Goal: Task Accomplishment & Management: Use online tool/utility

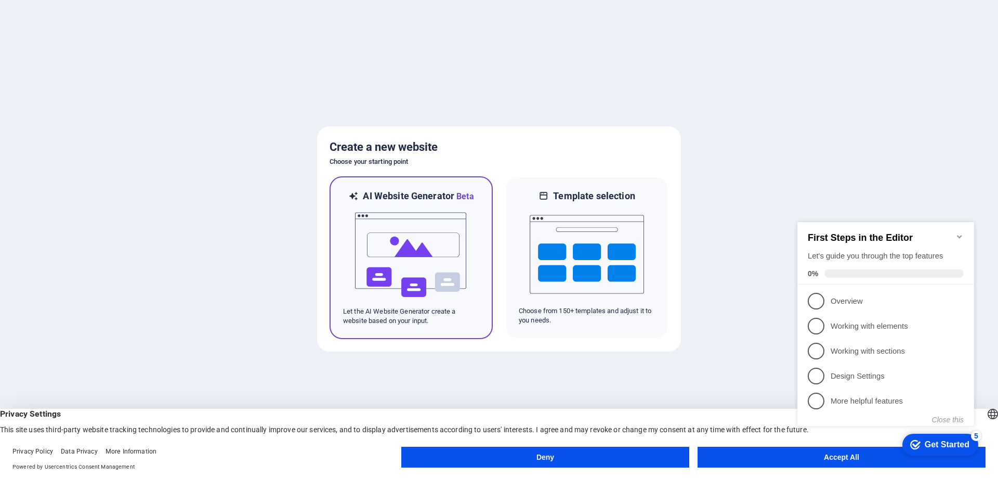
click at [407, 224] on img at bounding box center [411, 255] width 114 height 104
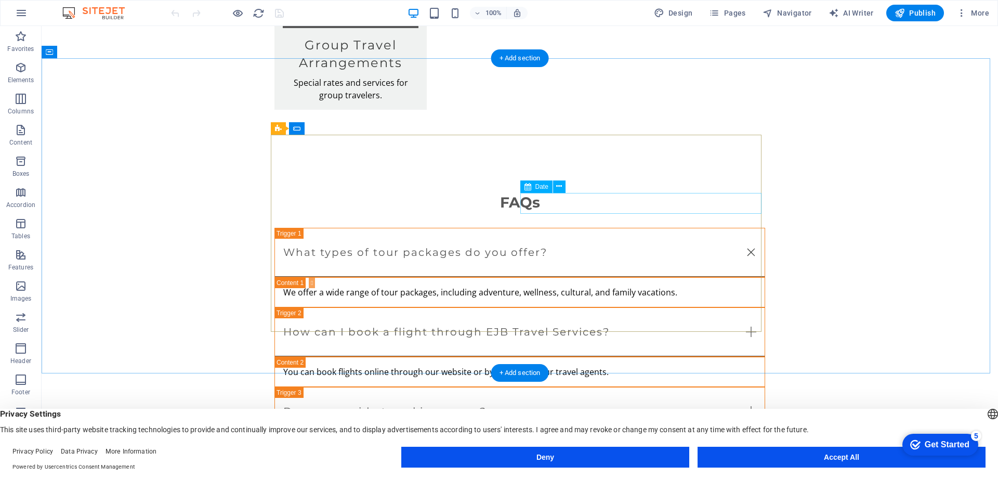
scroll to position [2032, 0]
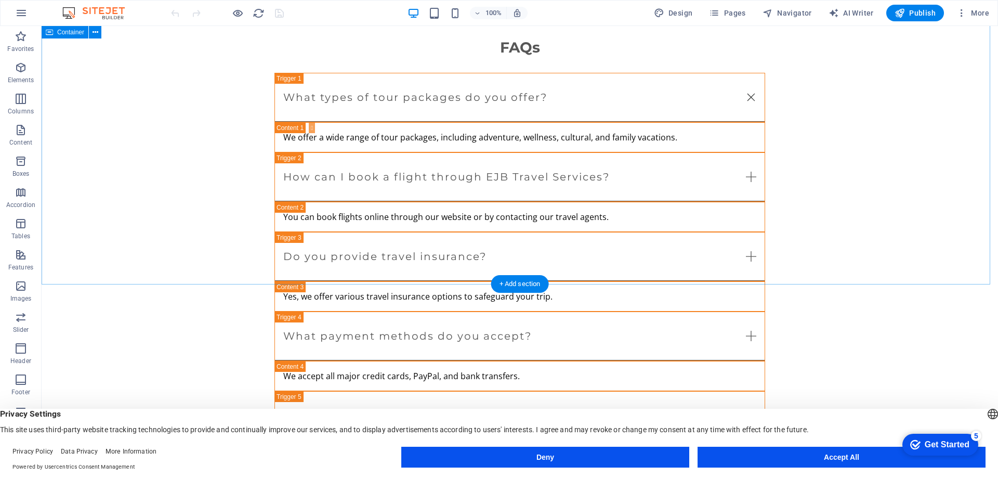
click at [823, 457] on button "Accept All" at bounding box center [842, 456] width 288 height 21
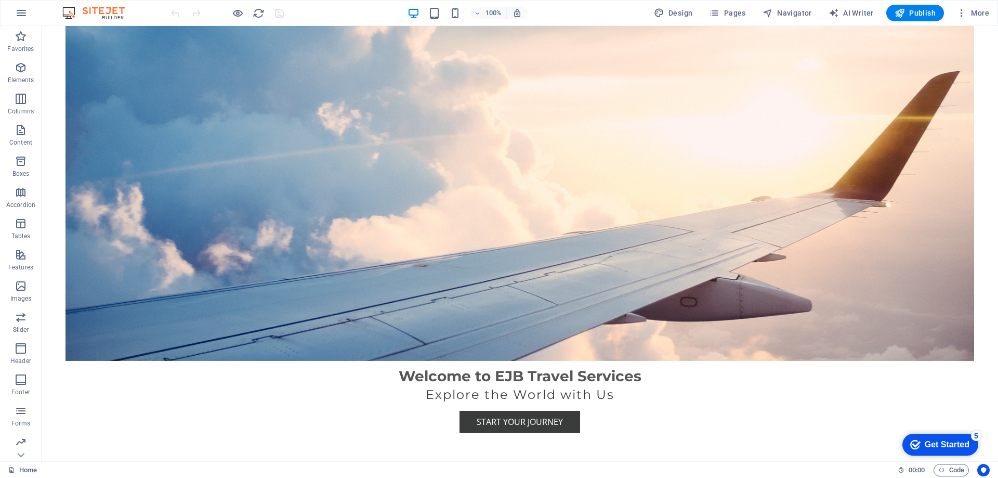
scroll to position [188, 0]
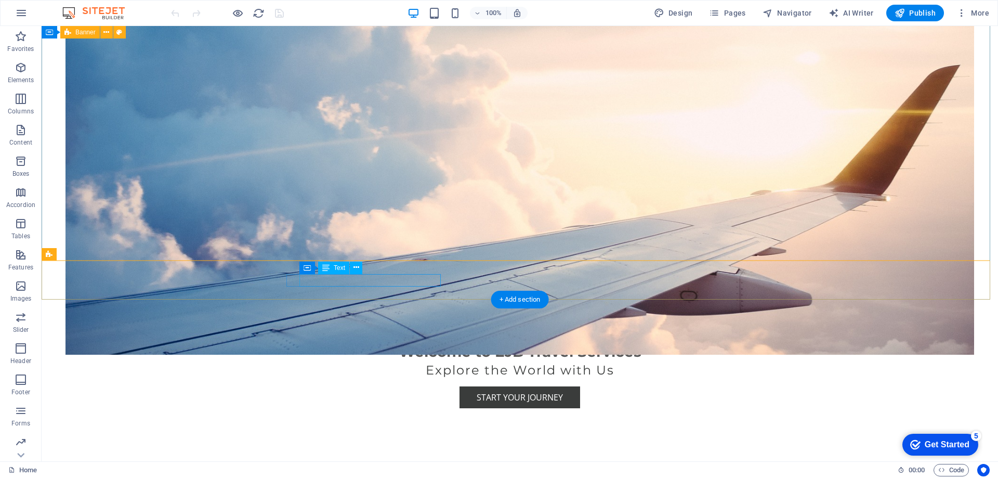
click at [332, 472] on span "[STREET_ADDRESS]" at bounding box center [327, 477] width 74 height 11
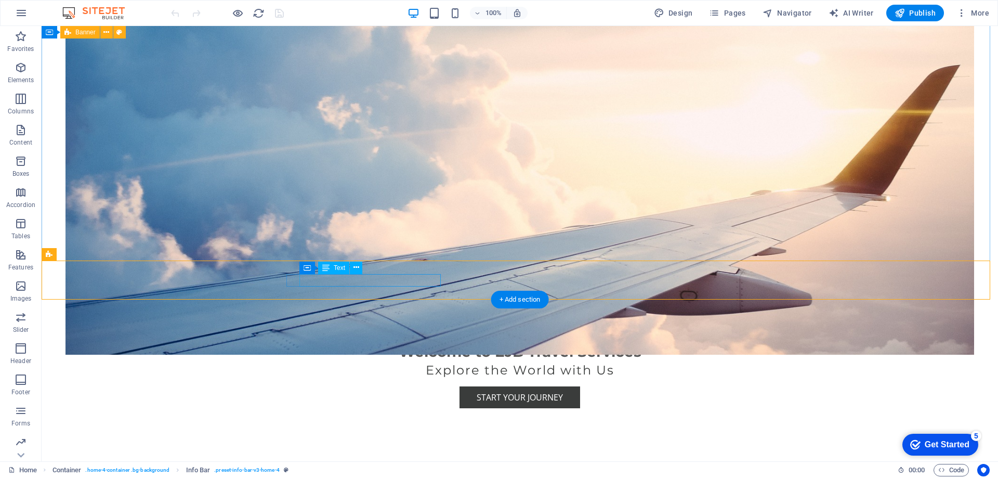
click at [333, 472] on span "[STREET_ADDRESS]" at bounding box center [327, 477] width 74 height 11
click at [308, 472] on span "[STREET_ADDRESS]" at bounding box center [327, 477] width 74 height 11
drag, startPoint x: 305, startPoint y: 279, endPoint x: 440, endPoint y: 281, distance: 135.1
click at [440, 471] on p "[STREET_ADDRESS]" at bounding box center [515, 477] width 451 height 12
click at [396, 472] on span "Vacation City" at bounding box center [391, 477] width 51 height 11
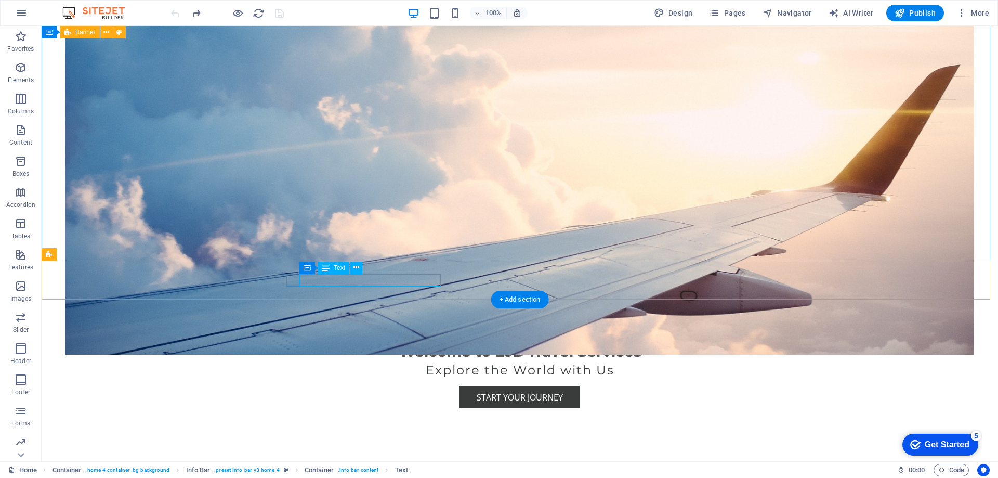
click at [367, 472] on span "Vacation City" at bounding box center [391, 477] width 51 height 11
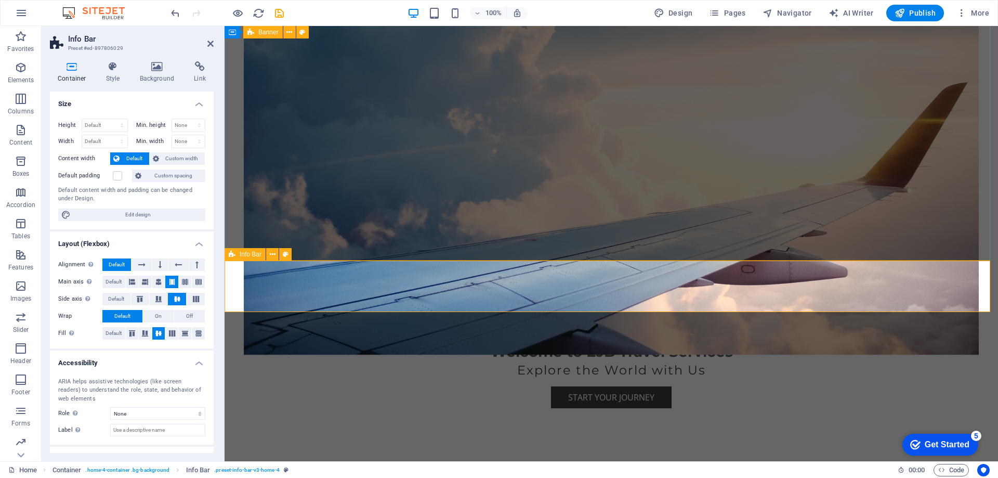
click at [419, 471] on div "[GEOGRAPHIC_DATA][PERSON_NAME], [GEOGRAPHIC_DATA] [STREET_ADDRESS]" at bounding box center [607, 477] width 461 height 12
click at [462, 471] on div "[GEOGRAPHIC_DATA][PERSON_NAME], [GEOGRAPHIC_DATA] [STREET_ADDRESS]" at bounding box center [607, 477] width 461 height 12
click at [497, 471] on div "[GEOGRAPHIC_DATA][PERSON_NAME], [GEOGRAPHIC_DATA] [STREET_ADDRESS]" at bounding box center [607, 477] width 461 height 12
click at [611, 472] on span "[STREET_ADDRESS]" at bounding box center [648, 477] width 74 height 11
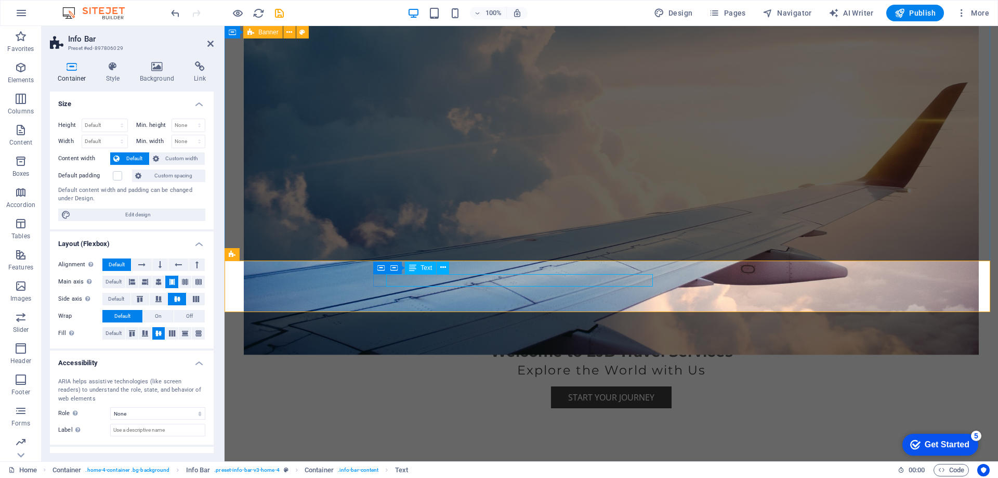
click at [611, 472] on span "[STREET_ADDRESS]" at bounding box center [648, 477] width 74 height 11
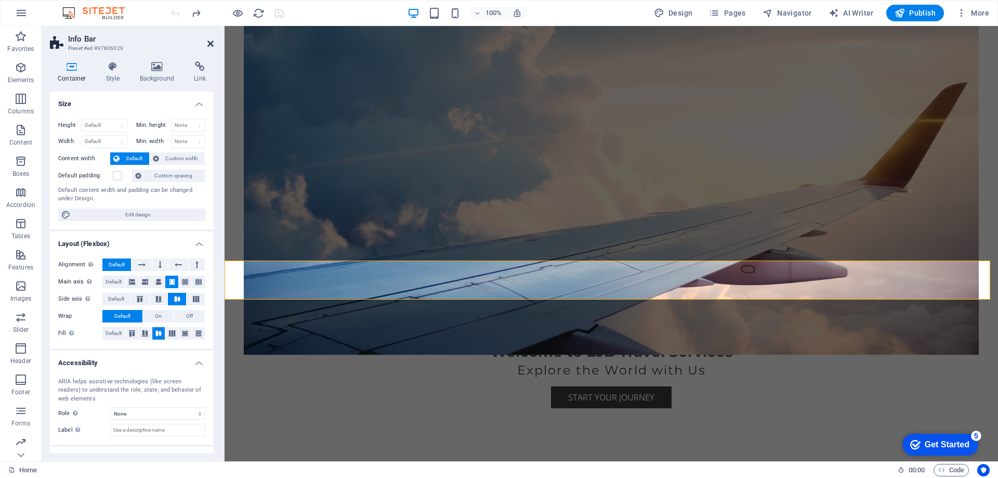
drag, startPoint x: 209, startPoint y: 46, endPoint x: 52, endPoint y: 100, distance: 166.5
click at [209, 46] on icon at bounding box center [210, 44] width 6 height 8
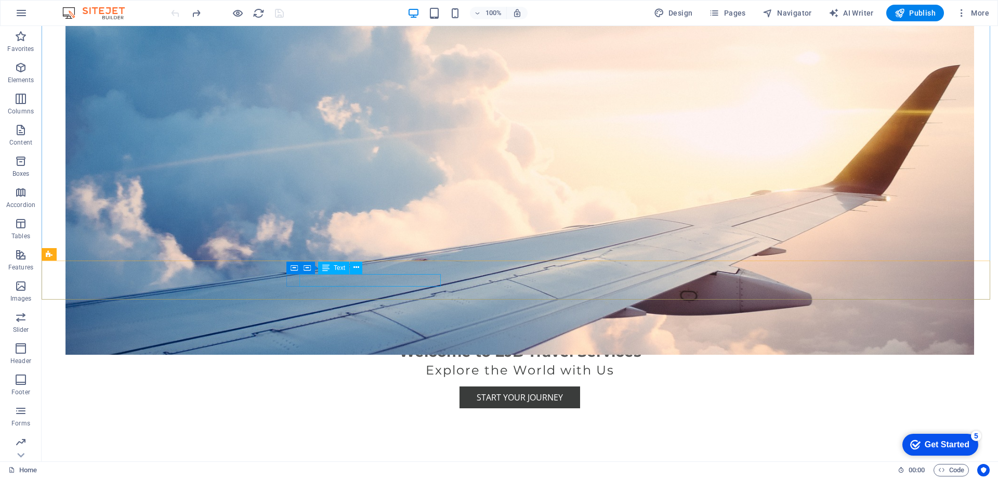
click at [340, 267] on span "Text" at bounding box center [339, 268] width 11 height 6
click at [328, 472] on span "[STREET_ADDRESS]" at bounding box center [327, 477] width 74 height 11
drag, startPoint x: 313, startPoint y: 280, endPoint x: 358, endPoint y: 278, distance: 44.2
click at [358, 472] on span "[STREET_ADDRESS]" at bounding box center [327, 477] width 74 height 11
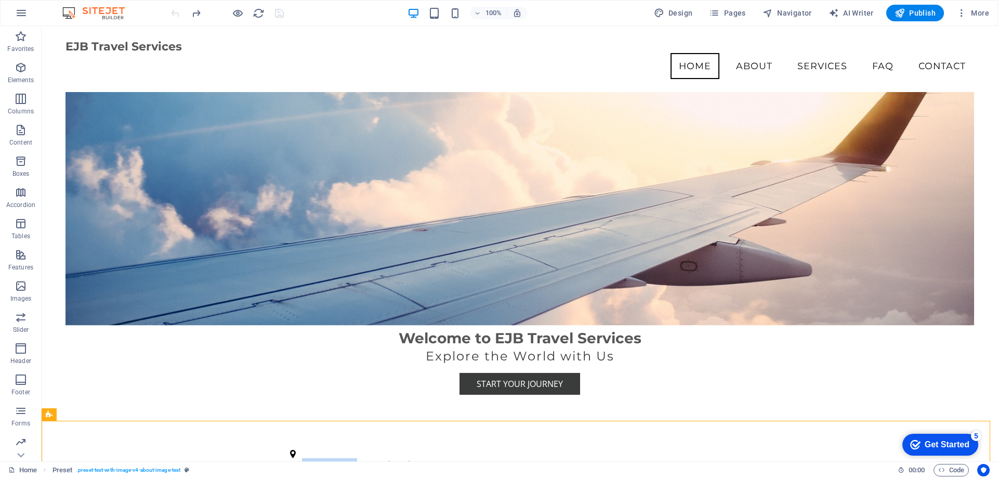
scroll to position [31, 0]
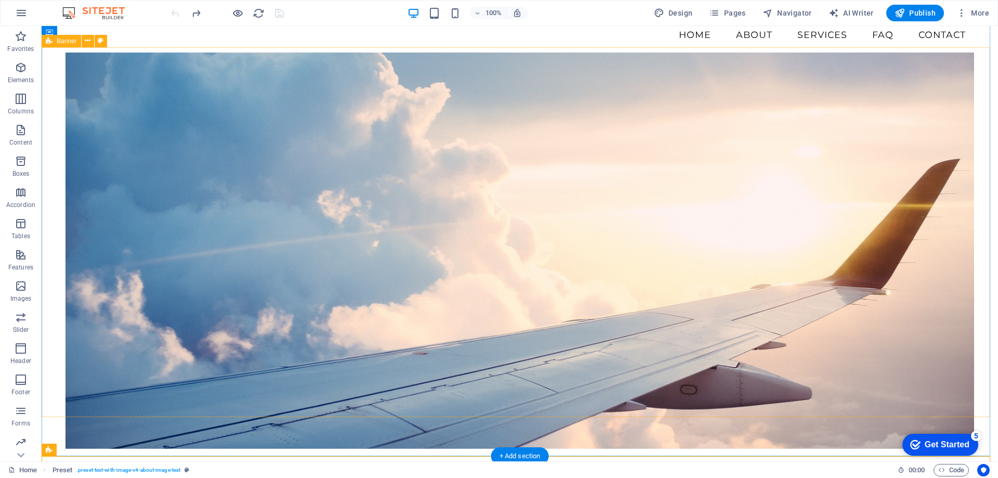
click at [767, 152] on figure at bounding box center [519, 250] width 909 height 396
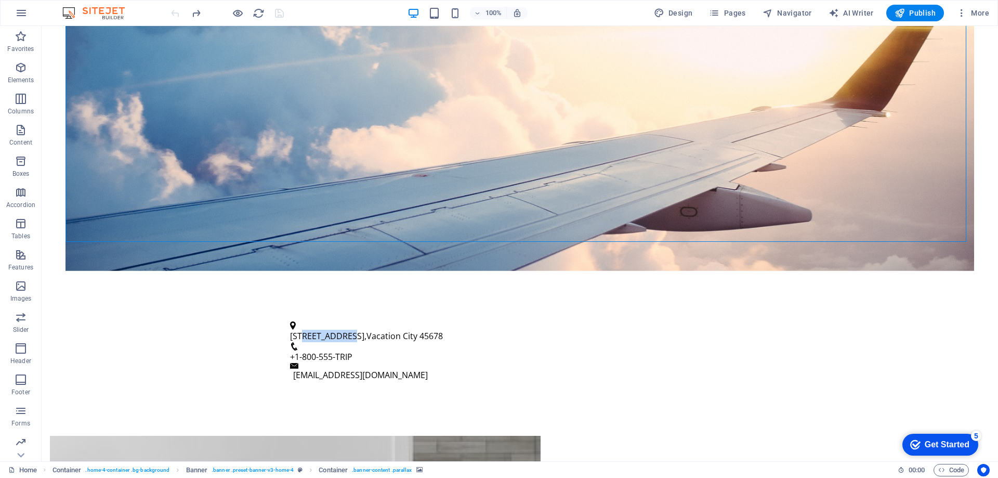
scroll to position [336, 0]
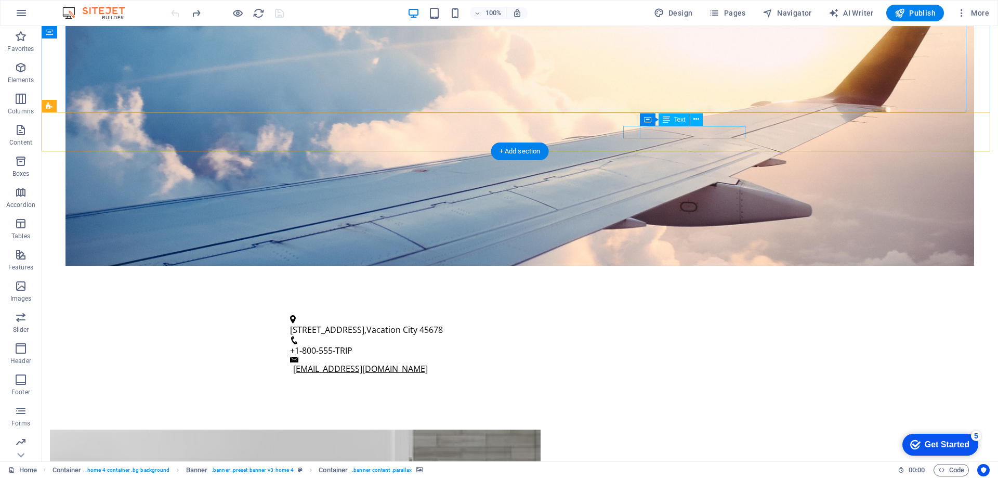
click at [428, 363] on link "[EMAIL_ADDRESS][DOMAIN_NAME]" at bounding box center [360, 368] width 135 height 11
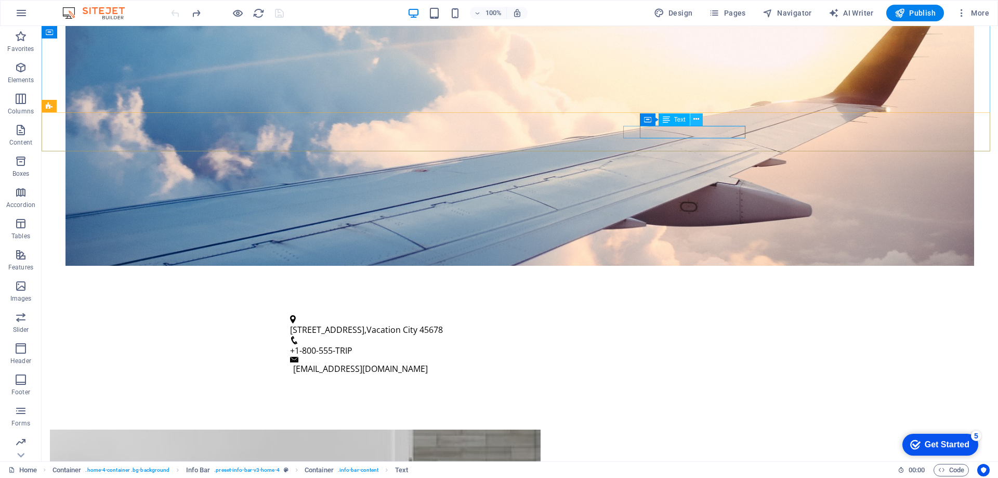
click at [700, 122] on button at bounding box center [696, 119] width 12 height 12
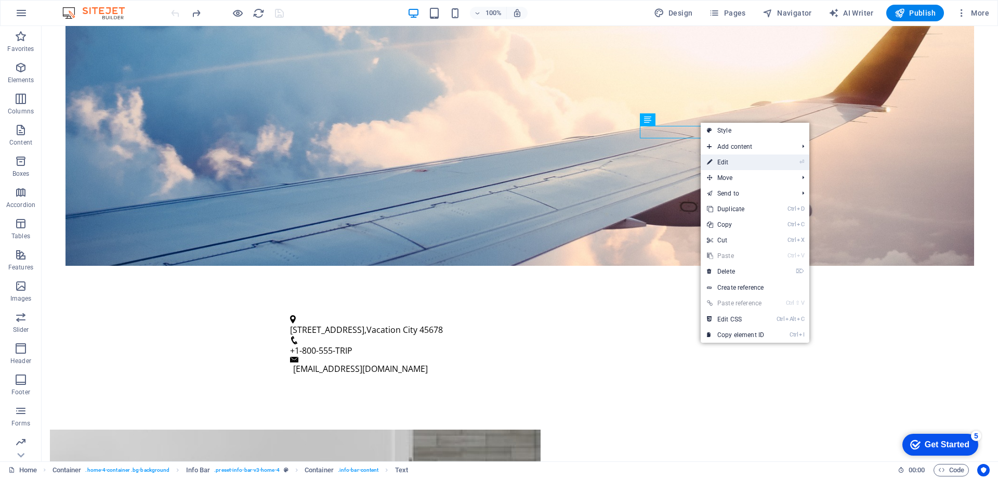
drag, startPoint x: 734, startPoint y: 160, endPoint x: 507, endPoint y: 130, distance: 229.1
click at [734, 160] on link "⏎ Edit" at bounding box center [736, 162] width 70 height 16
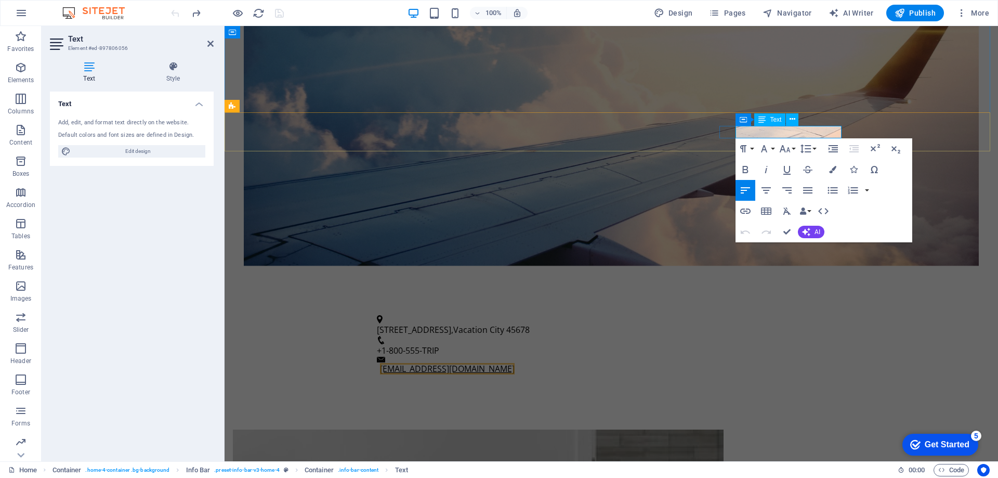
click at [515, 363] on link "[EMAIL_ADDRESS][DOMAIN_NAME]" at bounding box center [447, 368] width 135 height 11
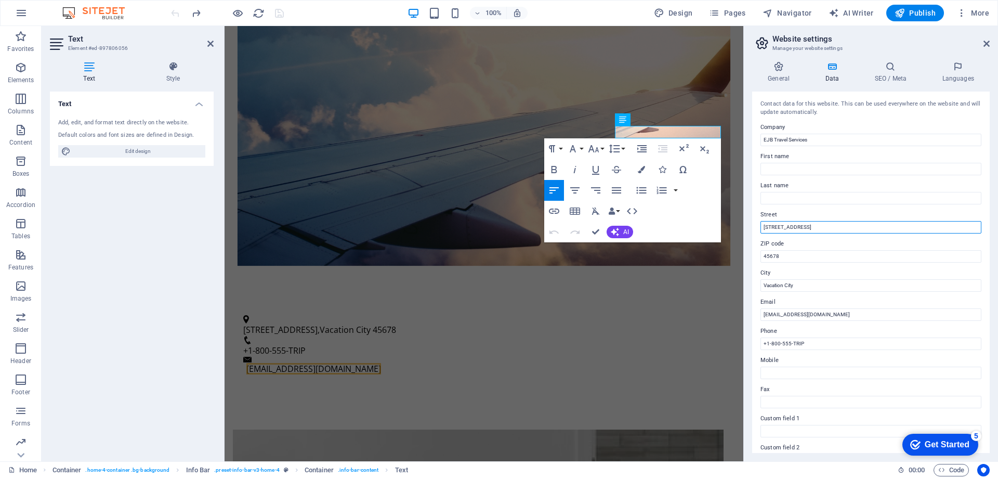
click at [817, 231] on input "[STREET_ADDRESS]" at bounding box center [870, 227] width 221 height 12
drag, startPoint x: 817, startPoint y: 230, endPoint x: 745, endPoint y: 230, distance: 71.7
click at [745, 230] on aside "Website settings Manage your website settings General Data SEO / Meta Languages…" at bounding box center [870, 243] width 255 height 435
type input "[GEOGRAPHIC_DATA][PERSON_NAME], [GEOGRAPHIC_DATA]"
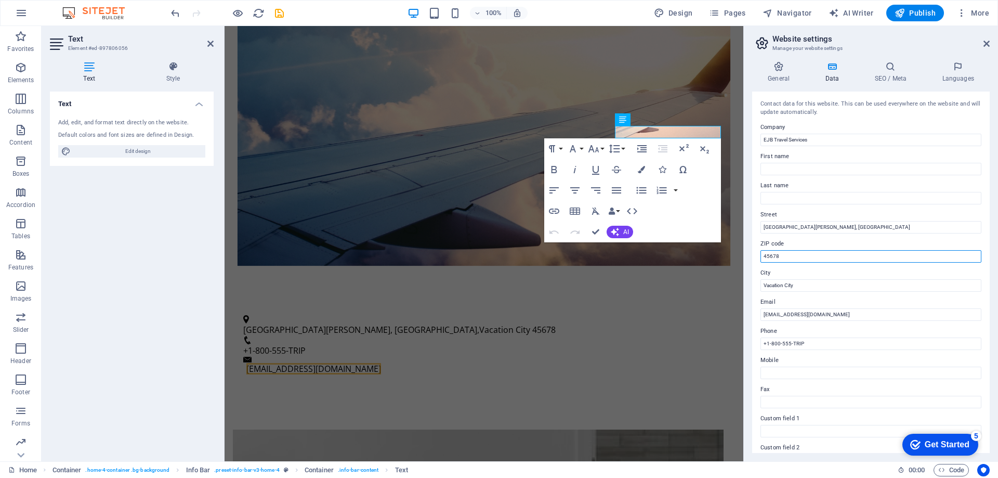
drag, startPoint x: 800, startPoint y: 258, endPoint x: 760, endPoint y: 256, distance: 40.1
click at [760, 256] on div "Contact data for this website. This can be used everywhere on the website and w…" at bounding box center [871, 271] width 238 height 361
type input "3023"
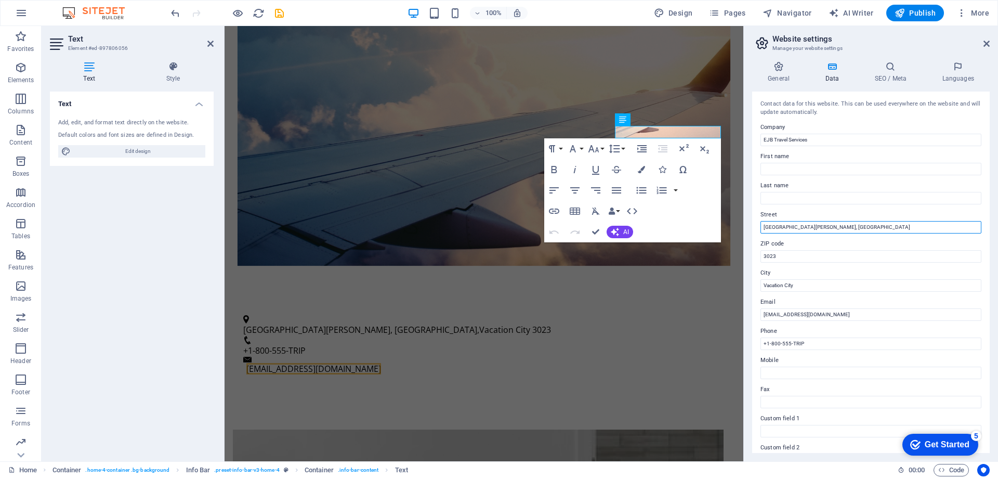
drag, startPoint x: 852, startPoint y: 227, endPoint x: 757, endPoint y: 217, distance: 95.7
click at [757, 217] on div "Contact data for this website. This can be used everywhere on the website and w…" at bounding box center [871, 271] width 238 height 361
drag, startPoint x: 820, startPoint y: 282, endPoint x: 755, endPoint y: 280, distance: 65.5
click at [755, 280] on div "Contact data for this website. This can be used everywhere on the website and w…" at bounding box center [871, 271] width 238 height 361
click at [752, 280] on div "Contact data for this website. This can be used everywhere on the website and w…" at bounding box center [871, 271] width 238 height 361
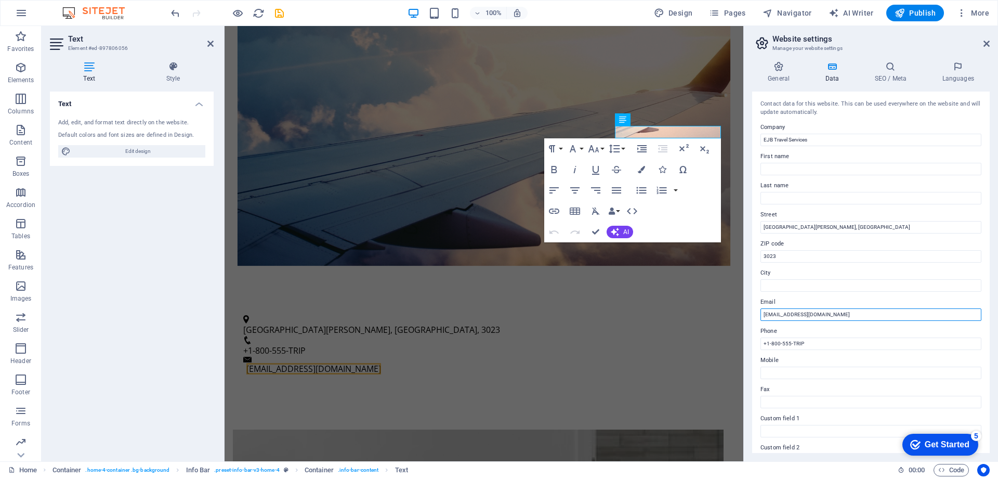
click at [831, 316] on input "[EMAIL_ADDRESS][DOMAIN_NAME]" at bounding box center [870, 314] width 221 height 12
drag, startPoint x: 840, startPoint y: 312, endPoint x: 752, endPoint y: 308, distance: 87.9
click at [752, 308] on div "Contact data for this website. This can be used everywhere on the website and w…" at bounding box center [871, 271] width 238 height 361
type input "[EMAIL_ADDRESS][DOMAIN_NAME]"
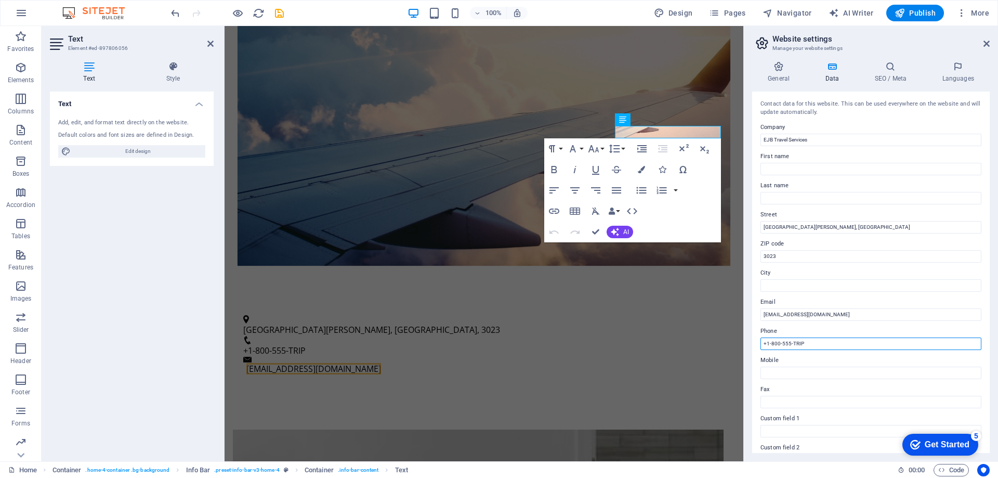
click at [797, 348] on input "+1-800-555-TRIP" at bounding box center [870, 343] width 221 height 12
drag, startPoint x: 809, startPoint y: 342, endPoint x: 756, endPoint y: 337, distance: 52.8
click at [756, 337] on div "Contact data for this website. This can be used everywhere on the website and w…" at bounding box center [871, 271] width 238 height 361
paste input "09940807801"
click at [777, 340] on input "[PHONE_NUMBER]" at bounding box center [870, 343] width 221 height 12
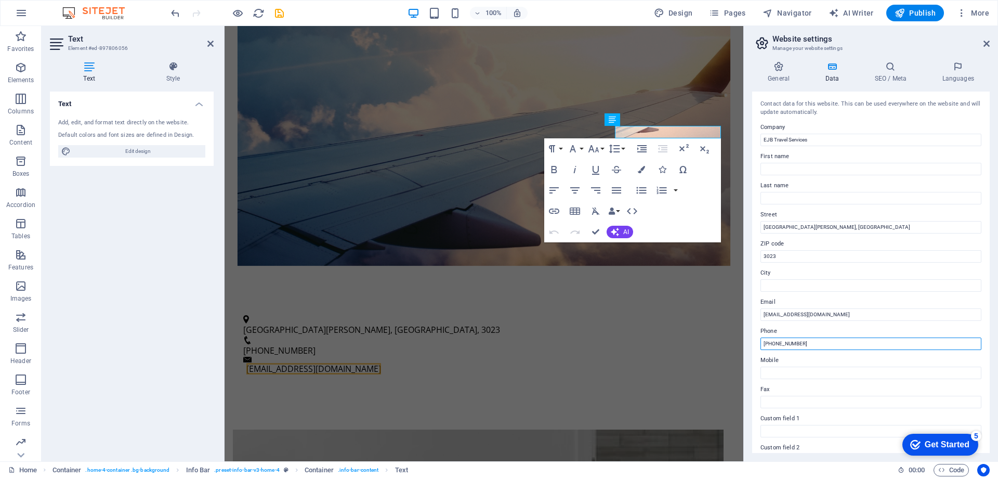
click at [777, 340] on input "[PHONE_NUMBER]" at bounding box center [870, 343] width 221 height 12
click at [797, 340] on input "[PHONE_NUMBER]" at bounding box center [870, 343] width 221 height 12
click at [778, 340] on input "[PHONE_NUMBER]" at bounding box center [870, 343] width 221 height 12
click at [785, 340] on input "[PHONE_NUMBER]" at bounding box center [870, 343] width 221 height 12
click at [793, 341] on input "[PHONE_NUMBER]" at bounding box center [870, 343] width 221 height 12
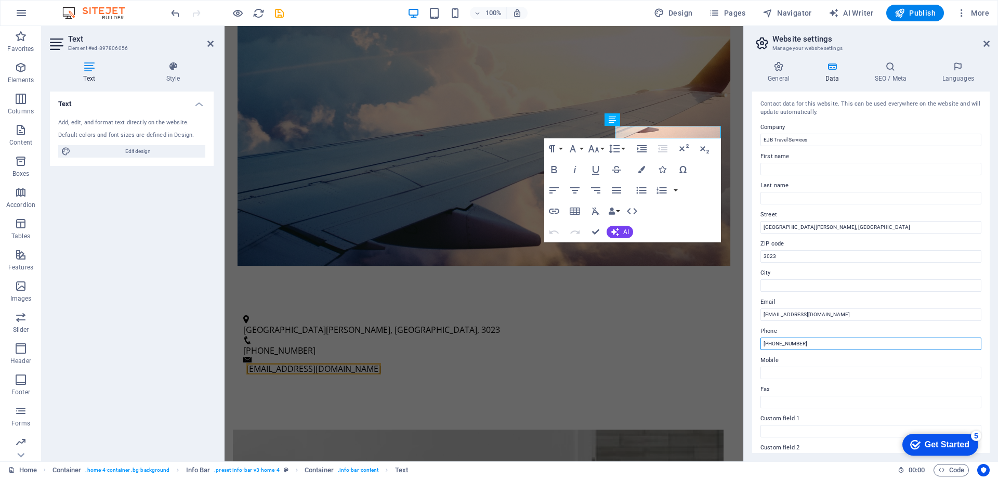
click at [793, 341] on input "[PHONE_NUMBER]" at bounding box center [870, 343] width 221 height 12
click at [794, 341] on input "[PHONE_NUMBER]" at bounding box center [870, 343] width 221 height 12
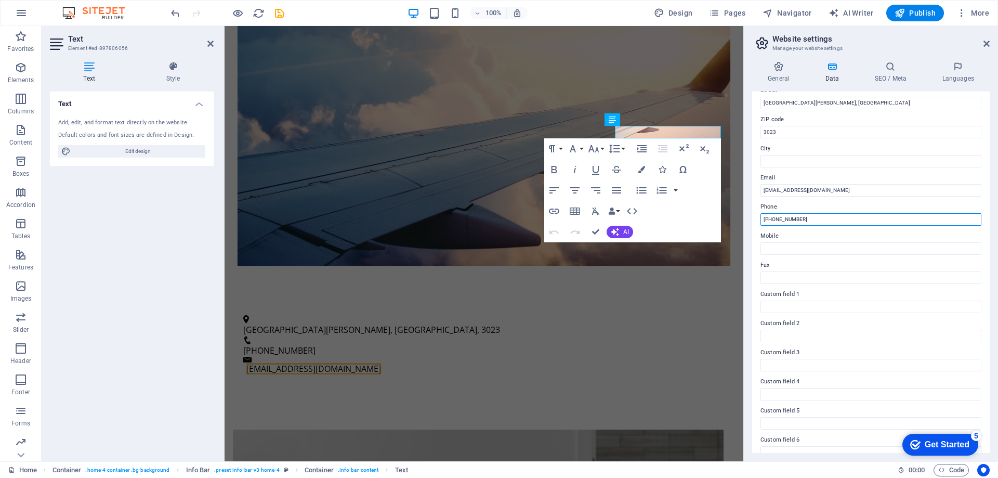
scroll to position [138, 0]
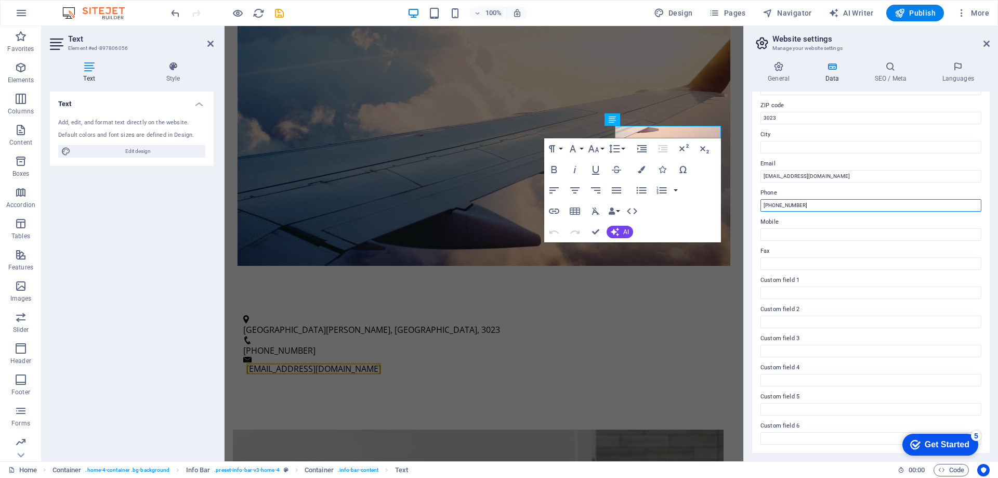
type input "[PHONE_NUMBER]"
click at [843, 73] on h4 "Data" at bounding box center [833, 72] width 49 height 22
click at [834, 73] on h4 "Data" at bounding box center [833, 72] width 49 height 22
click at [782, 73] on h4 "General" at bounding box center [780, 72] width 57 height 22
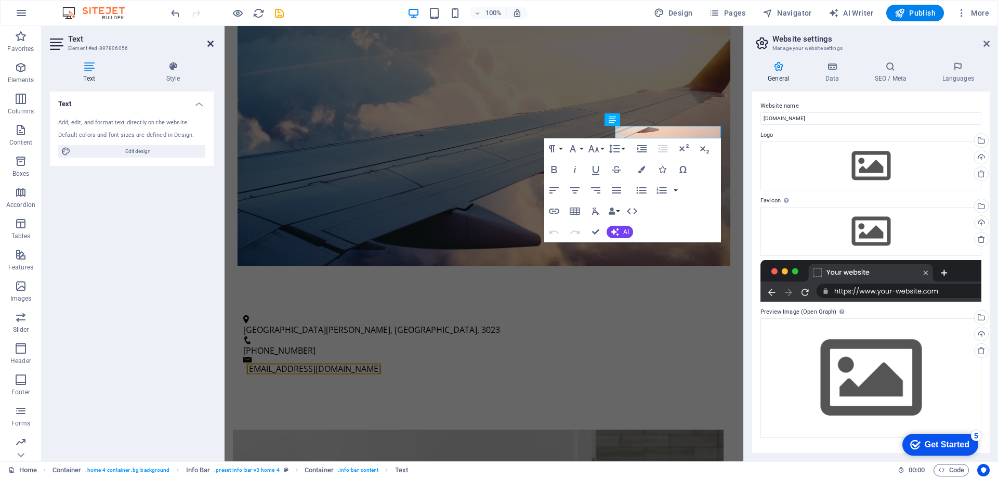
drag, startPoint x: 210, startPoint y: 43, endPoint x: 165, endPoint y: 19, distance: 51.4
click at [210, 43] on icon at bounding box center [210, 44] width 6 height 8
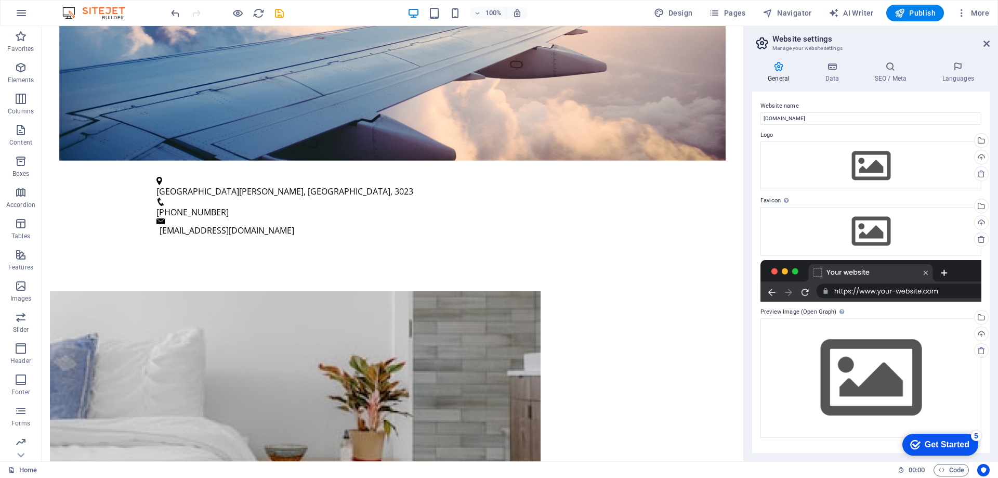
scroll to position [477, 0]
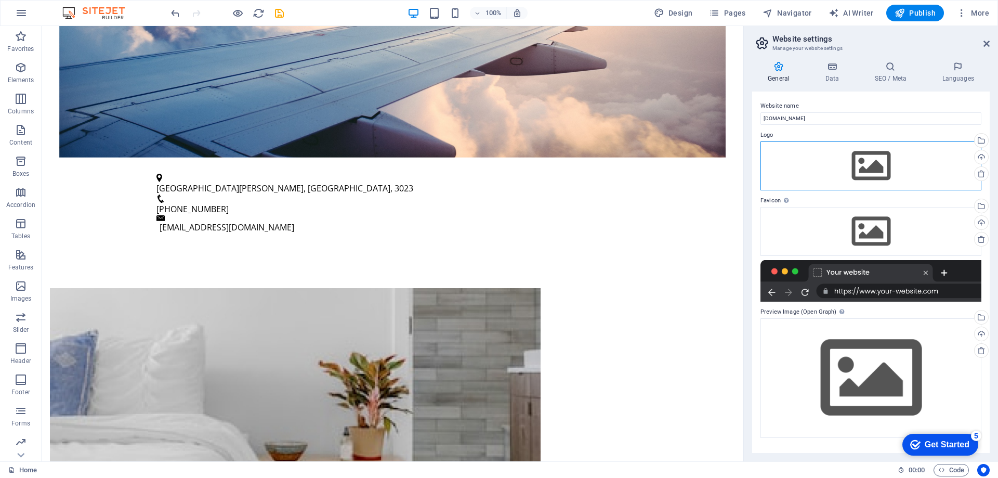
click at [878, 167] on div "Drag files here, click to choose files or select files from Files or our free s…" at bounding box center [870, 165] width 221 height 49
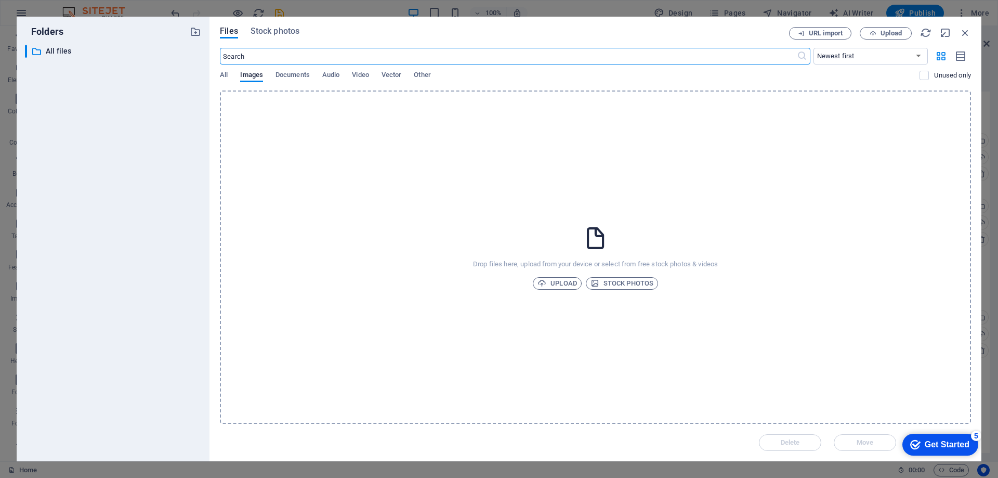
scroll to position [543, 0]
click at [552, 283] on span "Upload" at bounding box center [557, 283] width 40 height 12
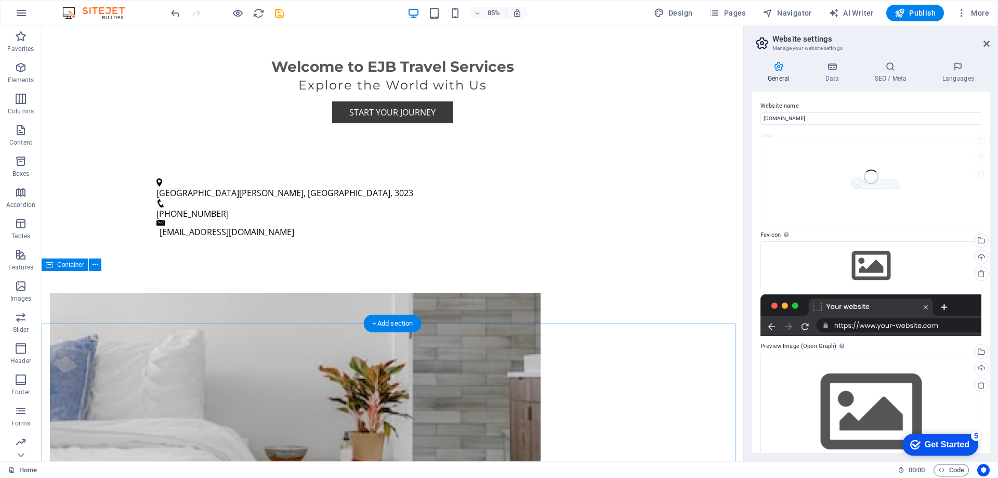
scroll to position [477, 0]
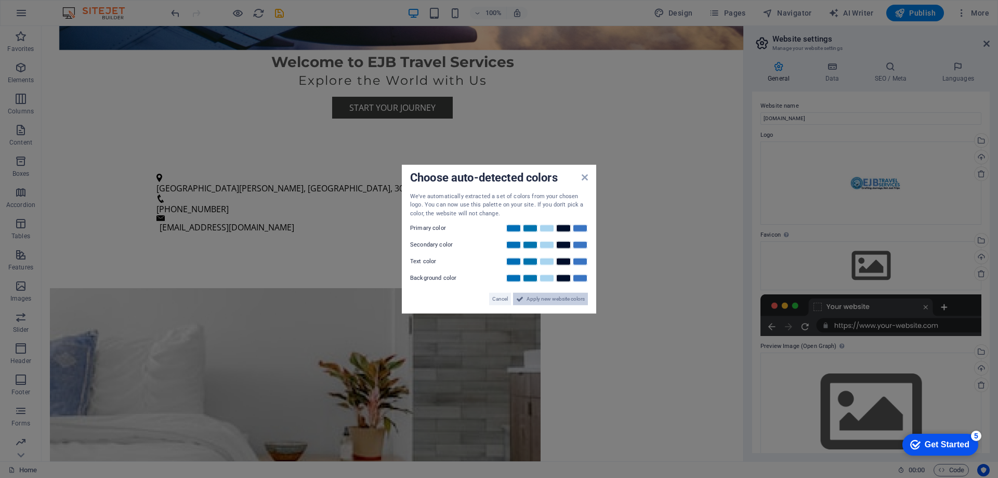
click at [523, 300] on icon at bounding box center [519, 299] width 7 height 12
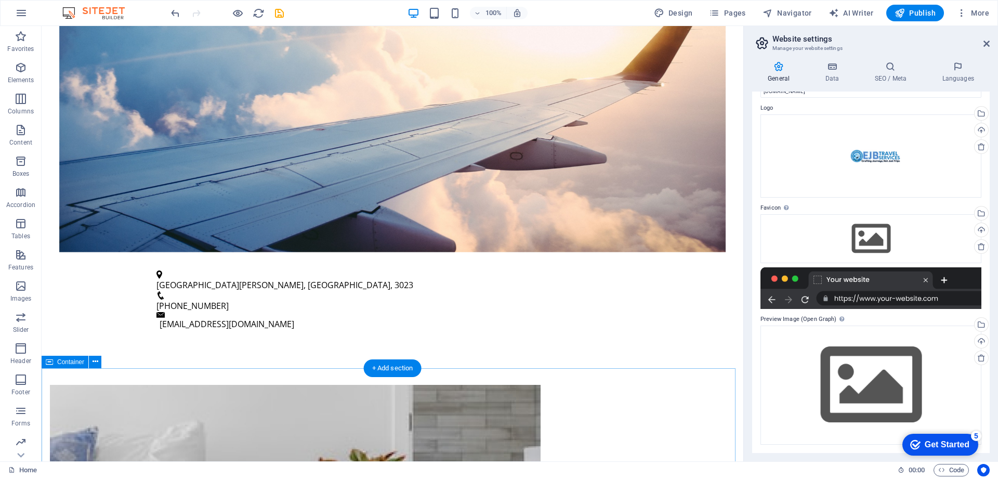
scroll to position [761, 0]
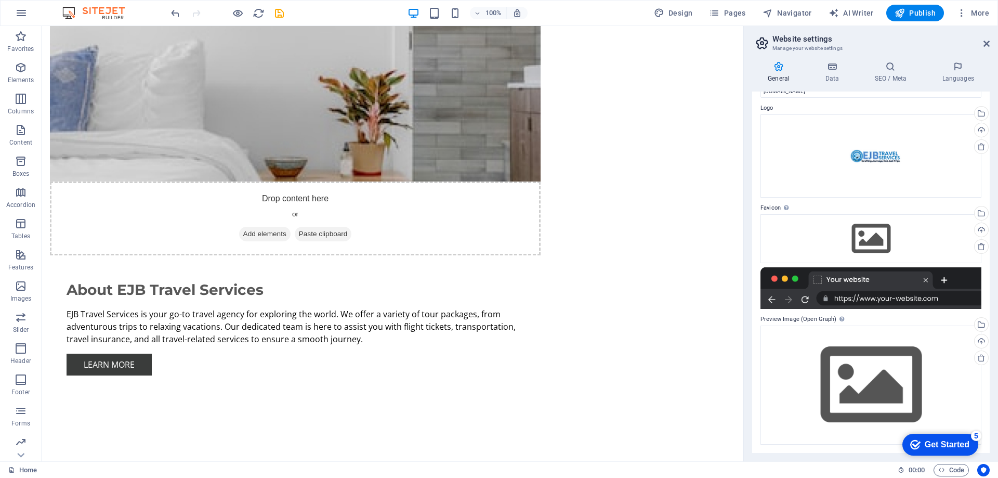
click at [983, 39] on h2 "Website settings" at bounding box center [880, 38] width 217 height 9
click at [988, 45] on icon at bounding box center [986, 44] width 6 height 8
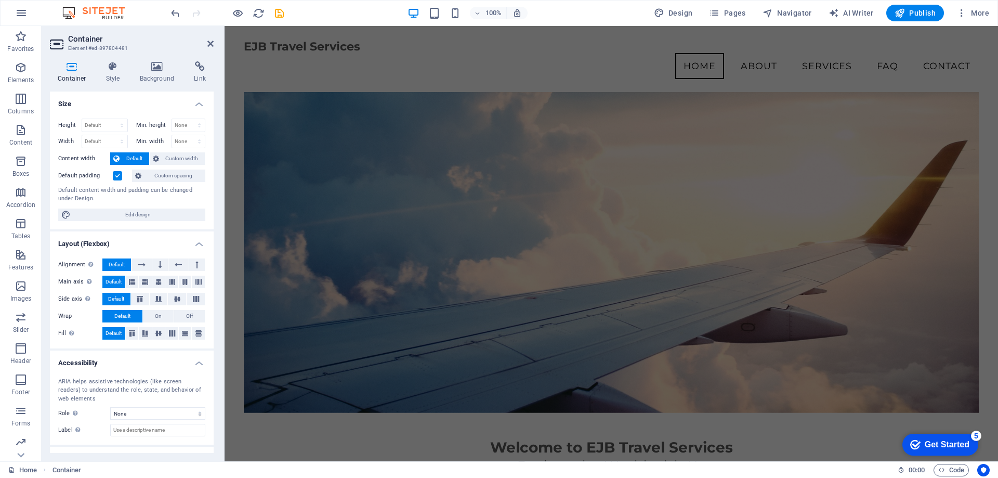
scroll to position [0, 0]
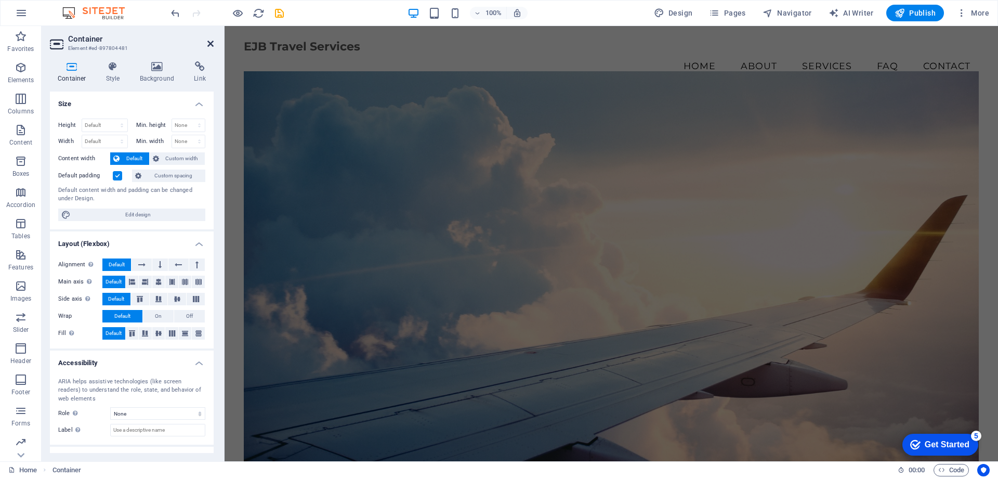
click at [210, 44] on icon at bounding box center [210, 44] width 6 height 8
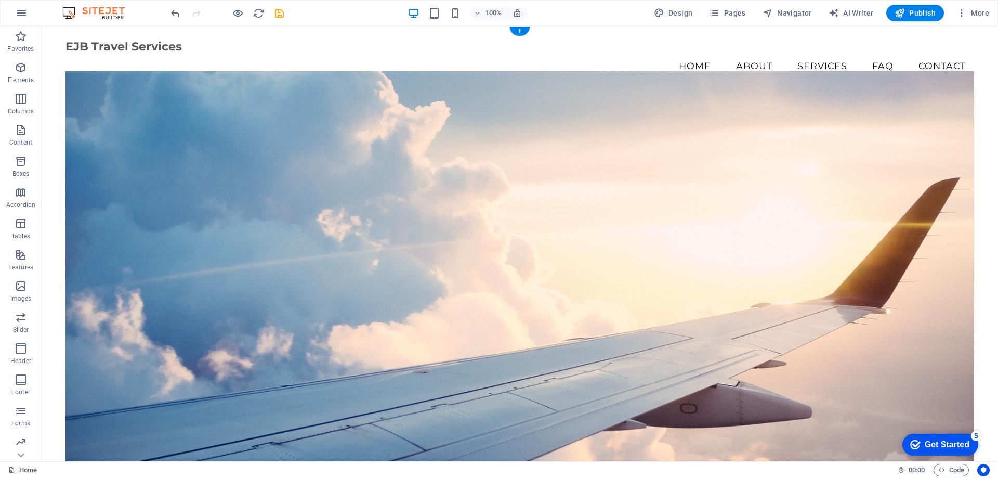
scroll to position [380, 0]
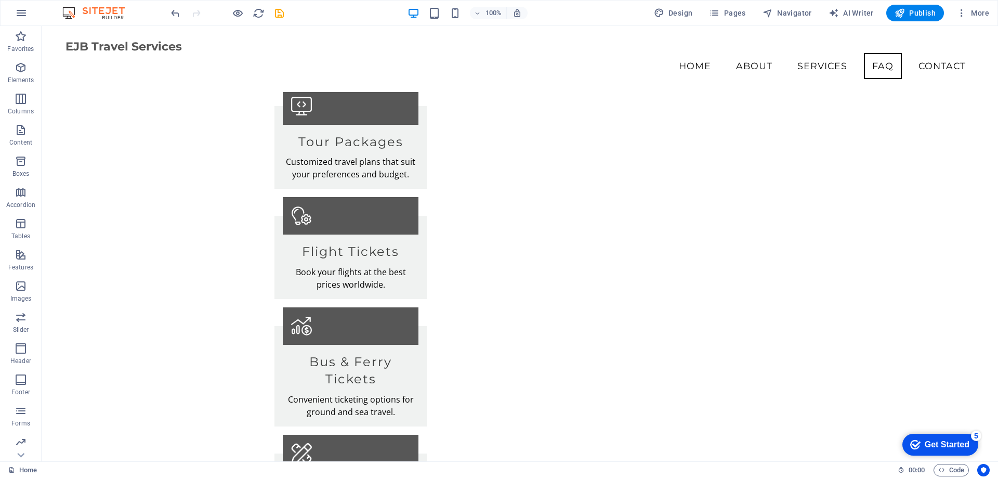
scroll to position [1153, 0]
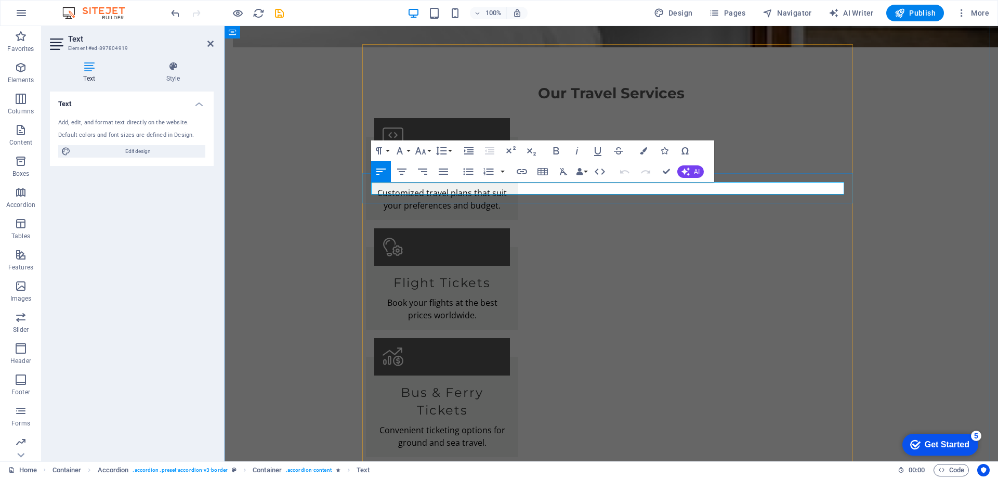
drag, startPoint x: 451, startPoint y: 189, endPoint x: 570, endPoint y: 188, distance: 119.0
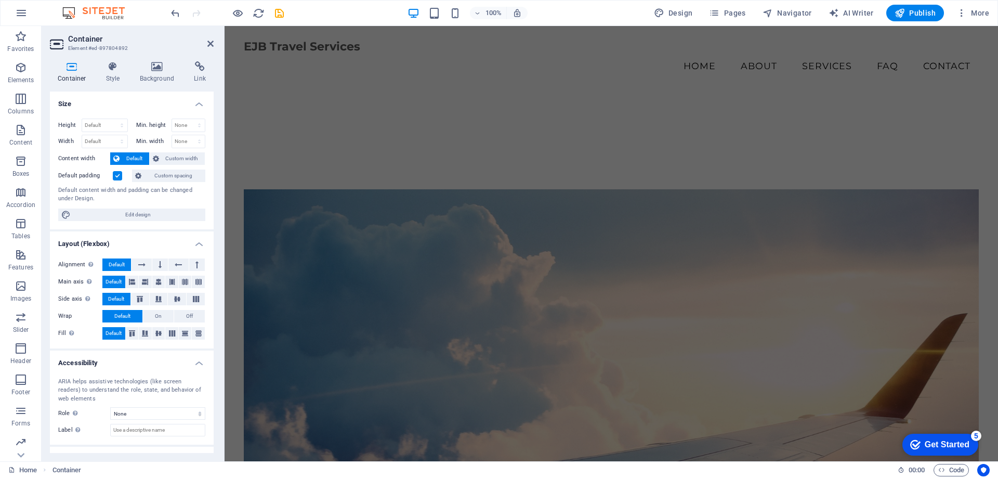
scroll to position [380, 0]
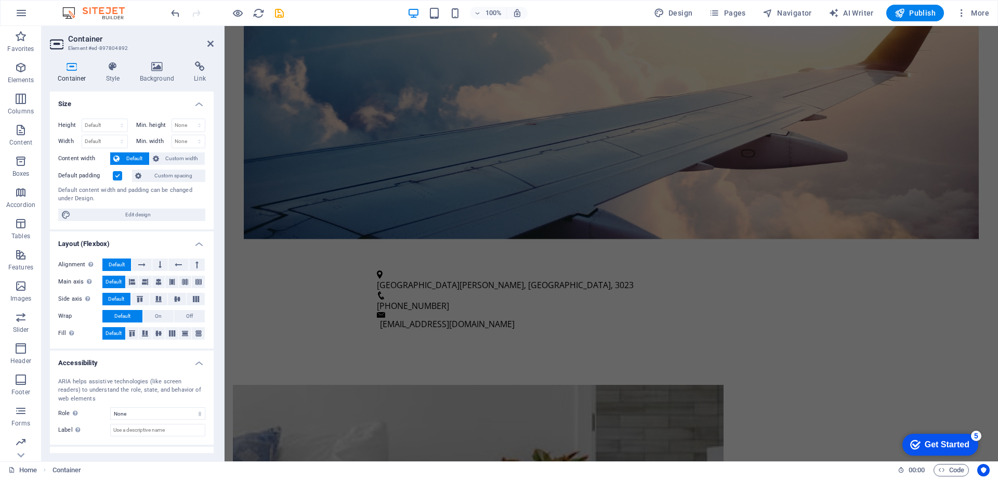
click at [313, 9] on div "100% Design Pages Navigator AI Writer Publish More" at bounding box center [581, 13] width 824 height 17
click at [277, 14] on icon "save" at bounding box center [279, 13] width 12 height 12
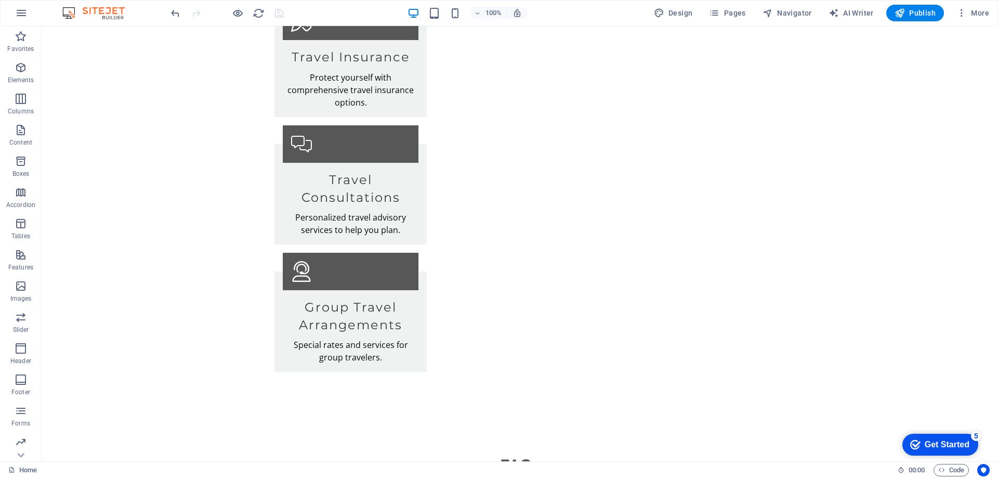
scroll to position [1640, 0]
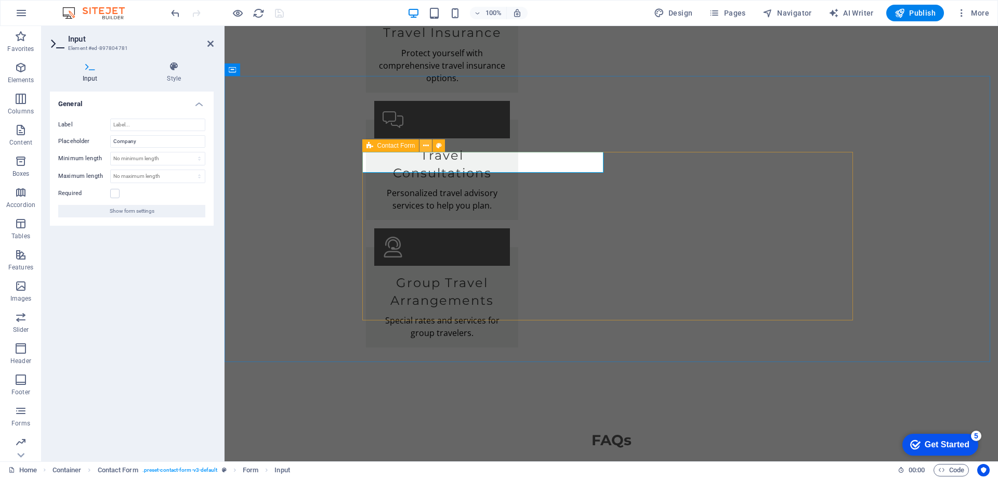
click at [424, 147] on icon at bounding box center [426, 145] width 6 height 11
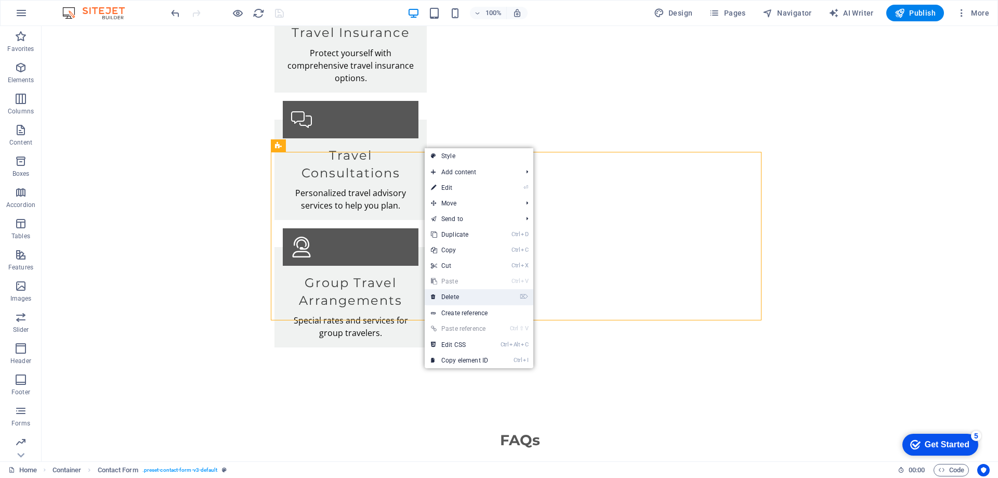
click at [462, 297] on link "⌦ Delete" at bounding box center [460, 297] width 70 height 16
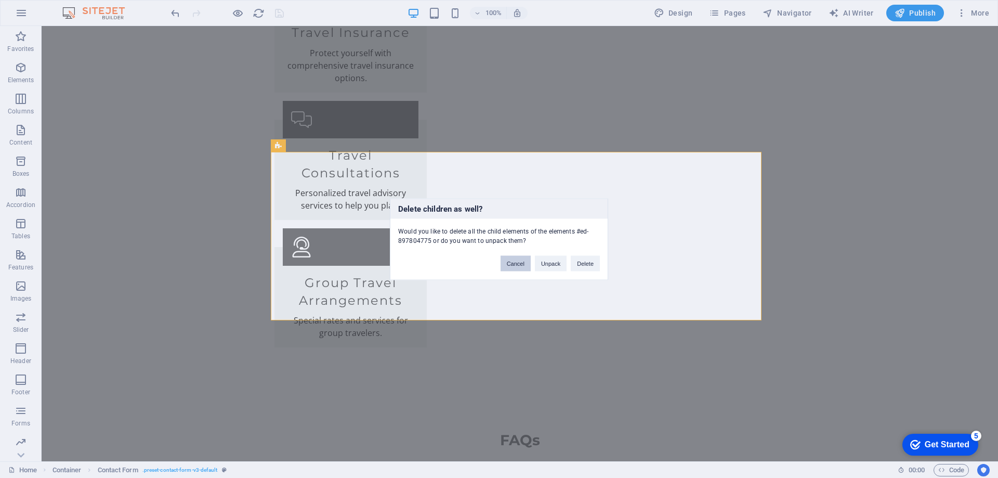
click at [520, 267] on button "Cancel" at bounding box center [516, 263] width 30 height 16
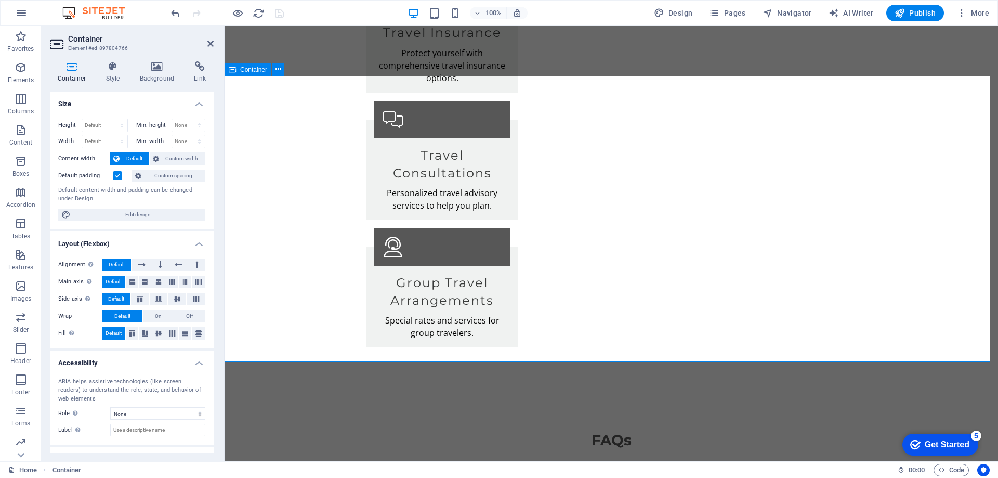
scroll to position [2020, 0]
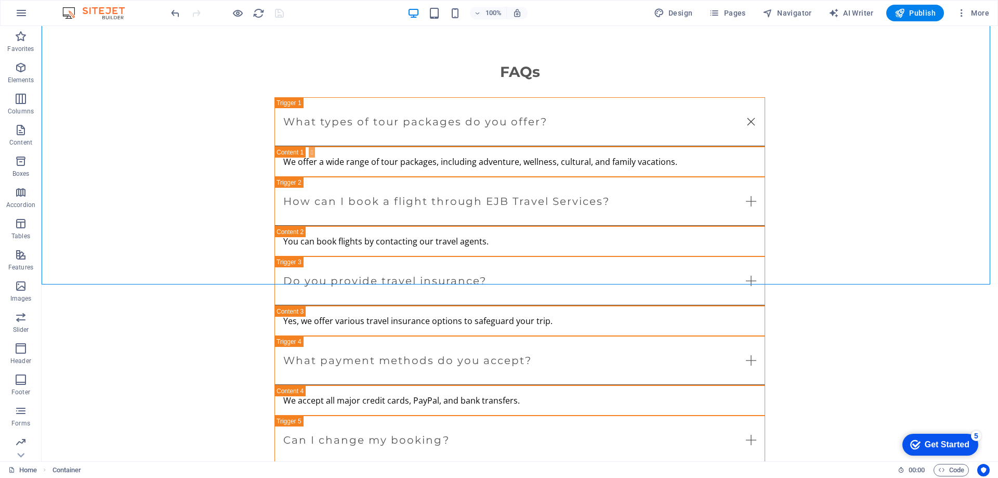
scroll to position [2032, 0]
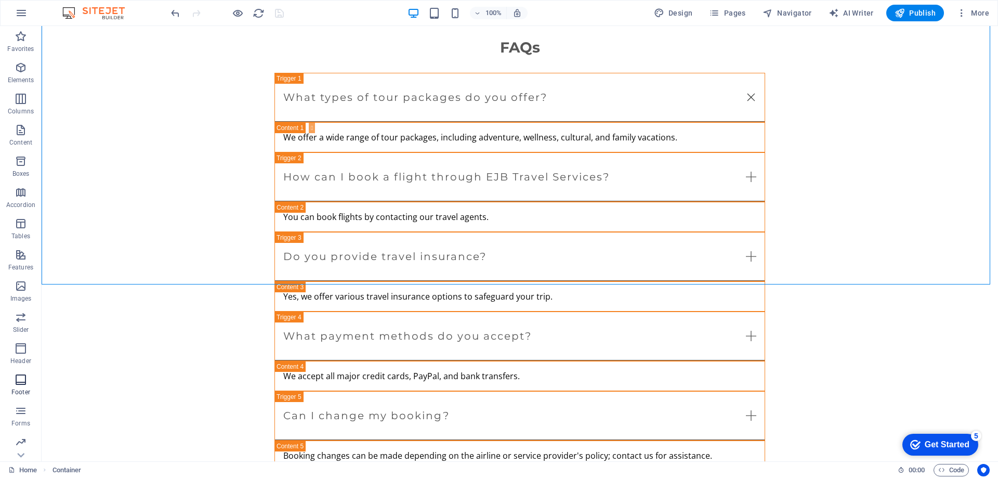
click at [22, 386] on span "Footer" at bounding box center [21, 385] width 42 height 25
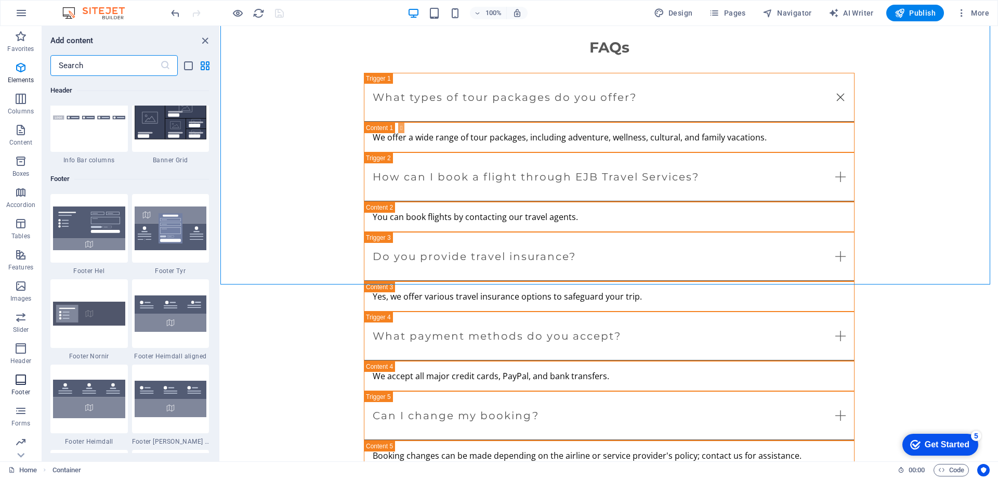
scroll to position [6881, 0]
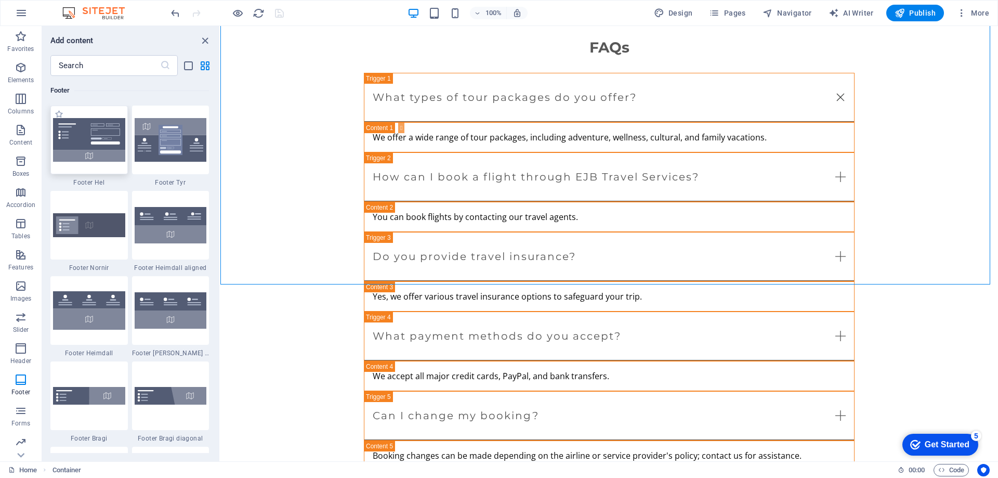
click at [87, 137] on img at bounding box center [89, 140] width 72 height 44
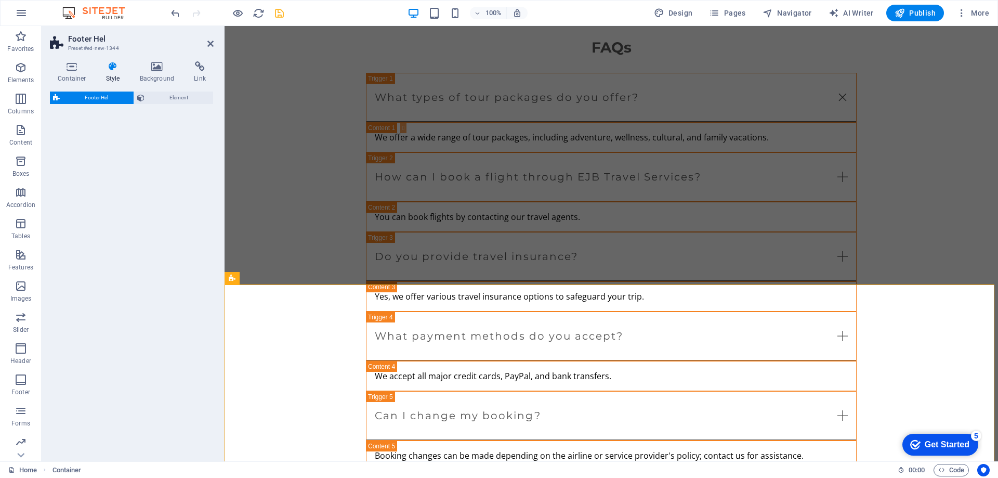
select select "%"
select select "rem"
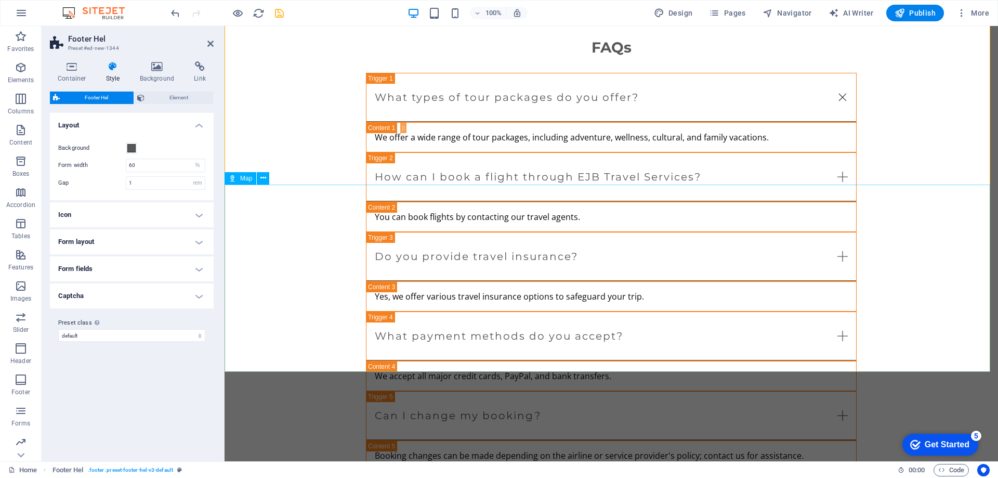
scroll to position [2413, 0]
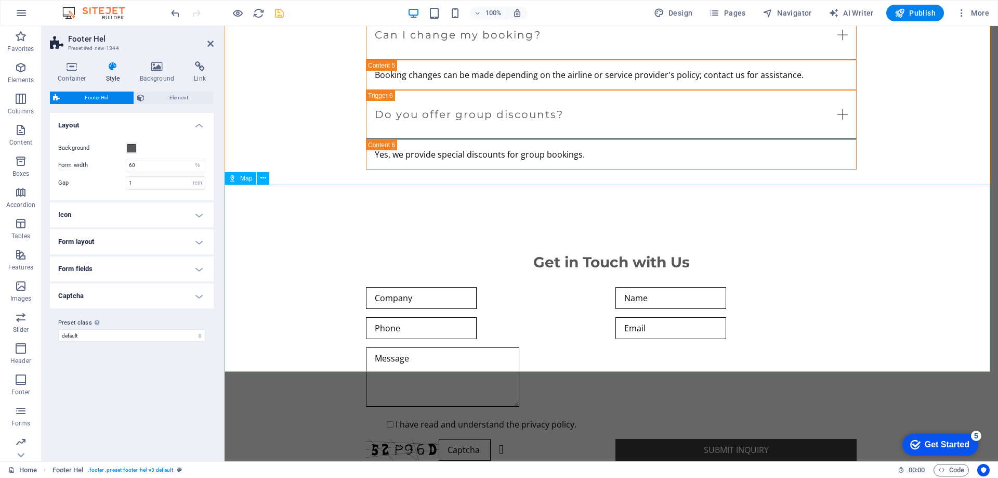
select select "1"
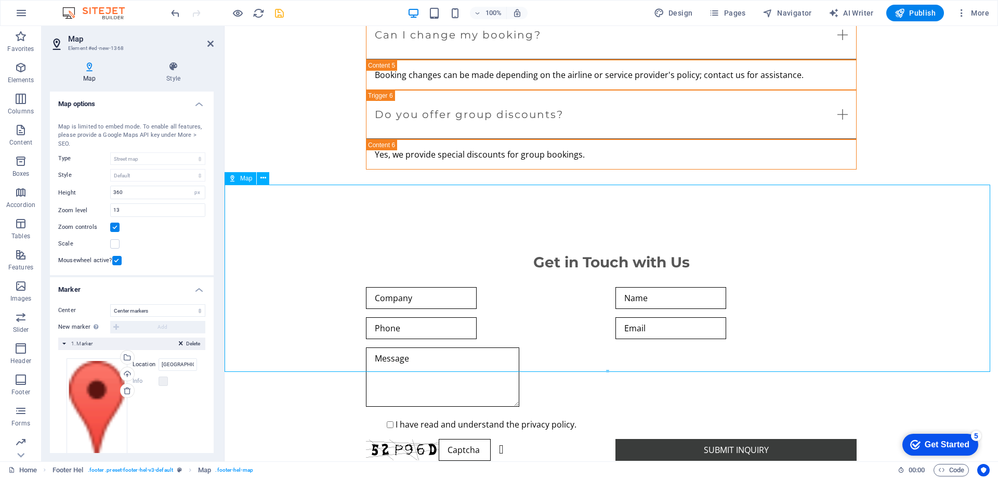
drag, startPoint x: 606, startPoint y: 268, endPoint x: 622, endPoint y: 241, distance: 31.7
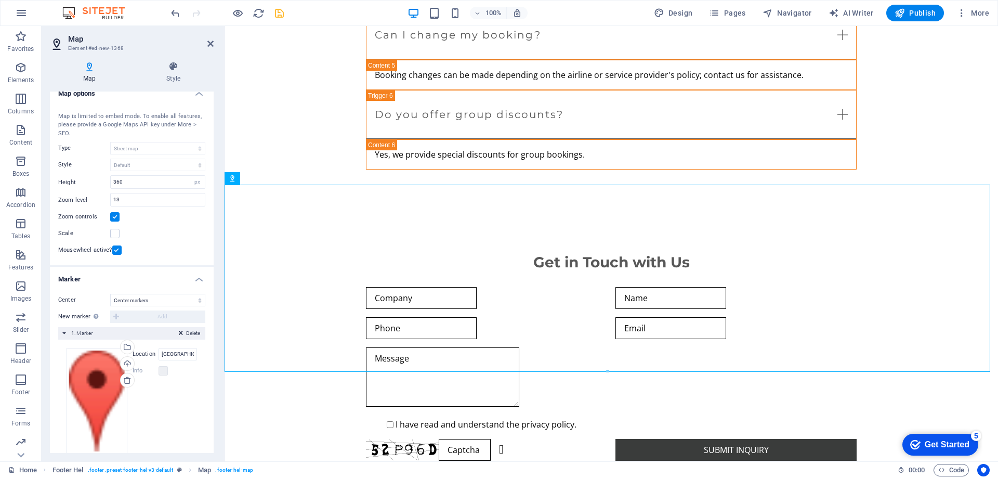
scroll to position [26, 0]
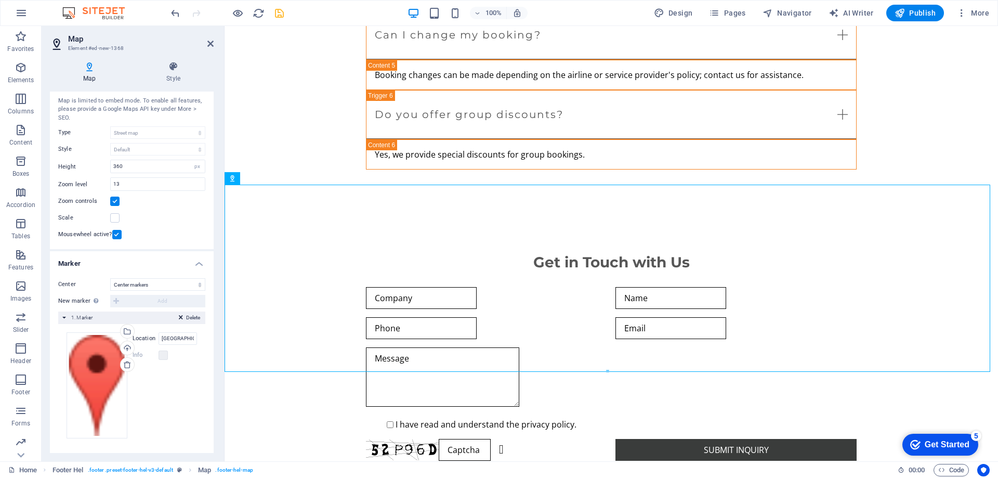
click at [213, 49] on header "Map Element #ed-new-1368" at bounding box center [132, 39] width 164 height 27
click at [209, 44] on icon at bounding box center [210, 44] width 6 height 8
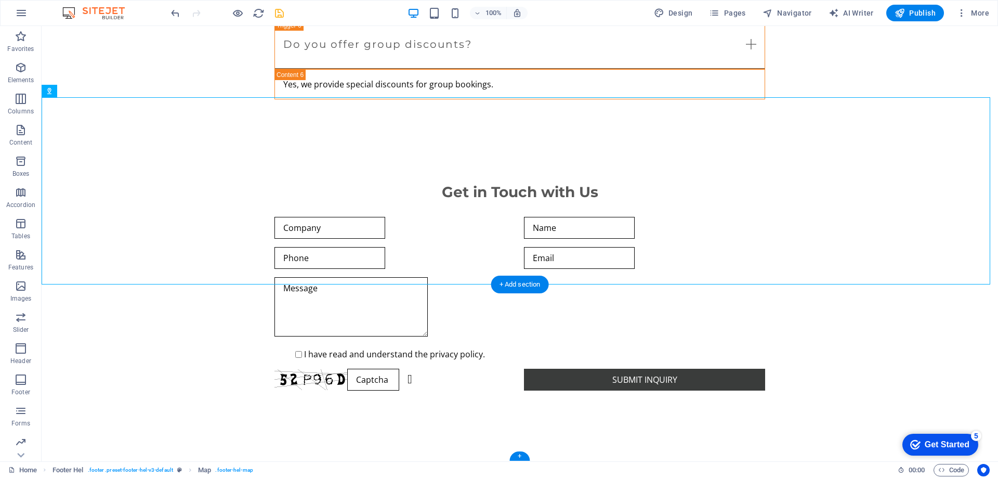
scroll to position [2500, 0]
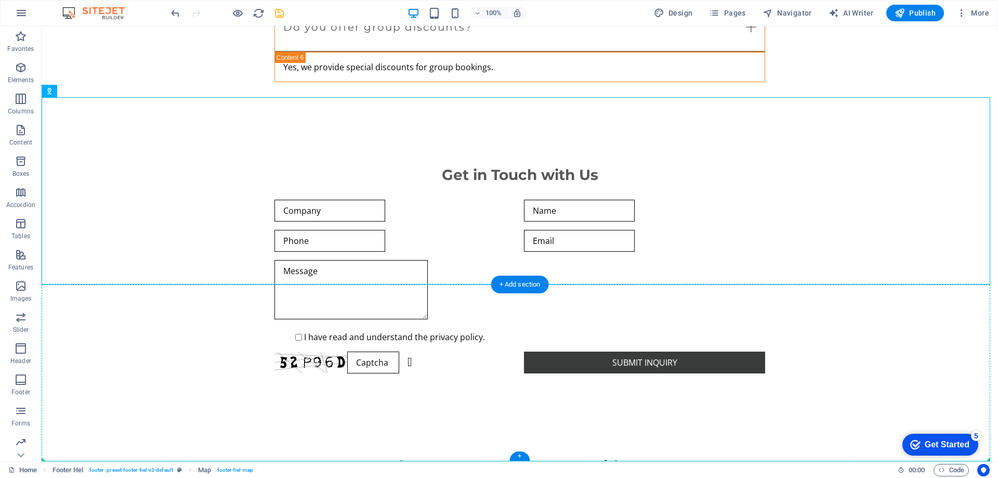
drag, startPoint x: 464, startPoint y: 255, endPoint x: 693, endPoint y: 394, distance: 268.4
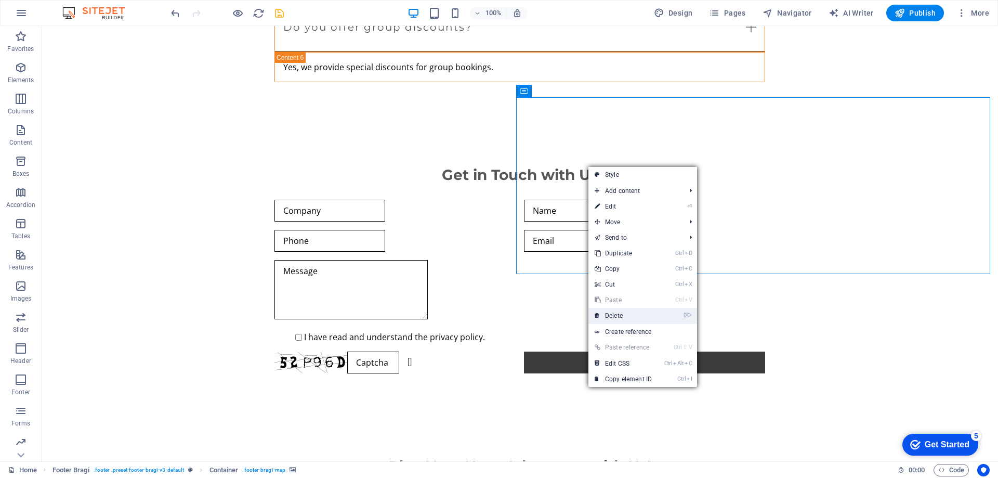
click at [634, 317] on link "⌦ Delete" at bounding box center [623, 316] width 70 height 16
select select "1"
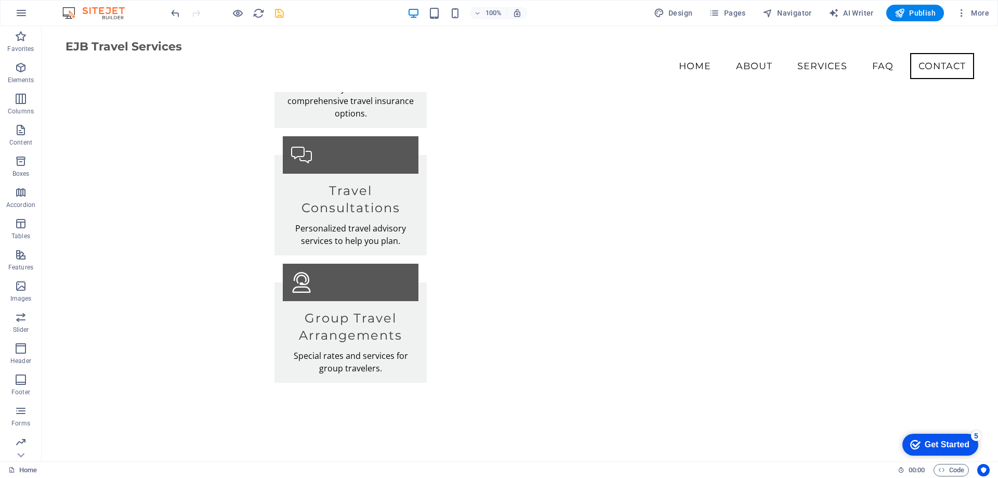
scroll to position [1548, 0]
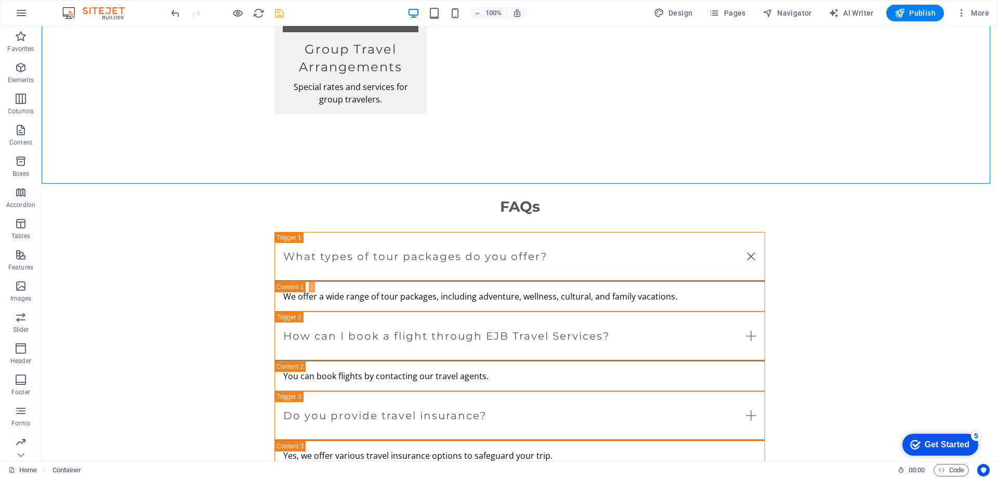
scroll to position [1884, 0]
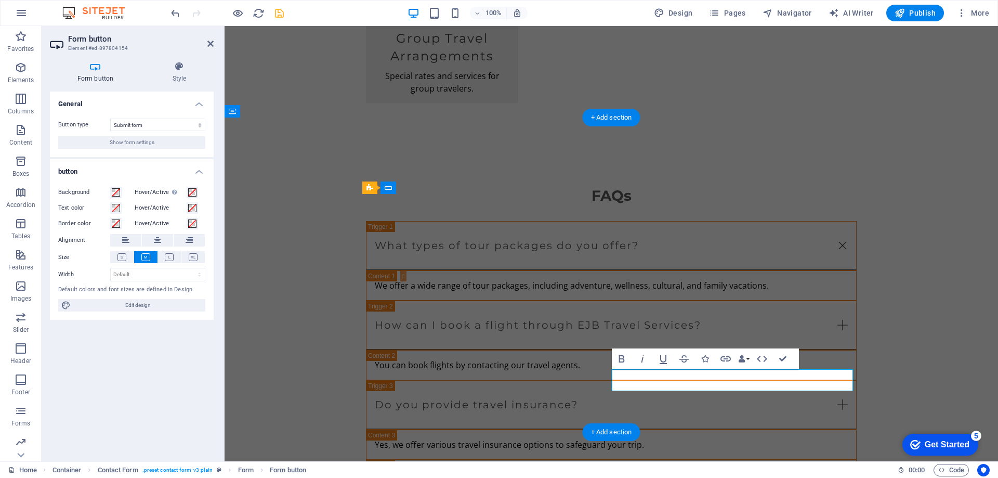
type button "Submit"
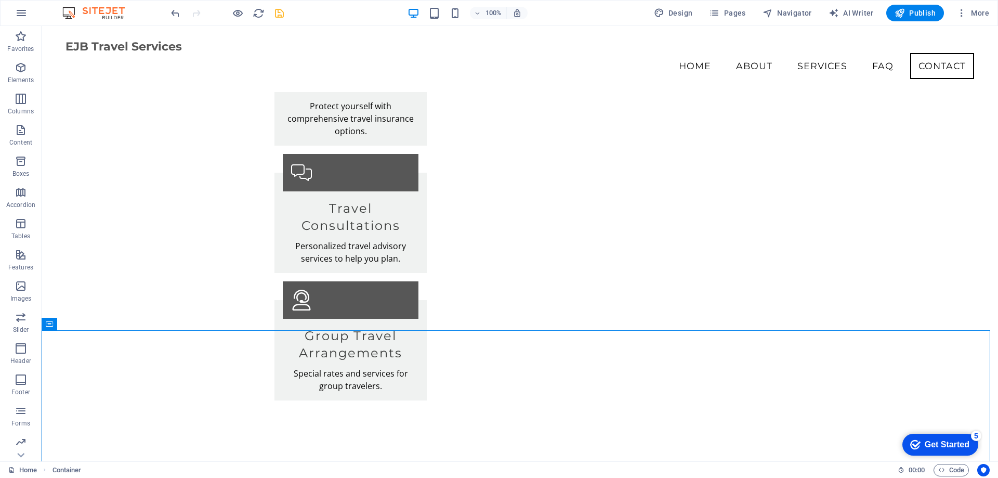
scroll to position [1541, 0]
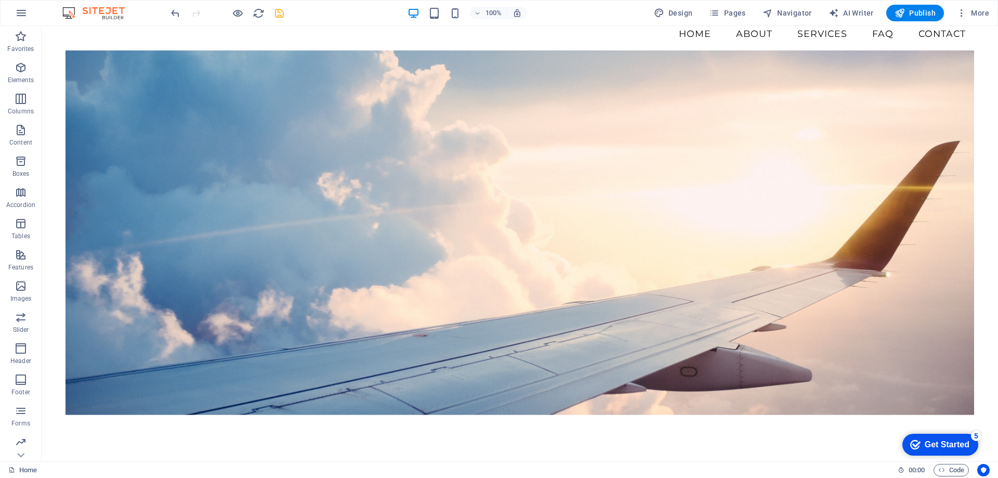
scroll to position [0, 0]
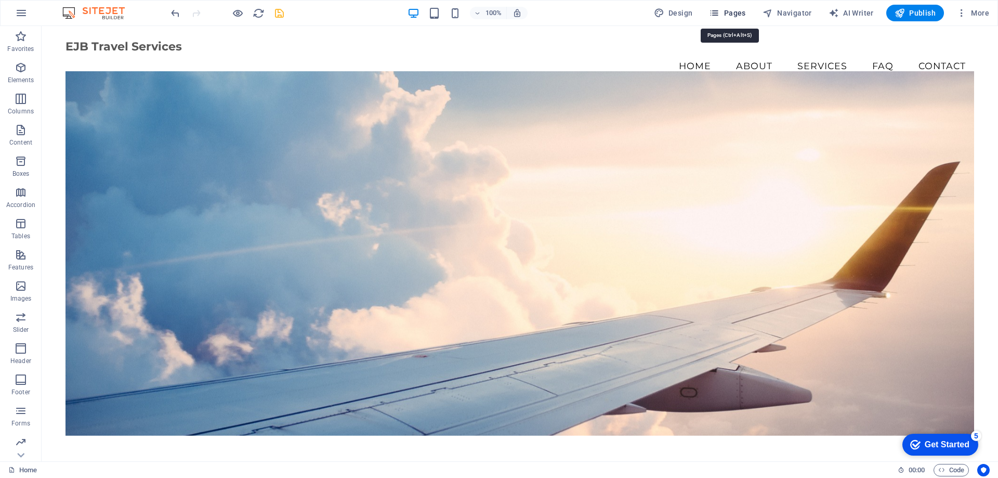
click at [728, 12] on span "Pages" at bounding box center [727, 13] width 36 height 10
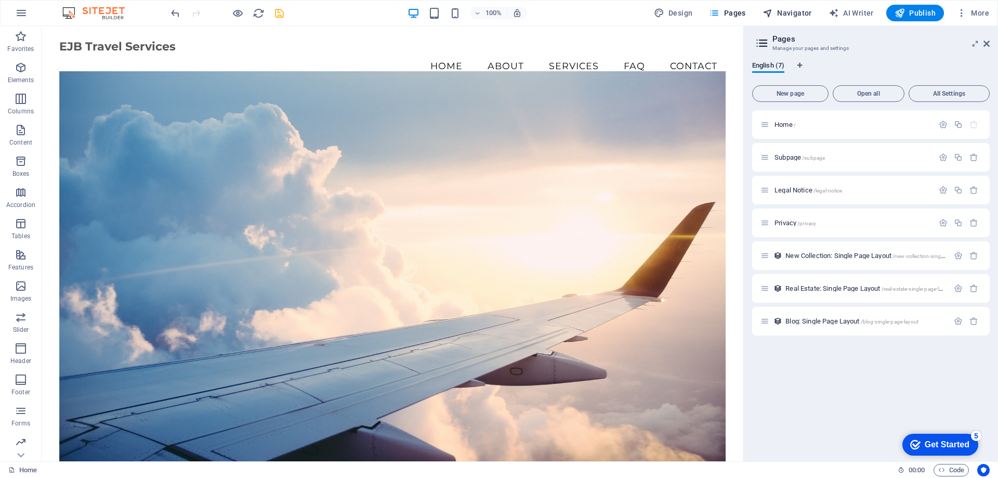
click at [799, 13] on span "Navigator" at bounding box center [786, 13] width 49 height 10
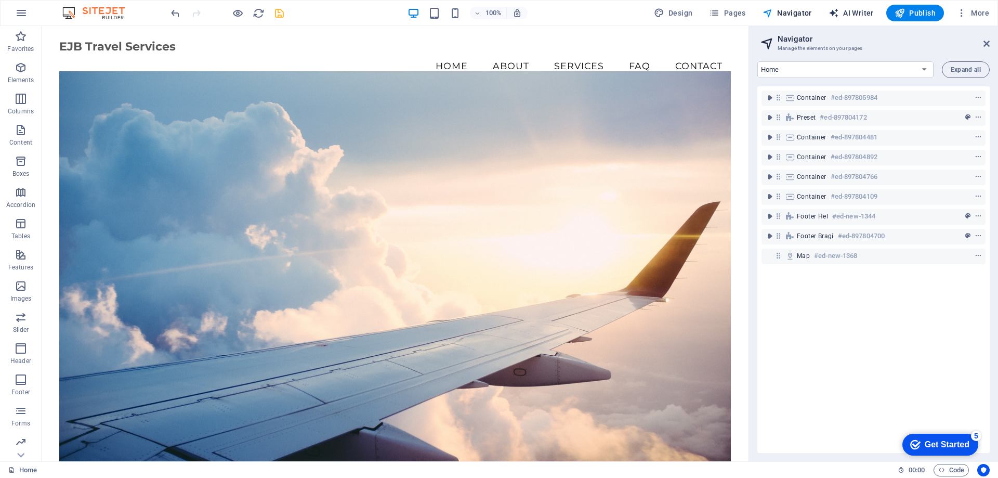
click at [843, 9] on span "AI Writer" at bounding box center [850, 13] width 45 height 10
select select "English"
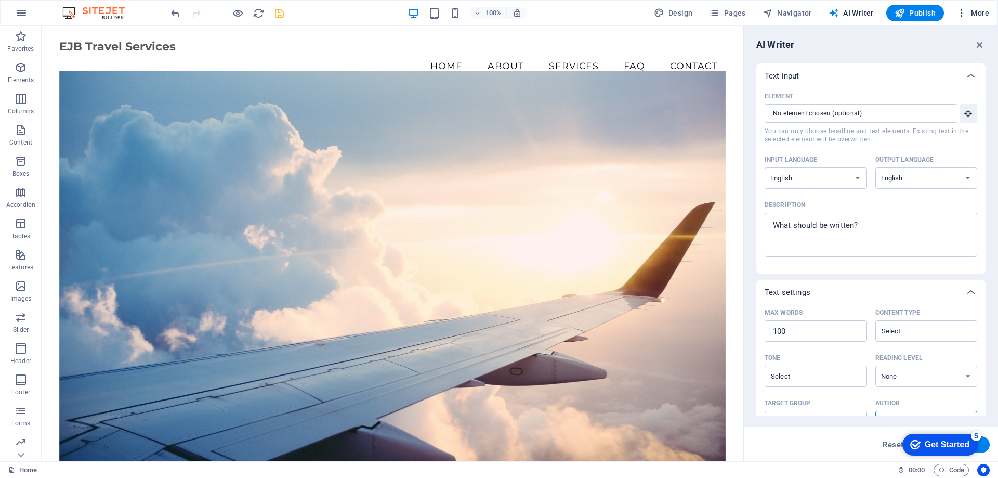
click at [982, 12] on span "More" at bounding box center [972, 13] width 33 height 10
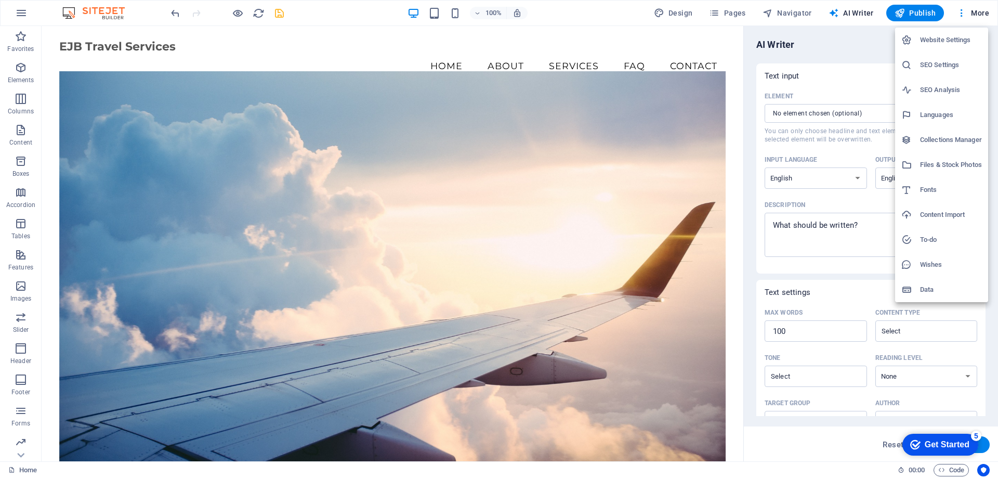
click at [245, 51] on div at bounding box center [499, 239] width 998 height 478
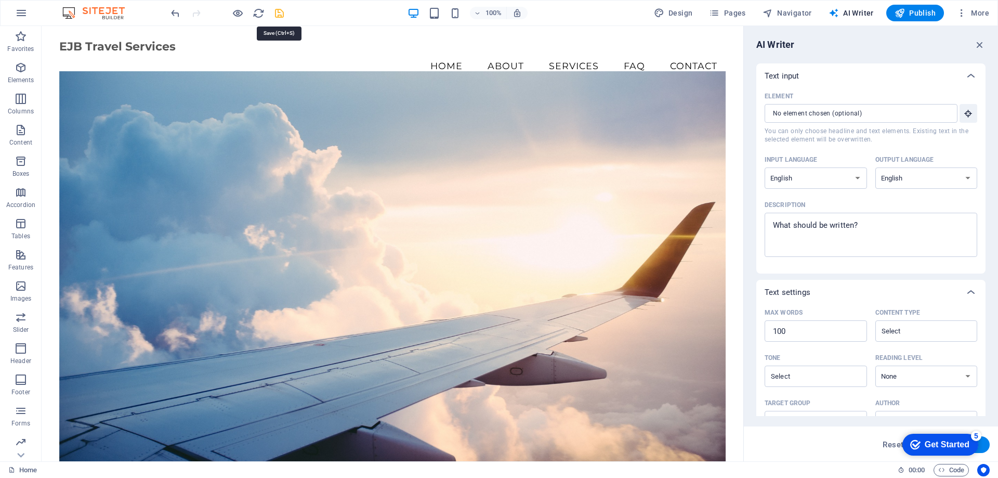
click at [276, 15] on icon "save" at bounding box center [279, 13] width 12 height 12
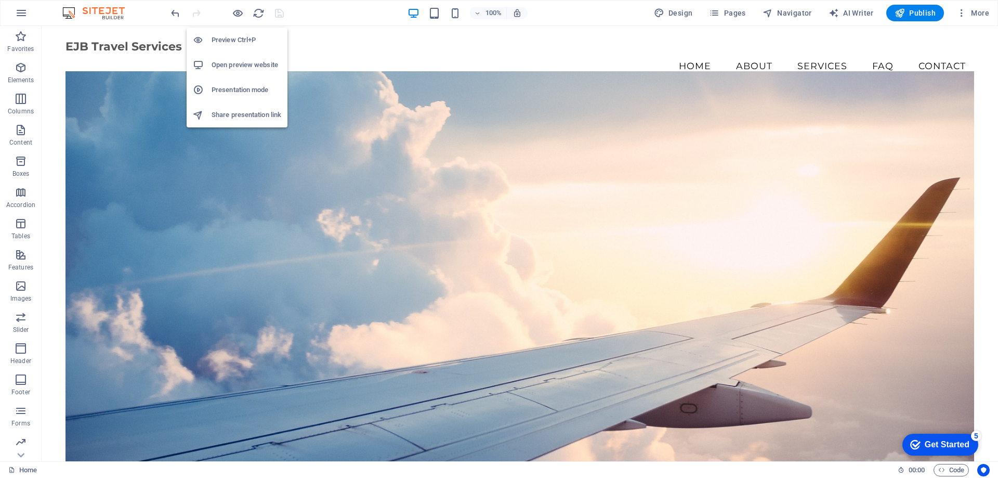
click at [236, 65] on h6 "Open preview website" at bounding box center [247, 65] width 70 height 12
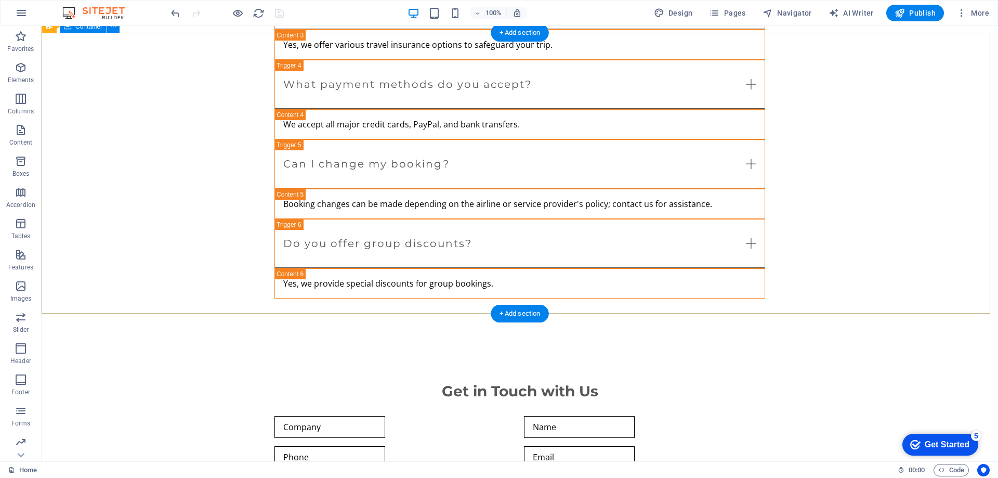
scroll to position [2500, 0]
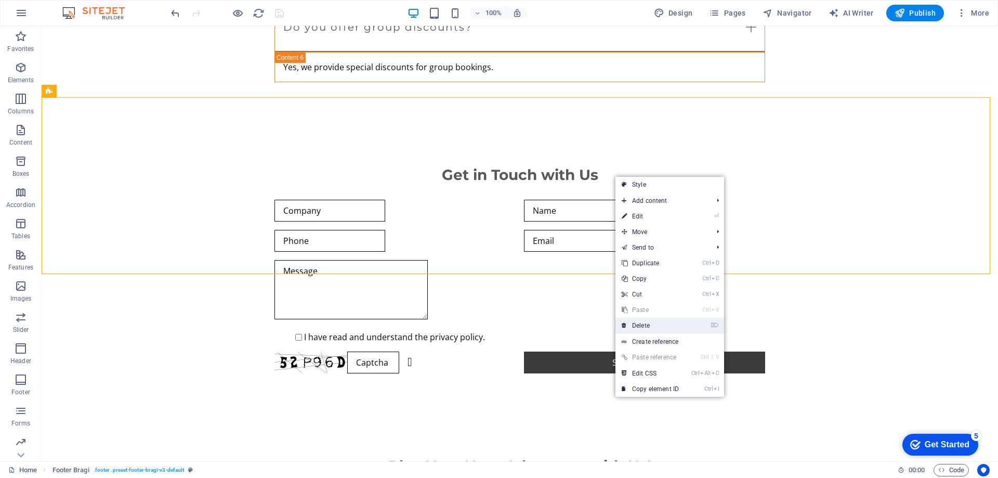
click at [663, 325] on link "⌦ Delete" at bounding box center [650, 326] width 70 height 16
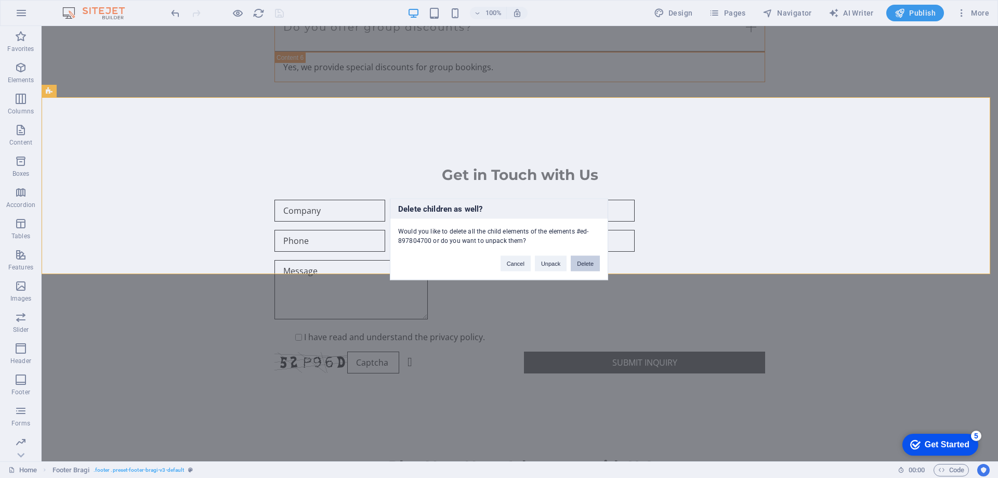
click at [586, 259] on button "Delete" at bounding box center [585, 263] width 29 height 16
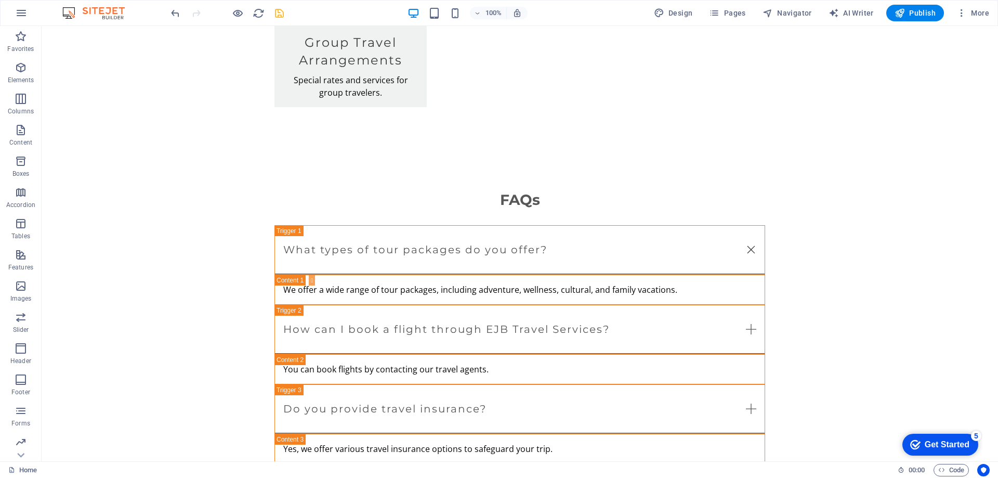
scroll to position [2131, 0]
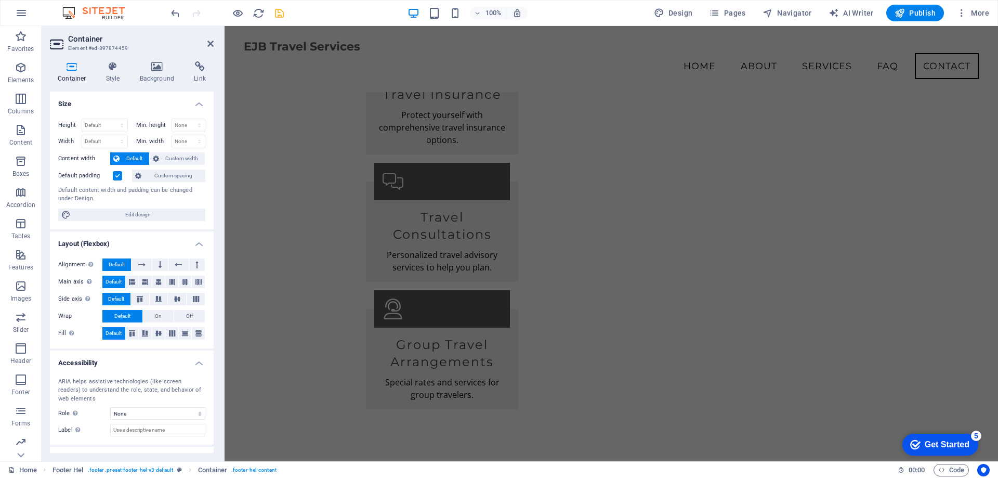
scroll to position [1590, 0]
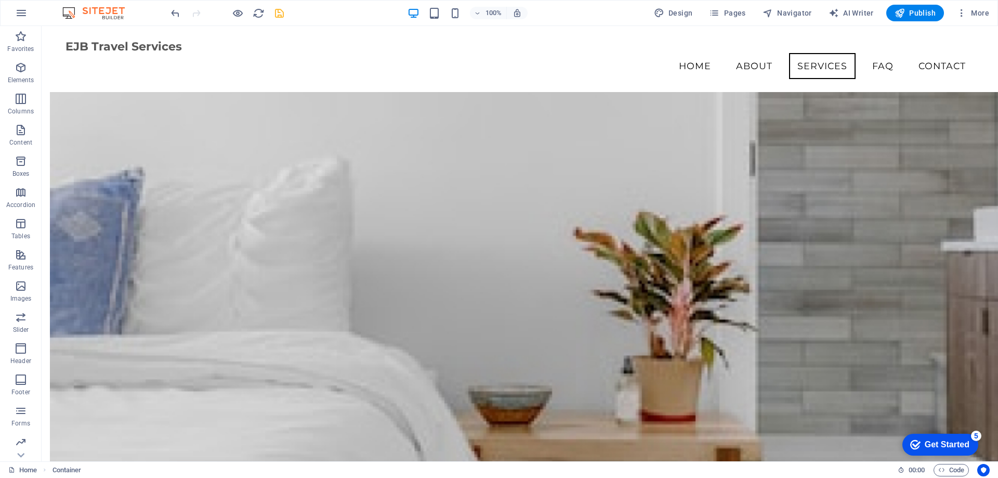
scroll to position [655, 0]
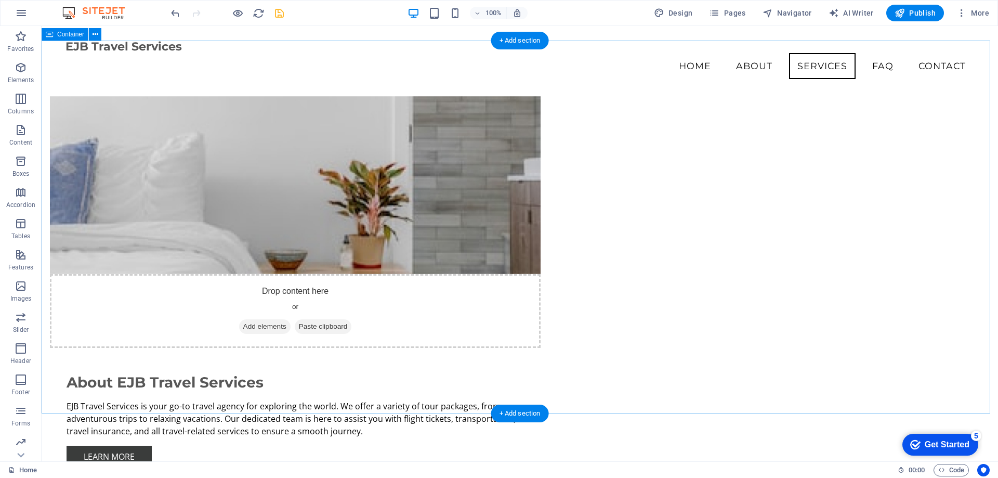
click at [526, 414] on div "+ Add section" at bounding box center [520, 413] width 58 height 18
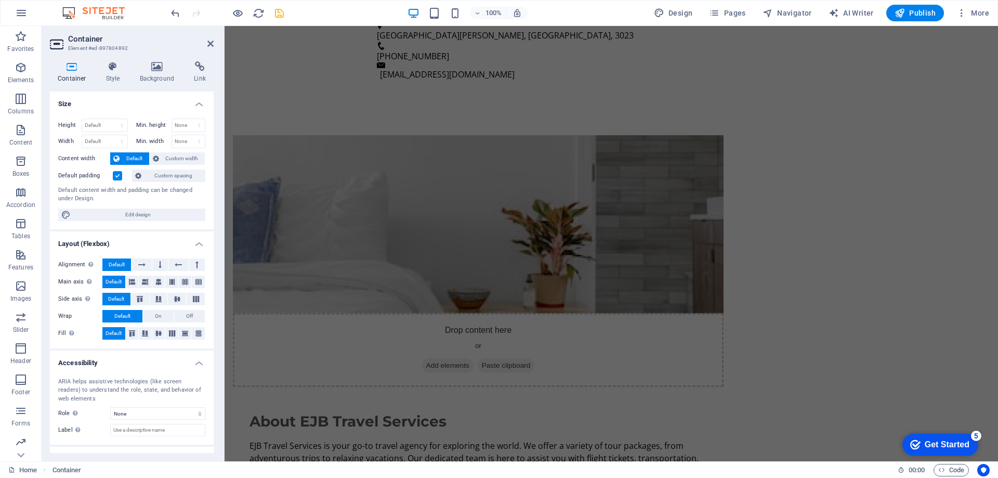
scroll to position [654, 0]
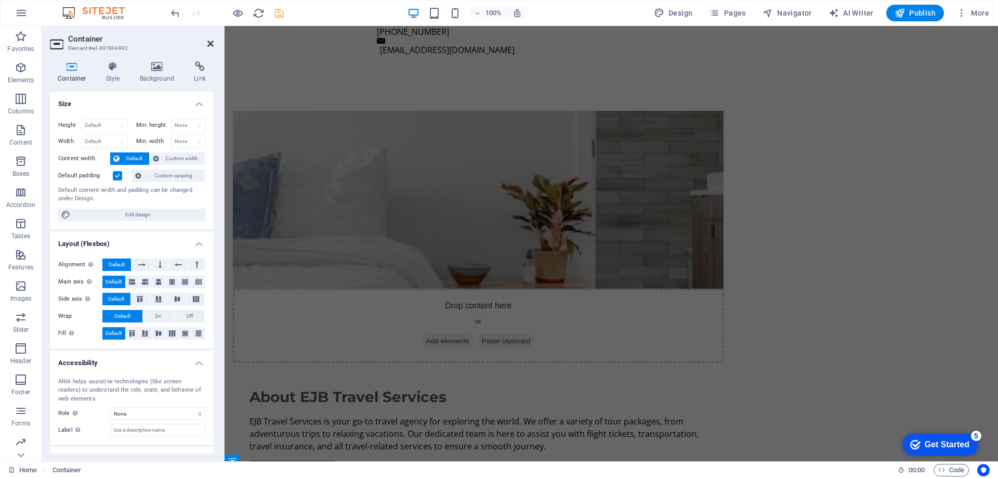
click at [209, 44] on icon at bounding box center [210, 44] width 6 height 8
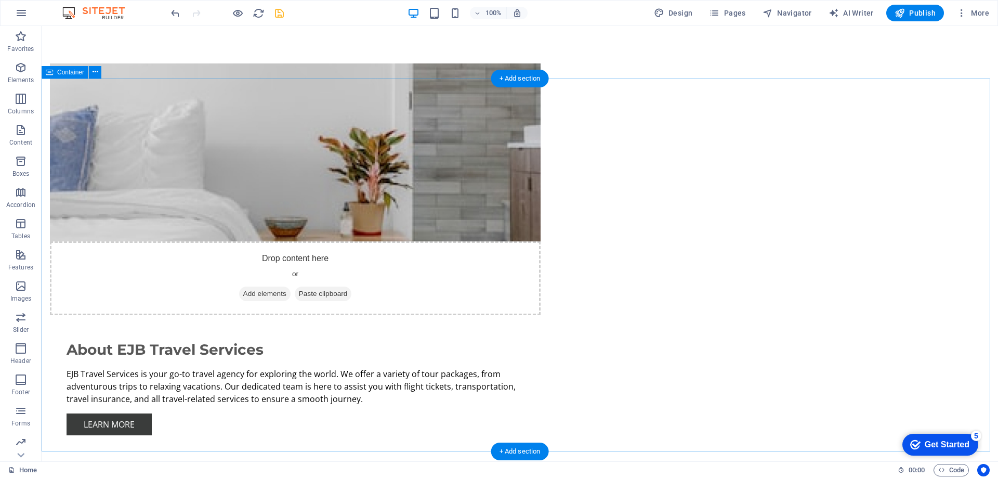
scroll to position [1051, 0]
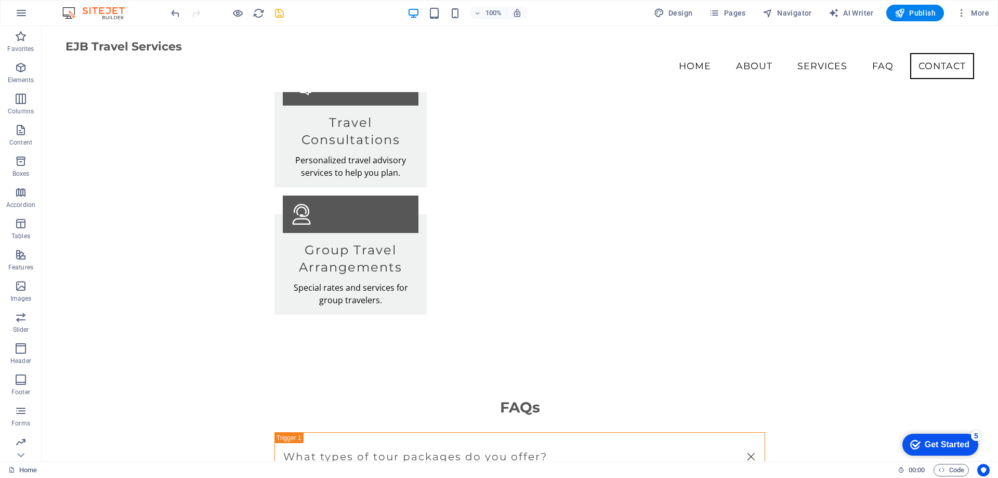
scroll to position [1537, 0]
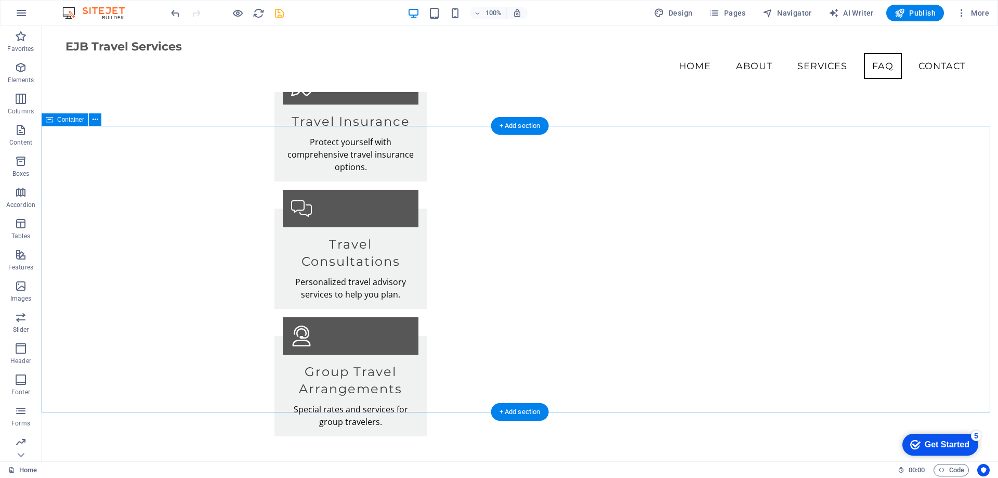
click at [56, 121] on div "Container" at bounding box center [65, 119] width 47 height 12
click at [97, 122] on icon at bounding box center [96, 119] width 6 height 11
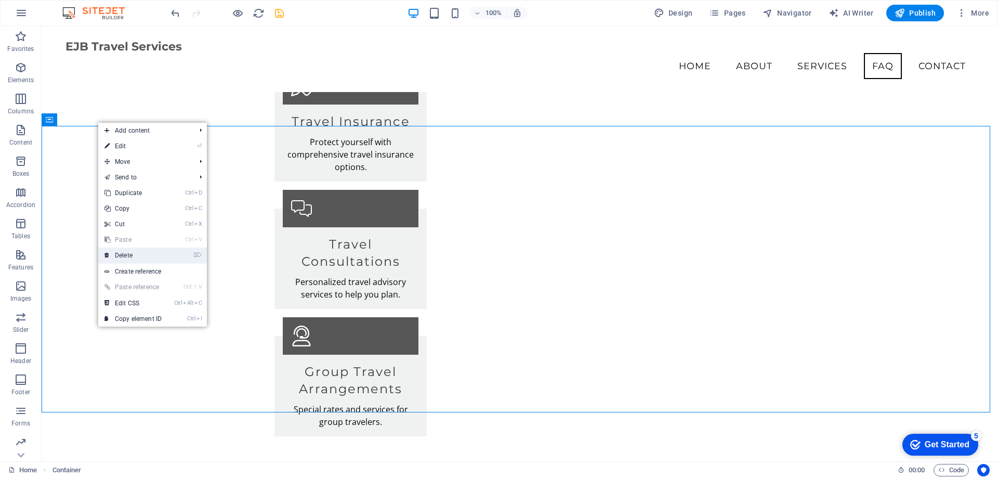
click at [132, 254] on link "⌦ Delete" at bounding box center [133, 255] width 70 height 16
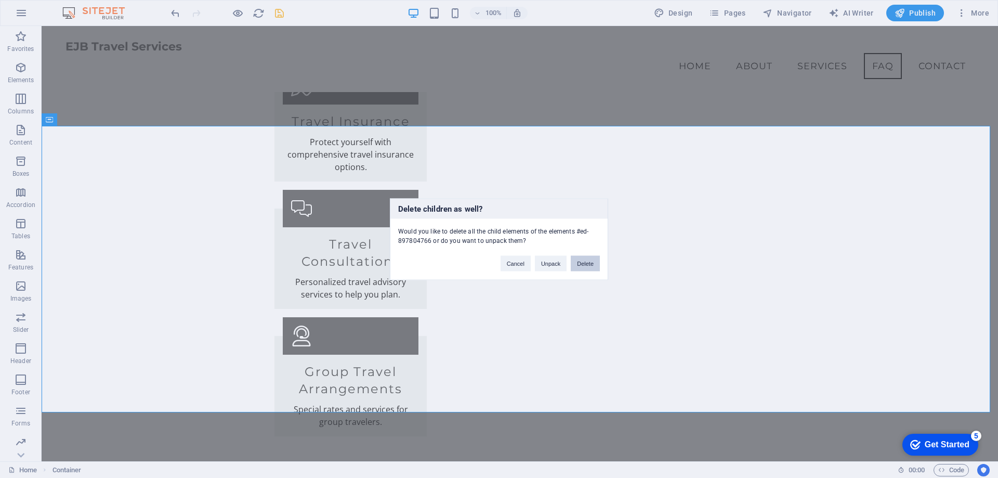
click at [590, 266] on button "Delete" at bounding box center [585, 263] width 29 height 16
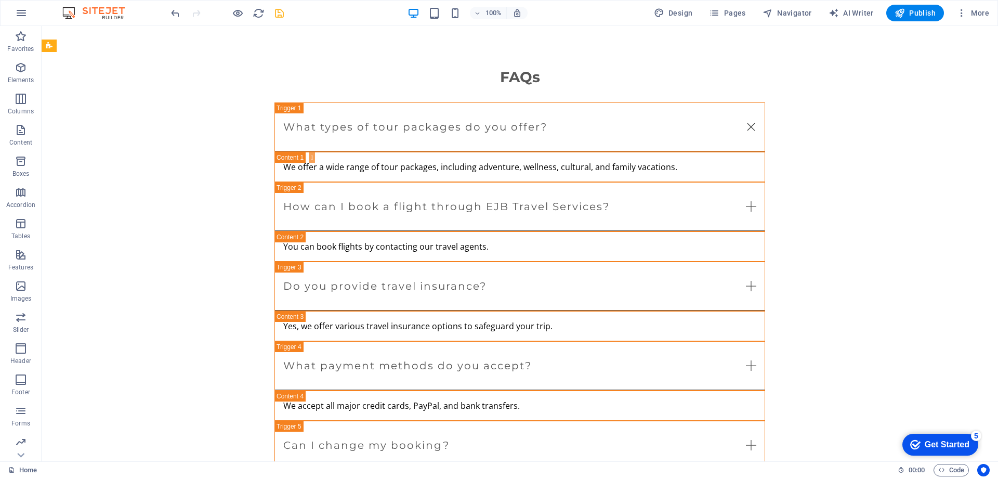
scroll to position [2037, 0]
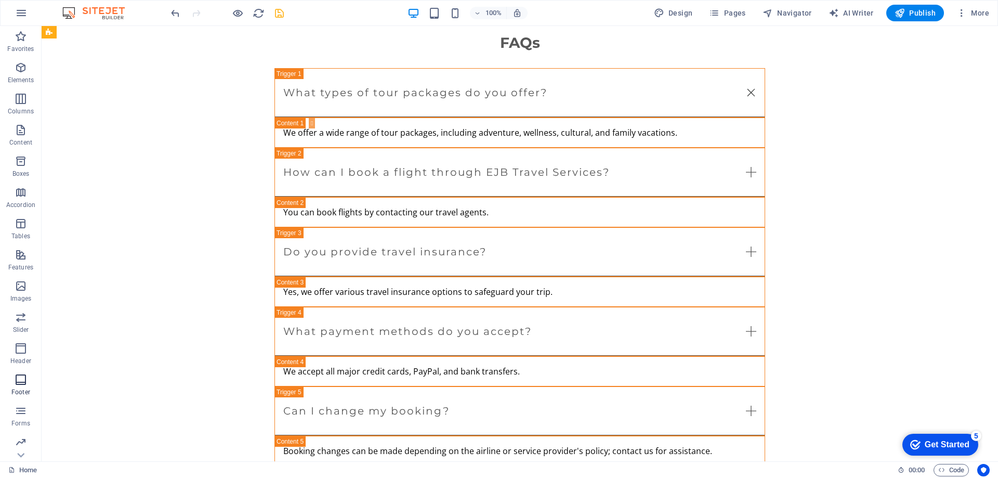
click at [24, 378] on icon "button" at bounding box center [21, 379] width 12 height 12
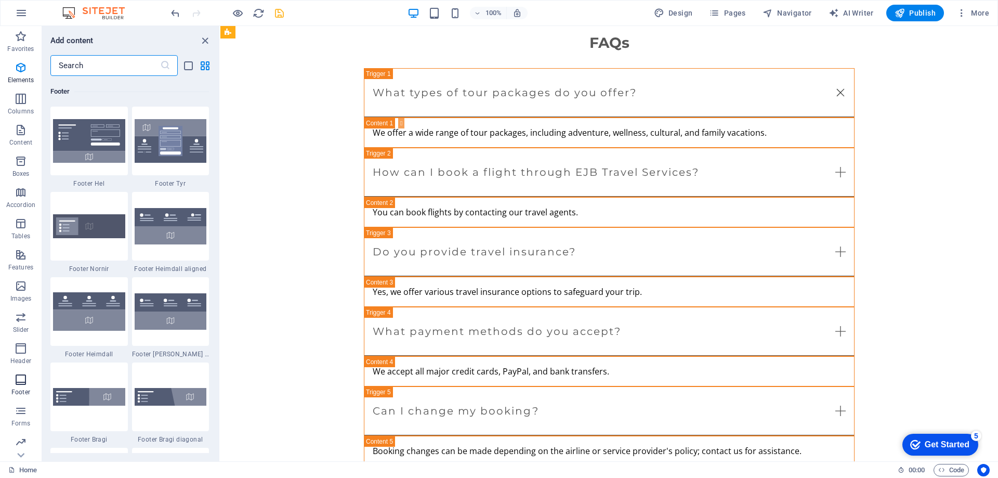
scroll to position [6881, 0]
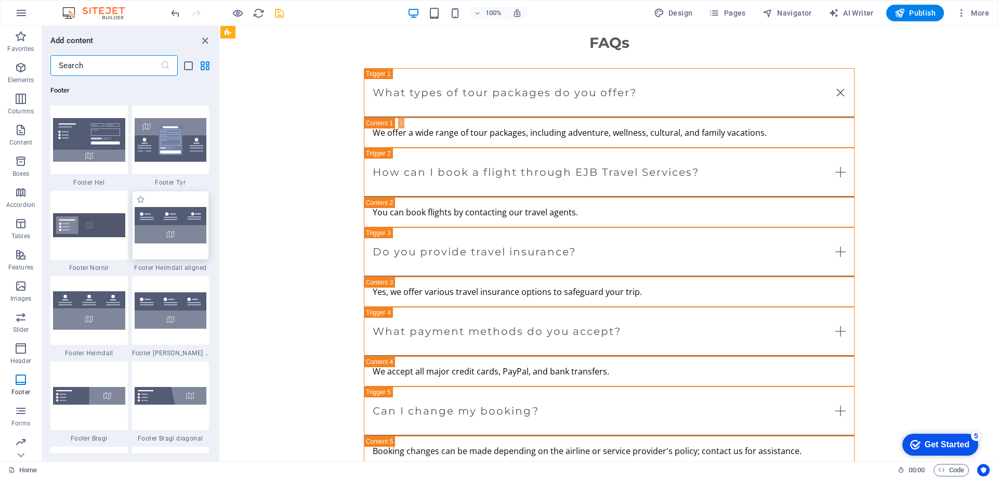
click at [153, 225] on img at bounding box center [171, 225] width 72 height 36
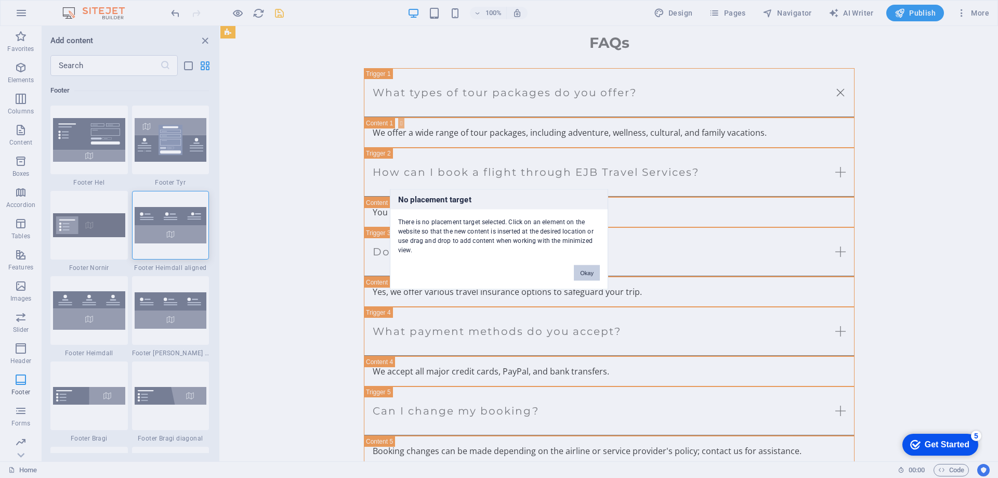
click at [591, 270] on button "Okay" at bounding box center [587, 273] width 26 height 16
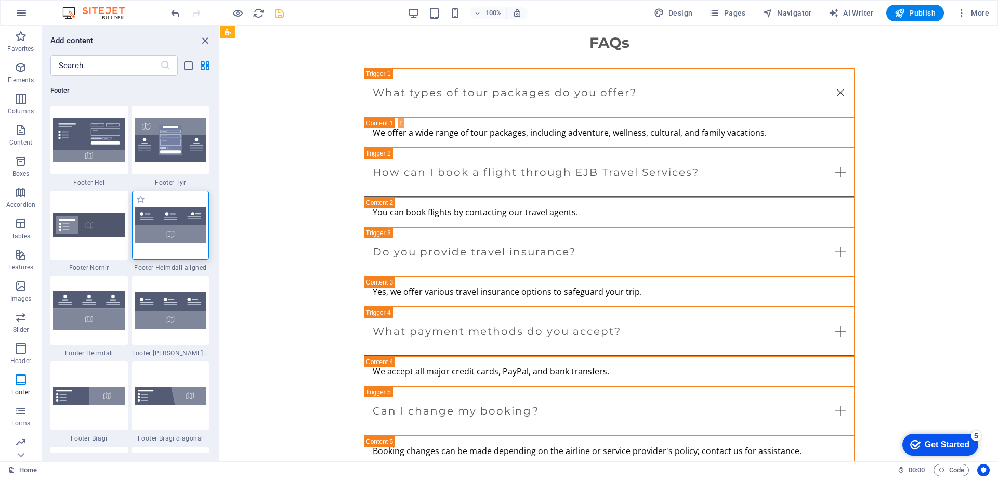
scroll to position [7211, 0]
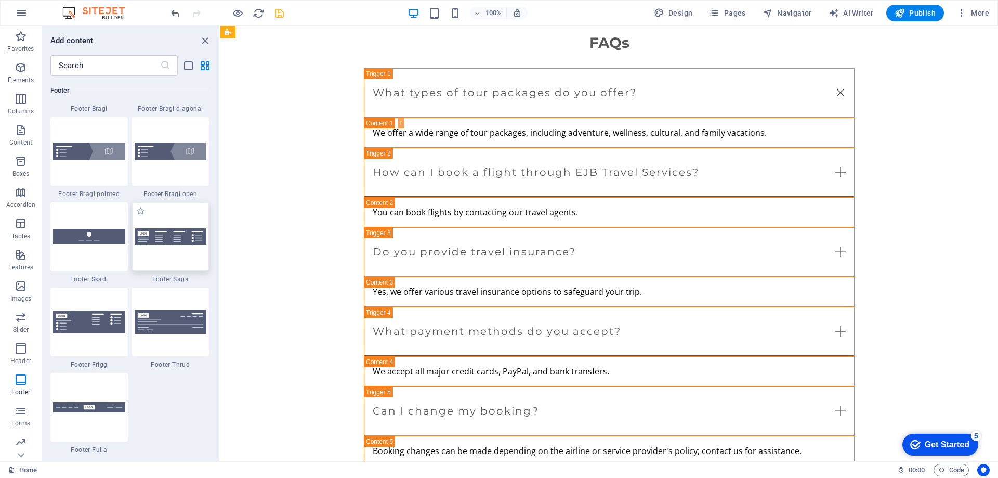
click at [162, 240] on img at bounding box center [171, 236] width 72 height 17
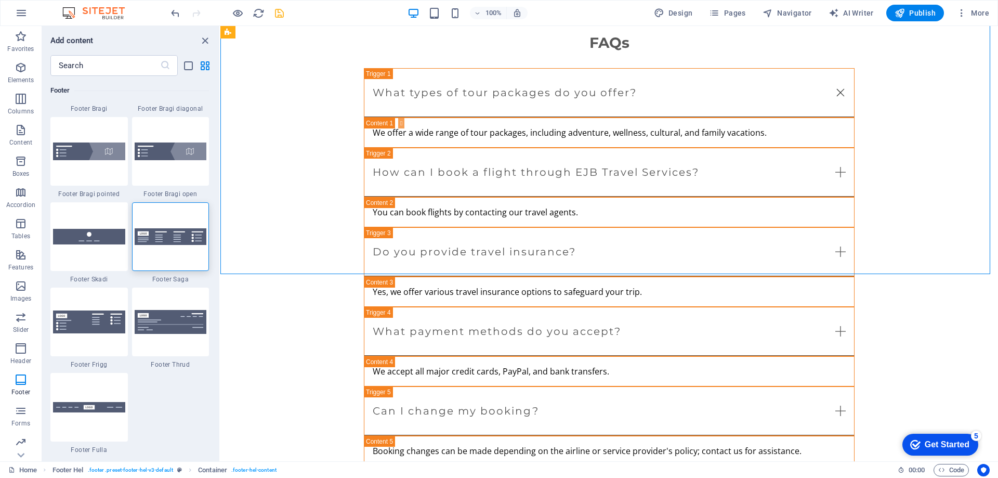
click at [176, 248] on div at bounding box center [170, 236] width 77 height 69
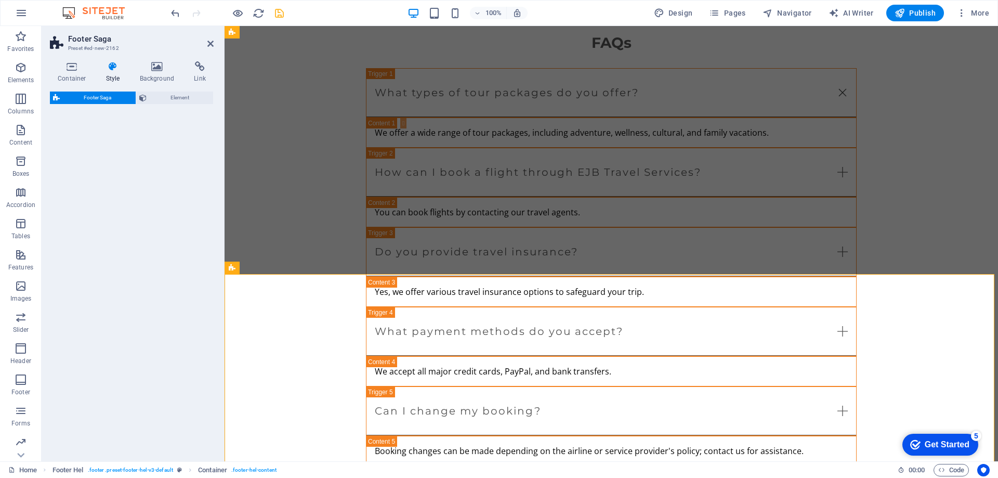
select select "rem"
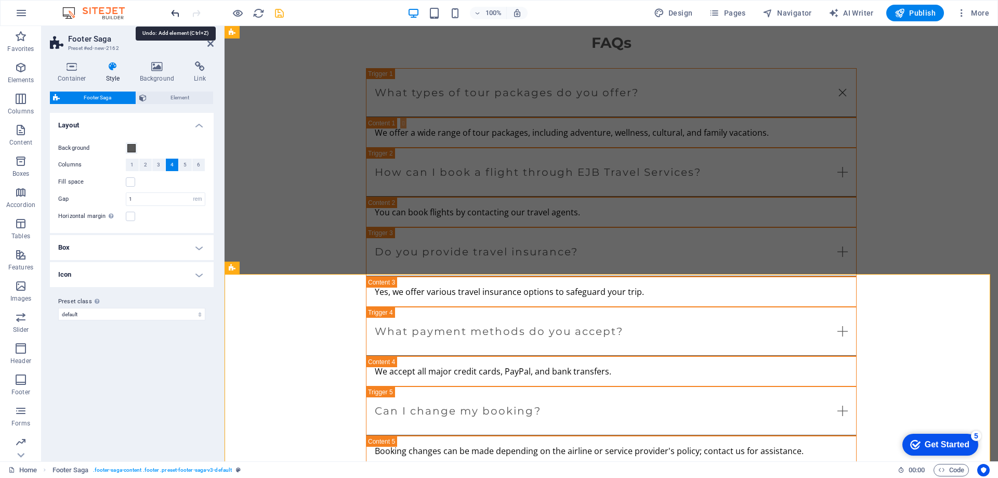
click at [177, 15] on icon "undo" at bounding box center [175, 13] width 12 height 12
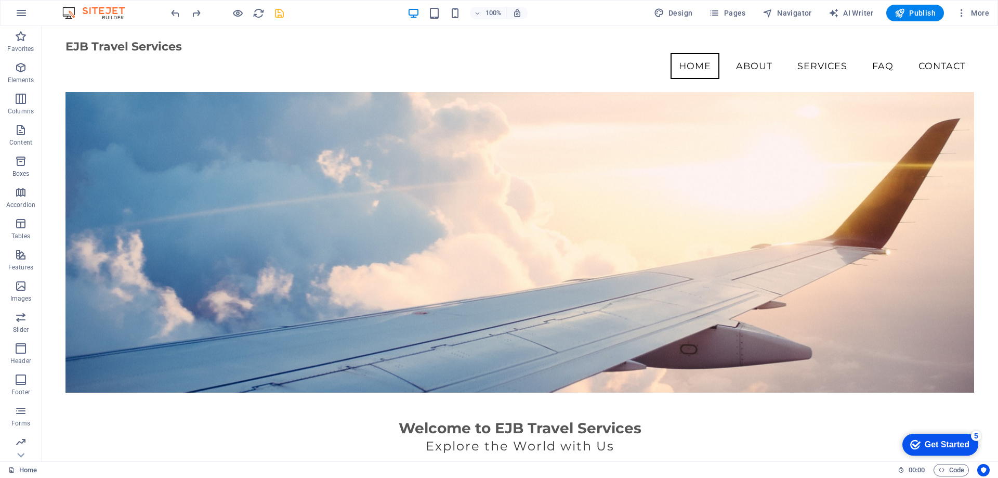
scroll to position [25, 0]
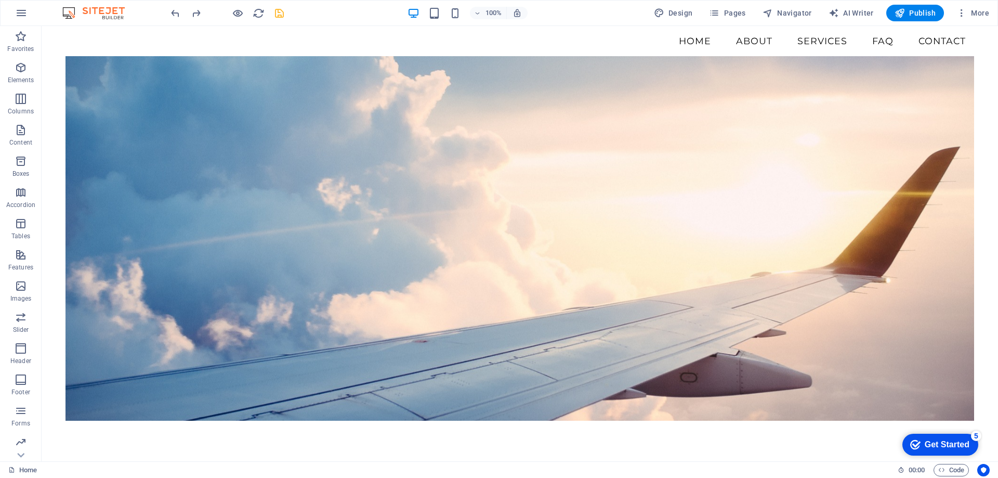
click at [997, 25] on header "100% Design Pages Navigator AI Writer Publish More" at bounding box center [499, 13] width 998 height 26
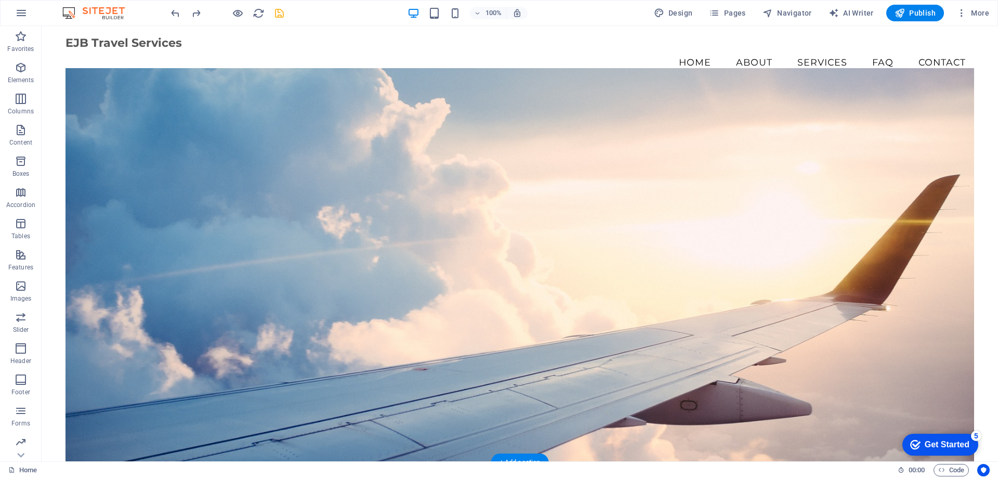
scroll to position [0, 0]
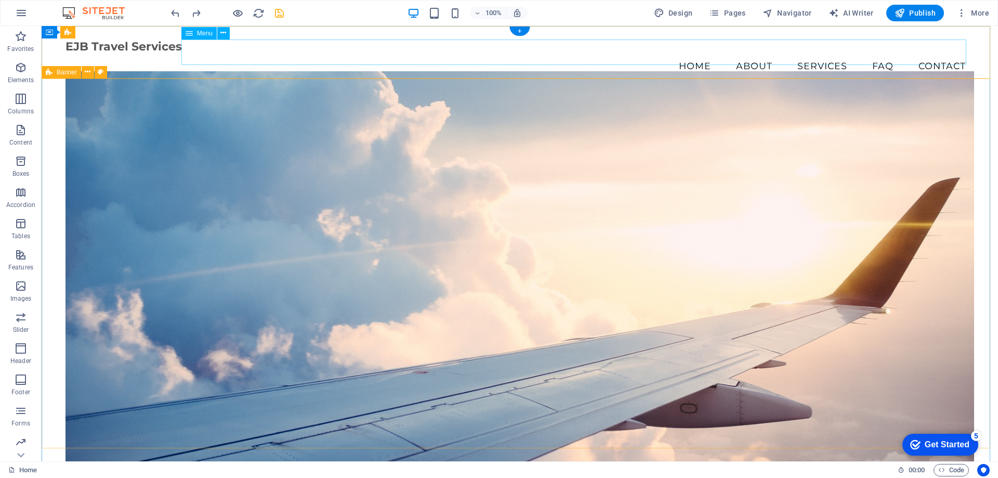
click at [932, 53] on nav "Home About Services FAQ Contact" at bounding box center [519, 66] width 909 height 26
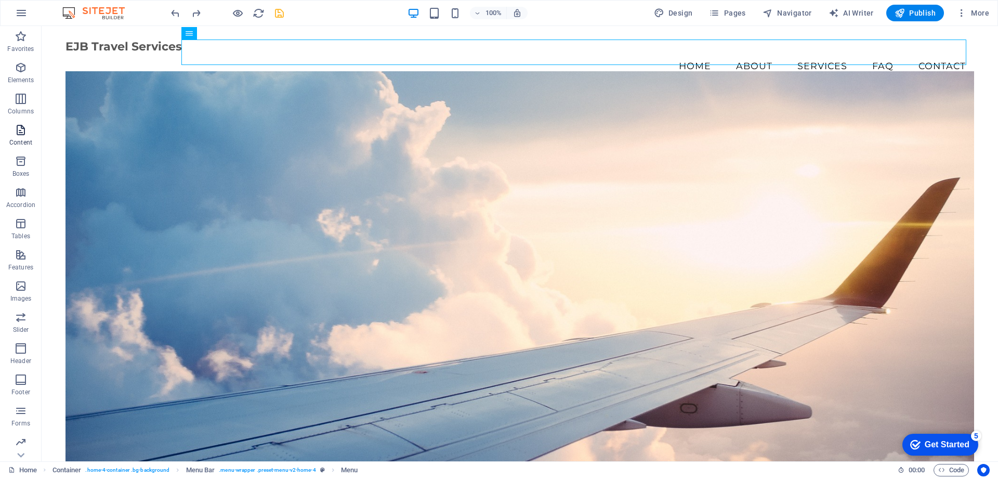
click at [20, 133] on icon "button" at bounding box center [21, 130] width 12 height 12
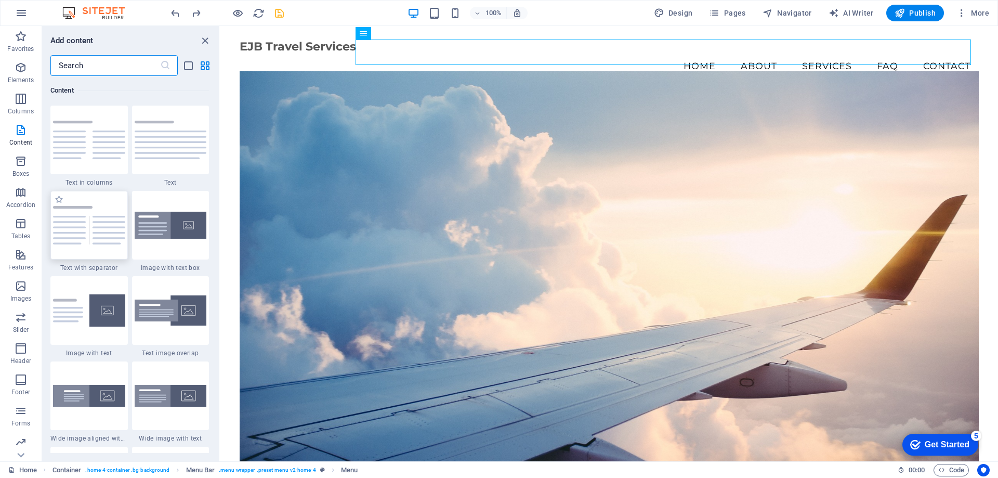
scroll to position [2148, 0]
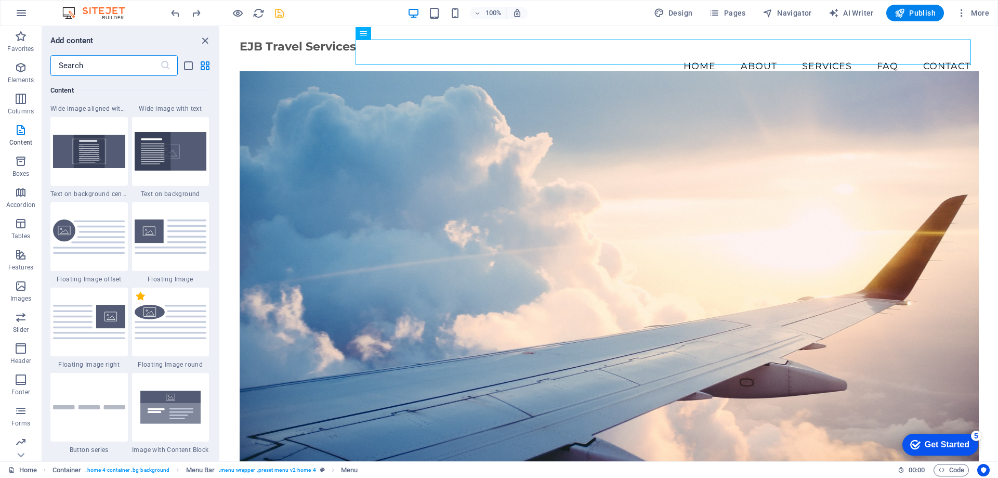
click at [143, 300] on label "1 Star" at bounding box center [140, 296] width 9 height 9
click at [136, 301] on input "1 Star" at bounding box center [136, 301] width 1 height 1
radio input "true"
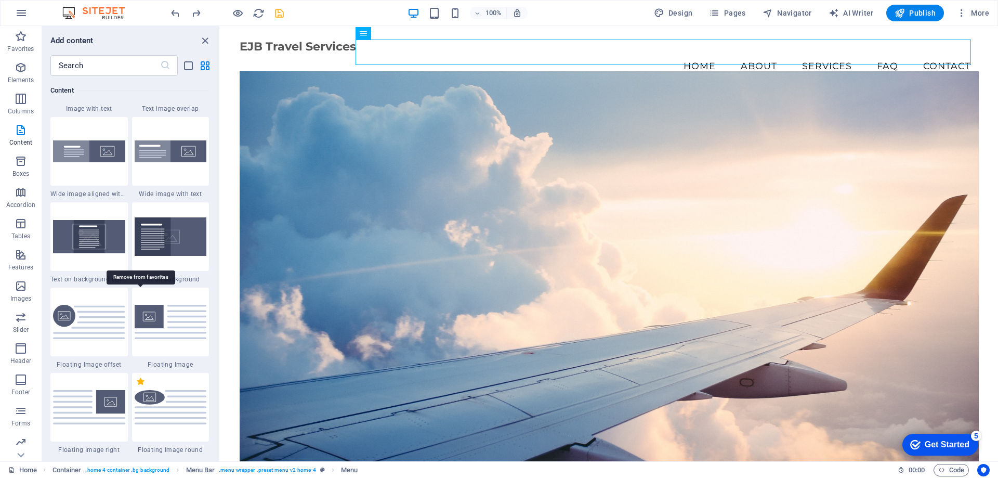
scroll to position [2233, 0]
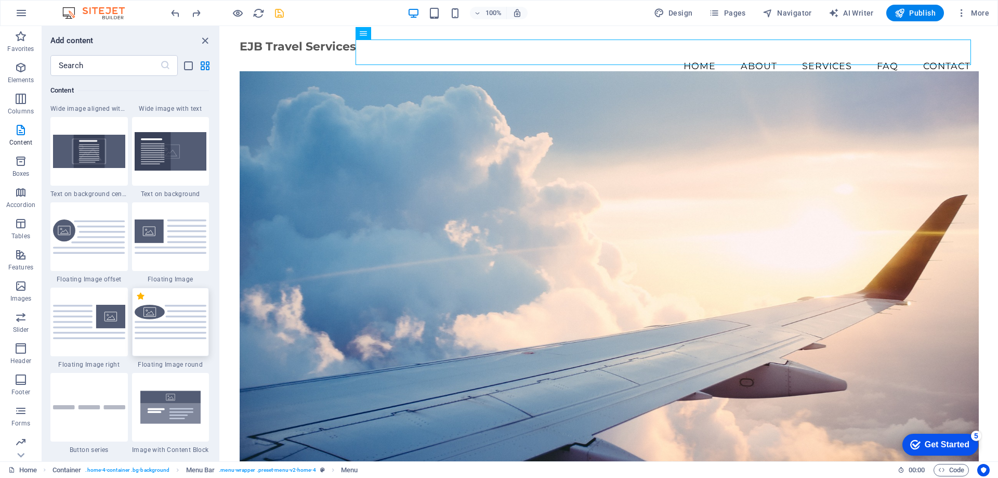
click at [149, 310] on img at bounding box center [171, 322] width 72 height 34
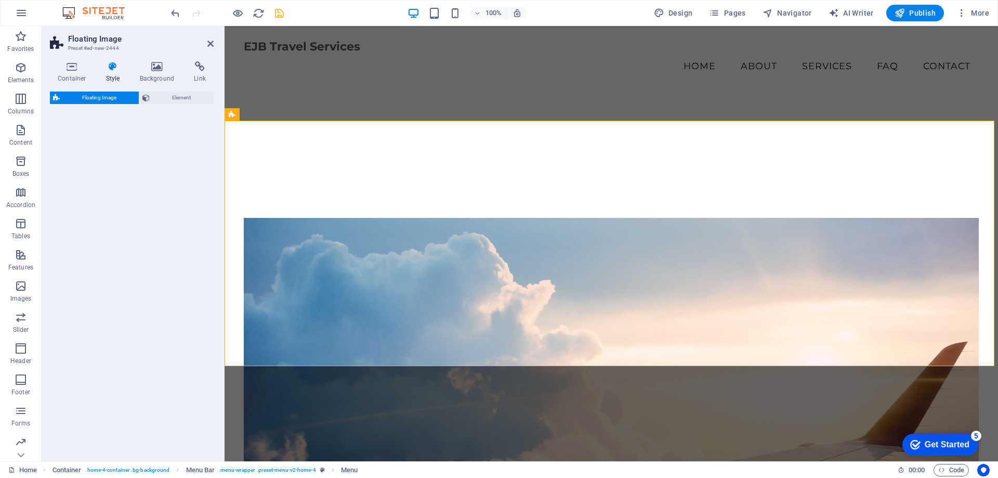
click at [149, 310] on div "Floating Image Element" at bounding box center [132, 271] width 164 height 361
select select "%"
select select "rem"
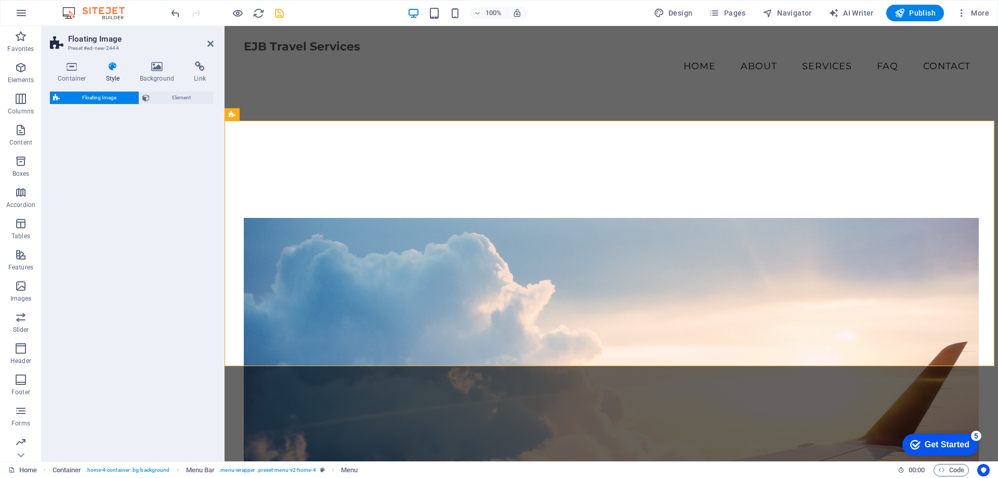
select select "rem"
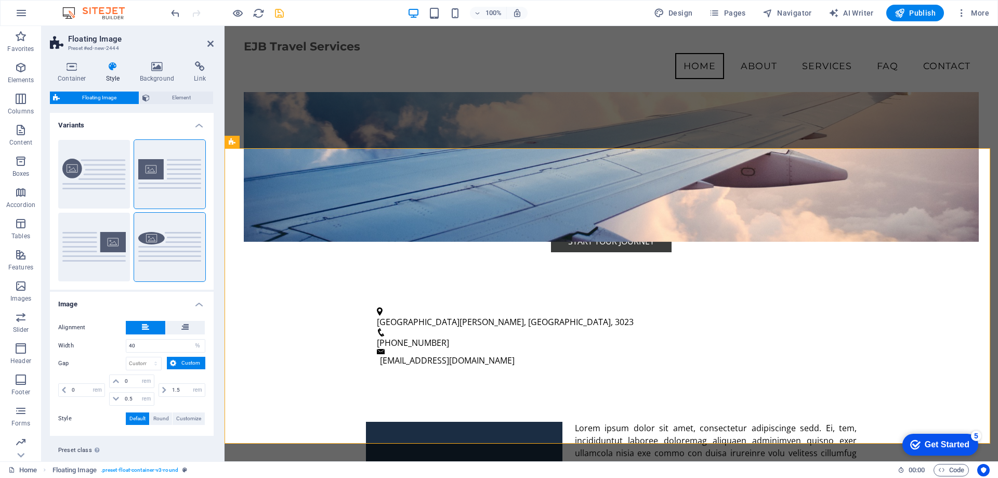
scroll to position [295, 0]
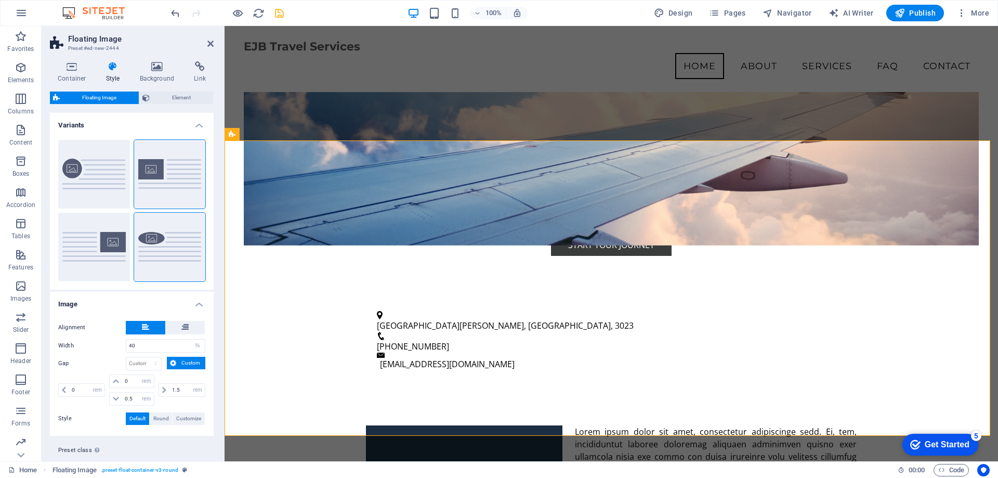
click at [168, 7] on div "100% Design Pages Navigator AI Writer Publish More" at bounding box center [499, 13] width 997 height 25
click at [174, 13] on icon "undo" at bounding box center [175, 13] width 12 height 12
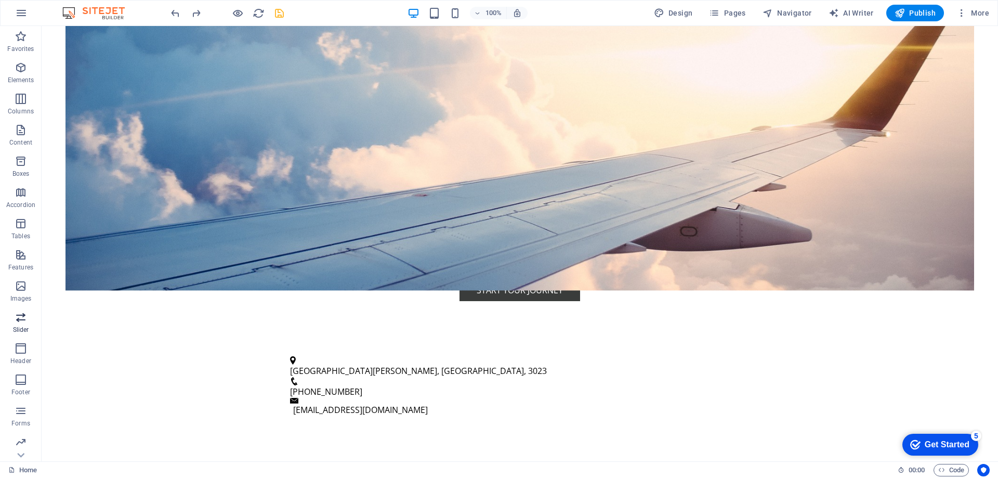
click at [21, 328] on p "Slider" at bounding box center [21, 329] width 16 height 8
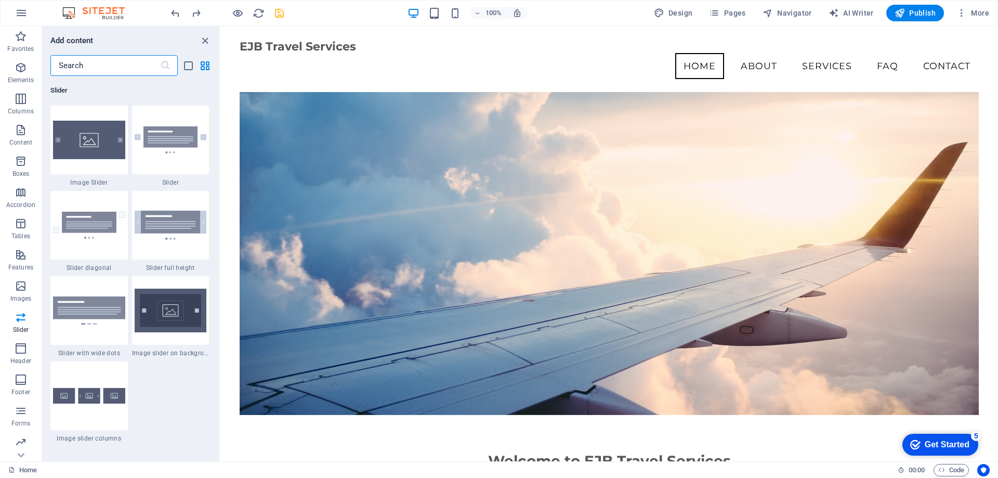
scroll to position [0, 0]
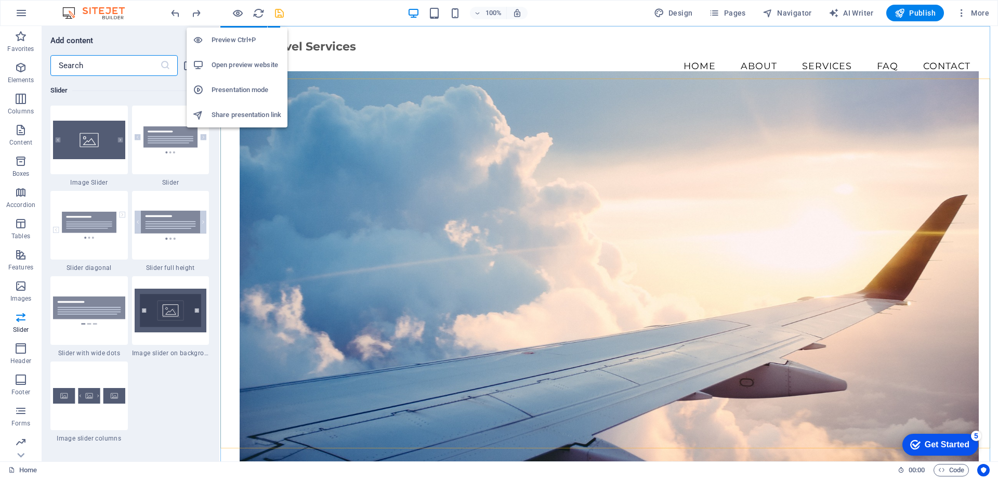
click at [234, 85] on h6 "Presentation mode" at bounding box center [247, 90] width 70 height 12
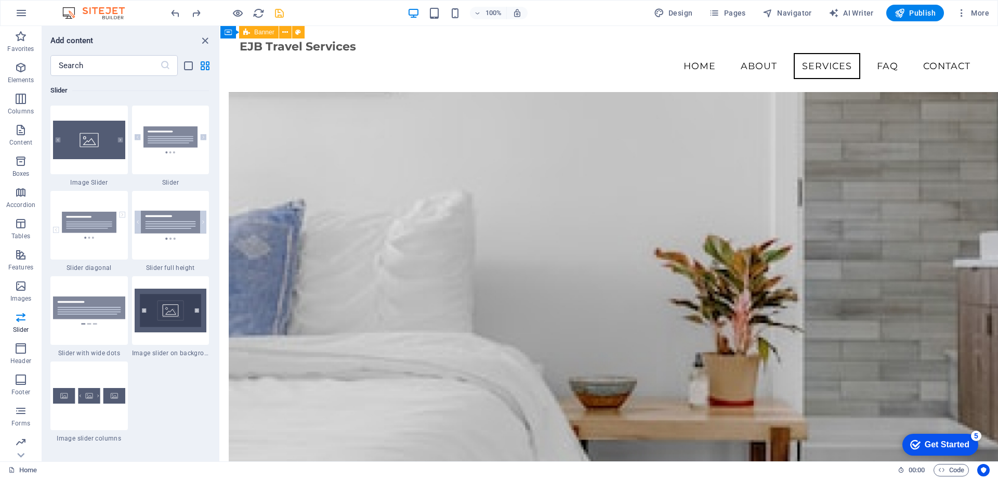
scroll to position [686, 0]
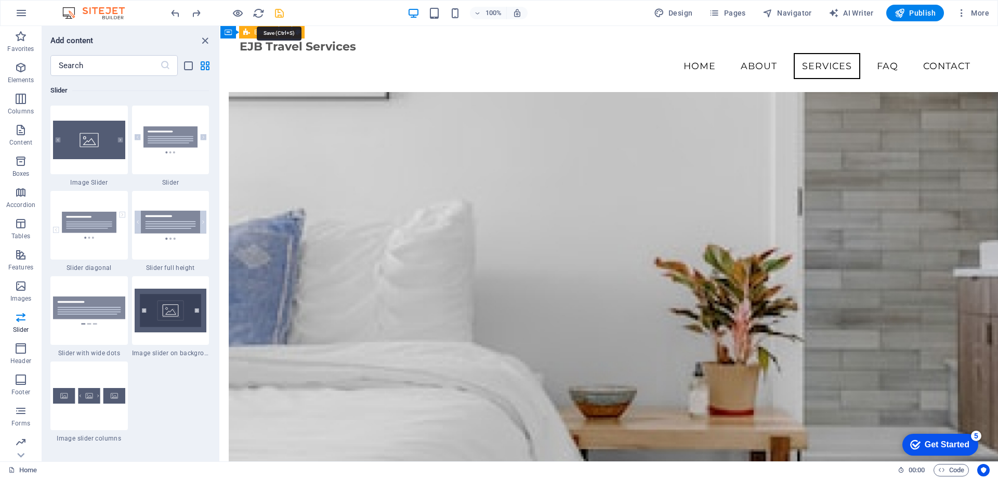
click at [275, 12] on icon "save" at bounding box center [279, 13] width 12 height 12
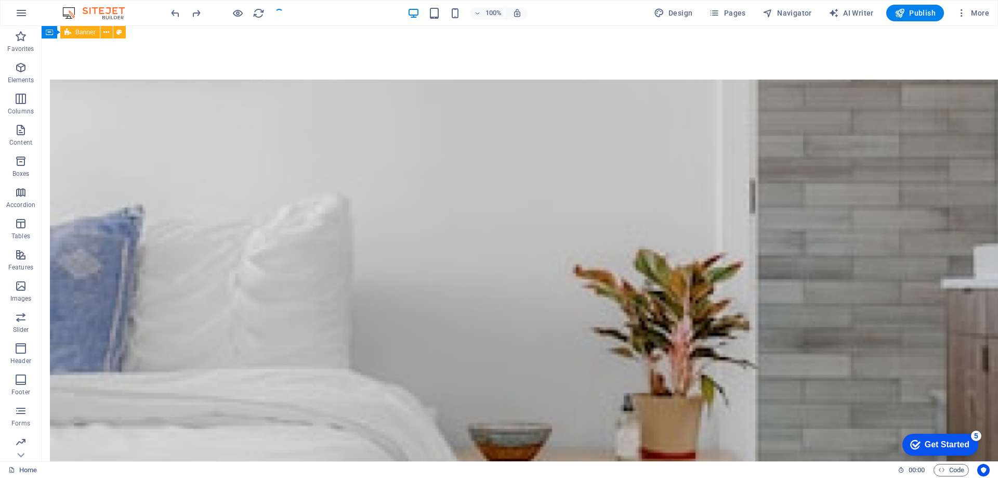
scroll to position [738, 0]
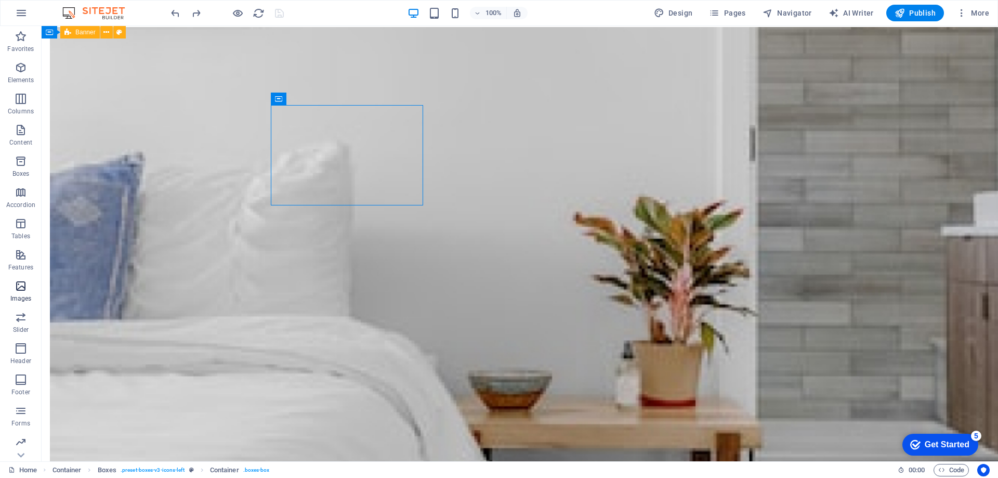
click at [19, 292] on icon "button" at bounding box center [21, 286] width 12 height 12
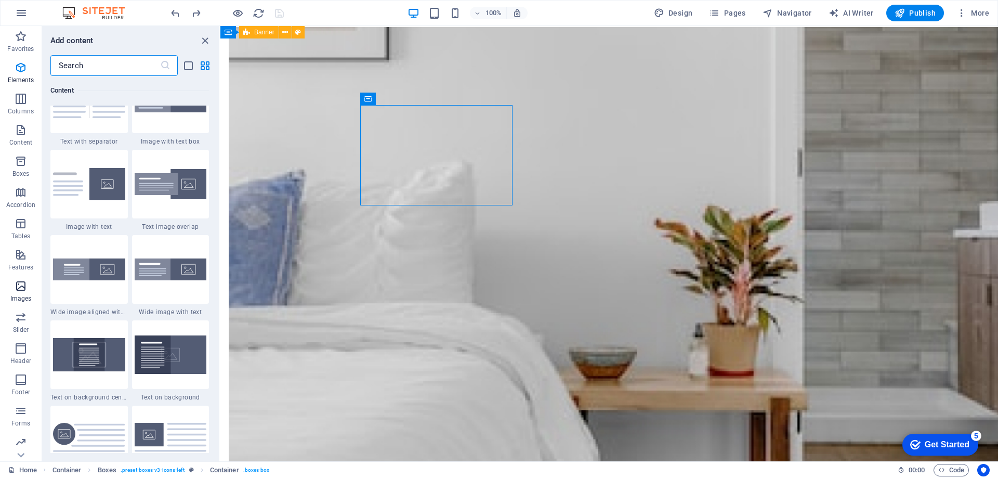
scroll to position [5356, 0]
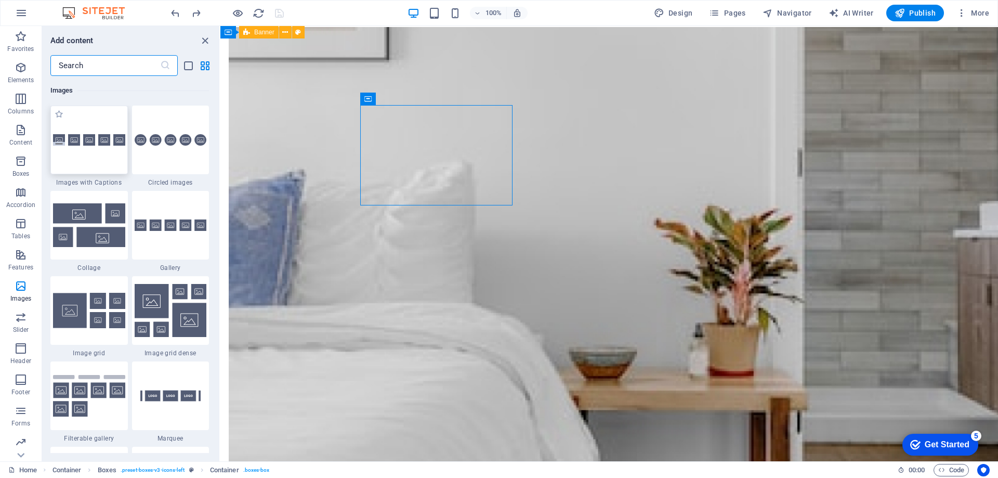
click at [94, 151] on div at bounding box center [88, 140] width 77 height 69
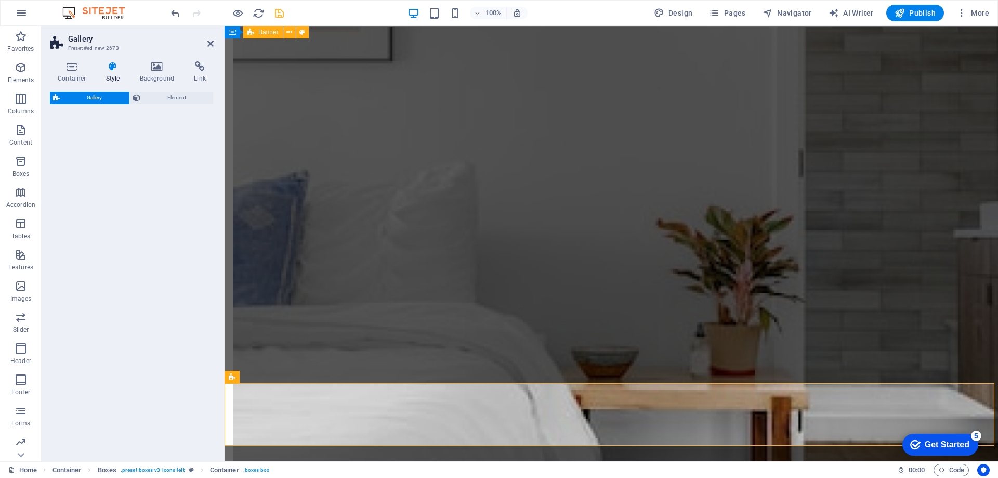
select select "rem"
select select "preset-gallery-v3-captions"
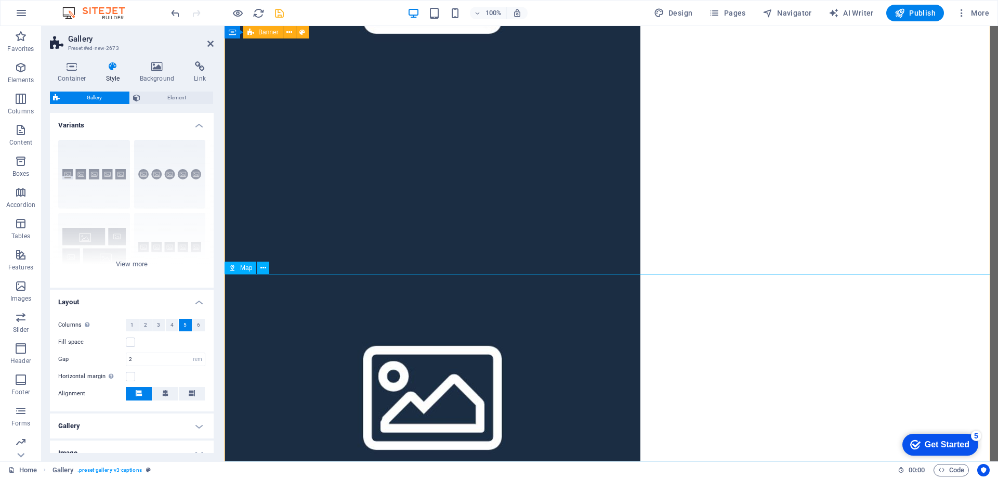
scroll to position [2177, 0]
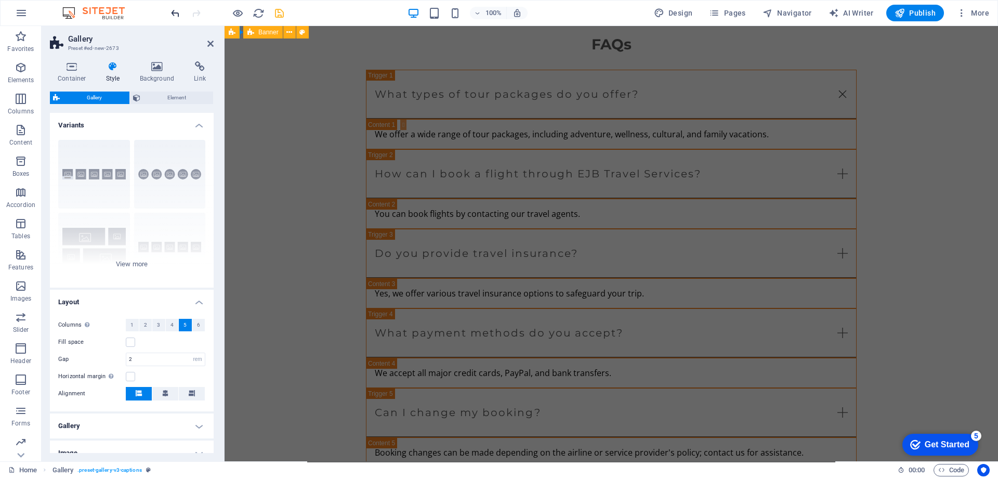
click at [177, 12] on icon "undo" at bounding box center [175, 13] width 12 height 12
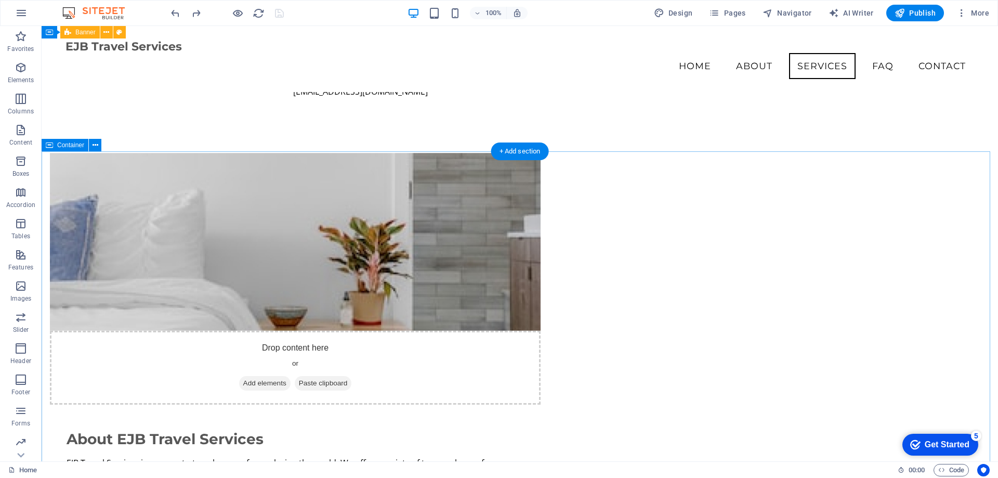
scroll to position [186, 0]
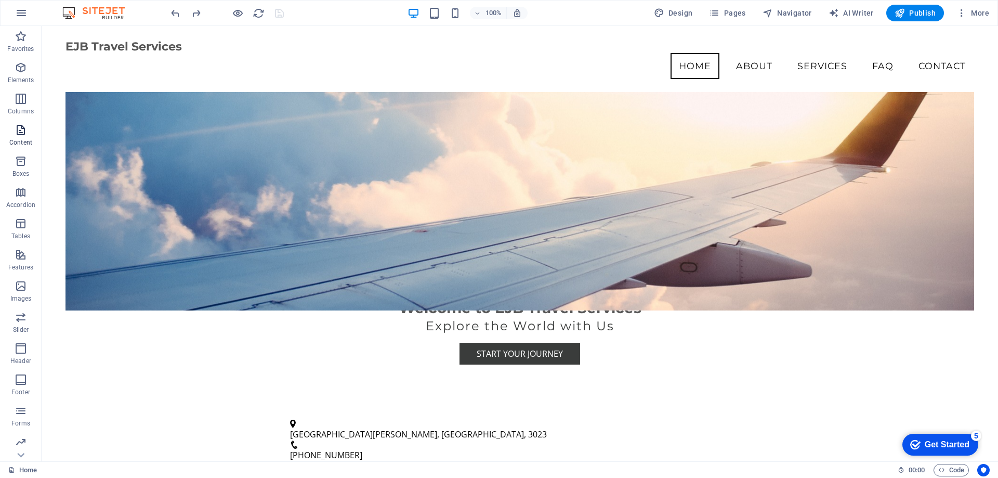
click at [24, 134] on icon "button" at bounding box center [21, 130] width 12 height 12
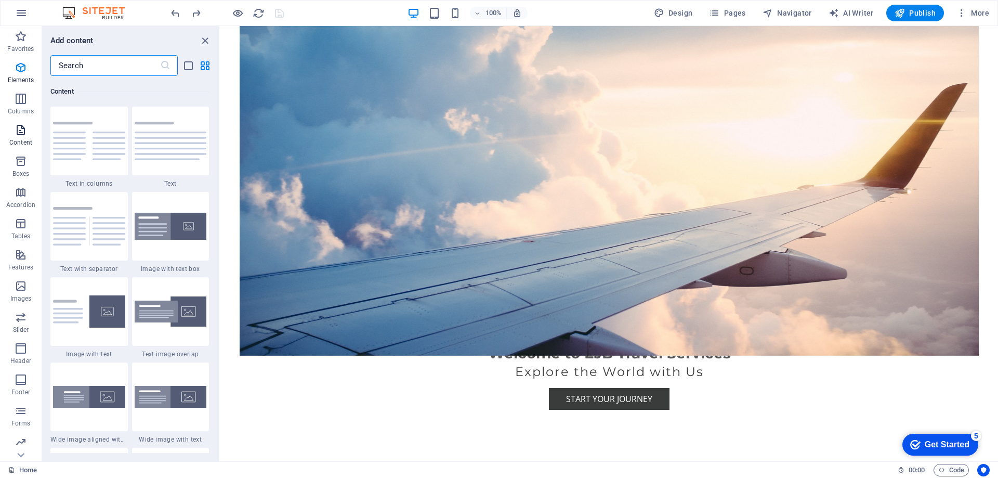
scroll to position [1904, 0]
drag, startPoint x: 216, startPoint y: 152, endPoint x: 218, endPoint y: 177, distance: 25.0
click at [218, 177] on div "Favorites 1 Star Headline 1 Star Container 1 Star Floating Image round Elements…" at bounding box center [130, 264] width 177 height 377
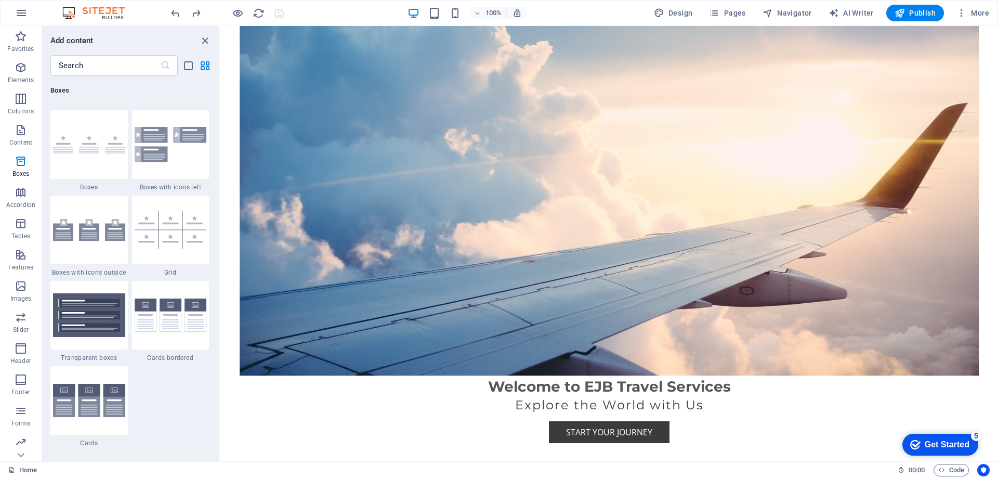
scroll to position [150, 0]
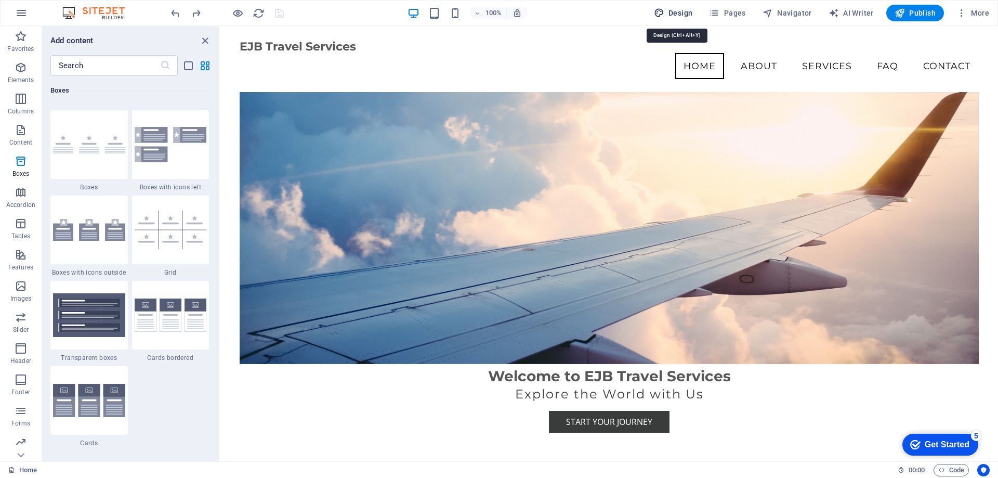
click at [687, 15] on span "Design" at bounding box center [673, 13] width 39 height 10
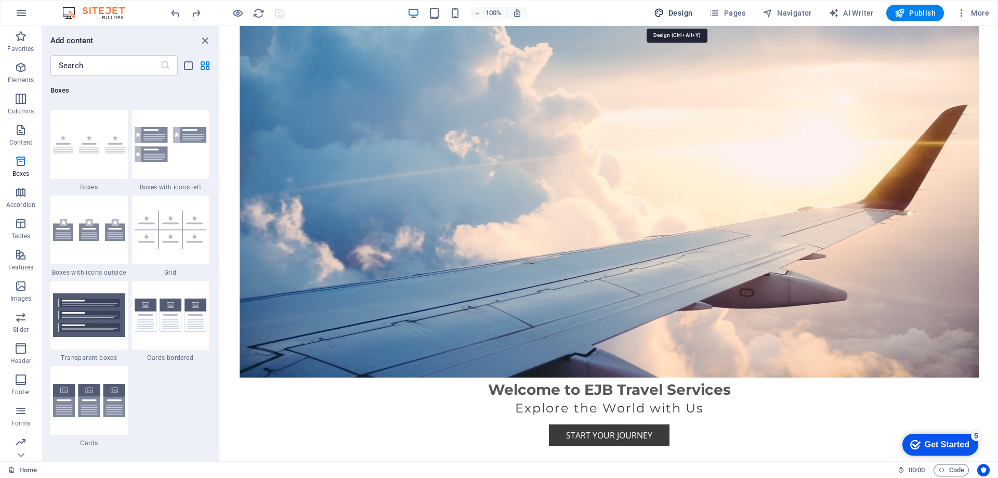
select select "px"
select select "200"
select select "px"
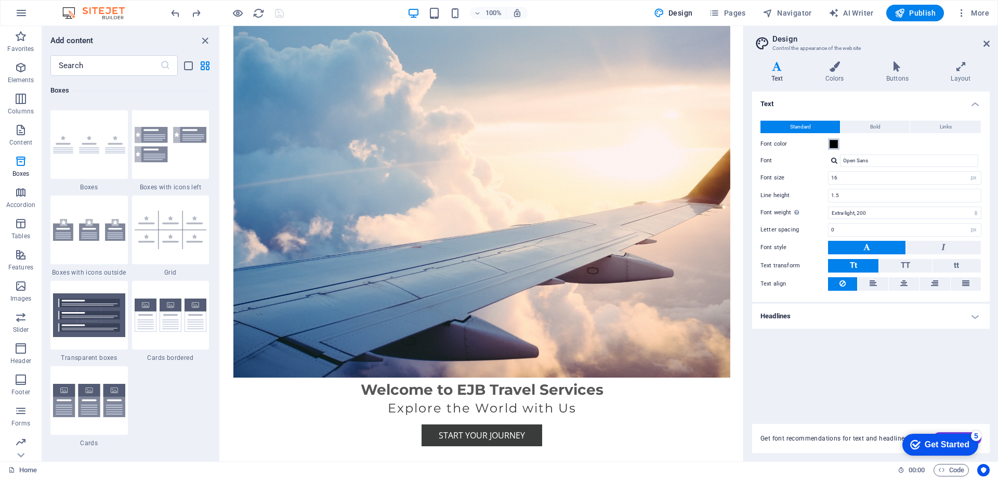
click at [834, 144] on span at bounding box center [834, 144] width 8 height 8
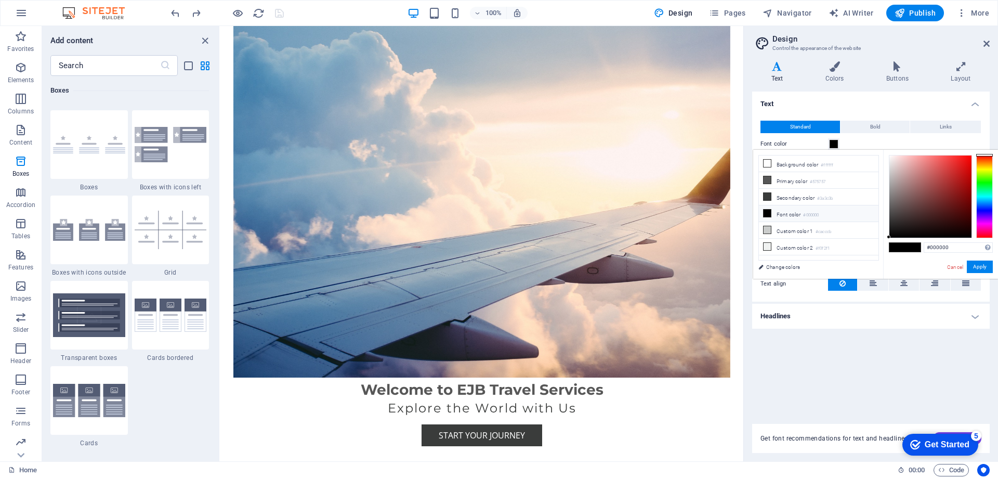
click at [985, 204] on div at bounding box center [984, 196] width 17 height 83
click at [985, 156] on div at bounding box center [984, 155] width 17 height 3
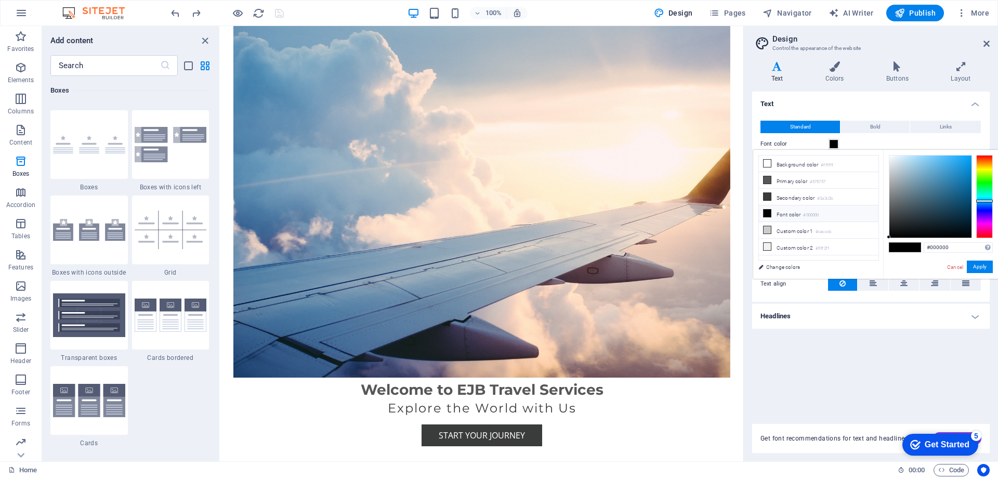
click at [989, 201] on div at bounding box center [984, 196] width 17 height 83
click at [989, 195] on div at bounding box center [984, 196] width 17 height 83
click at [976, 265] on button "Apply" at bounding box center [980, 266] width 26 height 12
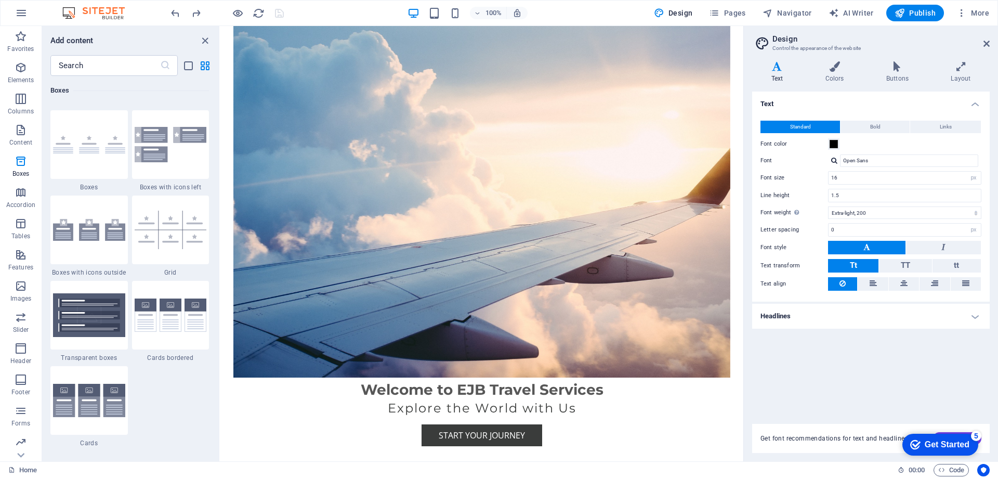
click at [881, 390] on div "Text Standard Bold Links Font color Font Open Sans Font size 16 rem px Line hei…" at bounding box center [871, 251] width 238 height 320
click at [986, 45] on icon at bounding box center [986, 44] width 6 height 8
click at [743, 45] on div "Welcome to EJB Travel Services Explore the World with Us Start Your Journey" at bounding box center [481, 214] width 523 height 545
select select "vh"
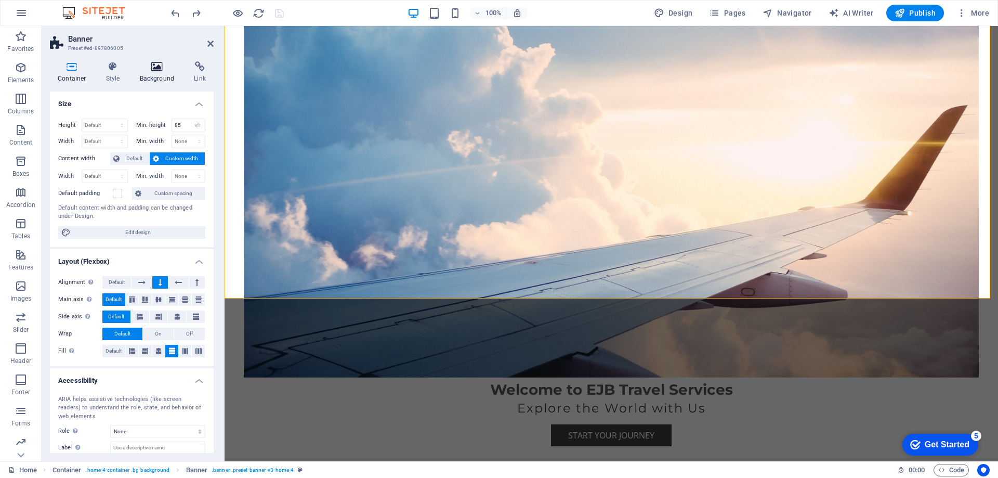
click at [165, 64] on icon at bounding box center [157, 66] width 50 height 10
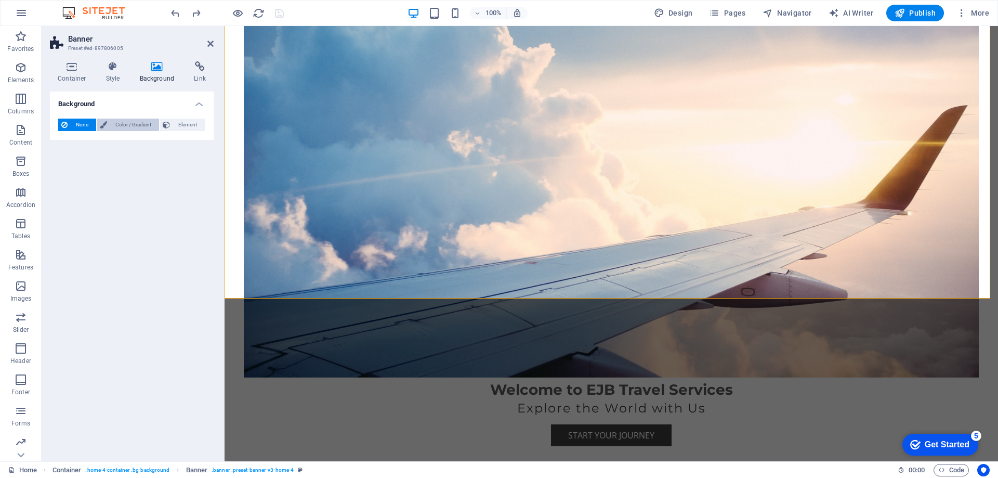
click at [139, 126] on span "Color / Gradient" at bounding box center [133, 125] width 46 height 12
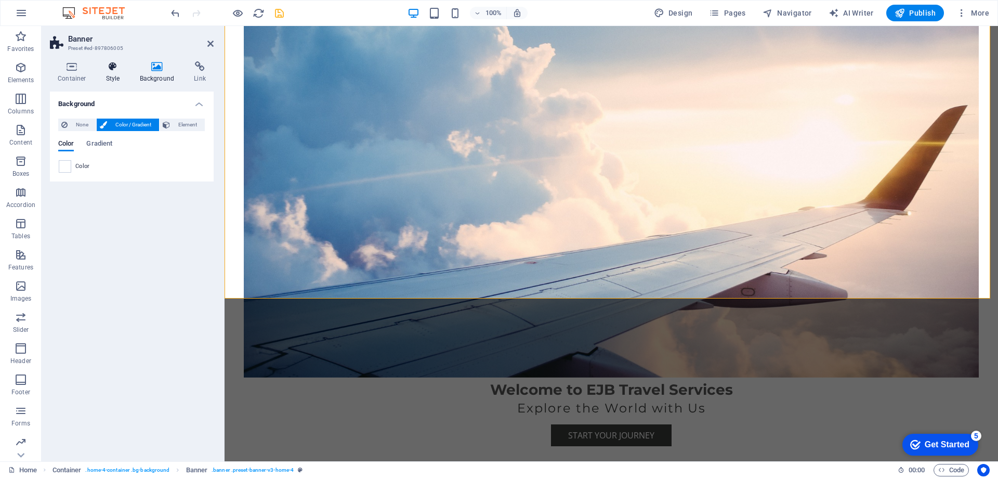
click at [107, 69] on icon at bounding box center [113, 66] width 30 height 10
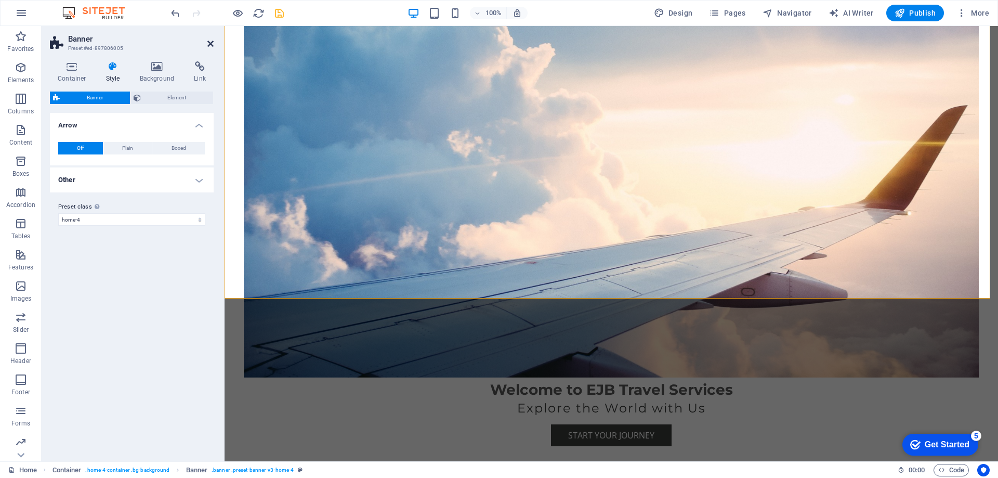
click at [210, 44] on icon at bounding box center [210, 44] width 6 height 8
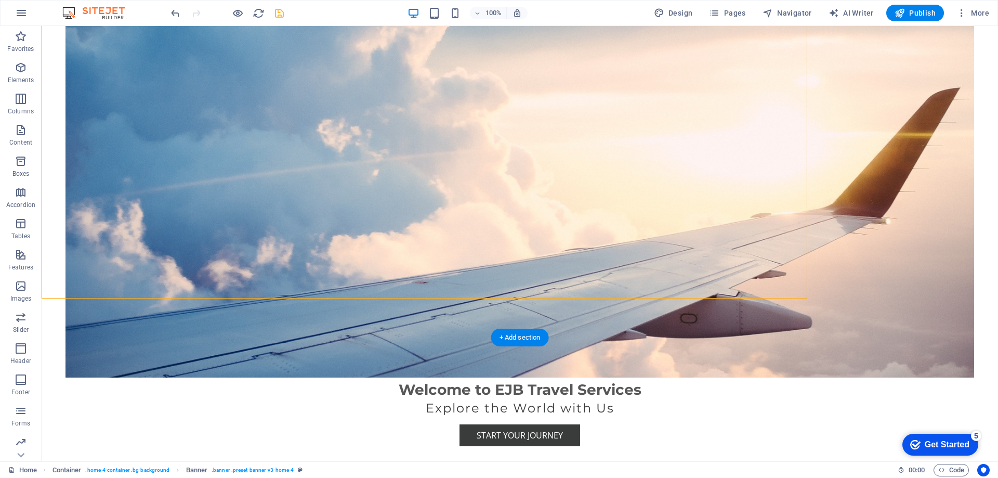
drag, startPoint x: 252, startPoint y: 70, endPoint x: 210, endPoint y: 44, distance: 49.0
click at [210, 44] on figure at bounding box center [519, 179] width 909 height 396
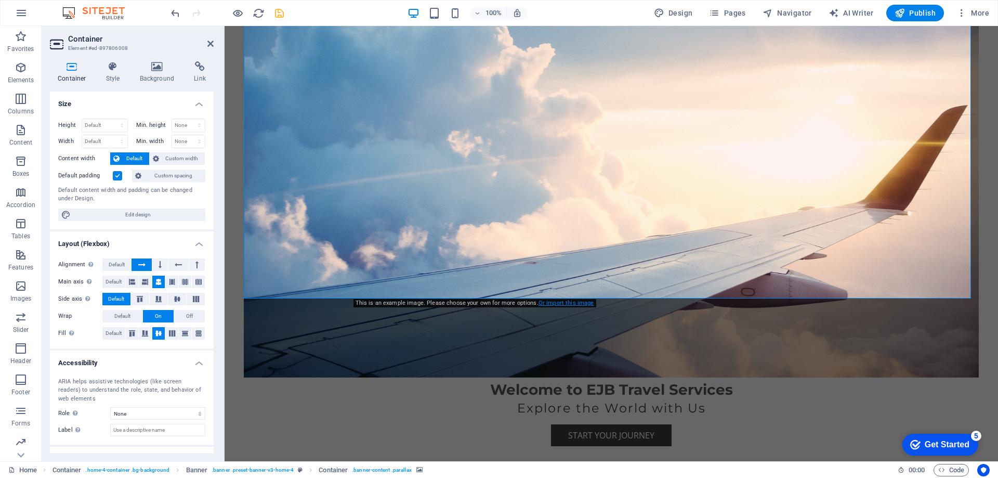
click at [570, 300] on link "Or import this image" at bounding box center [566, 302] width 56 height 7
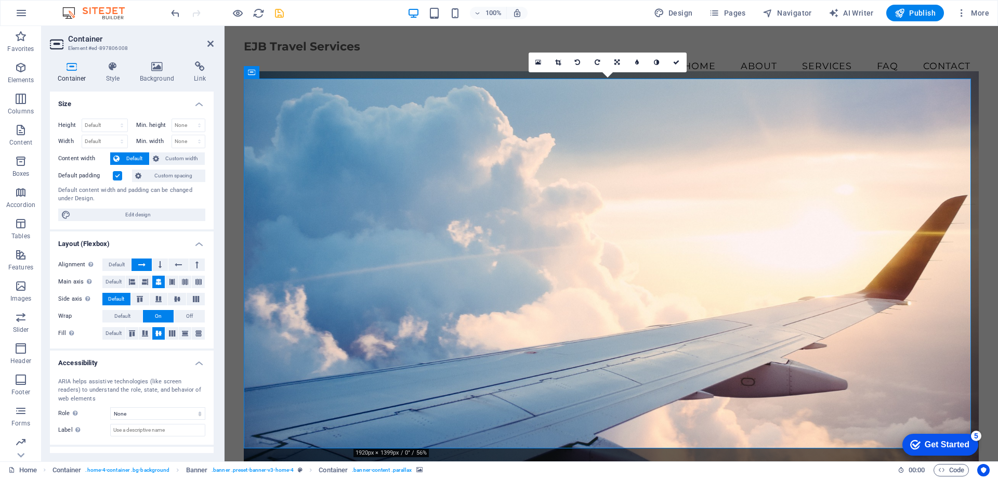
click at [597, 338] on figure at bounding box center [611, 269] width 735 height 396
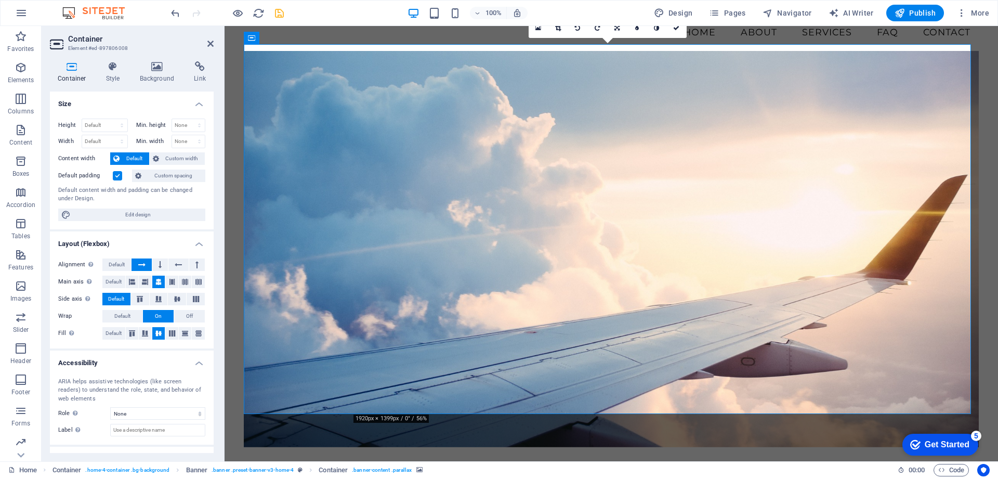
scroll to position [34, 0]
click at [759, 112] on figure at bounding box center [611, 249] width 735 height 396
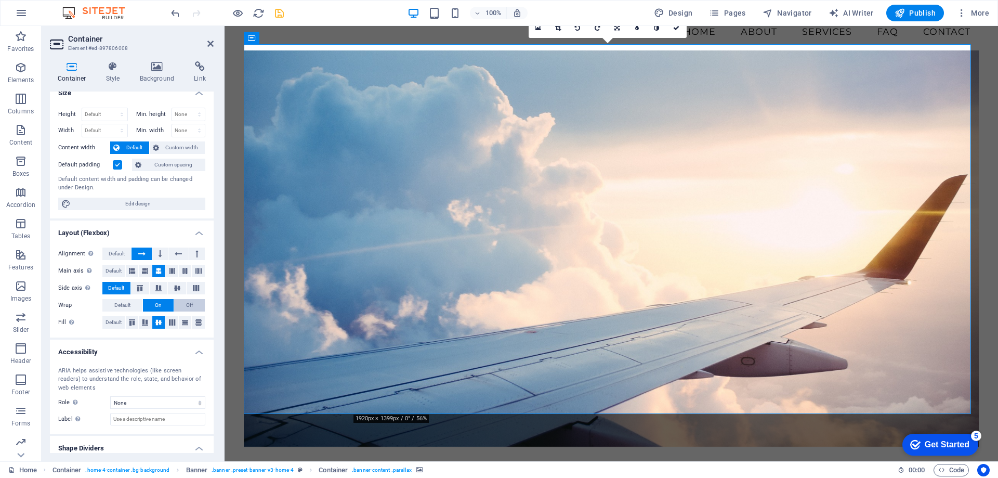
scroll to position [42, 0]
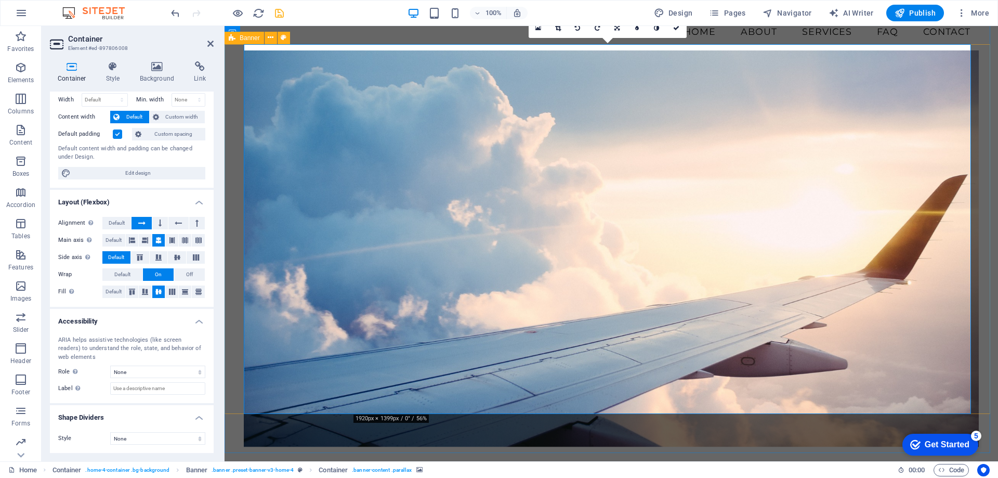
click at [619, 95] on figure at bounding box center [611, 249] width 735 height 396
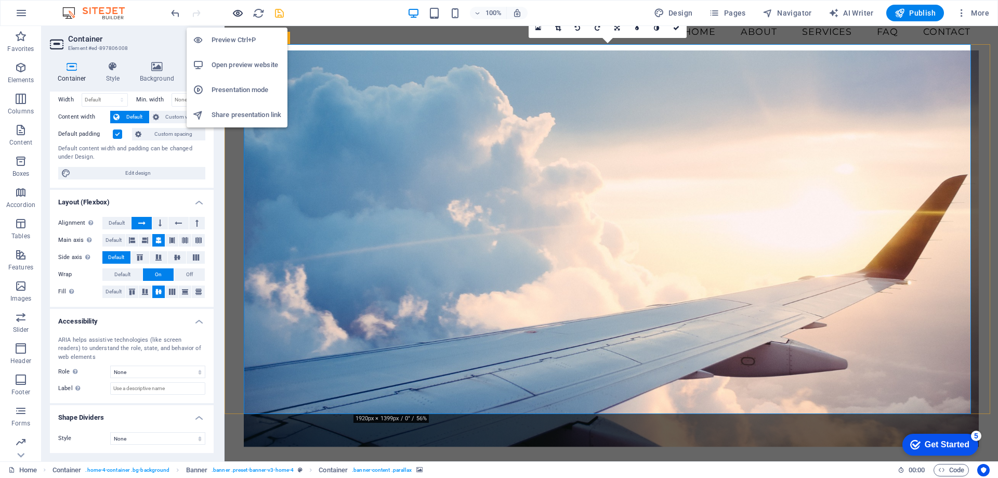
click at [240, 14] on icon "button" at bounding box center [238, 13] width 12 height 12
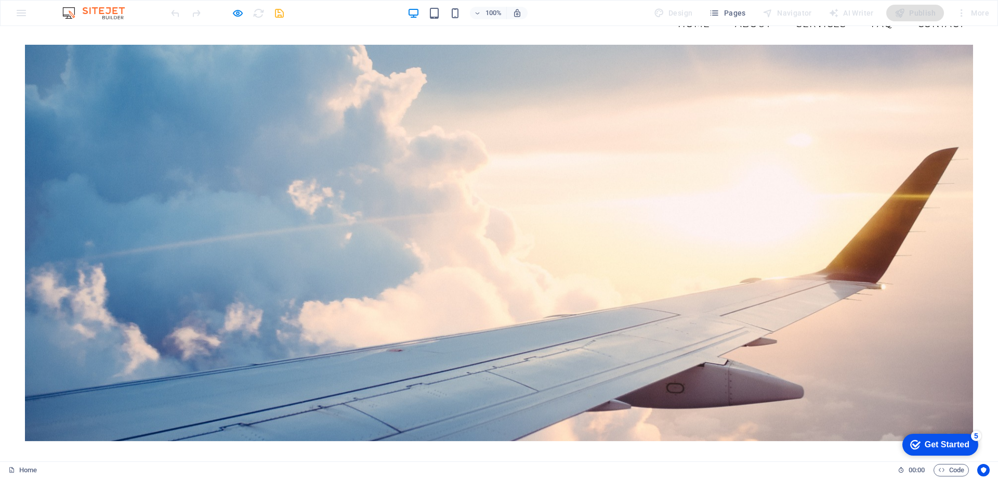
scroll to position [0, 0]
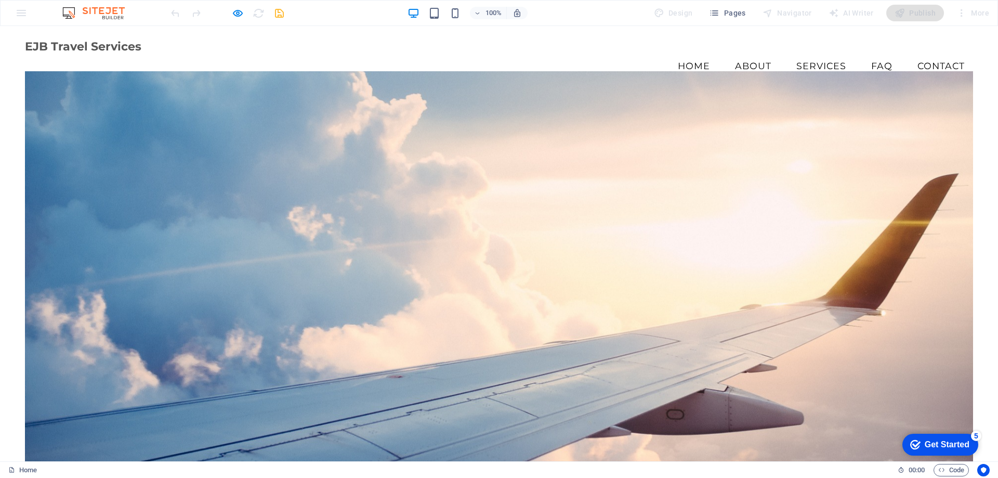
click at [260, 181] on div at bounding box center [499, 269] width 948 height 396
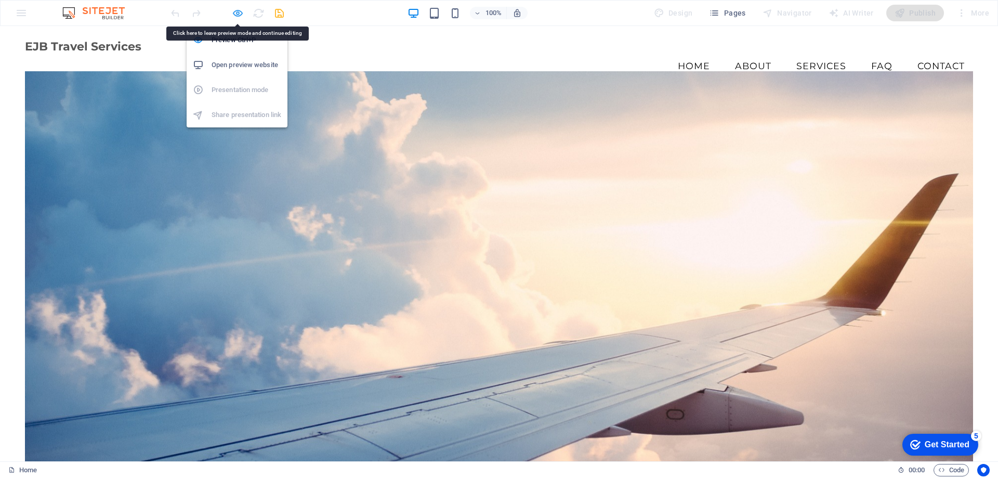
click at [239, 15] on icon "button" at bounding box center [238, 13] width 12 height 12
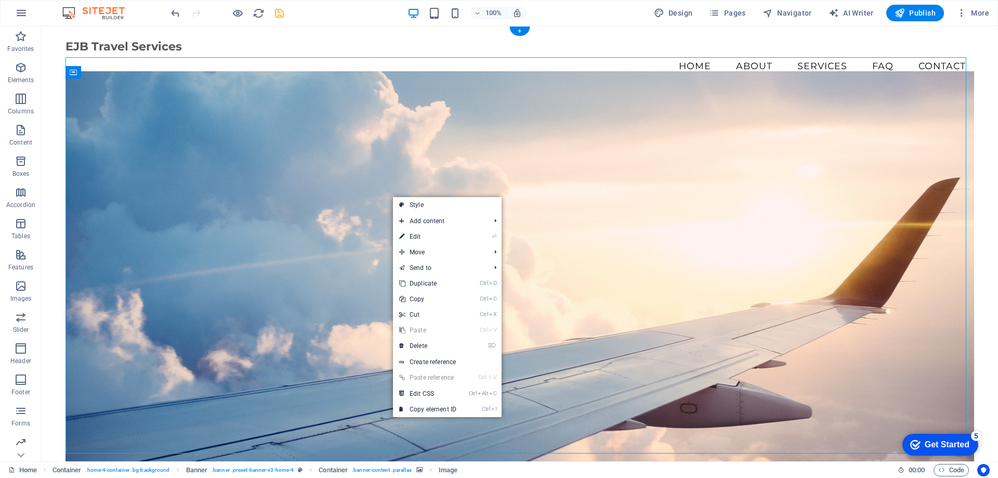
click at [862, 226] on figure at bounding box center [519, 269] width 909 height 396
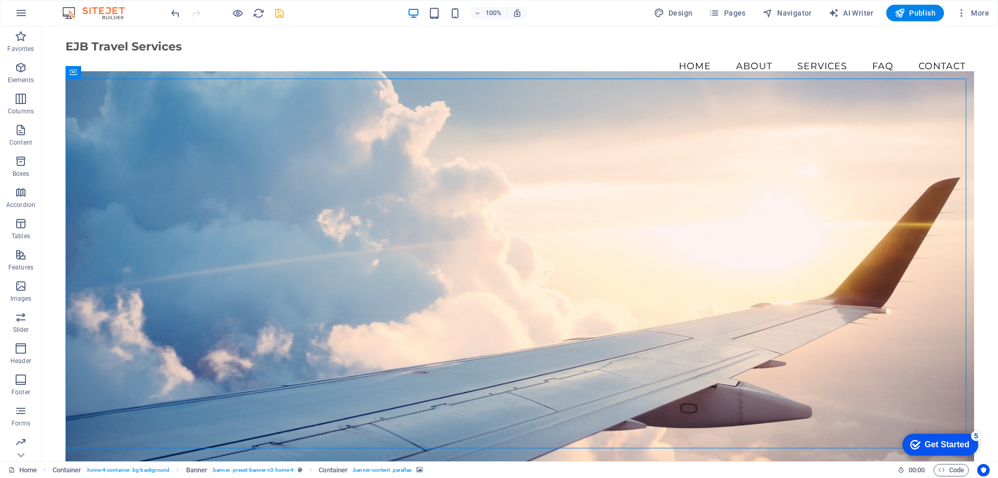
click at [962, 443] on div "Get Started" at bounding box center [947, 444] width 45 height 9
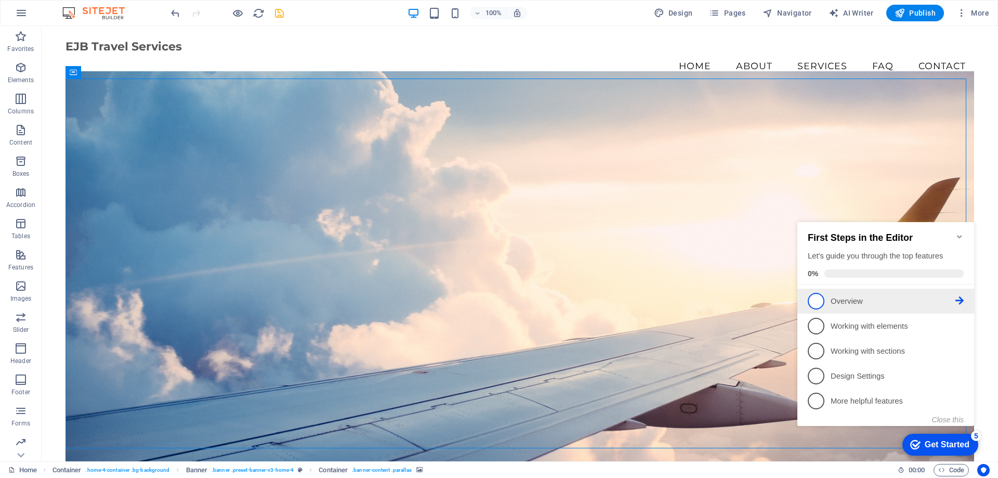
click at [821, 300] on span "1" at bounding box center [816, 301] width 17 height 17
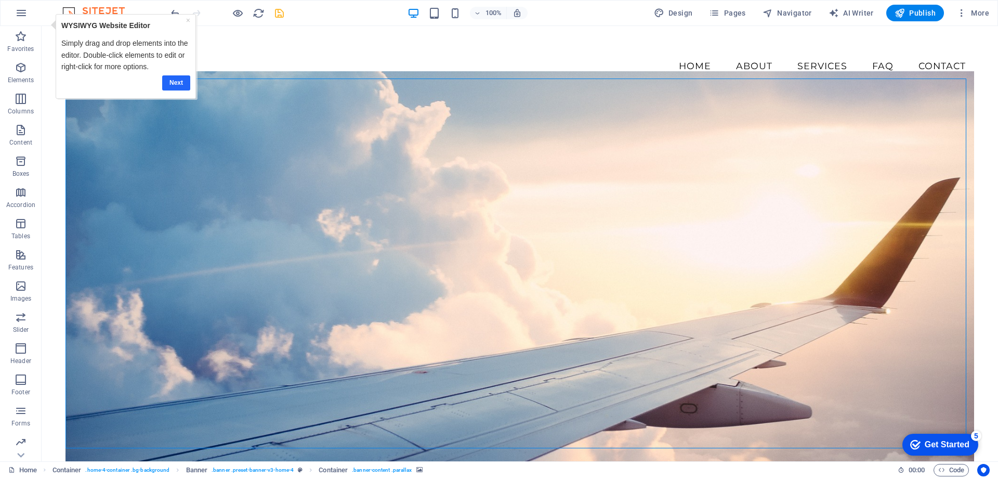
click at [174, 81] on link "Next" at bounding box center [176, 82] width 28 height 15
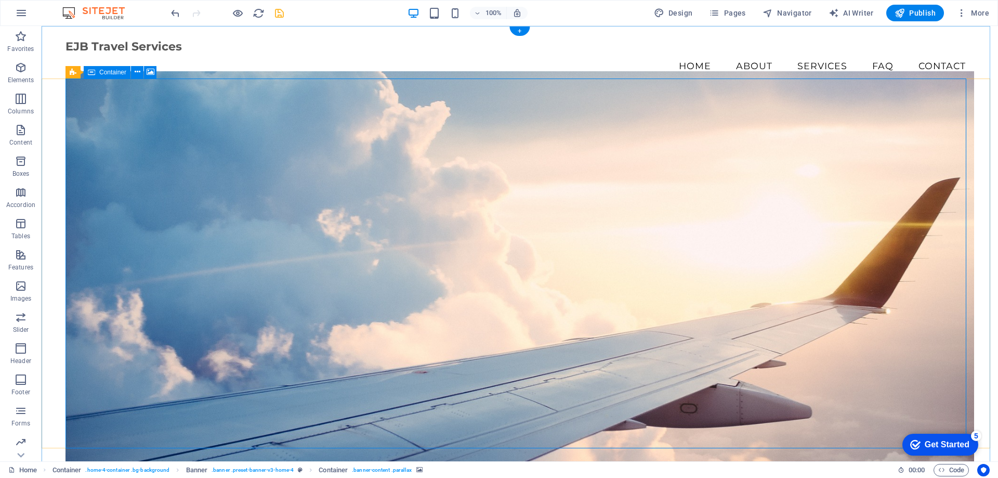
click at [419, 192] on figure at bounding box center [519, 269] width 909 height 396
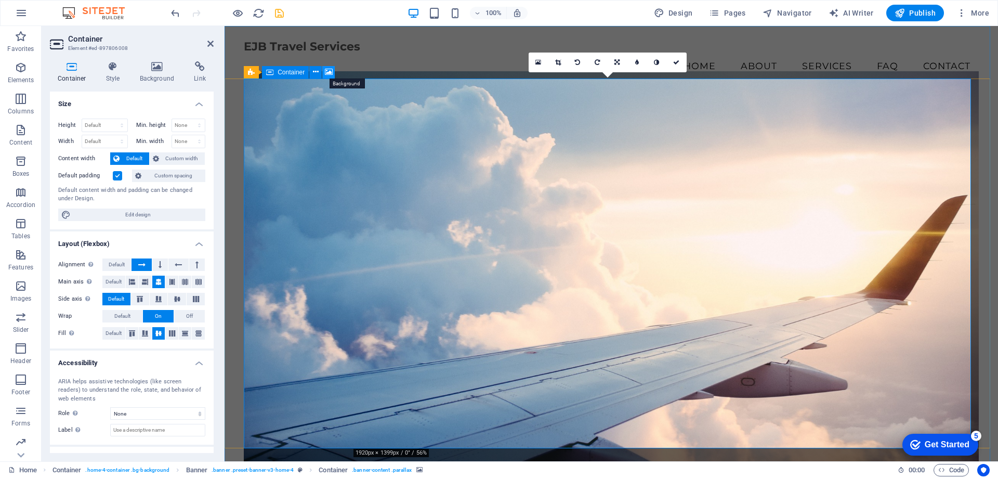
click at [330, 72] on icon at bounding box center [329, 72] width 8 height 11
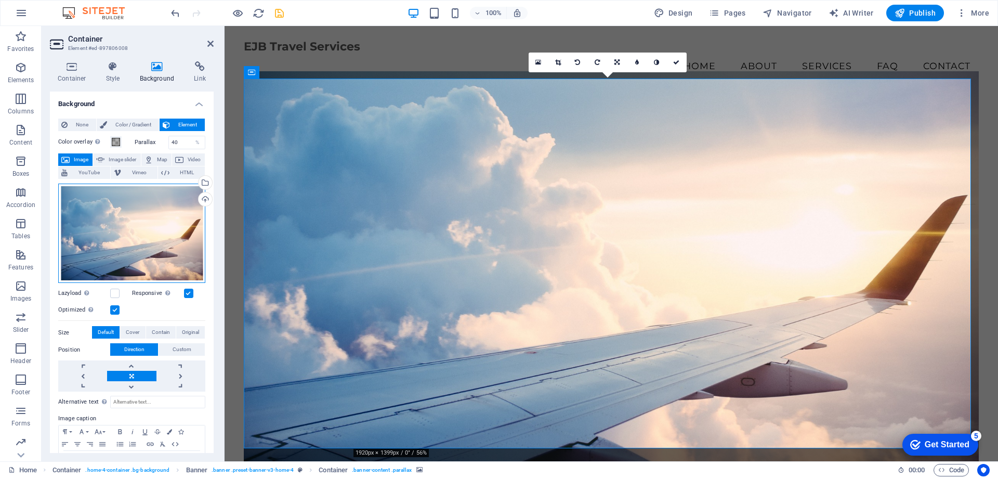
click at [146, 231] on div "Drag files here, click to choose files or select files from Files or our free s…" at bounding box center [131, 233] width 147 height 100
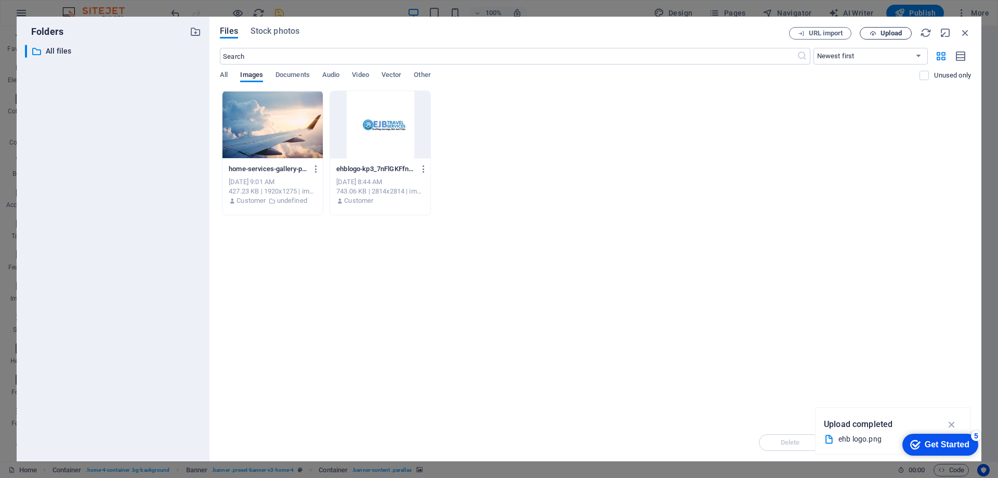
click at [895, 35] on span "Upload" at bounding box center [890, 33] width 21 height 6
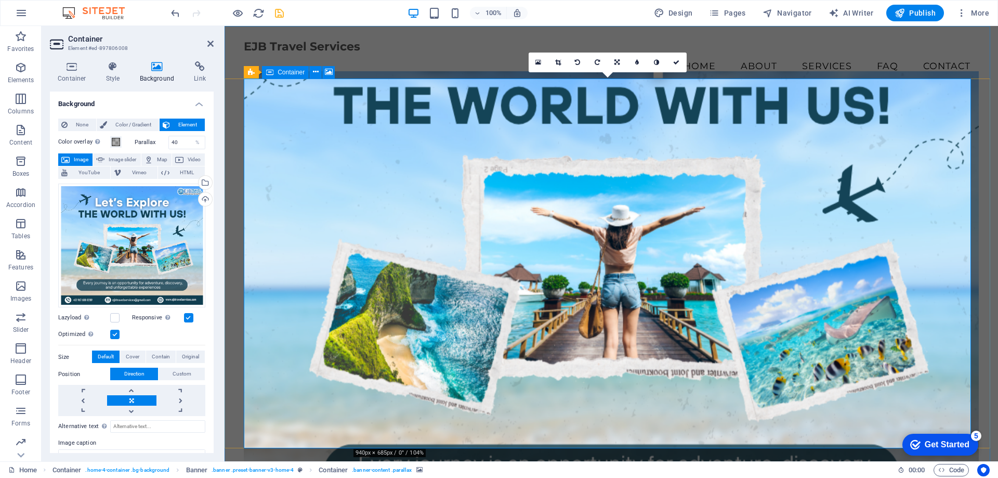
drag, startPoint x: 398, startPoint y: 154, endPoint x: 399, endPoint y: 169, distance: 15.1
click at [399, 169] on figure at bounding box center [611, 269] width 735 height 396
drag, startPoint x: 212, startPoint y: 44, endPoint x: 166, endPoint y: 19, distance: 52.4
click at [212, 44] on icon at bounding box center [210, 44] width 6 height 8
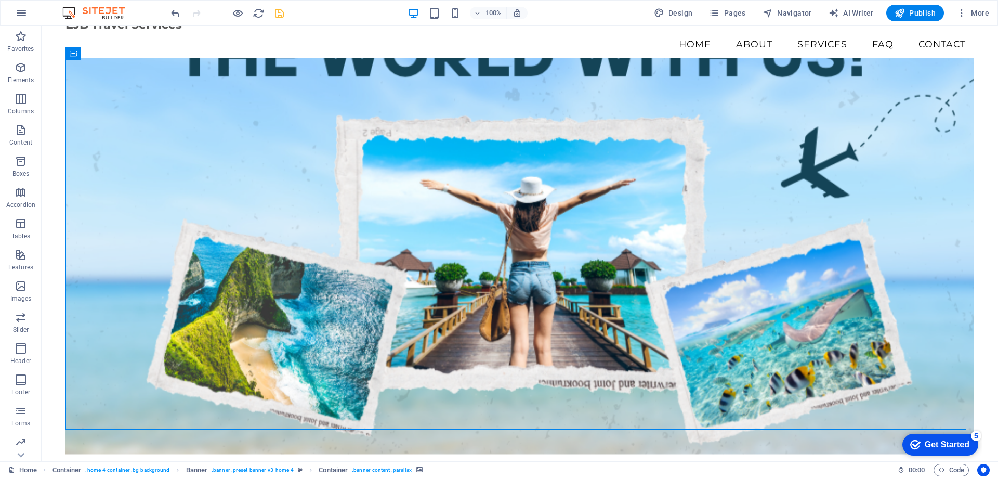
scroll to position [12, 0]
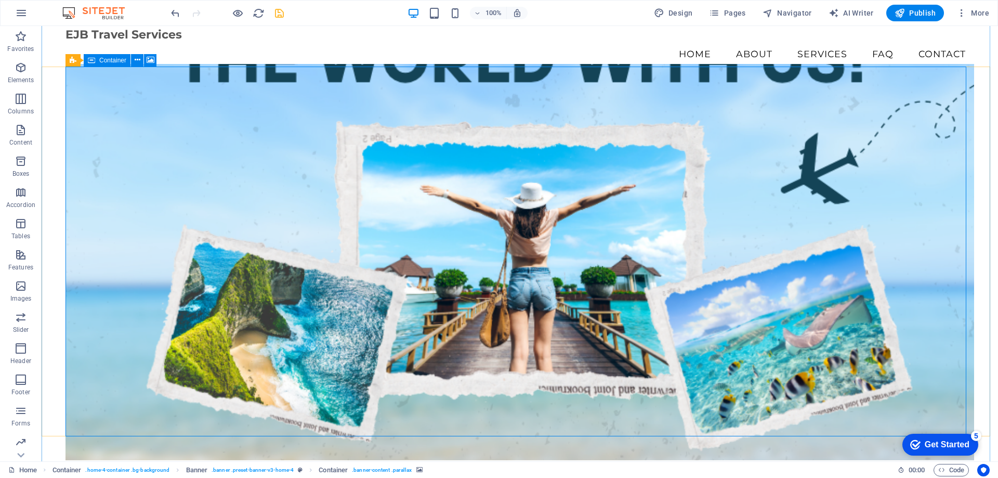
click at [928, 212] on figure at bounding box center [519, 262] width 909 height 396
click at [163, 108] on figure at bounding box center [519, 262] width 909 height 396
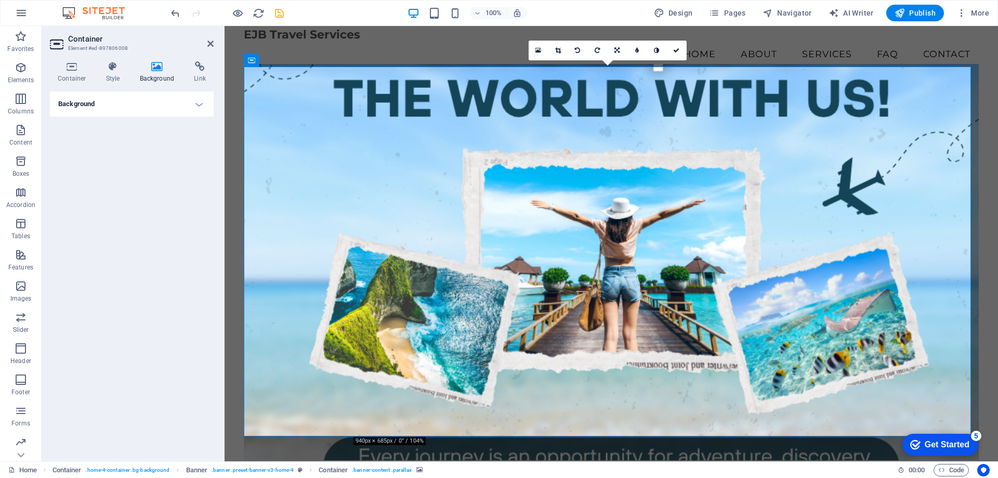
click at [161, 77] on h4 "Background" at bounding box center [159, 72] width 55 height 22
click at [189, 103] on h4 "Background" at bounding box center [132, 103] width 164 height 25
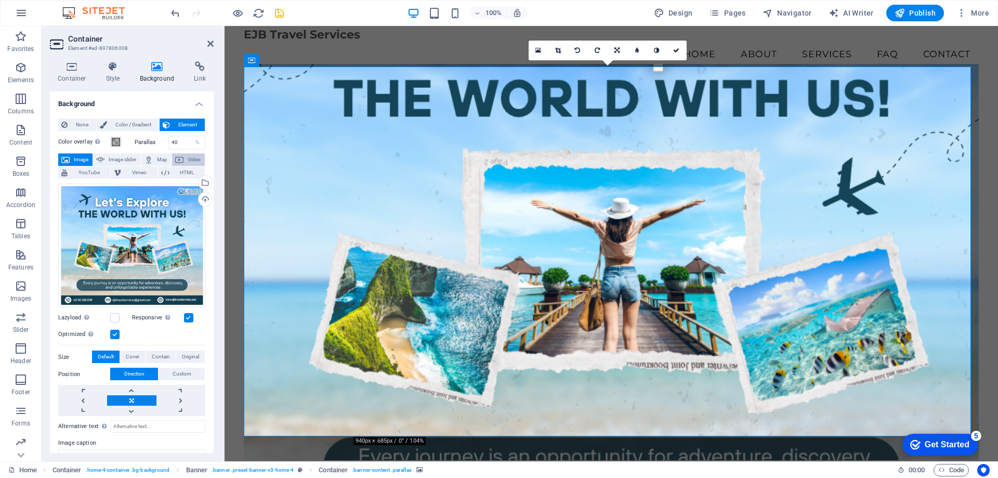
click at [187, 159] on span "Video" at bounding box center [194, 159] width 15 height 12
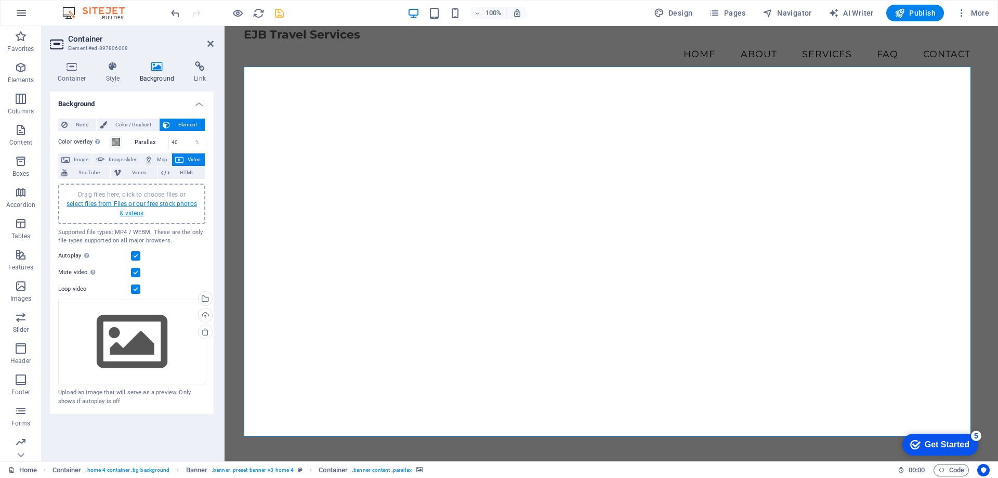
click at [141, 209] on link "select files from Files or our free stock photos & videos" at bounding box center [132, 208] width 130 height 17
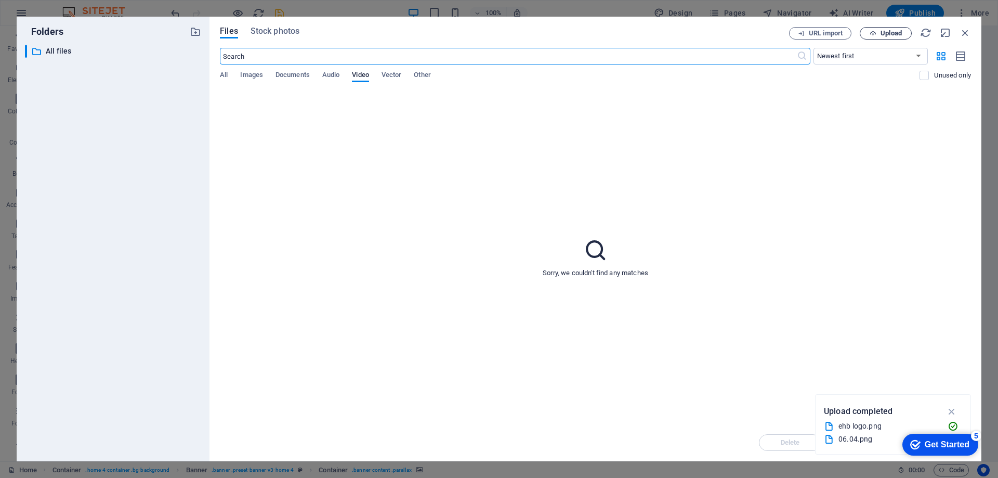
click at [889, 34] on span "Upload" at bounding box center [890, 33] width 21 height 6
click at [305, 75] on span "Documents" at bounding box center [292, 76] width 34 height 15
click at [331, 75] on span "Audio" at bounding box center [330, 76] width 17 height 15
click at [246, 72] on span "Images" at bounding box center [251, 76] width 23 height 15
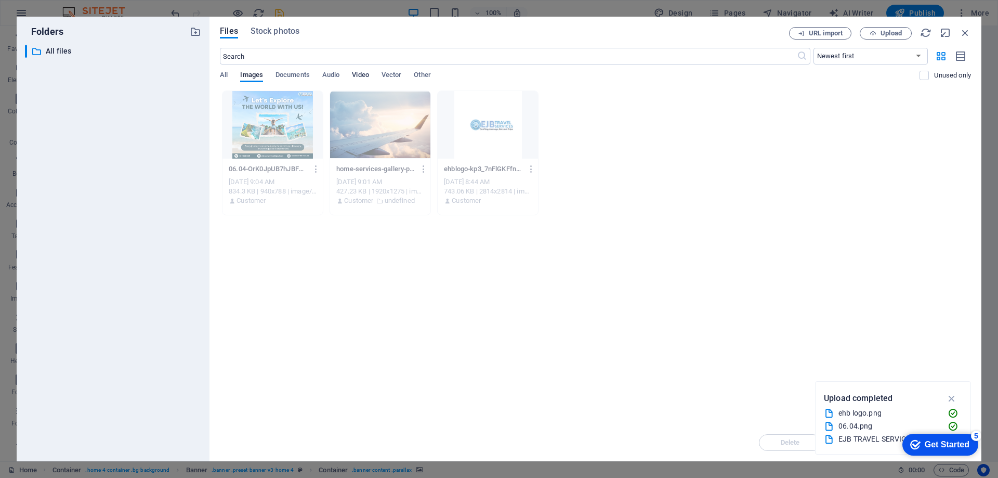
click at [366, 74] on span "Video" at bounding box center [360, 76] width 17 height 15
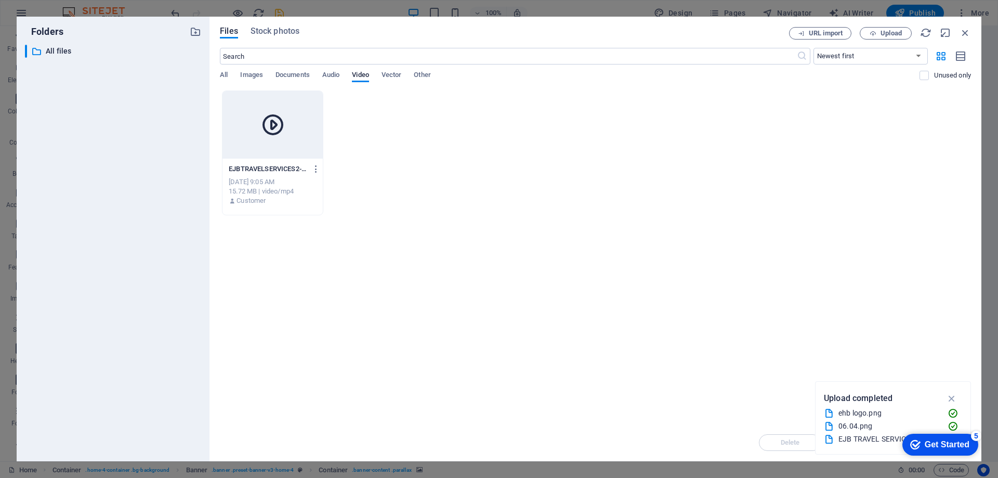
click at [284, 115] on icon at bounding box center [272, 124] width 25 height 25
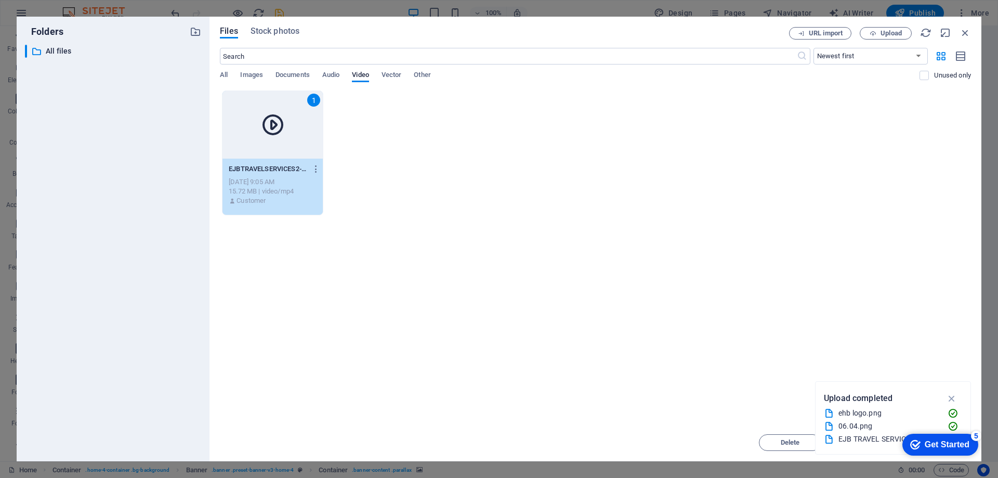
click at [271, 133] on icon at bounding box center [272, 124] width 25 height 25
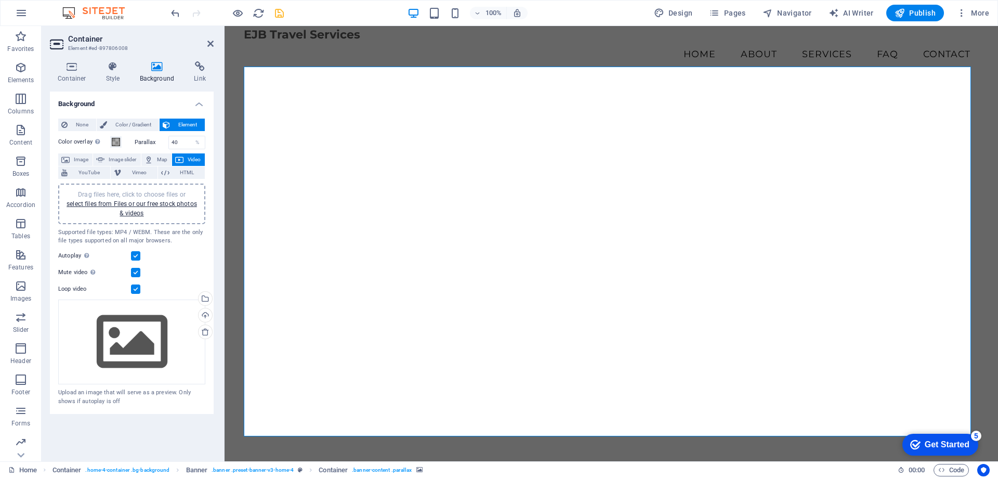
click at [271, 133] on figure at bounding box center [611, 262] width 735 height 396
drag, startPoint x: 863, startPoint y: 152, endPoint x: 863, endPoint y: 191, distance: 39.0
click at [863, 191] on figure at bounding box center [611, 262] width 735 height 396
click at [155, 200] on link "select files from Files or our free stock photos & videos" at bounding box center [132, 208] width 130 height 17
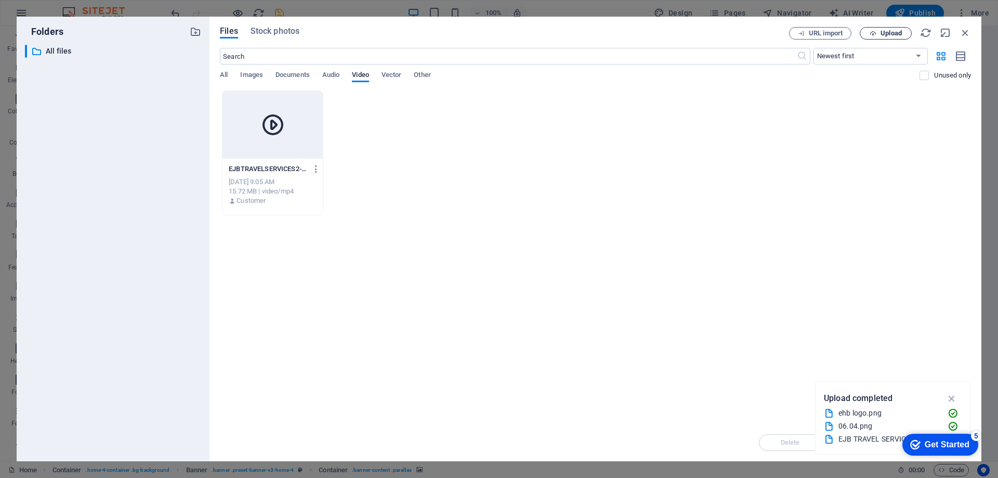
click at [891, 33] on span "Upload" at bounding box center [890, 33] width 21 height 6
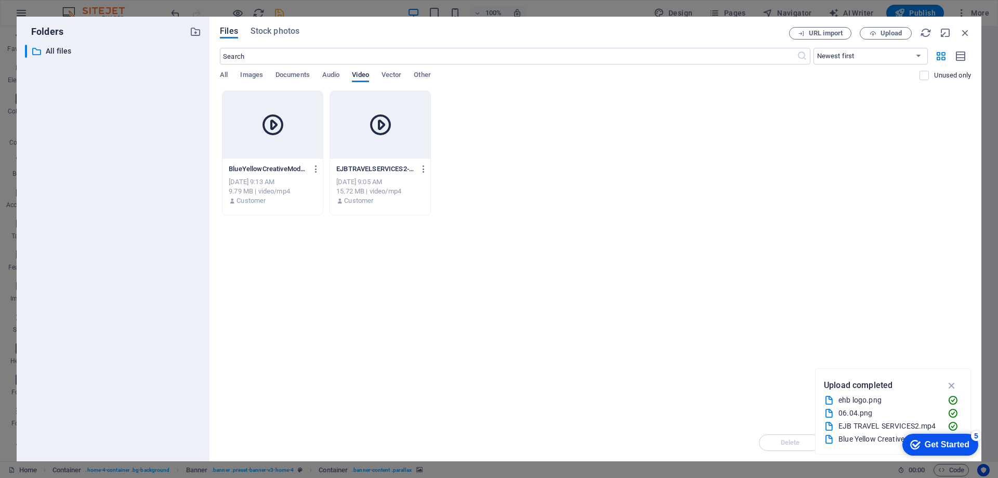
click at [271, 115] on icon at bounding box center [272, 124] width 25 height 25
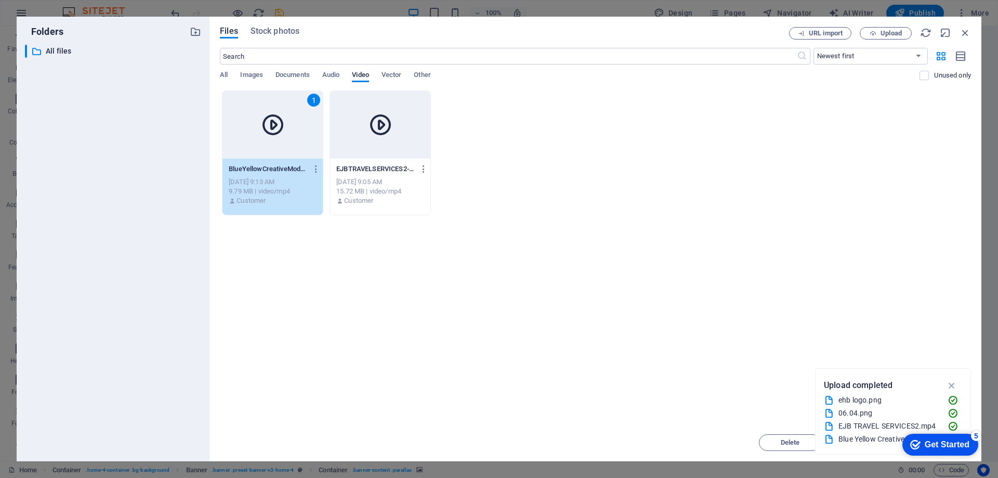
click at [275, 124] on icon at bounding box center [272, 124] width 25 height 25
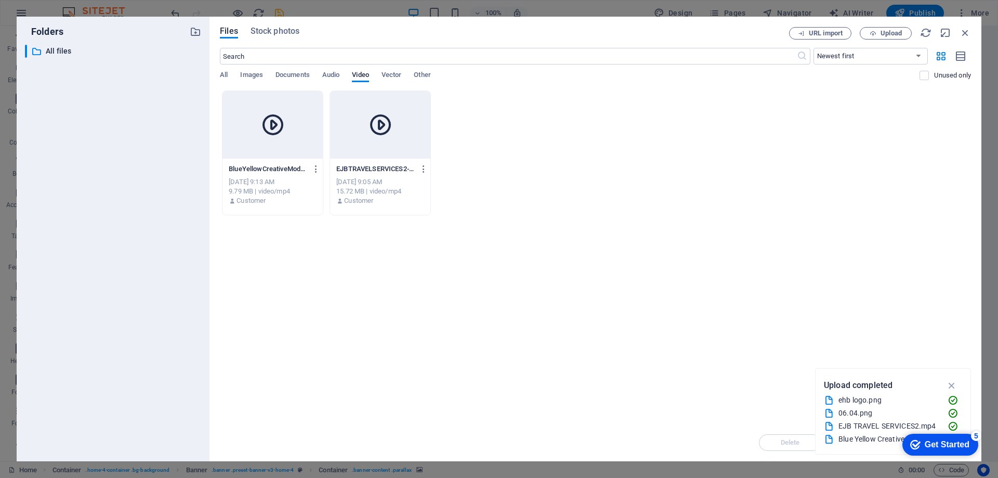
click at [275, 124] on icon at bounding box center [272, 124] width 25 height 25
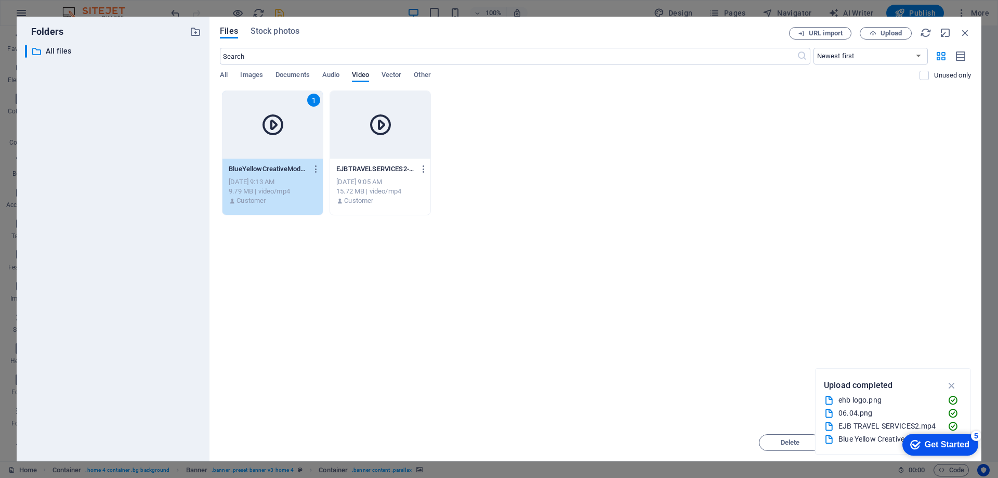
click at [275, 124] on icon at bounding box center [272, 124] width 25 height 25
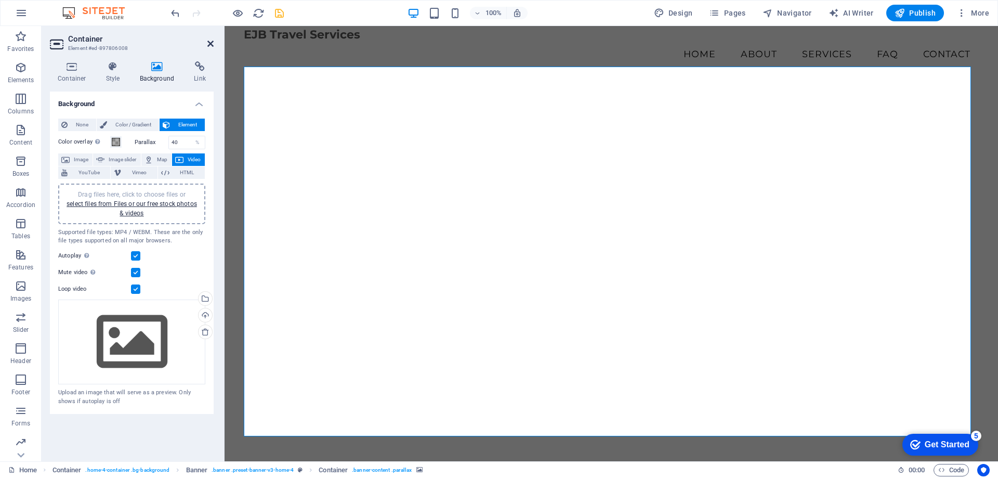
click at [210, 44] on icon at bounding box center [210, 44] width 6 height 8
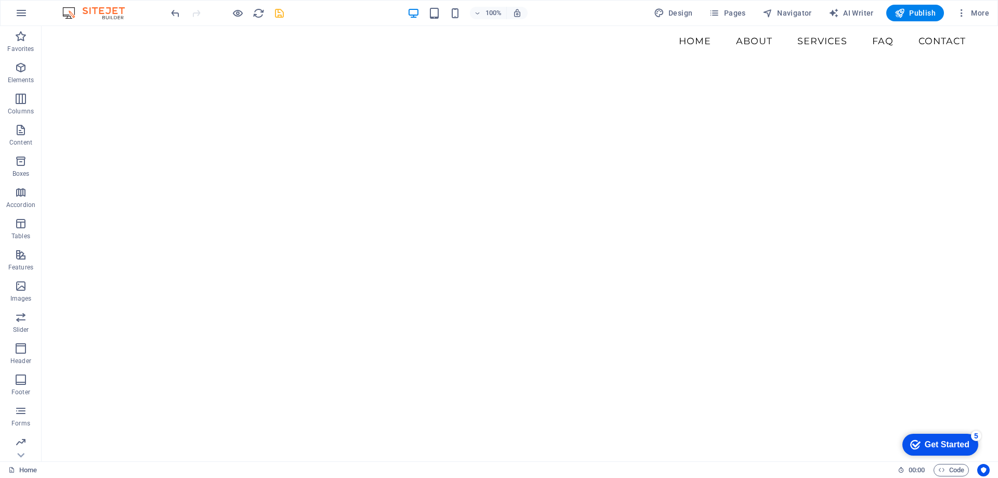
scroll to position [52, 0]
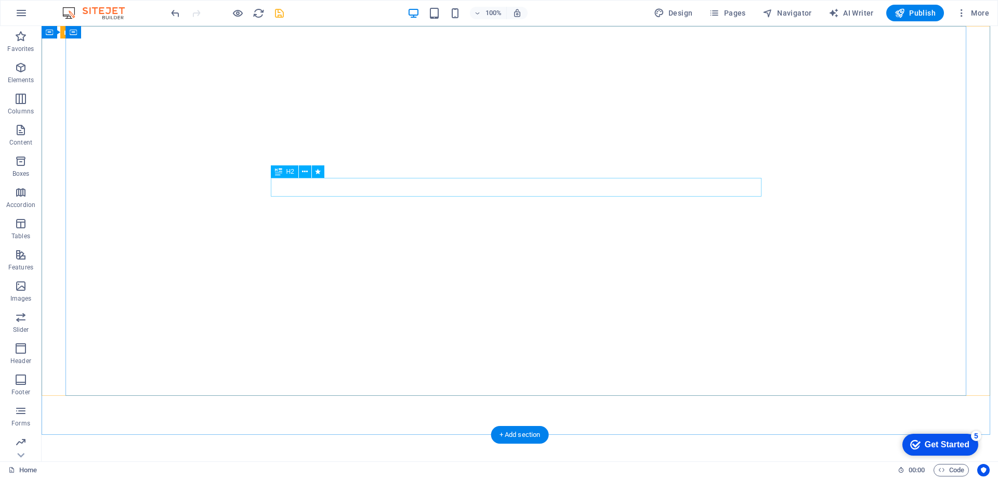
click at [505, 477] on div "Welcome to EJB Travel Services" at bounding box center [519, 486] width 491 height 19
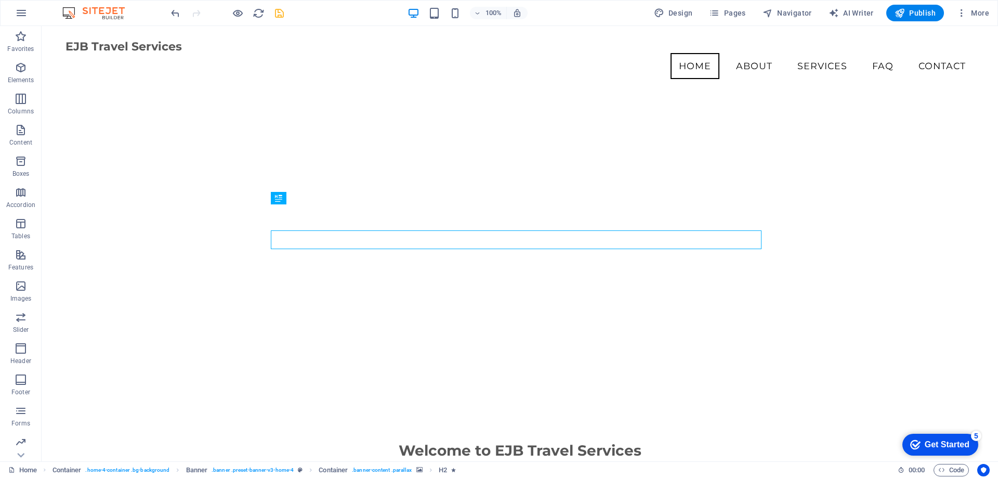
scroll to position [0, 0]
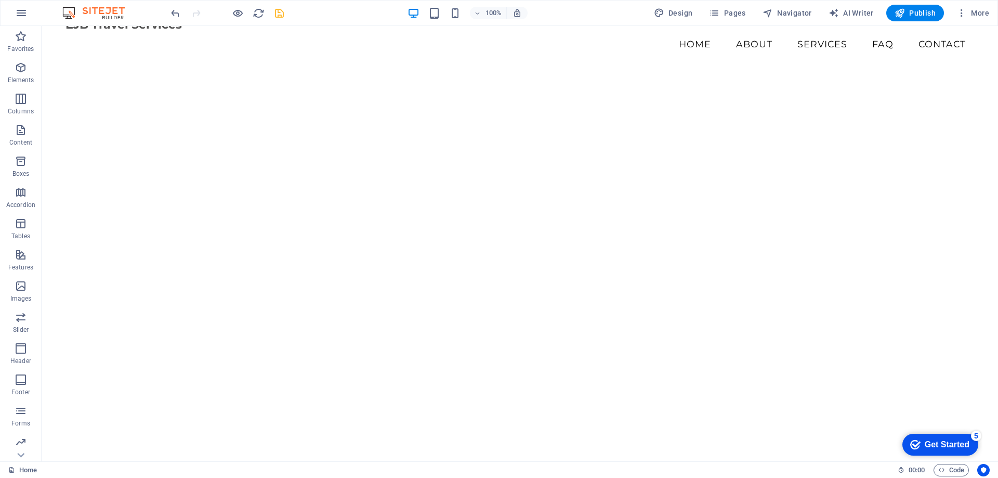
scroll to position [34, 0]
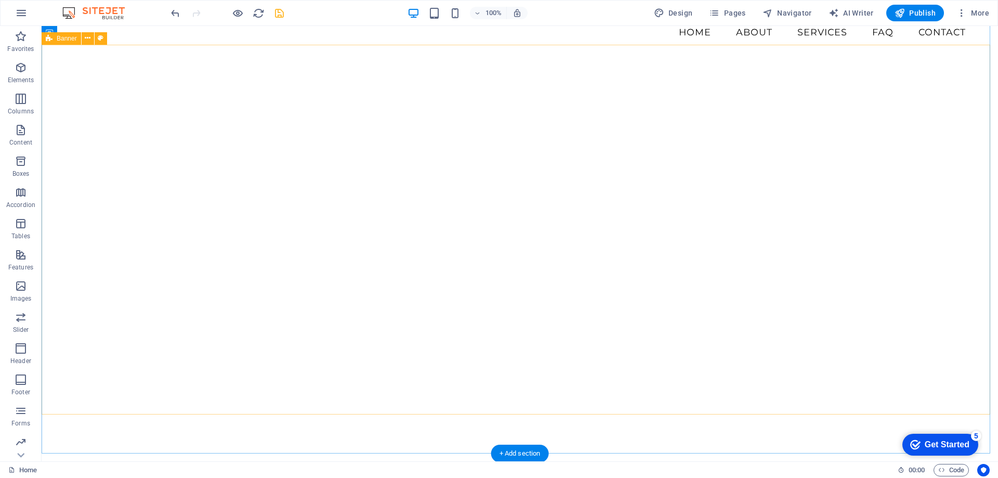
click at [114, 87] on figure at bounding box center [519, 249] width 909 height 396
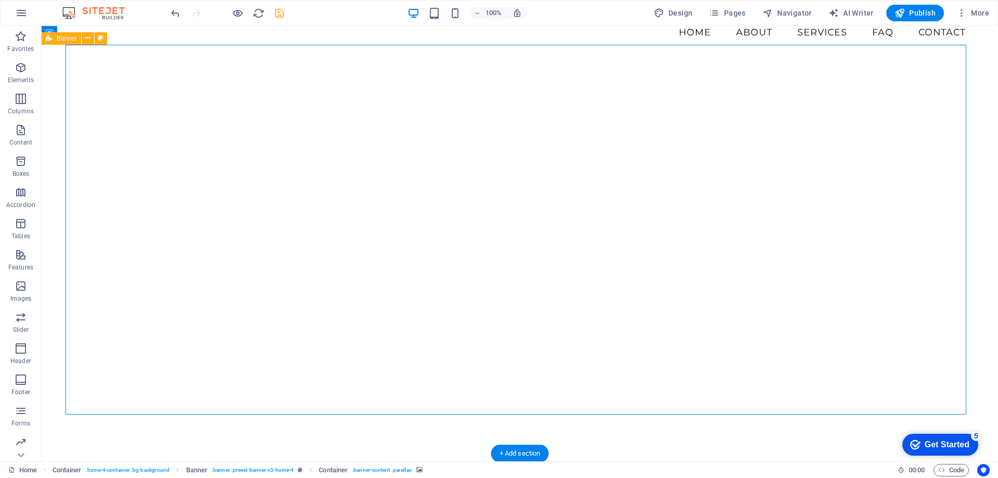
click at [114, 87] on figure at bounding box center [519, 249] width 909 height 396
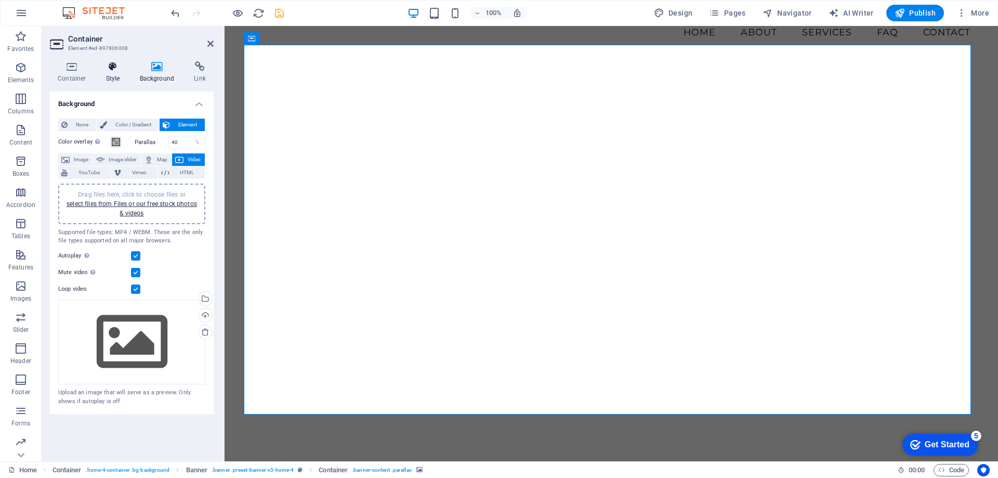
click at [106, 69] on icon at bounding box center [113, 66] width 30 height 10
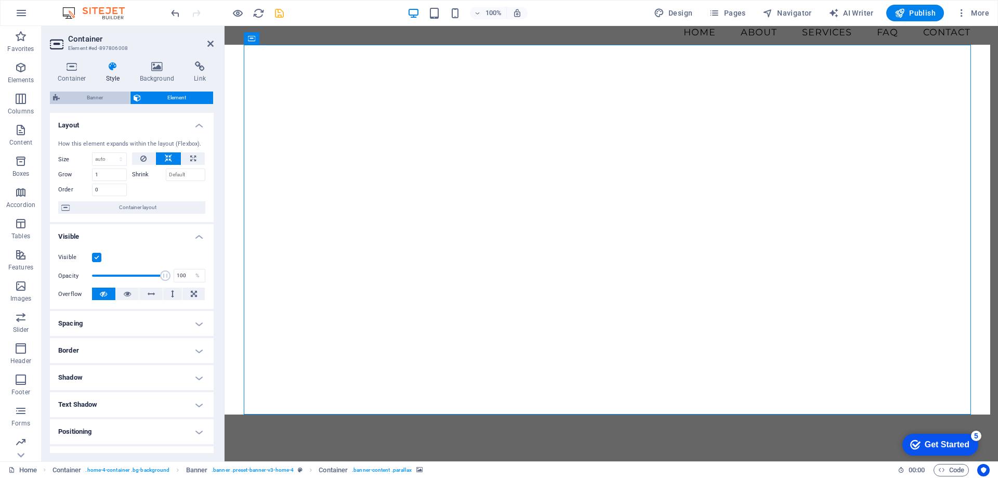
click at [96, 94] on span "Banner" at bounding box center [95, 97] width 64 height 12
select select "preset-banner-v3-home-4"
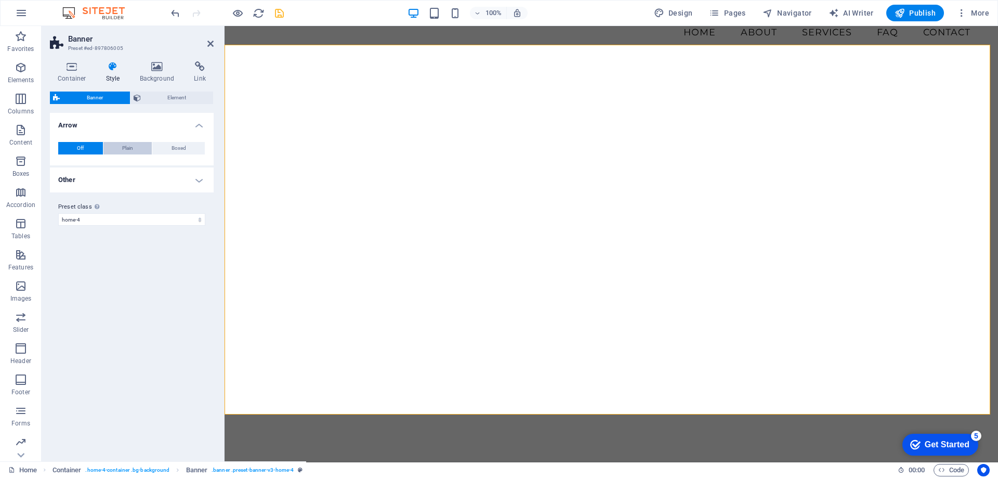
click at [131, 150] on span "Plain" at bounding box center [127, 148] width 11 height 12
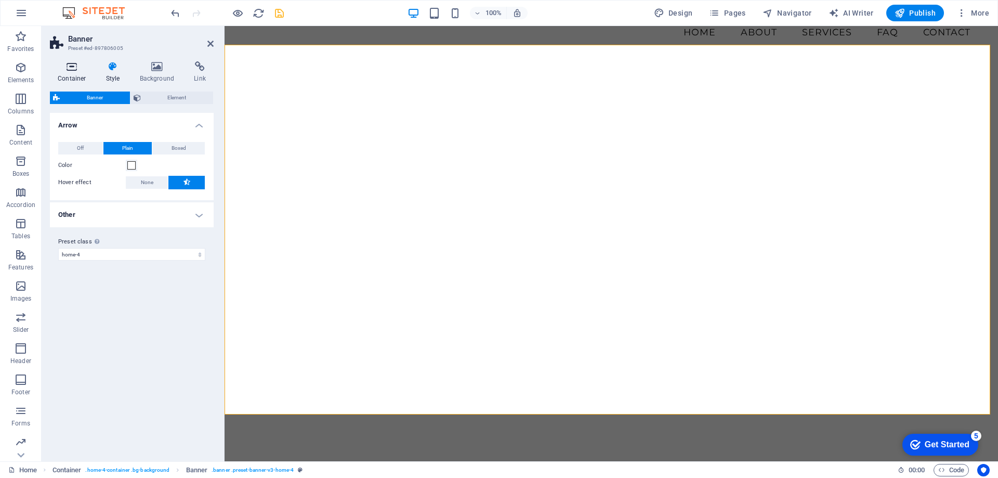
click at [72, 71] on icon at bounding box center [72, 66] width 44 height 10
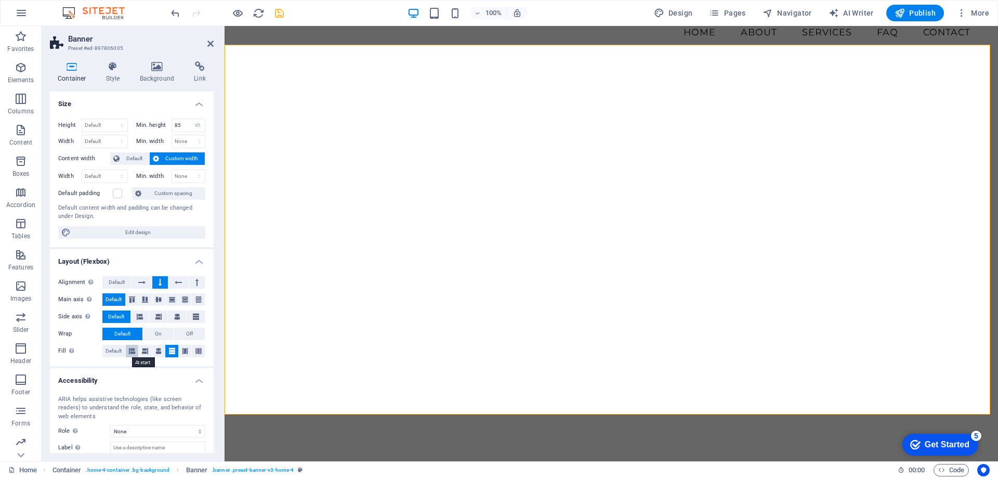
click at [131, 350] on icon at bounding box center [132, 351] width 6 height 12
click at [214, 45] on aside "Banner Preset #ed-897806005 Container Style Background Link Size Height Default…" at bounding box center [133, 243] width 183 height 435
click at [209, 43] on icon at bounding box center [210, 44] width 6 height 8
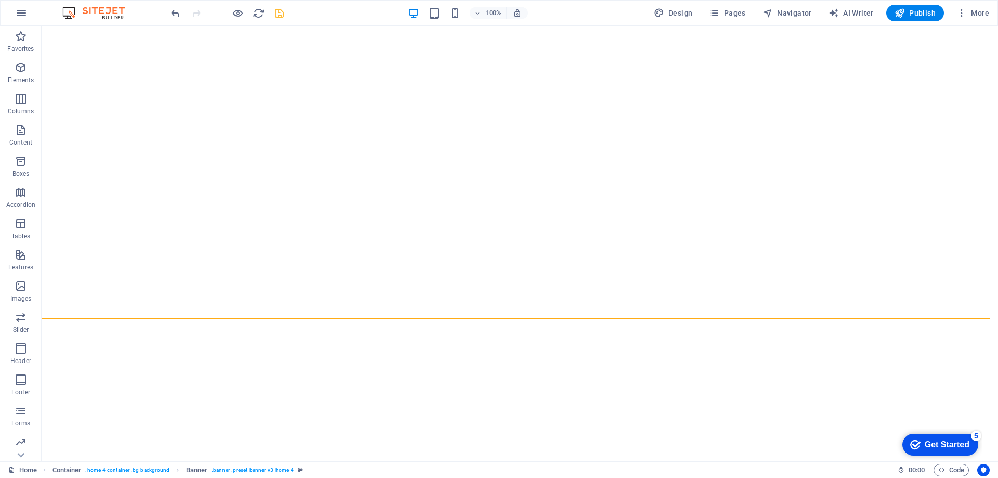
scroll to position [21, 0]
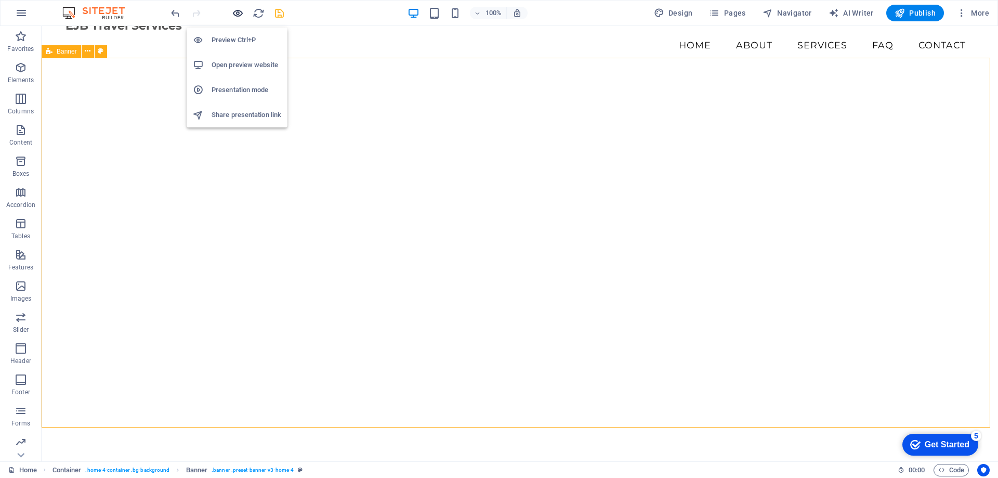
click at [234, 11] on icon "button" at bounding box center [238, 13] width 12 height 12
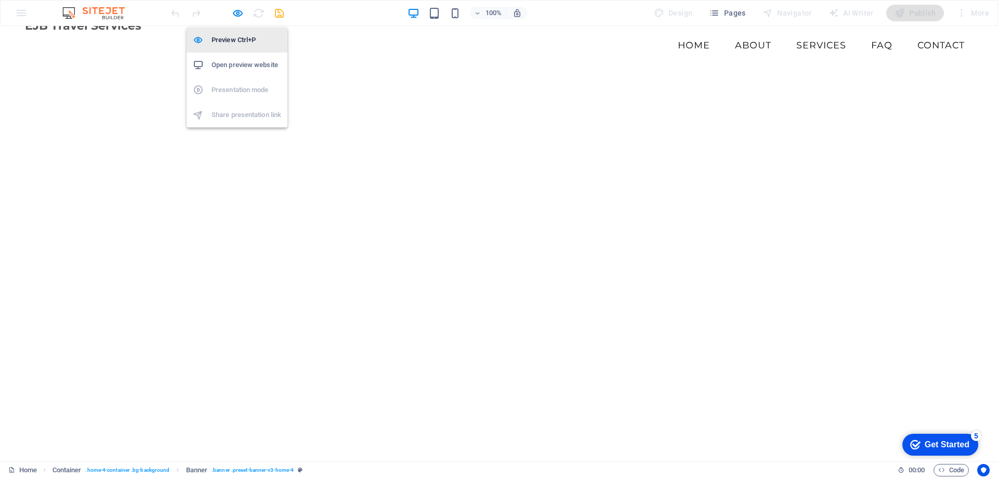
click at [233, 35] on h6 "Preview Ctrl+P" at bounding box center [247, 40] width 70 height 12
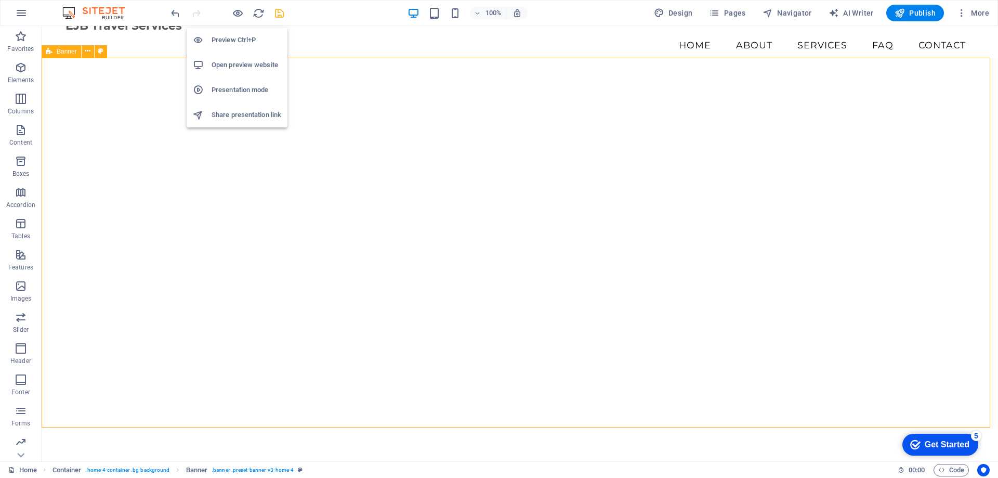
click at [231, 61] on h6 "Open preview website" at bounding box center [247, 65] width 70 height 12
click at [282, 13] on icon "save" at bounding box center [279, 13] width 12 height 12
click at [233, 60] on h6 "Open preview website" at bounding box center [247, 65] width 70 height 12
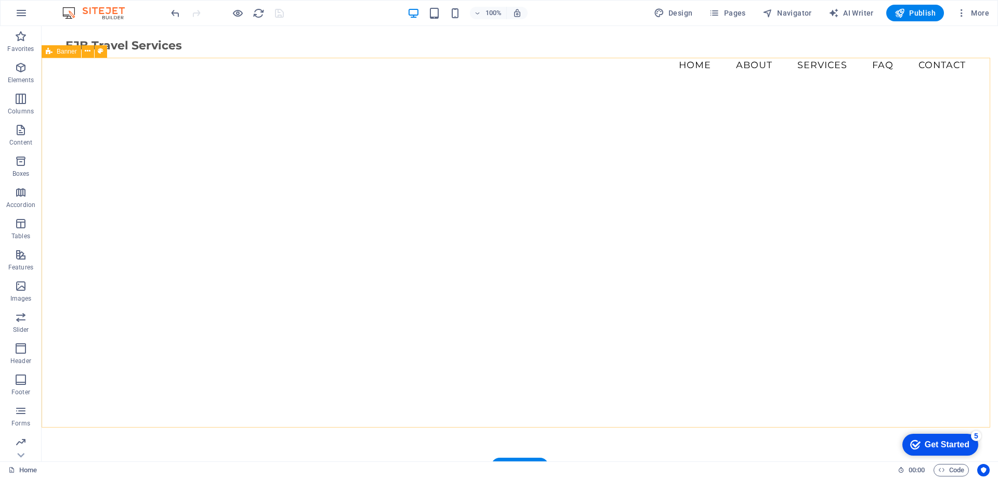
scroll to position [0, 0]
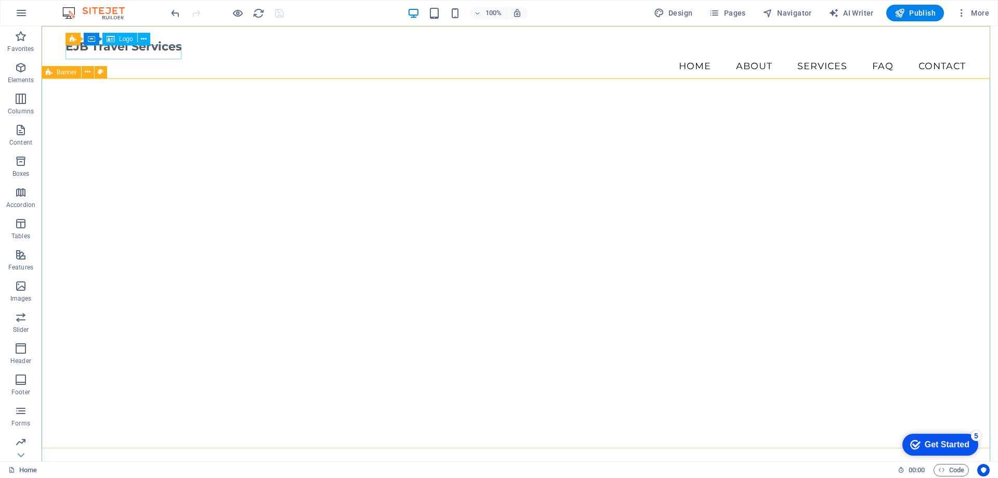
click at [120, 36] on span "Logo" at bounding box center [126, 39] width 14 height 6
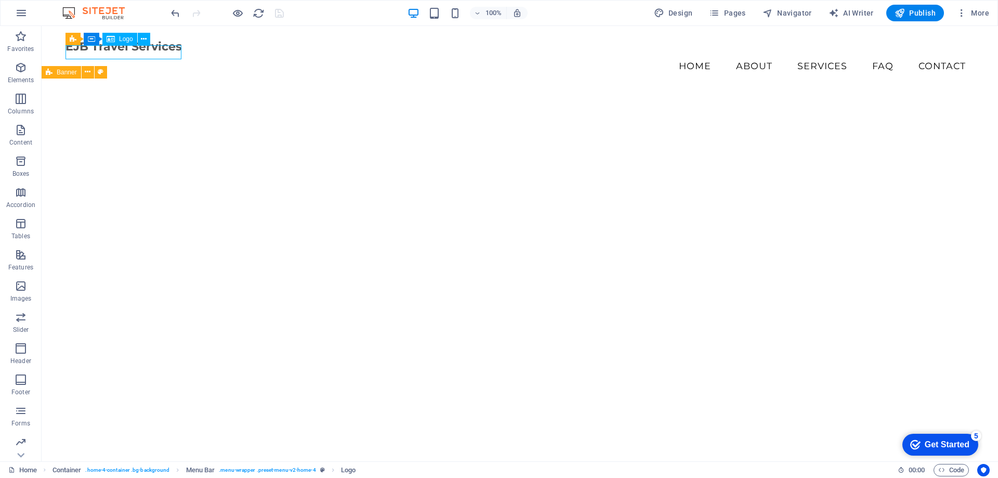
click at [117, 41] on div "Logo" at bounding box center [119, 39] width 35 height 12
click at [116, 41] on div "Logo" at bounding box center [119, 39] width 35 height 12
select select "px"
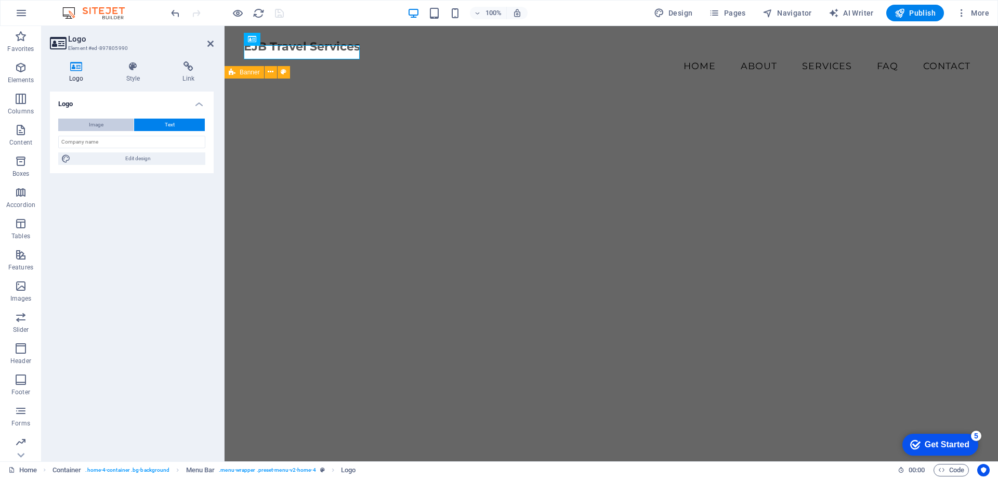
click at [95, 123] on span "Image" at bounding box center [96, 125] width 15 height 12
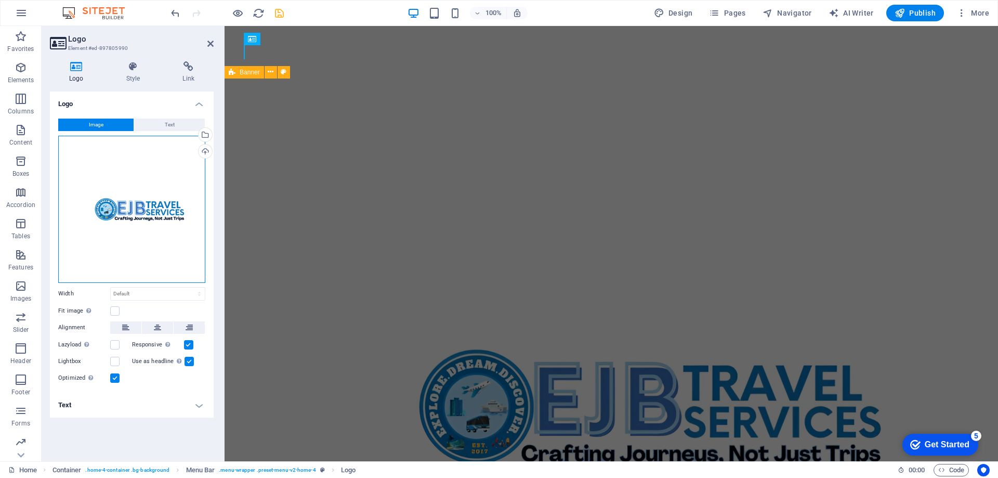
click at [122, 218] on div "Drag files here, click to choose files or select files from Files or our free s…" at bounding box center [131, 209] width 147 height 147
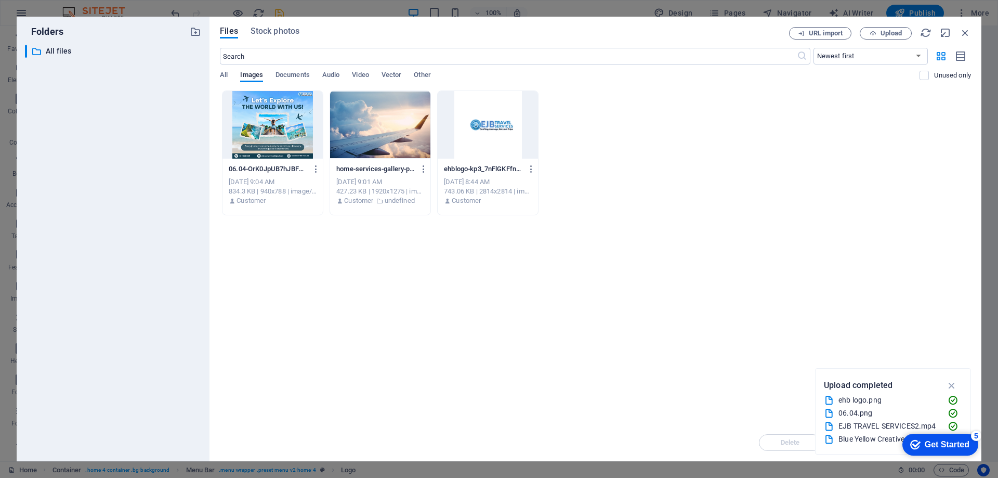
click at [494, 123] on div at bounding box center [488, 125] width 100 height 68
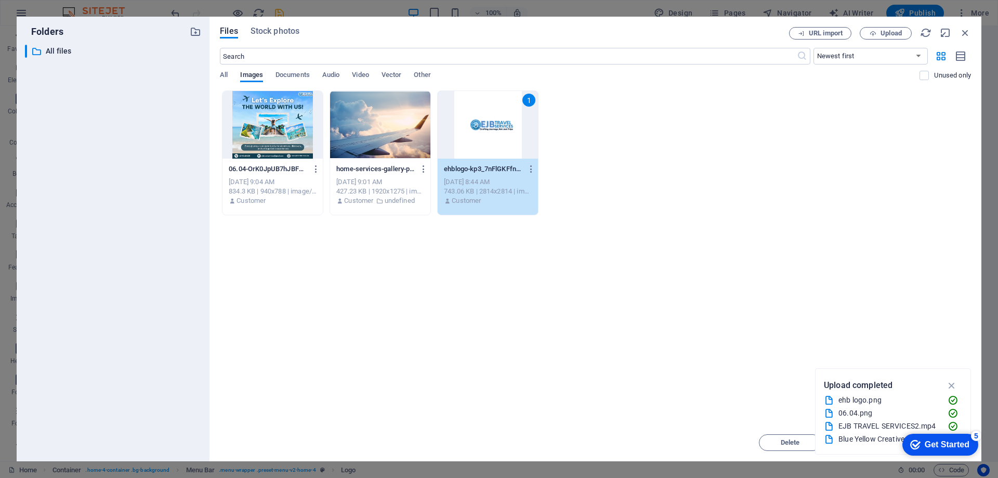
click at [494, 123] on div "1" at bounding box center [488, 125] width 100 height 68
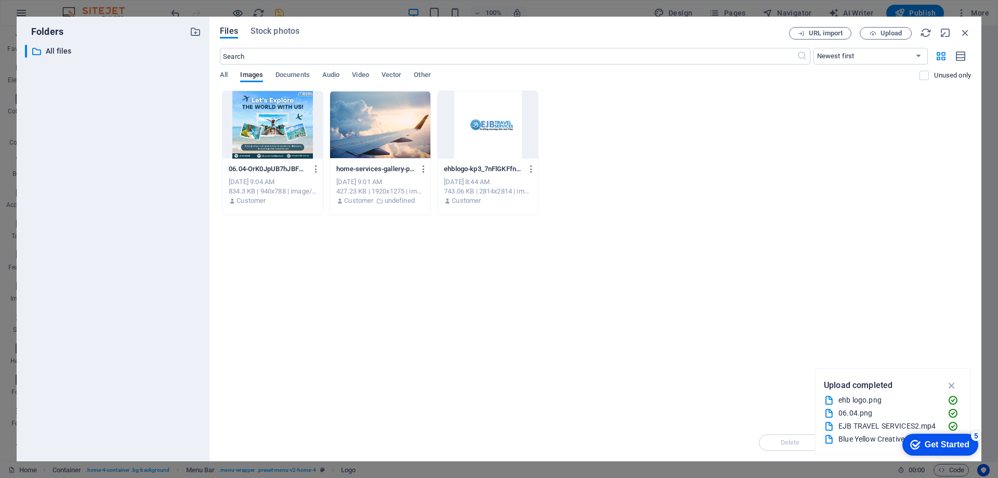
click at [493, 123] on div at bounding box center [488, 125] width 100 height 68
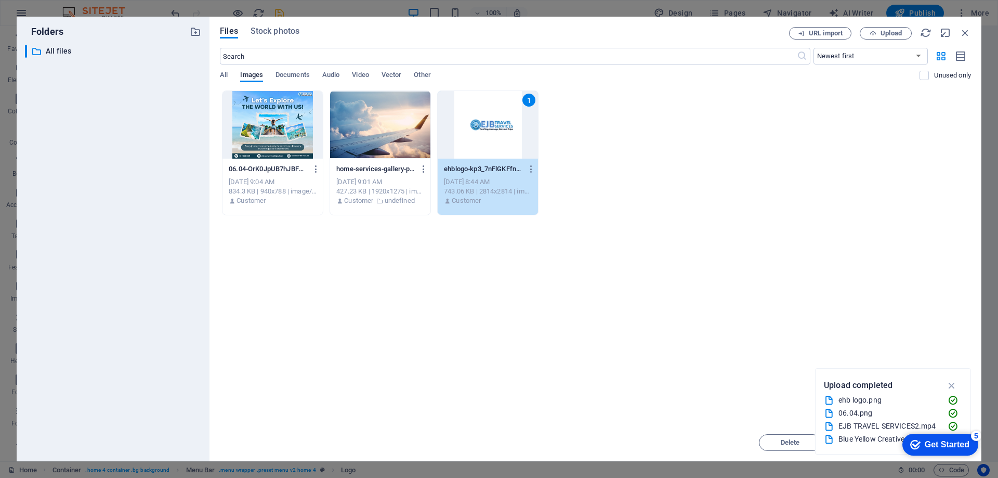
click at [493, 123] on div "1" at bounding box center [488, 125] width 100 height 68
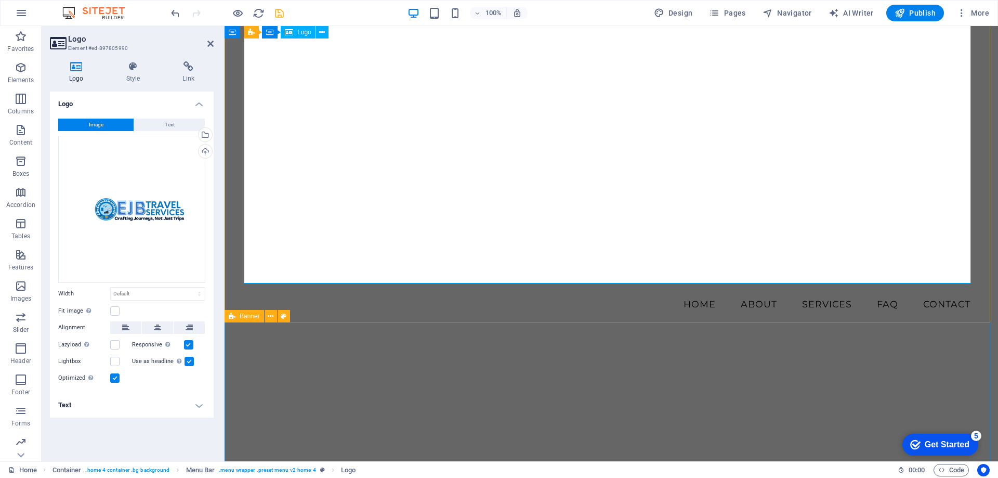
scroll to position [102, 0]
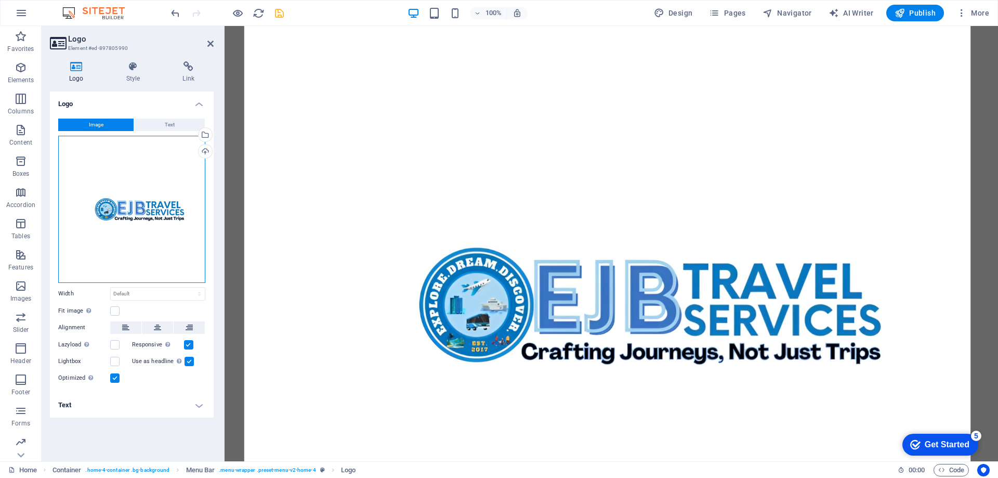
click at [136, 170] on div "Drag files here, click to choose files or select files from Files or our free s…" at bounding box center [131, 209] width 147 height 147
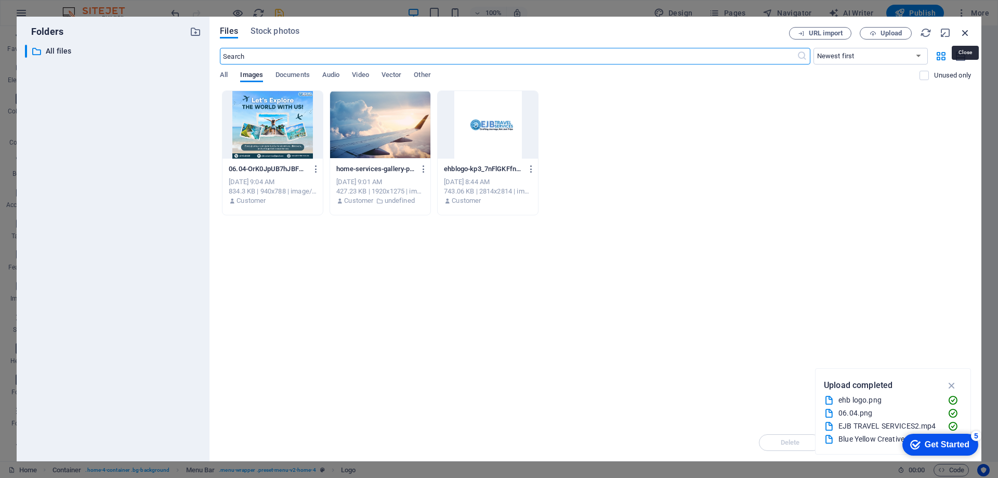
click at [968, 32] on icon "button" at bounding box center [964, 32] width 11 height 11
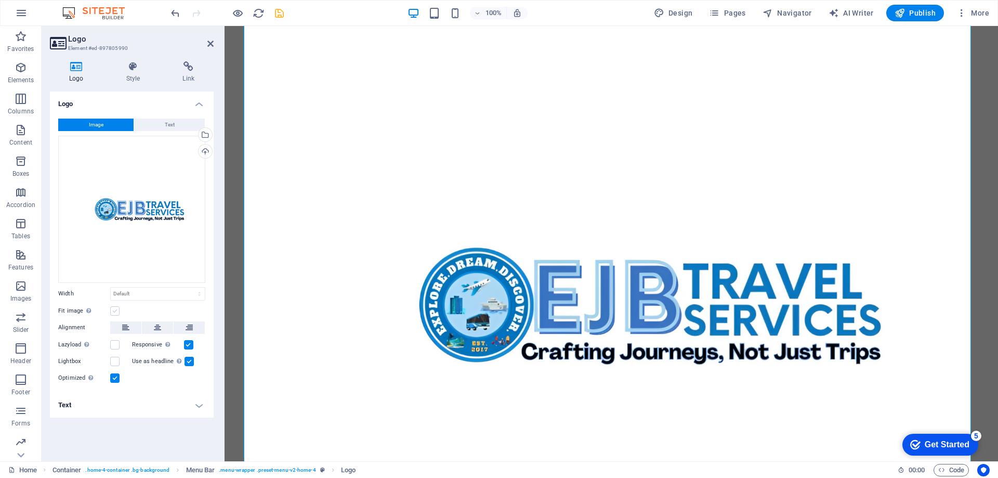
click at [114, 310] on label at bounding box center [114, 310] width 9 height 9
click at [0, 0] on input "Fit image Automatically fit image to a fixed width and height" at bounding box center [0, 0] width 0 height 0
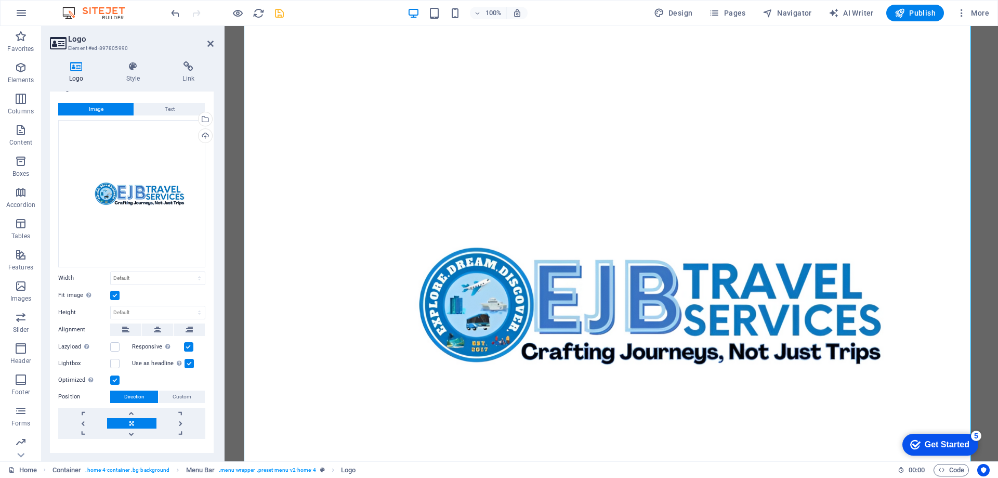
scroll to position [33, 0]
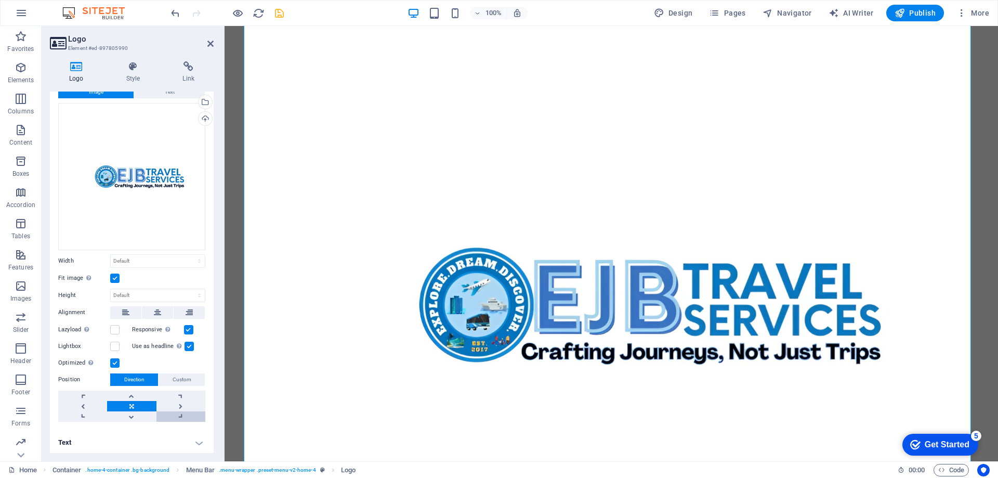
click at [175, 414] on link at bounding box center [180, 416] width 49 height 10
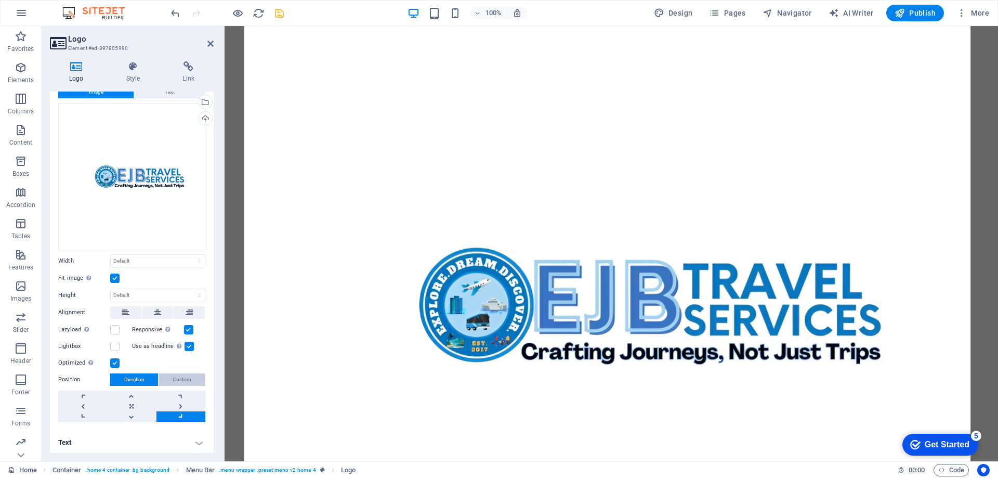
click at [181, 379] on span "Custom" at bounding box center [182, 379] width 19 height 12
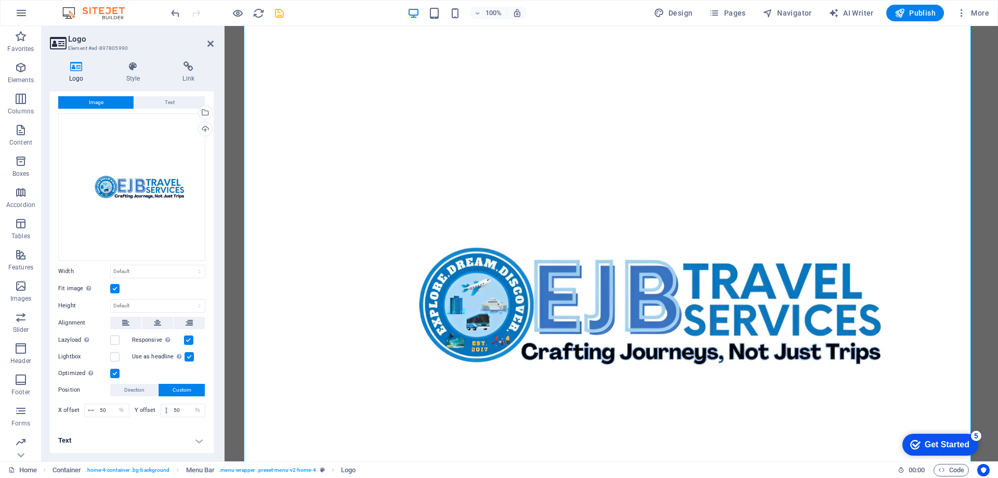
scroll to position [20, 0]
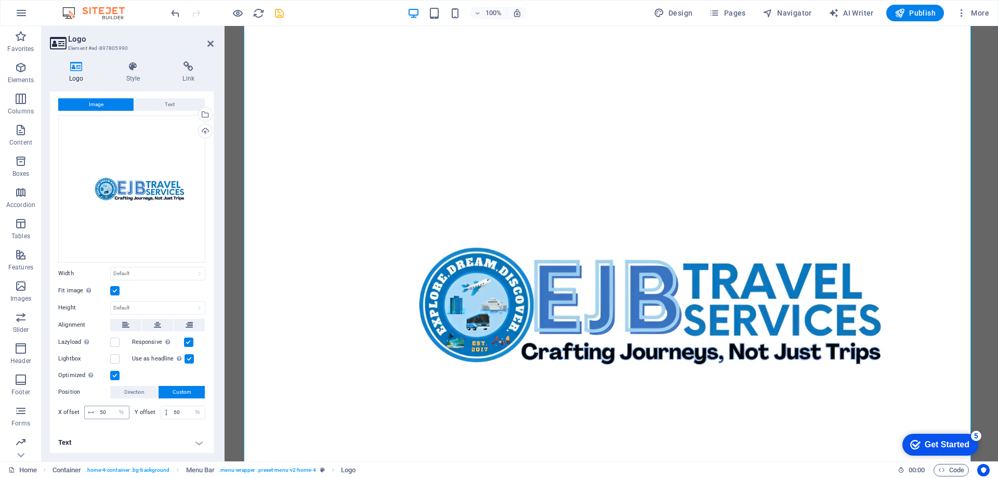
click at [89, 410] on icon at bounding box center [91, 412] width 6 height 6
click at [156, 101] on button "Text" at bounding box center [169, 104] width 71 height 12
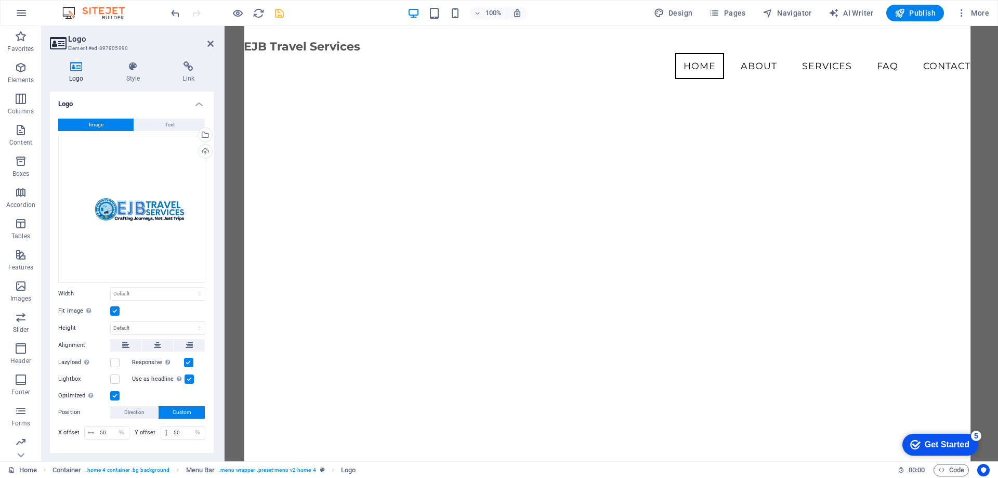
scroll to position [0, 0]
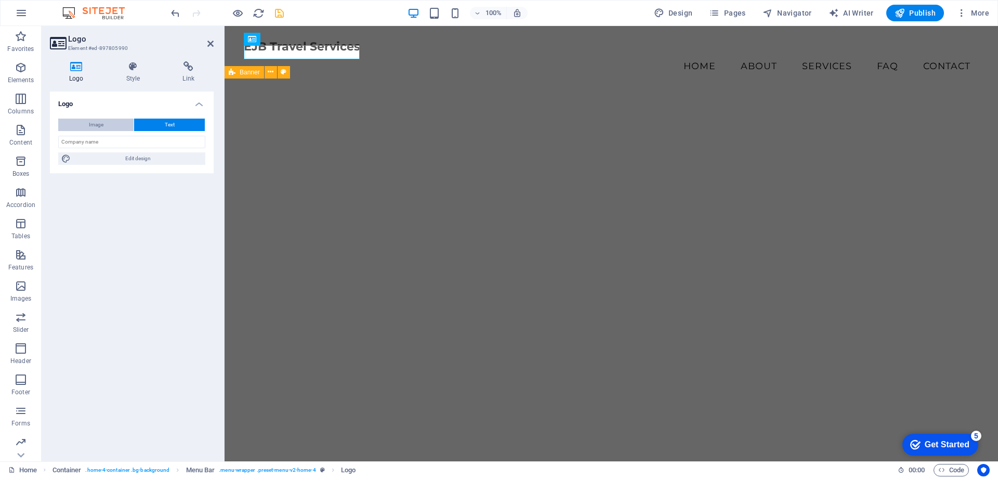
click at [111, 123] on button "Image" at bounding box center [95, 125] width 75 height 12
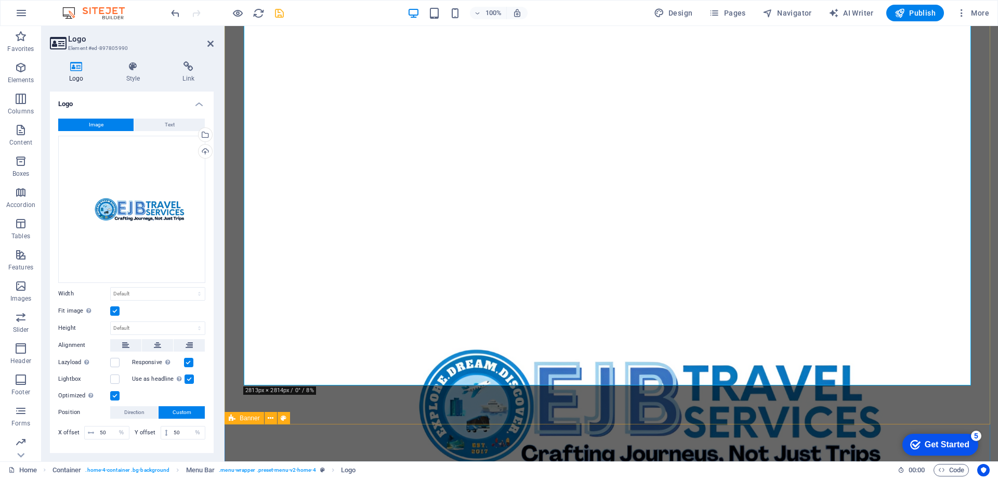
scroll to position [381, 0]
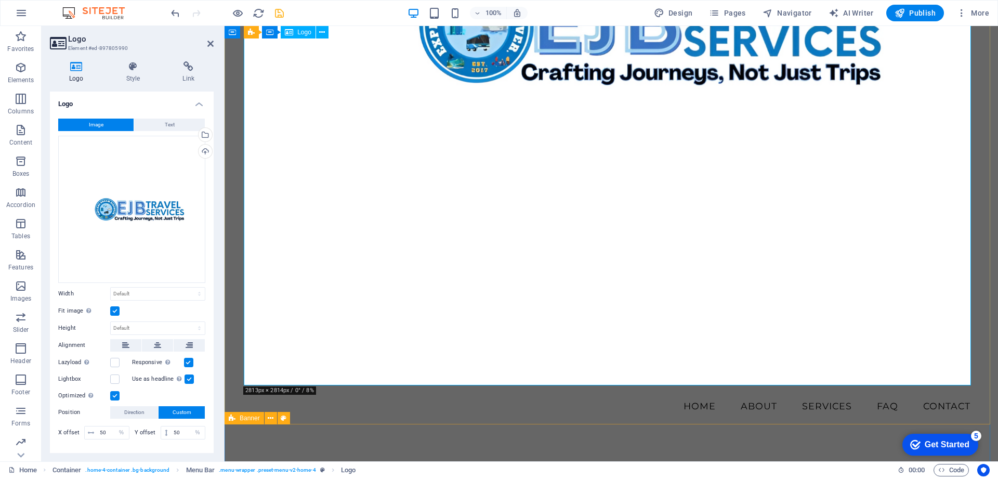
click at [812, 294] on div at bounding box center [611, 26] width 735 height 735
click at [146, 292] on select "Default auto px rem % em vh vw" at bounding box center [158, 293] width 94 height 12
select select "%"
click at [188, 287] on select "Default auto px rem % em vh vw" at bounding box center [158, 293] width 94 height 12
type input "100"
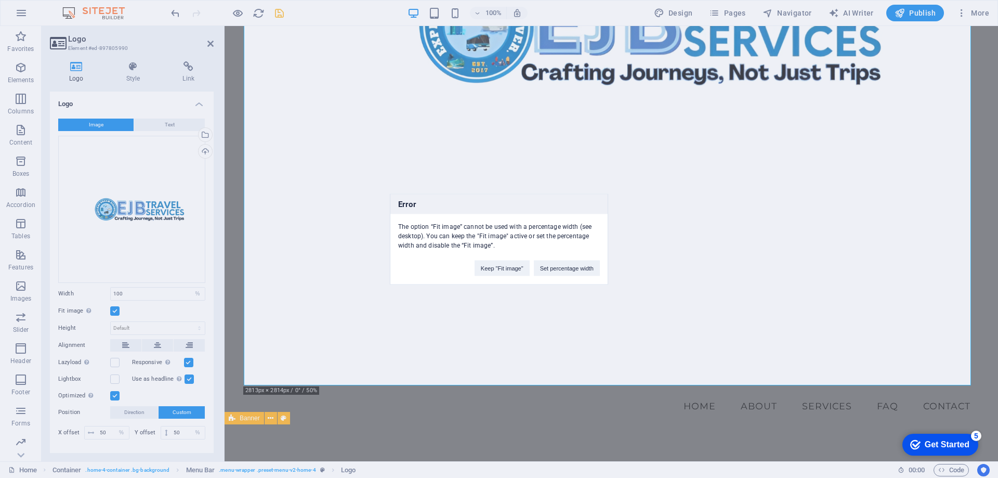
click at [148, 293] on div "Error The option “Fit image” cannot be used with a percentage width (see deskto…" at bounding box center [499, 239] width 998 height 478
click at [209, 45] on div "Error The option “Fit image” cannot be used with a percentage width (see deskto…" at bounding box center [499, 239] width 998 height 478
click at [516, 268] on button "Keep "Fit image"" at bounding box center [502, 268] width 55 height 16
select select "DISABLED_OPTION_VALUE"
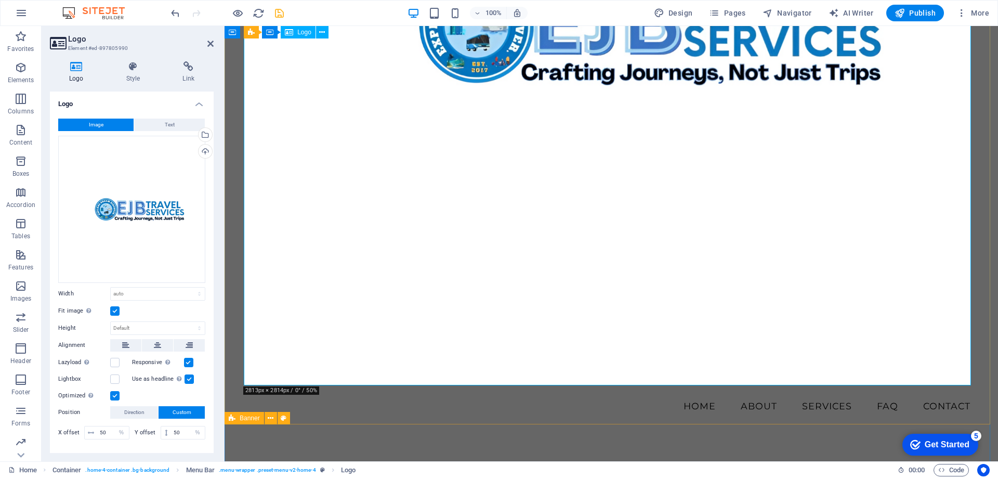
scroll to position [0, 0]
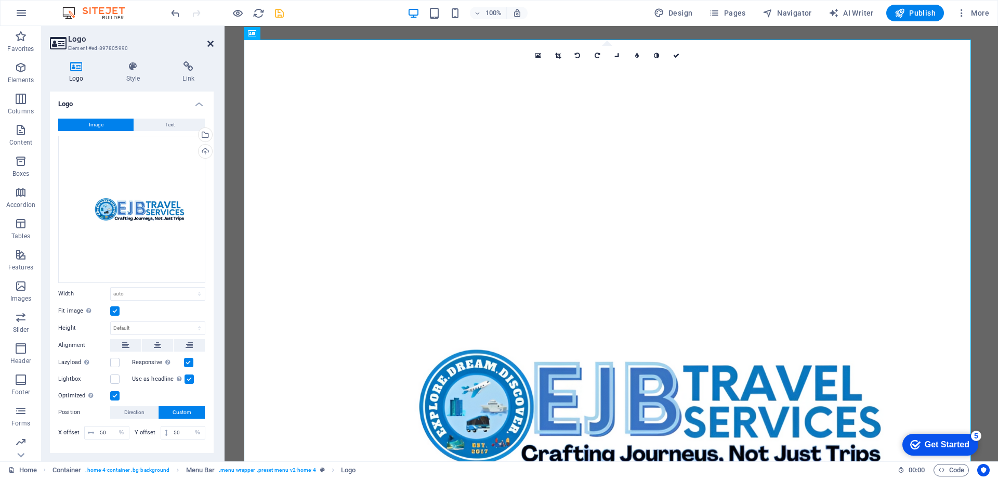
click at [210, 42] on icon at bounding box center [210, 44] width 6 height 8
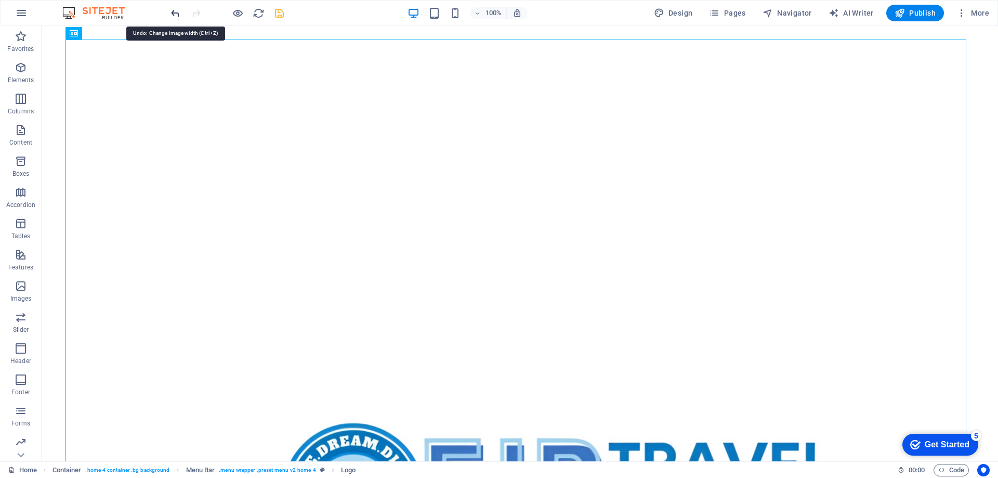
click at [176, 16] on icon "undo" at bounding box center [175, 13] width 12 height 12
click at [170, 8] on icon "undo" at bounding box center [175, 13] width 12 height 12
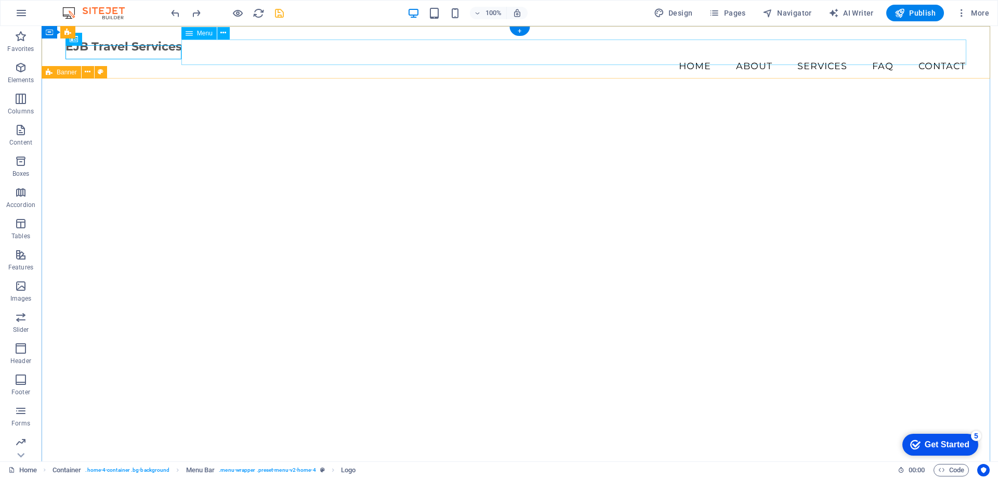
click at [243, 53] on nav "Home About Services FAQ Contact" at bounding box center [519, 66] width 909 height 26
click at [929, 53] on nav "Home About Services FAQ Contact" at bounding box center [519, 66] width 909 height 26
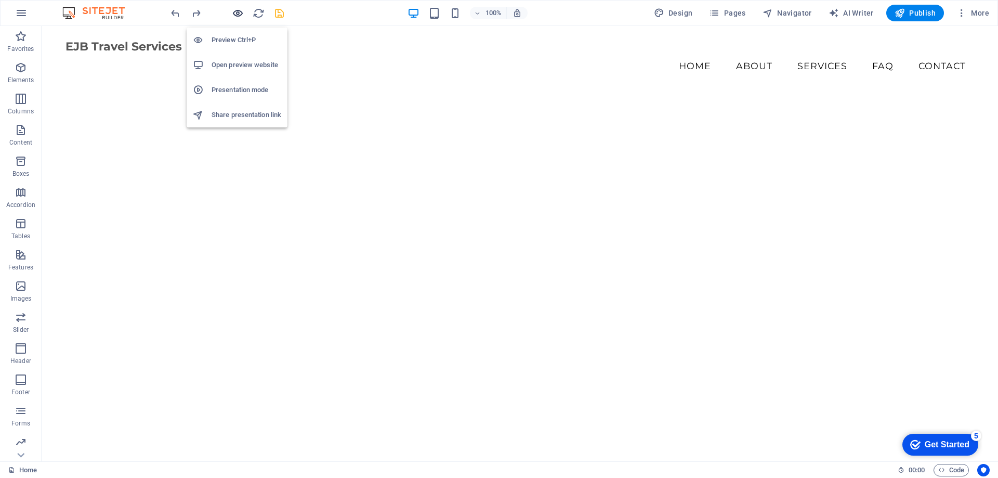
click at [239, 14] on icon "button" at bounding box center [238, 13] width 12 height 12
click at [235, 61] on h6 "Open preview website" at bounding box center [247, 65] width 70 height 12
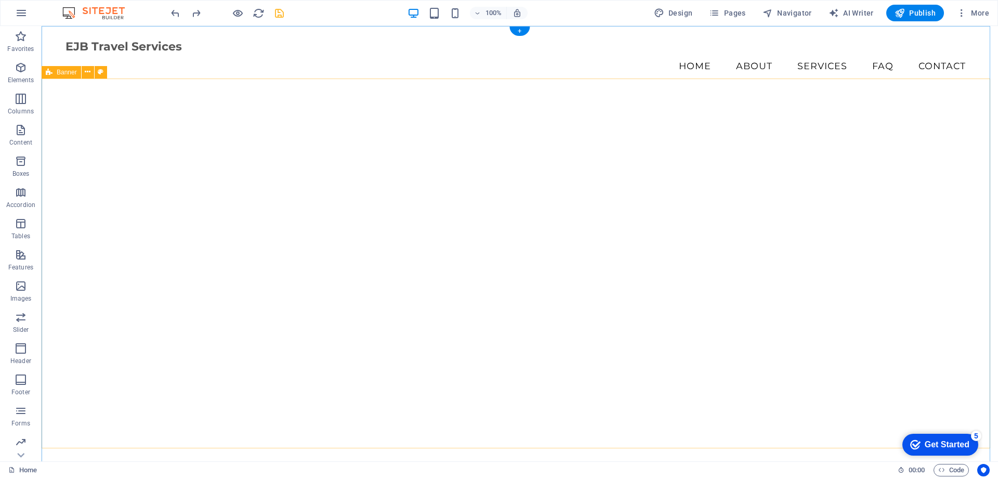
click at [284, 156] on figure at bounding box center [519, 269] width 909 height 396
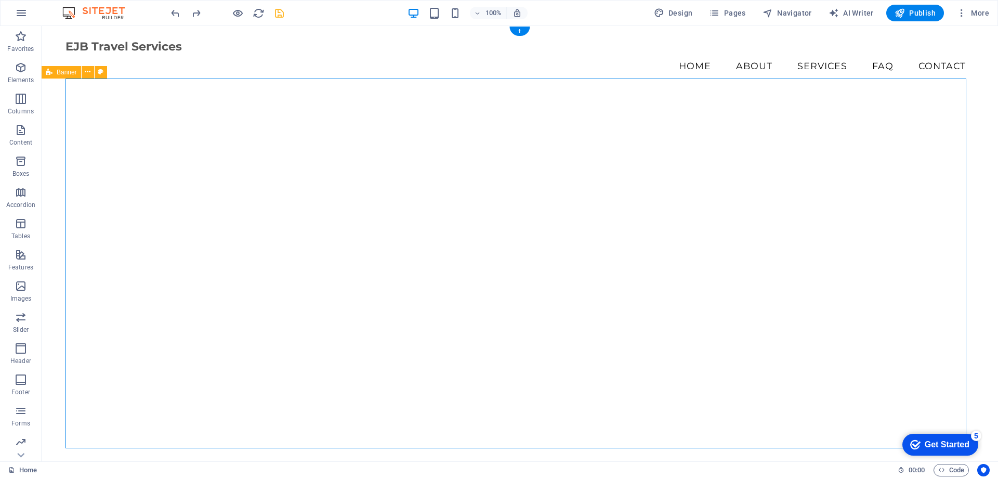
click at [284, 156] on figure at bounding box center [519, 269] width 909 height 396
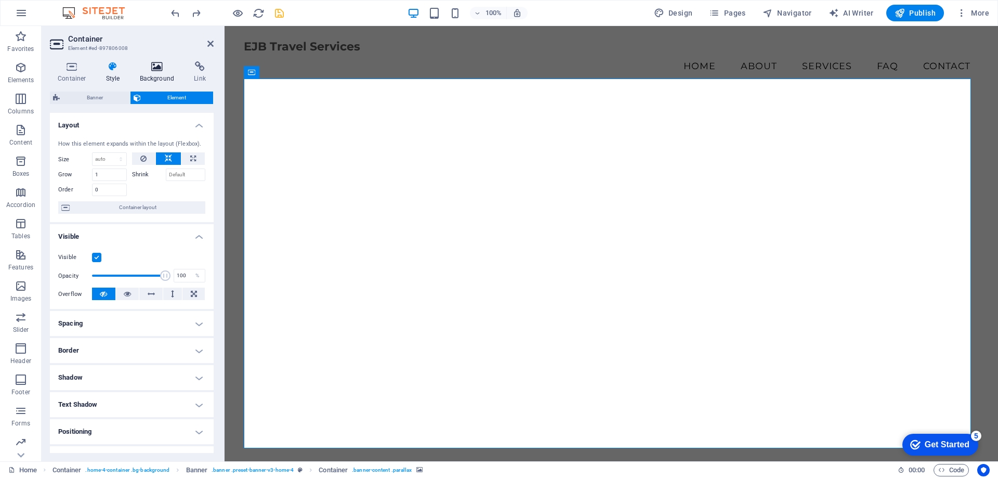
click at [157, 69] on icon at bounding box center [157, 66] width 50 height 10
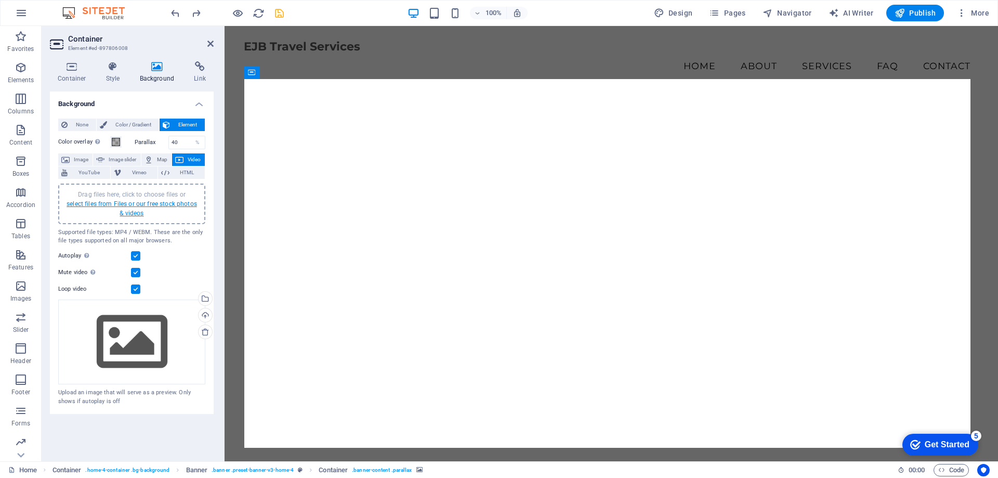
click at [136, 204] on link "select files from Files or our free stock photos & videos" at bounding box center [132, 208] width 130 height 17
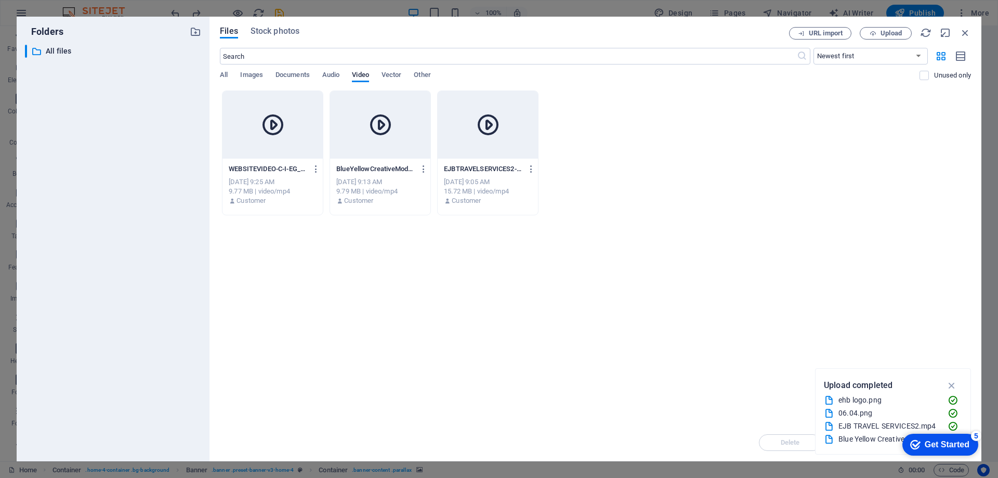
click at [258, 144] on div at bounding box center [272, 125] width 100 height 68
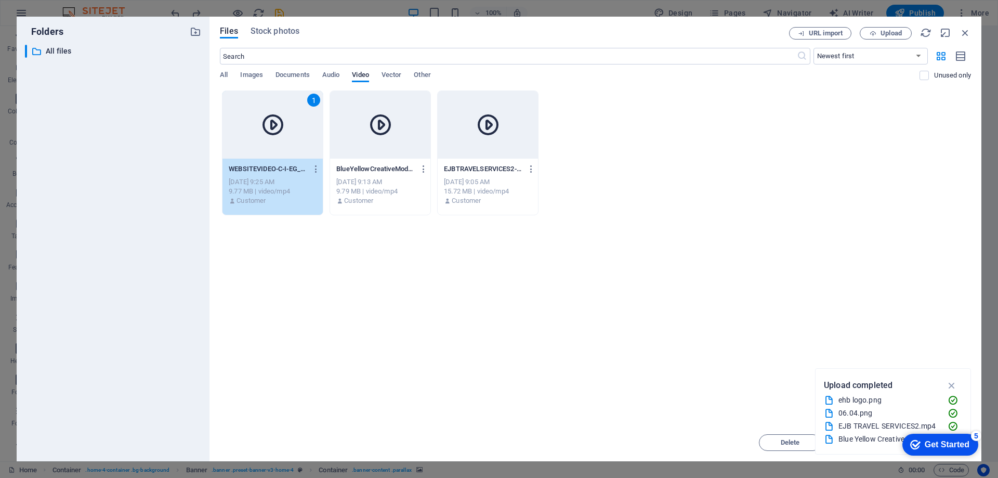
click at [258, 144] on div "1" at bounding box center [272, 125] width 100 height 68
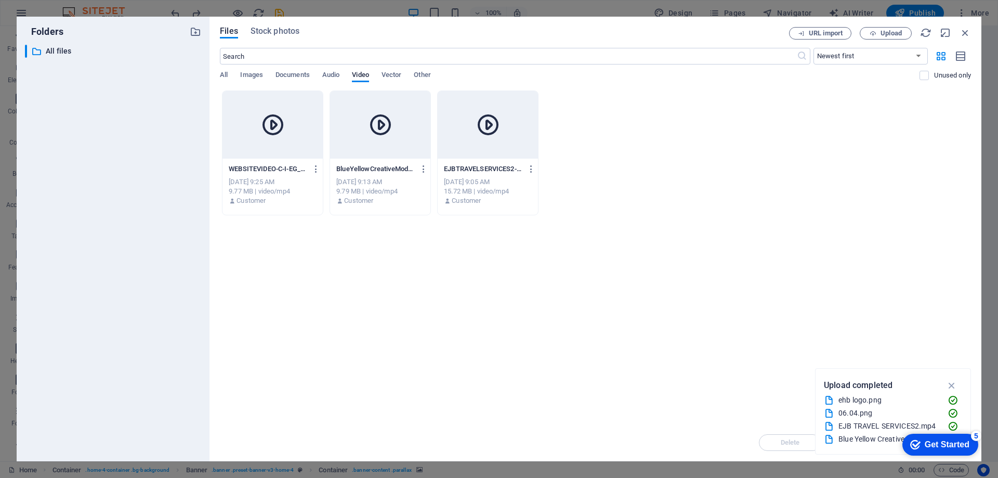
click at [270, 140] on div at bounding box center [272, 125] width 100 height 68
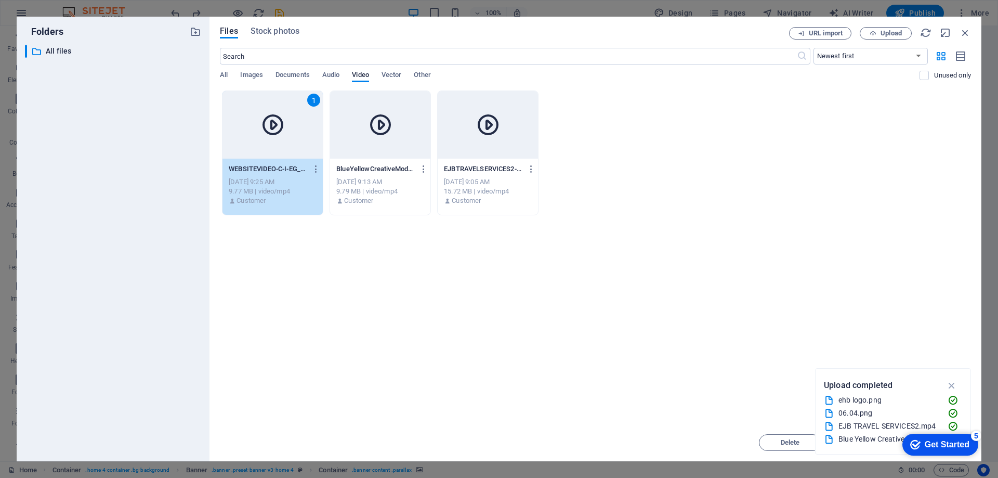
drag, startPoint x: 270, startPoint y: 140, endPoint x: 45, endPoint y: 114, distance: 226.5
click at [270, 140] on div "1" at bounding box center [272, 125] width 100 height 68
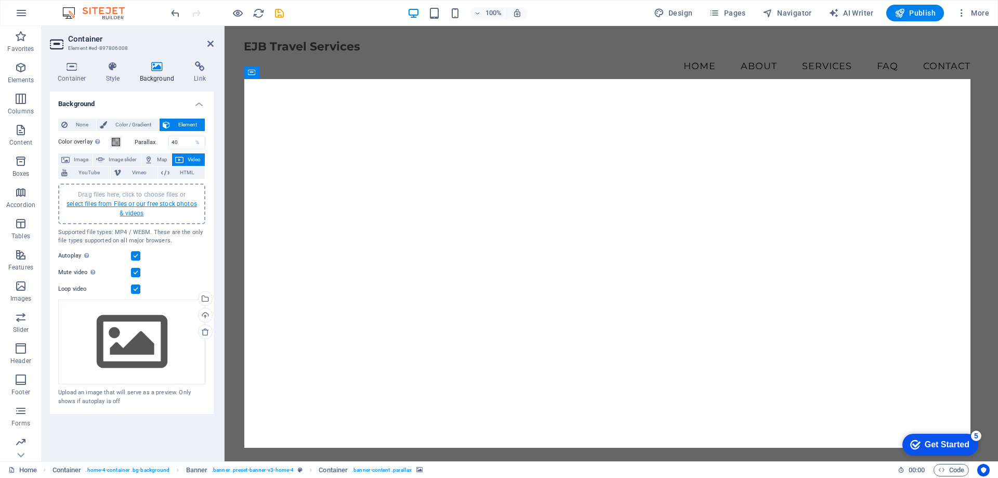
click at [138, 203] on link "select files from Files or our free stock photos & videos" at bounding box center [132, 208] width 130 height 17
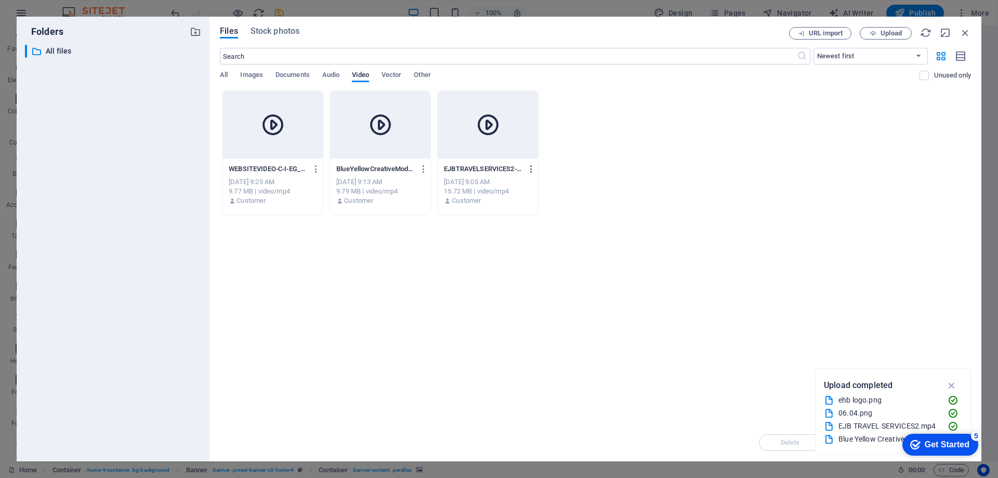
click at [532, 172] on icon "button" at bounding box center [532, 168] width 10 height 9
click at [538, 348] on h6 "Delete" at bounding box center [537, 345] width 43 height 12
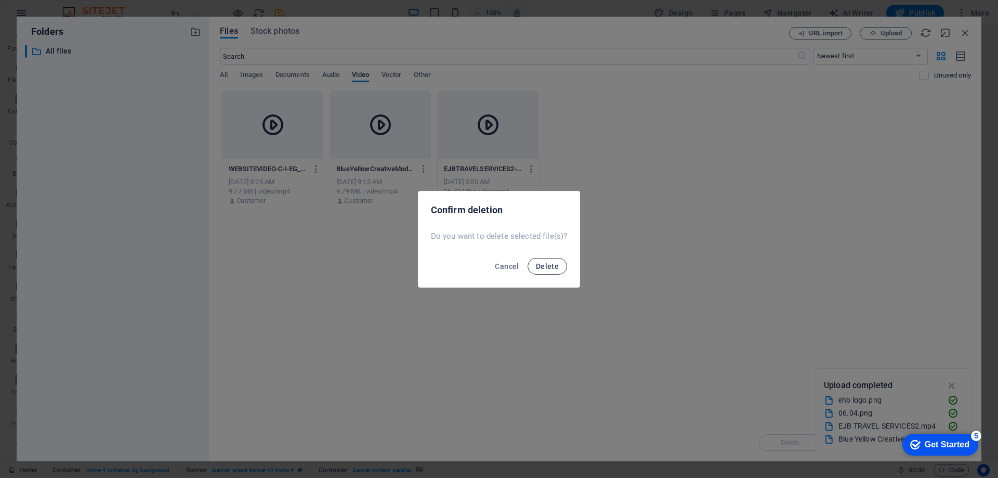
click at [551, 270] on button "Delete" at bounding box center [548, 266] width 40 height 17
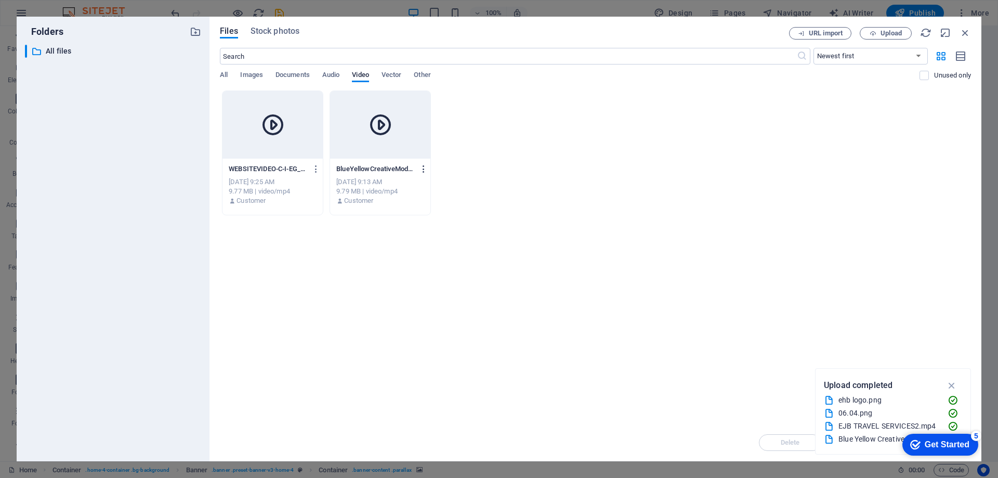
click at [419, 168] on icon "button" at bounding box center [424, 168] width 10 height 9
click at [314, 168] on div at bounding box center [499, 239] width 998 height 478
click at [315, 173] on icon "button" at bounding box center [316, 168] width 10 height 9
click at [315, 173] on div at bounding box center [499, 239] width 998 height 478
click at [316, 171] on icon "button" at bounding box center [316, 168] width 10 height 9
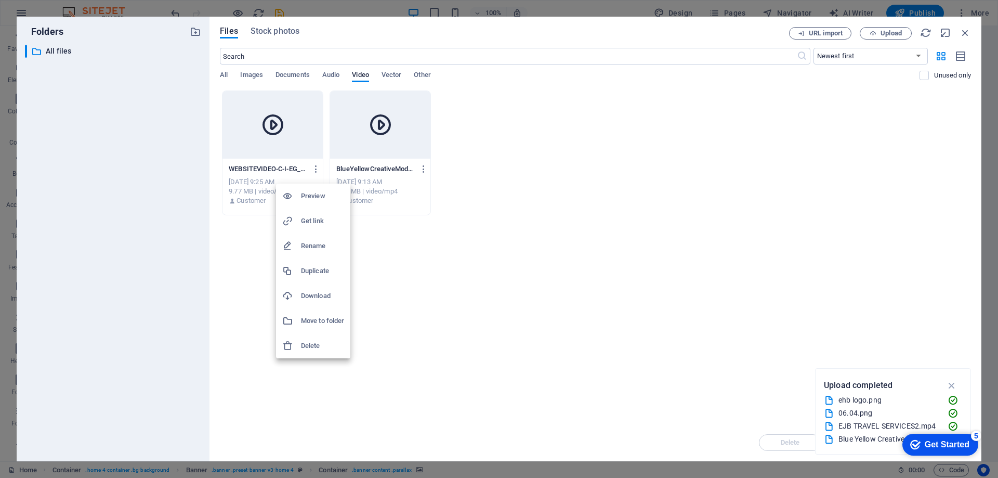
click at [321, 344] on h6 "Delete" at bounding box center [322, 345] width 43 height 12
click at [883, 32] on span "Upload" at bounding box center [890, 33] width 21 height 6
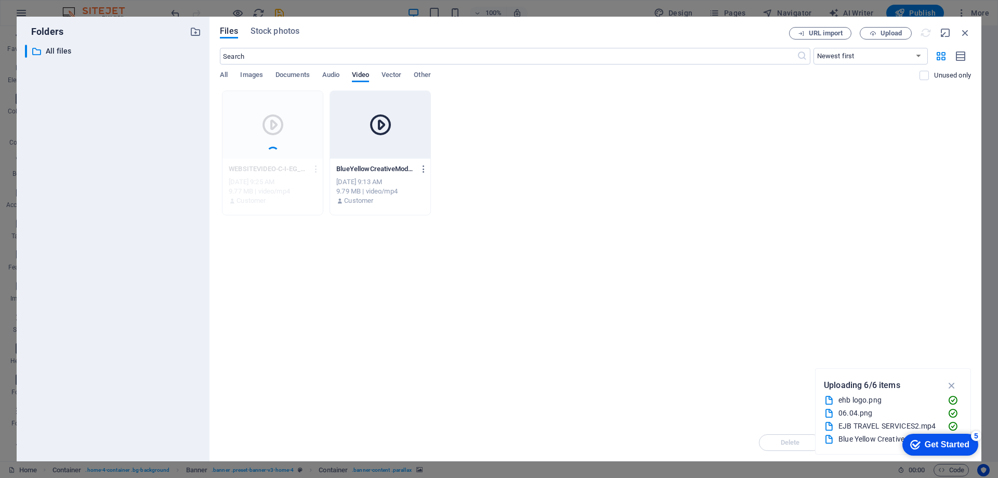
click at [663, 237] on div "Drop files here to upload them instantly WEBSITEVIDEO-C-I-EG_UbMMpAlVF4WeaLw.mp…" at bounding box center [595, 256] width 751 height 333
click at [520, 191] on div "WEBSITEVIDEO-C-I-EG_UbMMpAlVF4WeaLw.mp4 WEBSITEVIDEO-C-I-EG_UbMMpAlVF4WeaLw.mp4…" at bounding box center [595, 152] width 751 height 125
click at [887, 28] on button "Upload" at bounding box center [886, 33] width 52 height 12
click at [718, 218] on div "Drop files here to upload them instantly WEBSITEVIDEO-C-I-EG_UbMMpAlVF4WeaLw.mp…" at bounding box center [595, 256] width 751 height 333
click at [964, 440] on div "Get Started" at bounding box center [947, 444] width 45 height 9
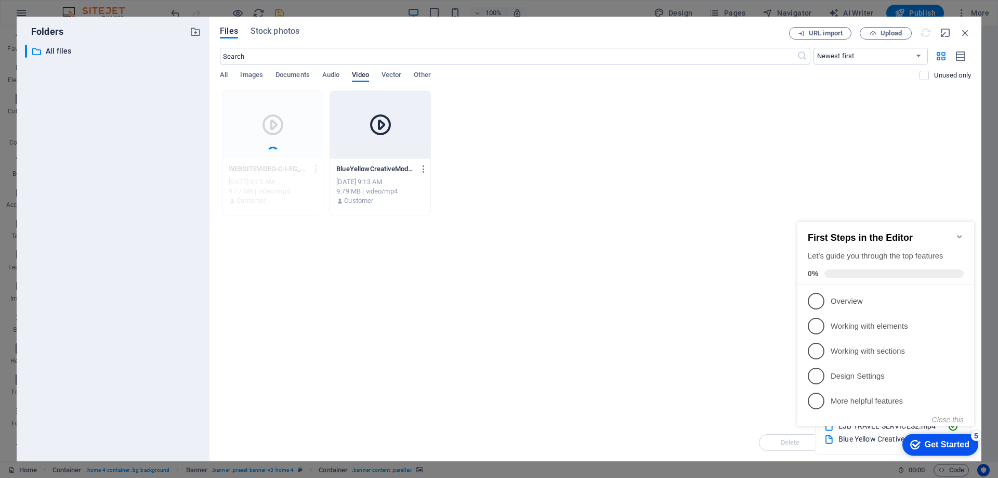
click at [711, 163] on div "WEBSITEVIDEO-C-I-EG_UbMMpAlVF4WeaLw.mp4 WEBSITEVIDEO-C-I-EG_UbMMpAlVF4WeaLw.mp4…" at bounding box center [595, 152] width 751 height 125
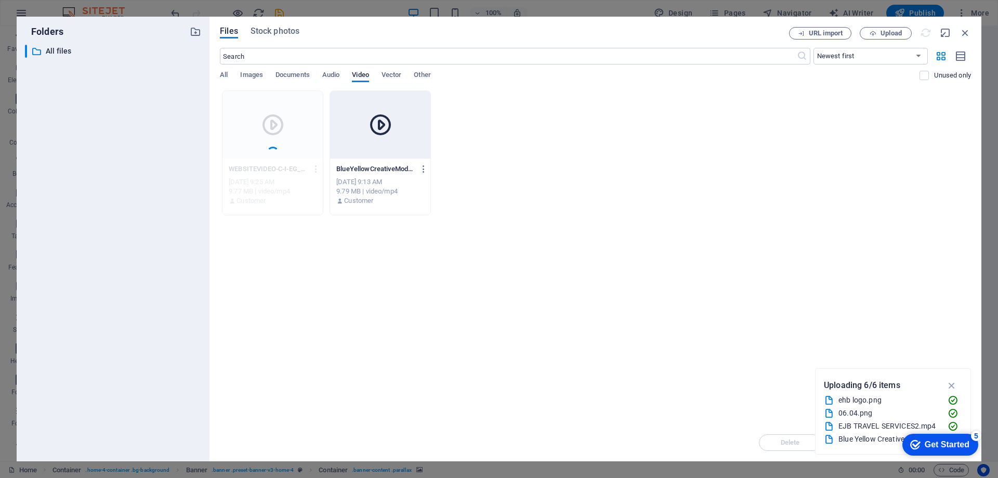
click at [711, 163] on div "WEBSITEVIDEO-C-I-EG_UbMMpAlVF4WeaLw.mp4 WEBSITEVIDEO-C-I-EG_UbMMpAlVF4WeaLw.mp4…" at bounding box center [595, 152] width 751 height 125
drag, startPoint x: 964, startPoint y: 34, endPoint x: 715, endPoint y: 14, distance: 250.3
click at [964, 34] on icon "button" at bounding box center [964, 32] width 11 height 11
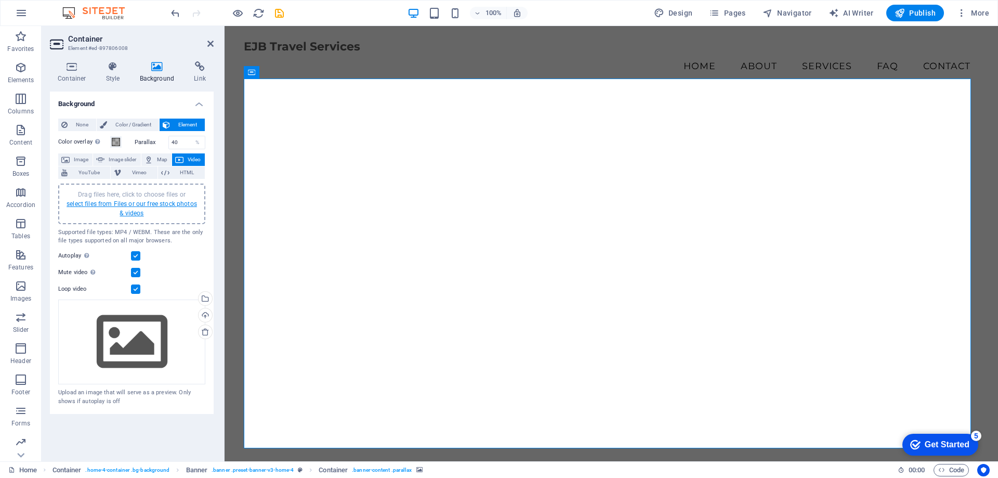
click at [139, 203] on link "select files from Files or our free stock photos & videos" at bounding box center [132, 208] width 130 height 17
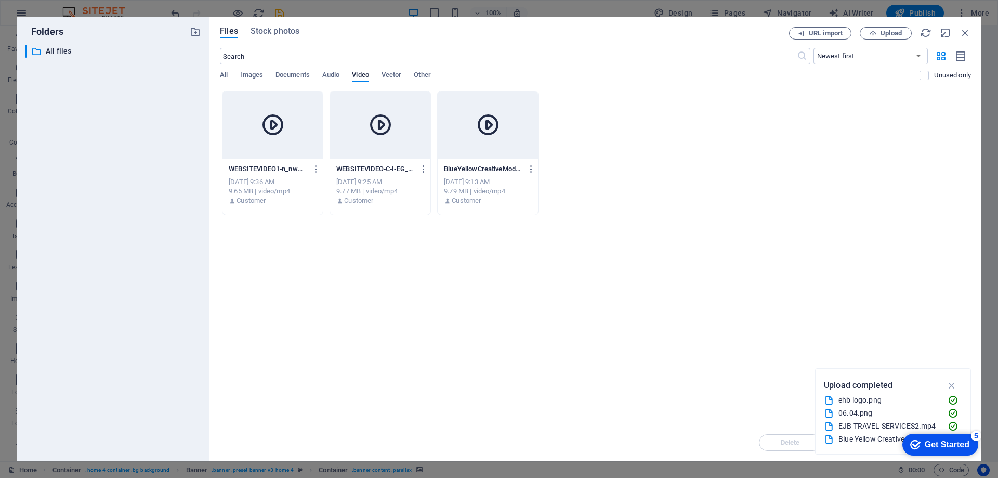
click at [280, 133] on icon at bounding box center [272, 124] width 25 height 25
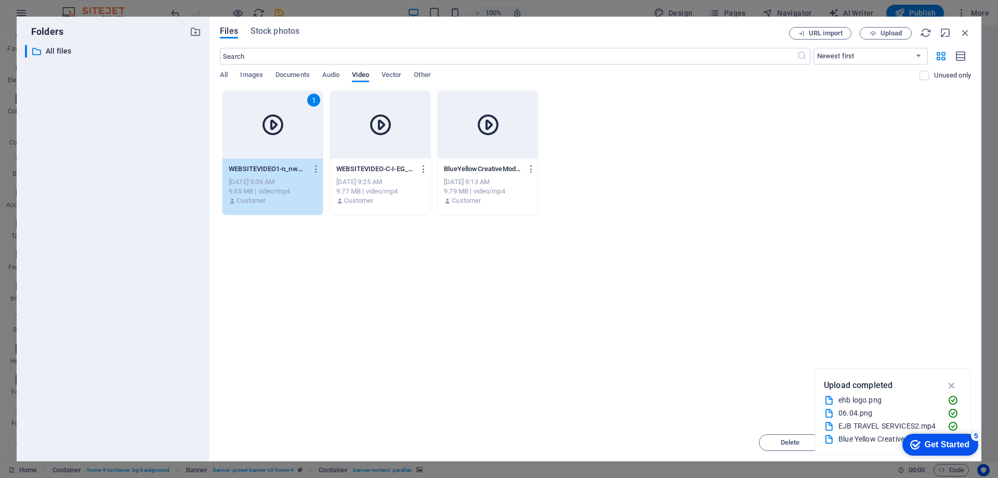
click at [280, 154] on div "1" at bounding box center [272, 125] width 100 height 68
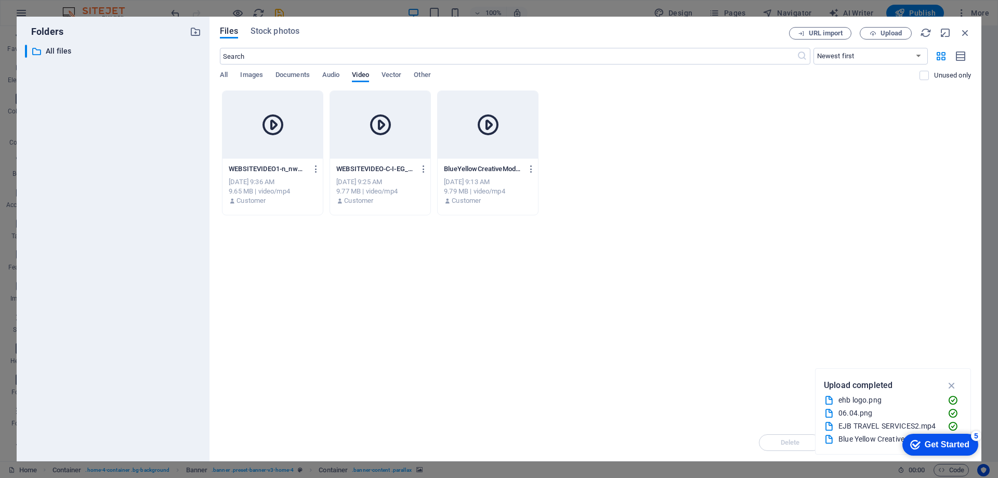
click at [280, 154] on div at bounding box center [272, 125] width 100 height 68
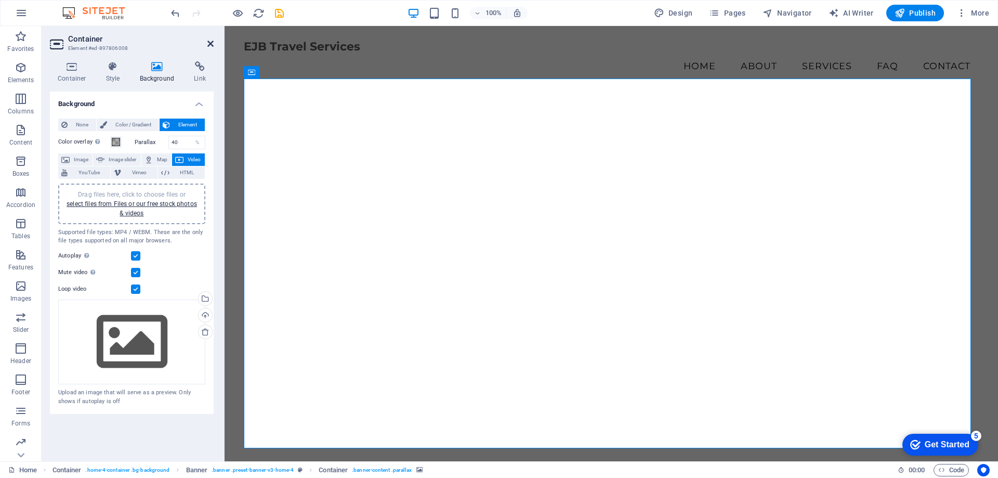
click at [208, 41] on icon at bounding box center [210, 44] width 6 height 8
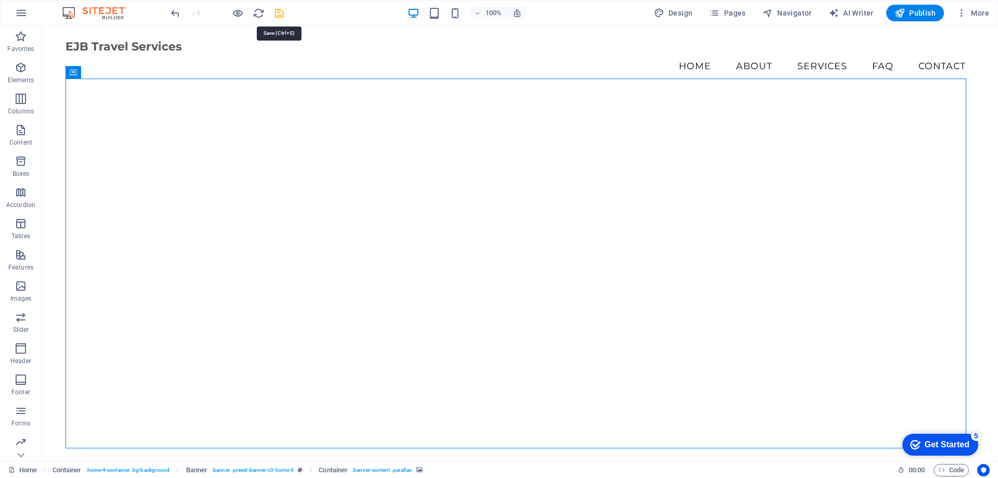
click at [280, 13] on icon "save" at bounding box center [279, 13] width 12 height 12
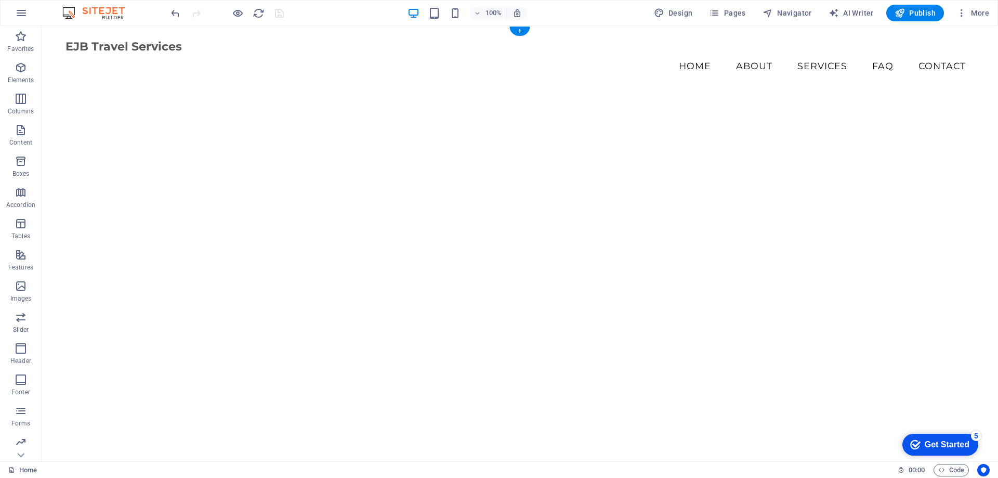
click at [185, 155] on figure at bounding box center [519, 269] width 909 height 396
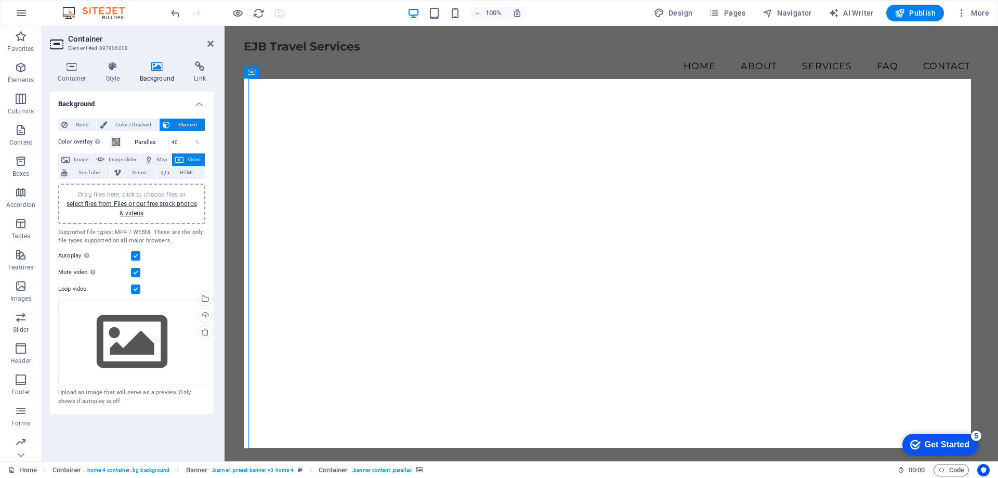
click at [185, 155] on button "Video" at bounding box center [188, 159] width 33 height 12
click at [190, 159] on span "Video" at bounding box center [194, 159] width 15 height 12
click at [125, 343] on div "Drag files here, click to choose files or select files from Files or our free s…" at bounding box center [131, 341] width 147 height 85
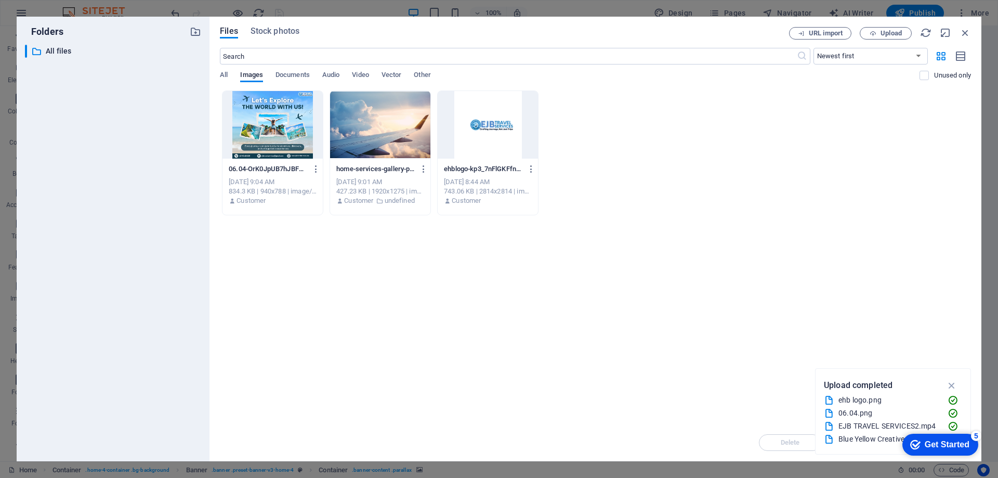
click at [293, 125] on div at bounding box center [272, 125] width 100 height 68
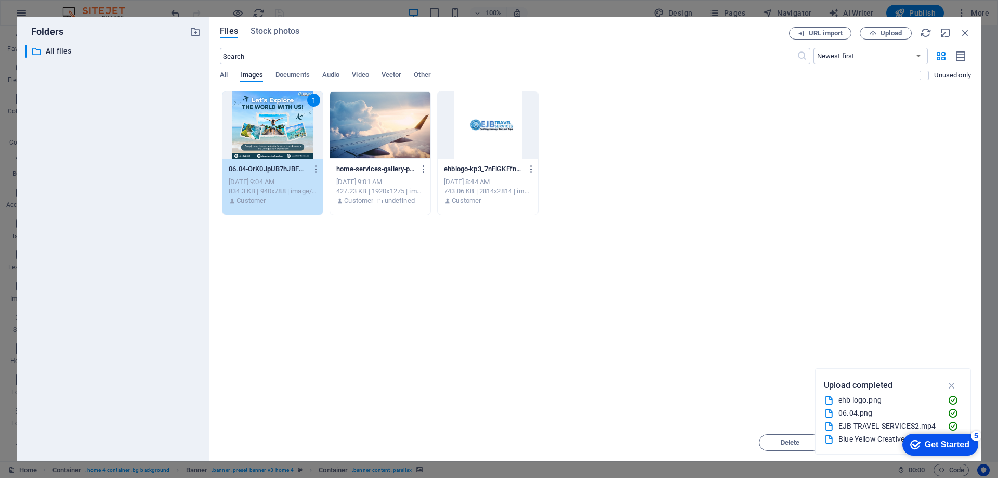
click at [383, 130] on div at bounding box center [380, 125] width 100 height 68
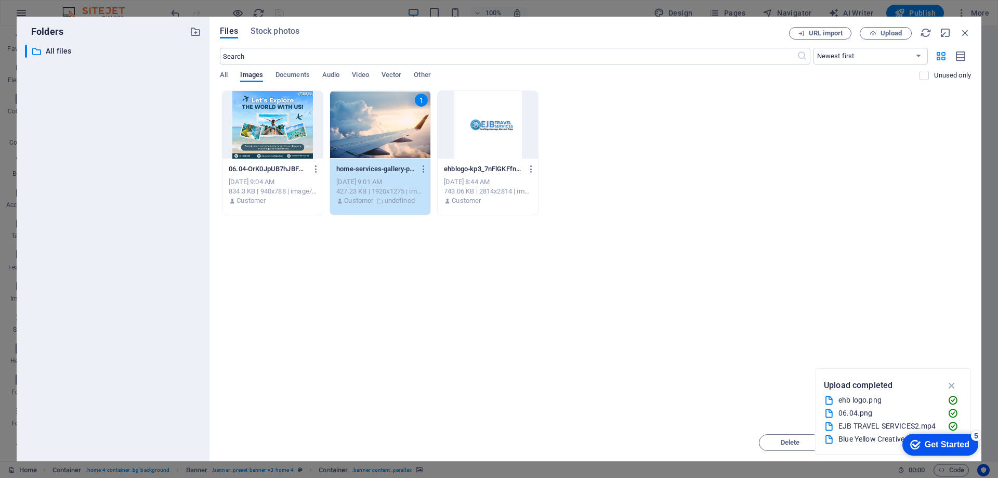
click at [383, 130] on div "1" at bounding box center [380, 125] width 100 height 68
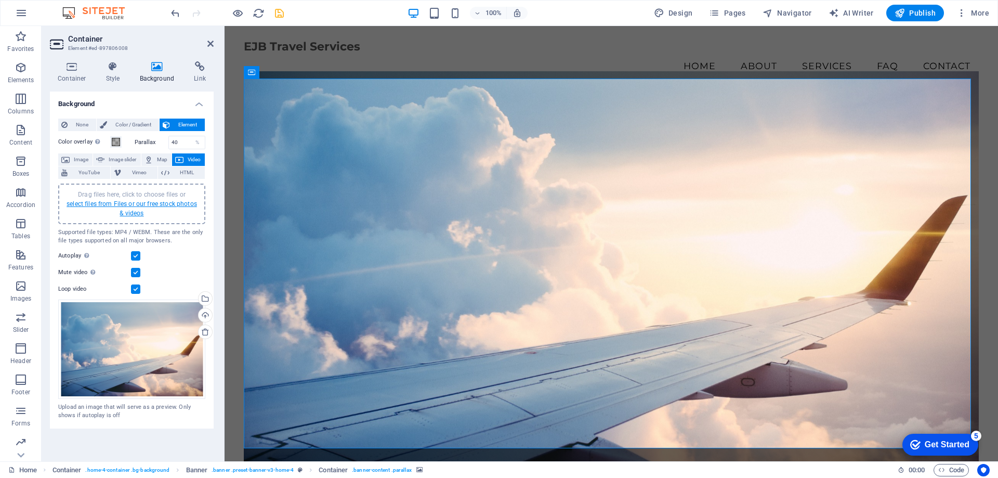
click at [133, 204] on link "select files from Files or our free stock photos & videos" at bounding box center [132, 208] width 130 height 17
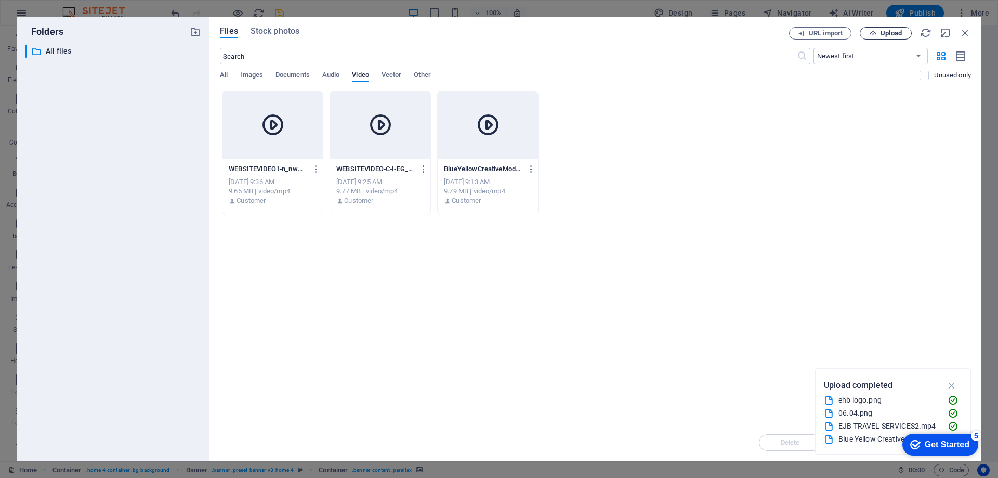
click at [891, 32] on span "Upload" at bounding box center [890, 33] width 21 height 6
click at [962, 31] on icon "button" at bounding box center [964, 32] width 11 height 11
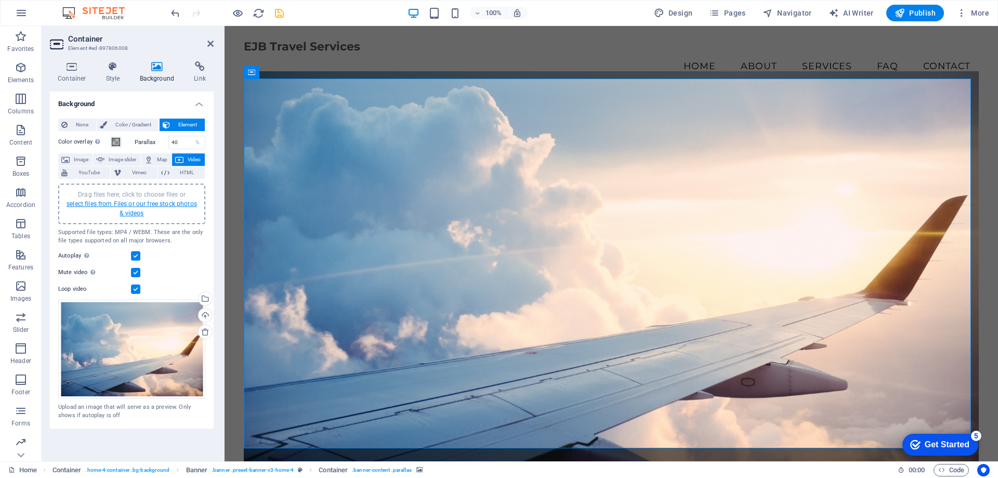
click at [133, 202] on link "select files from Files or our free stock photos & videos" at bounding box center [132, 208] width 130 height 17
click at [133, 202] on body "EJB Travel Services Home Favorites Elements Columns Content Boxes Accordion Tab…" at bounding box center [499, 239] width 998 height 478
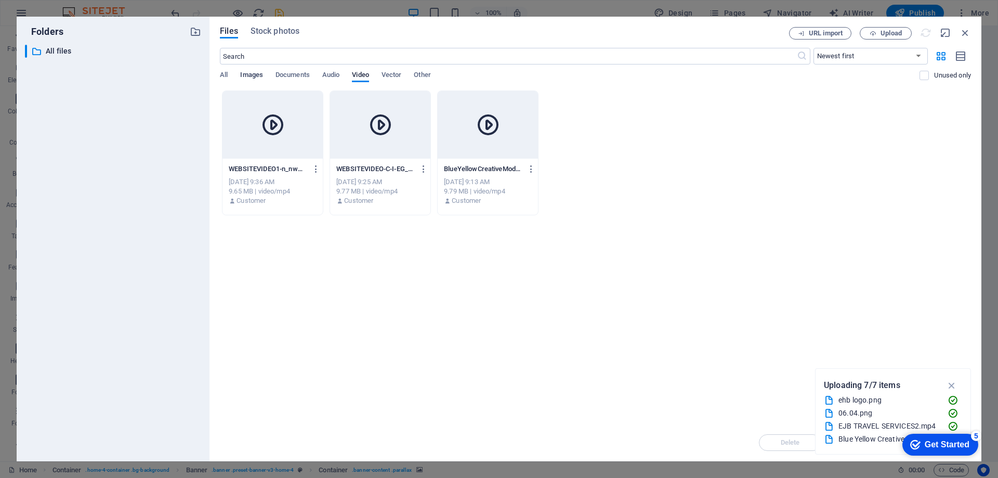
click at [254, 76] on span "Images" at bounding box center [251, 76] width 23 height 15
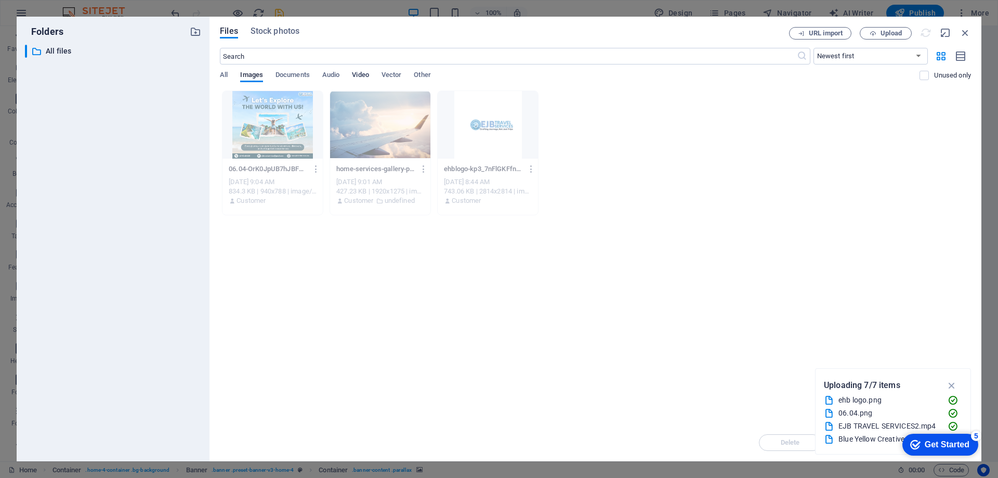
click at [360, 73] on span "Video" at bounding box center [360, 76] width 17 height 15
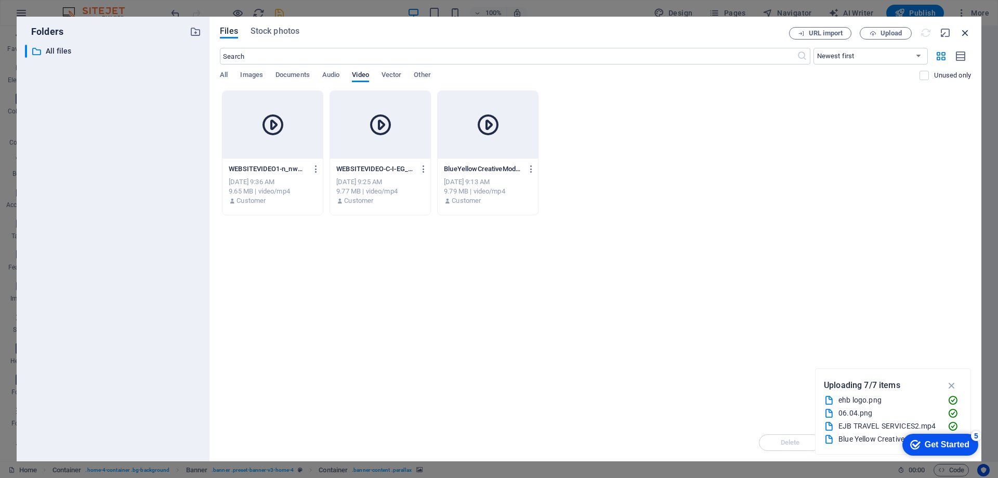
click at [966, 32] on icon "button" at bounding box center [964, 32] width 11 height 11
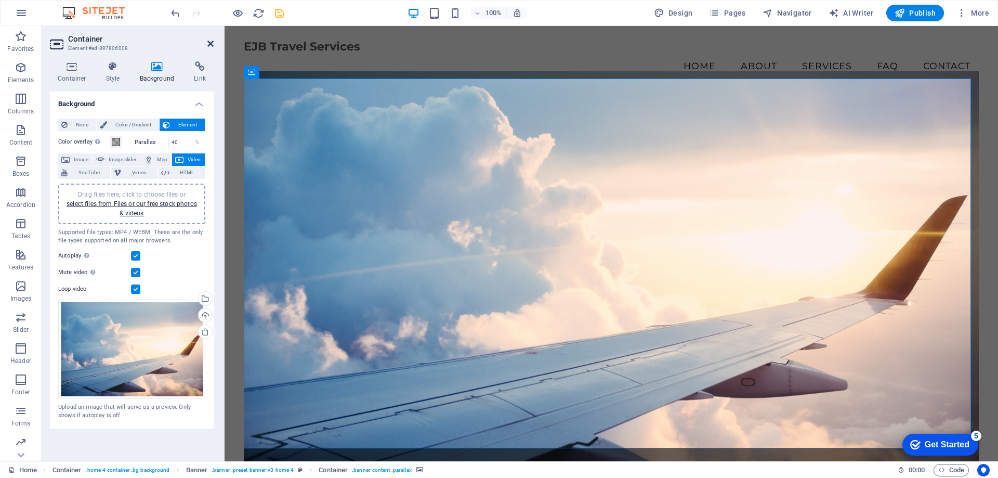
click at [209, 41] on icon at bounding box center [210, 44] width 6 height 8
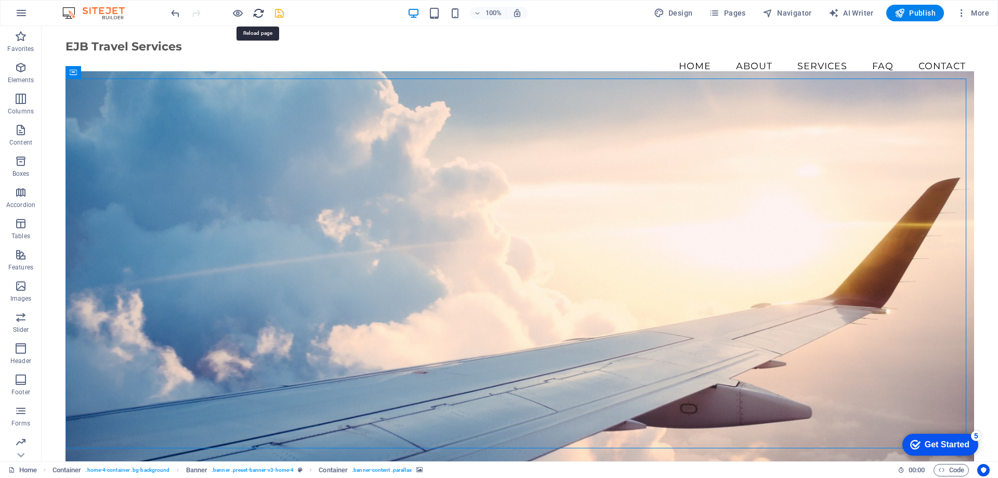
drag, startPoint x: 259, startPoint y: 13, endPoint x: 540, endPoint y: 14, distance: 280.7
click at [259, 13] on icon "reload" at bounding box center [259, 13] width 12 height 12
click at [281, 11] on icon "save" at bounding box center [279, 13] width 12 height 12
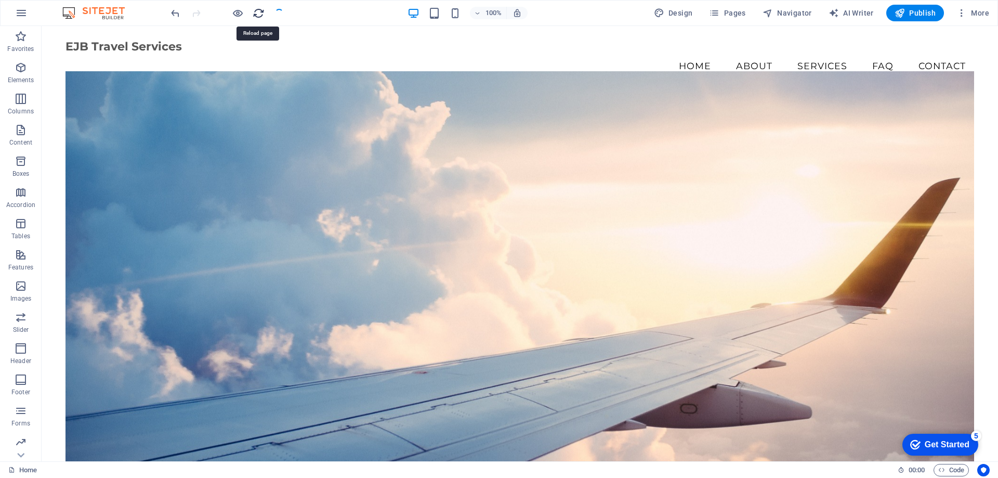
click at [257, 15] on icon "reload" at bounding box center [259, 13] width 12 height 12
click at [225, 132] on figure at bounding box center [519, 269] width 909 height 396
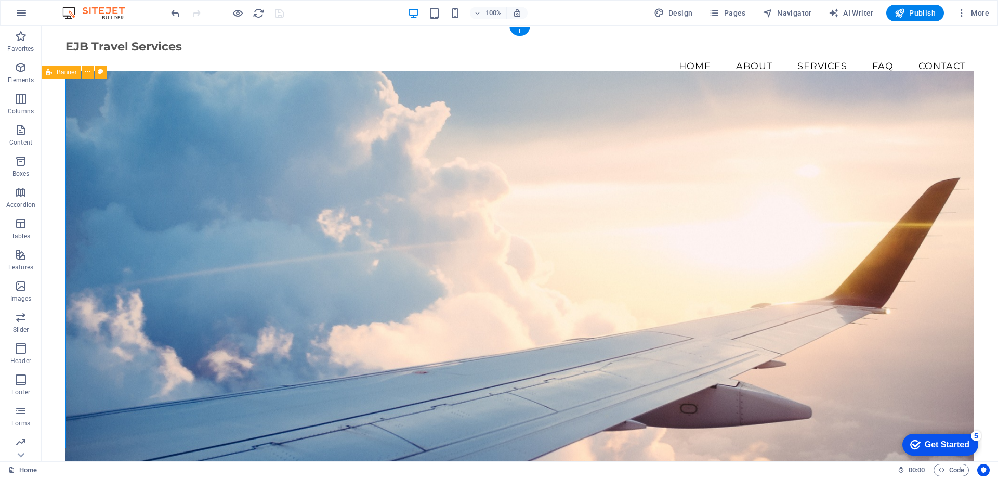
click at [225, 132] on figure at bounding box center [519, 269] width 909 height 396
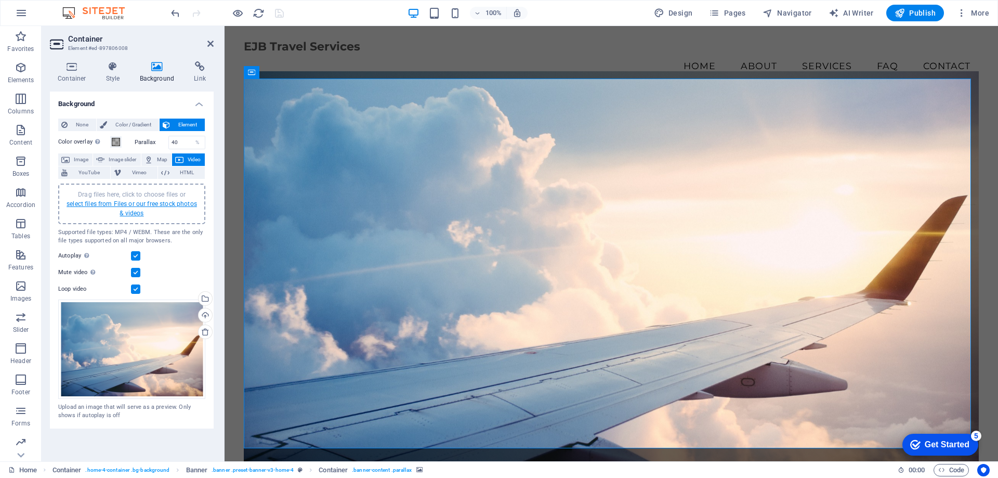
click at [133, 204] on link "select files from Files or our free stock photos & videos" at bounding box center [132, 208] width 130 height 17
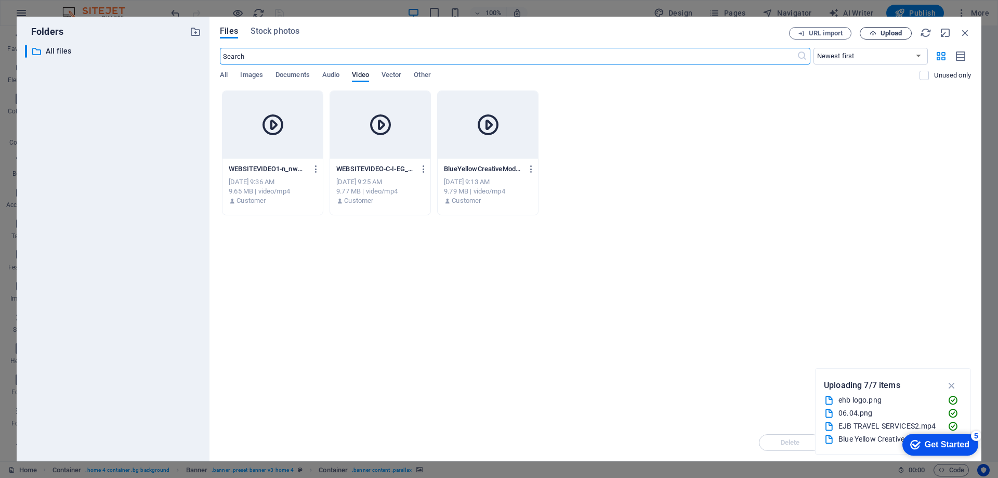
click at [891, 34] on span "Upload" at bounding box center [890, 33] width 21 height 6
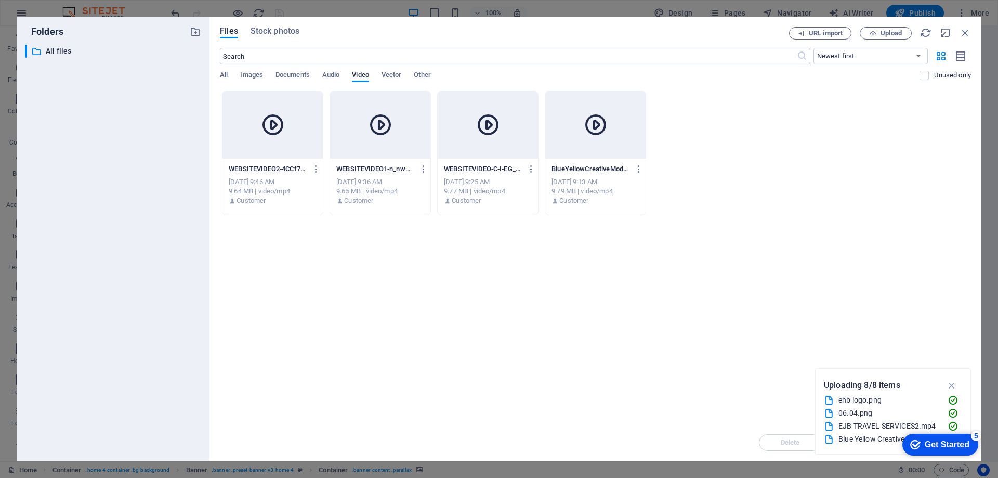
click at [271, 126] on icon at bounding box center [272, 124] width 25 height 25
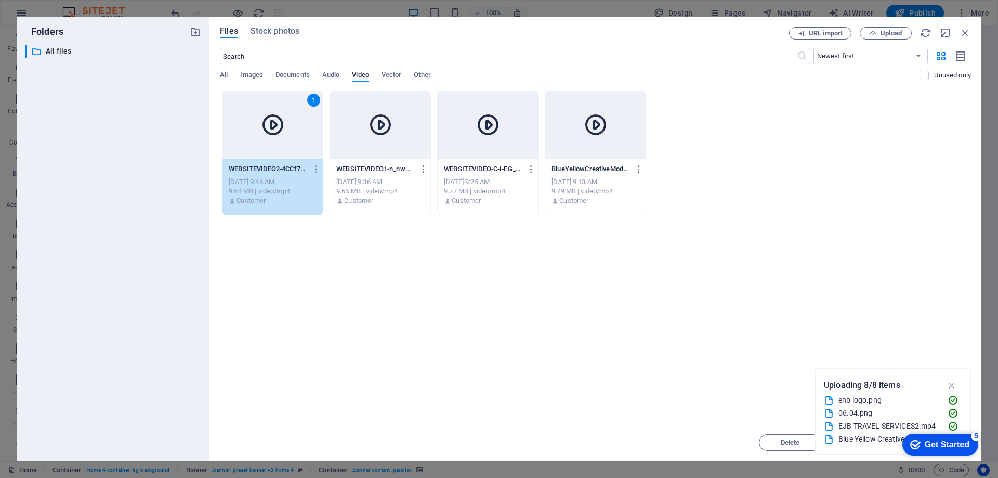
click at [271, 126] on icon at bounding box center [272, 124] width 25 height 25
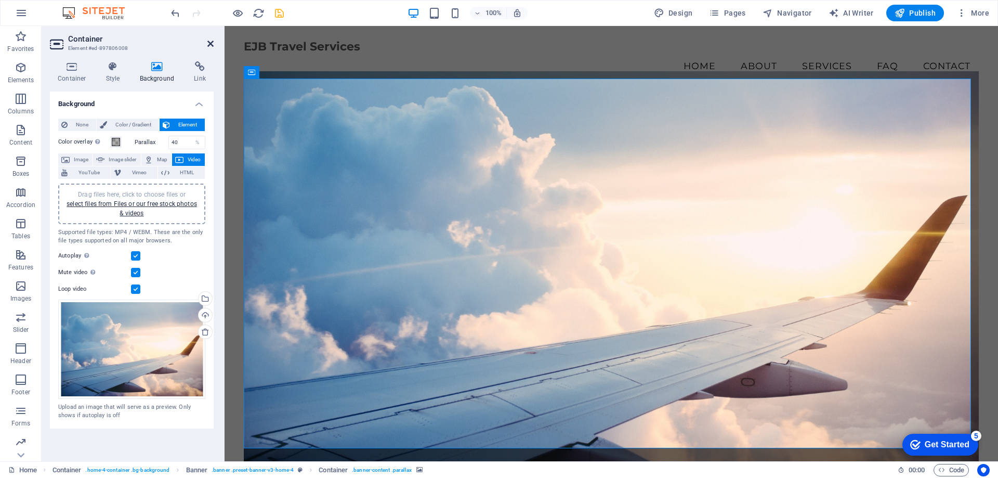
click at [210, 46] on icon at bounding box center [210, 44] width 6 height 8
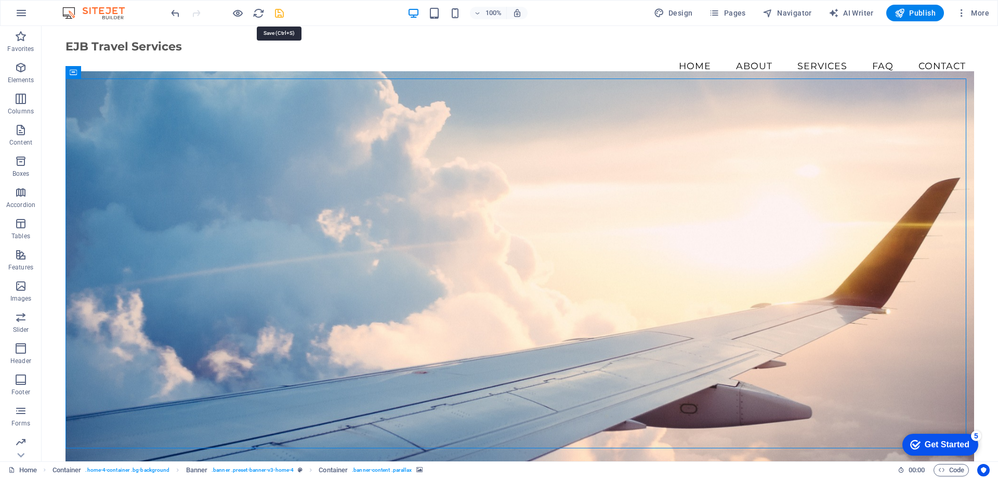
click at [278, 10] on icon "save" at bounding box center [279, 13] width 12 height 12
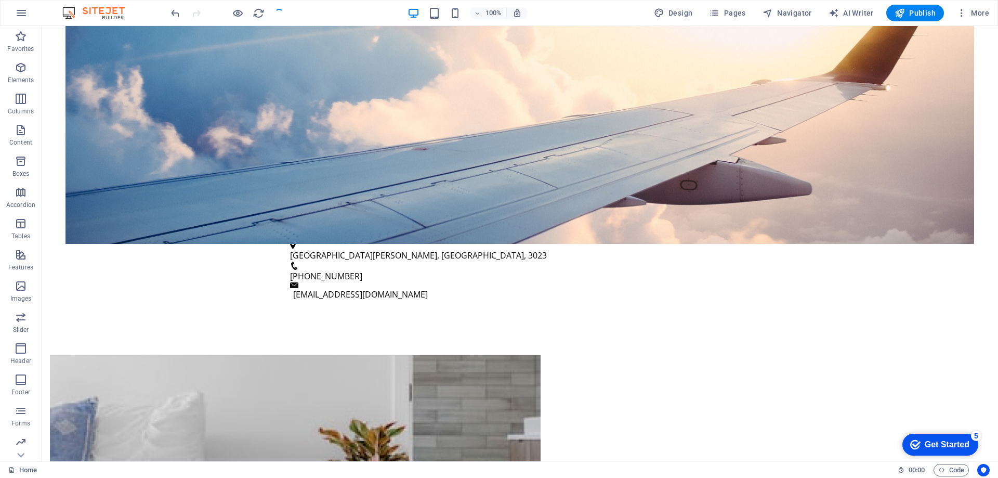
scroll to position [404, 0]
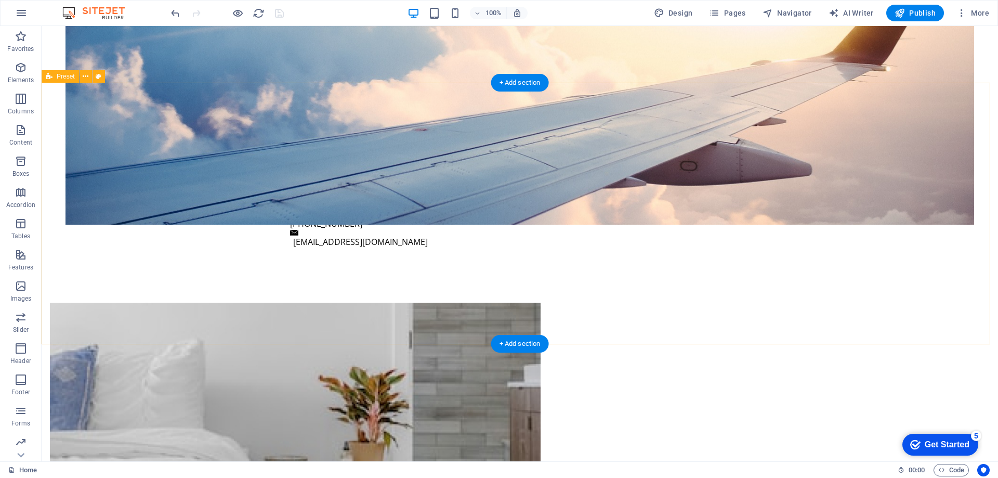
click at [362, 302] on figure at bounding box center [295, 391] width 491 height 178
click at [179, 302] on figure at bounding box center [295, 391] width 491 height 178
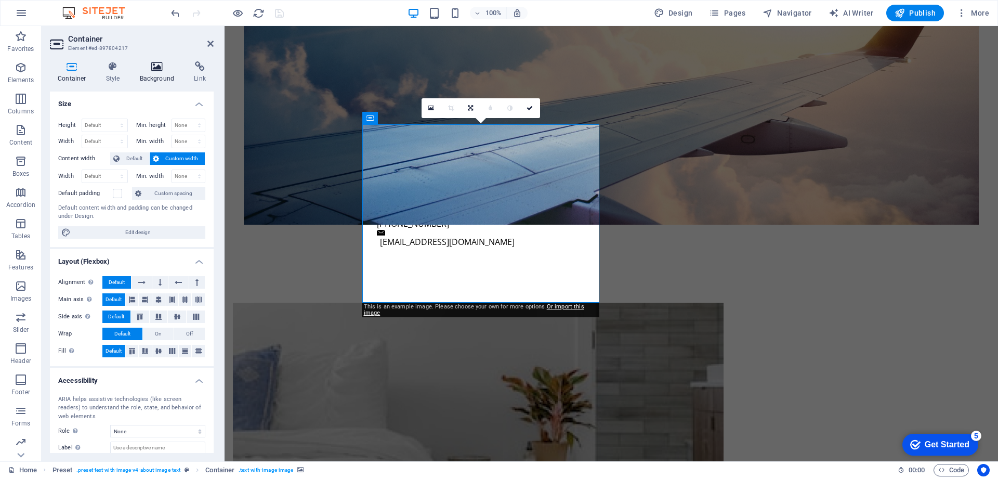
click at [163, 80] on h4 "Background" at bounding box center [159, 72] width 55 height 22
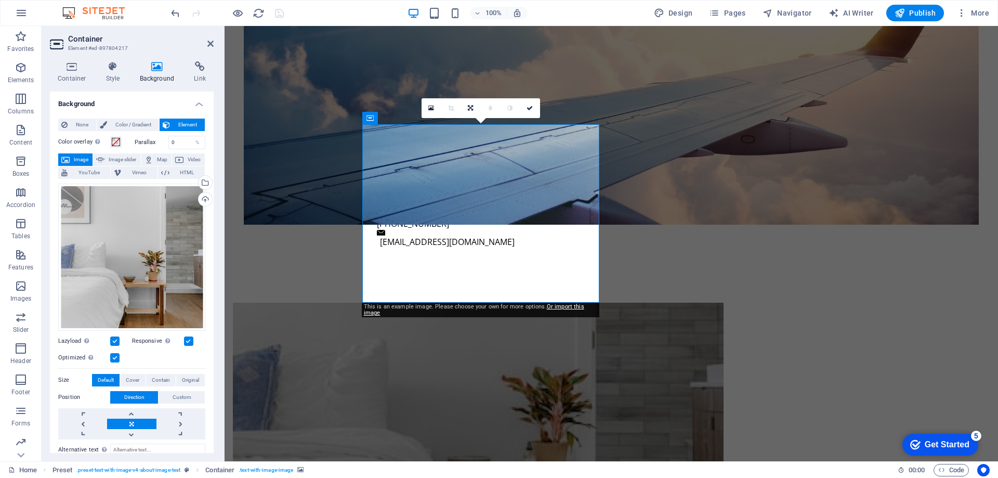
click at [81, 160] on span "Image" at bounding box center [81, 159] width 17 height 12
click at [120, 212] on div "Drag files here, click to choose files or select files from Files or our free s…" at bounding box center [131, 256] width 147 height 147
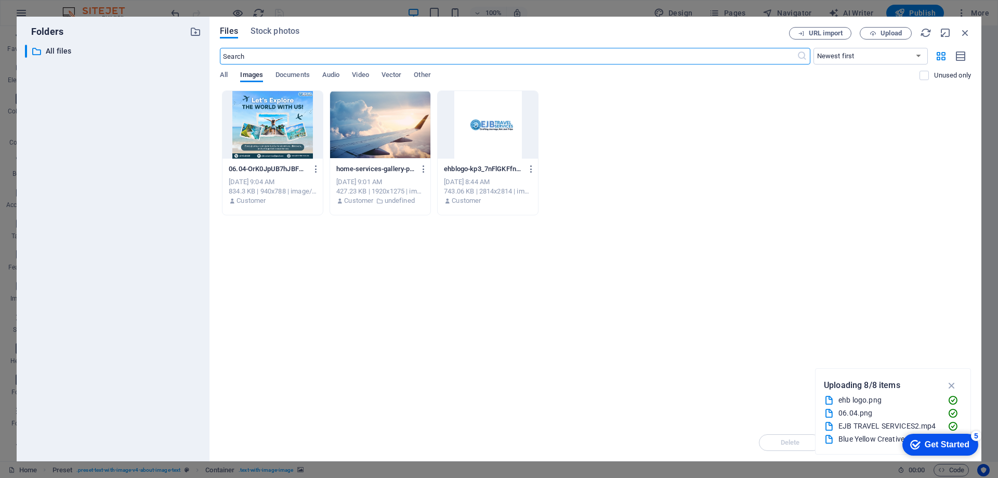
click at [284, 142] on div at bounding box center [272, 125] width 100 height 68
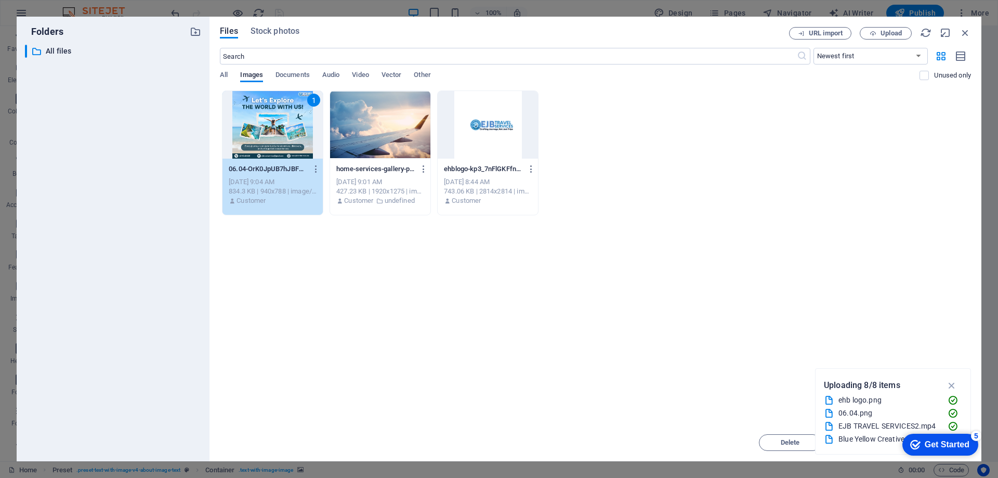
click at [288, 168] on p "06.04-OrK0JpUB7hJBFUzCoFjgdA.png" at bounding box center [268, 168] width 78 height 9
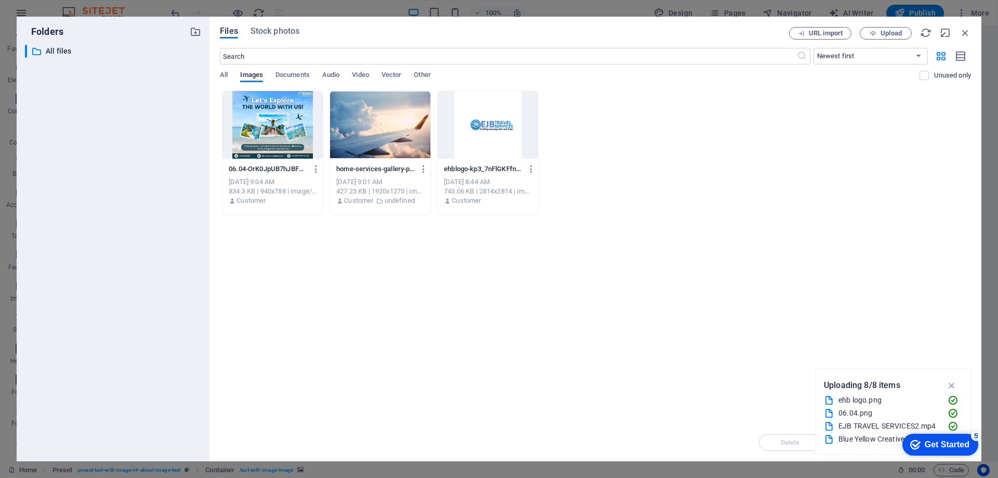
click at [288, 168] on p "06.04-OrK0JpUB7hJBFUzCoFjgdA.png" at bounding box center [268, 168] width 78 height 9
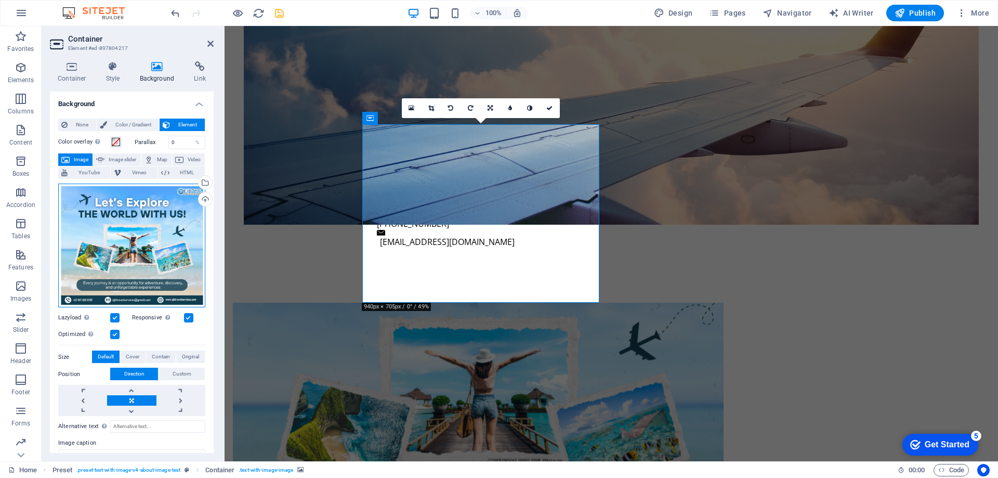
drag, startPoint x: 123, startPoint y: 223, endPoint x: 119, endPoint y: 241, distance: 17.5
click at [119, 241] on div "Drag files here, click to choose files or select files from Files or our free s…" at bounding box center [131, 245] width 147 height 124
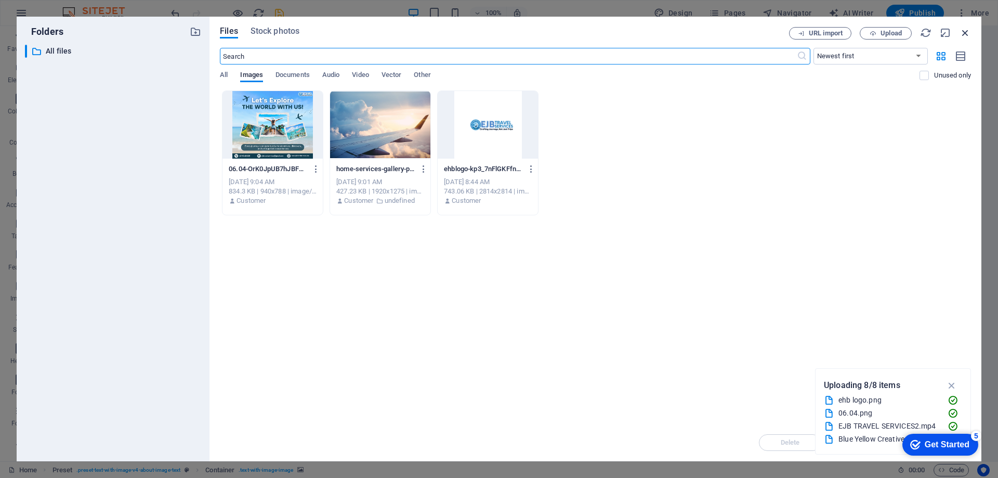
click at [970, 30] on icon "button" at bounding box center [964, 32] width 11 height 11
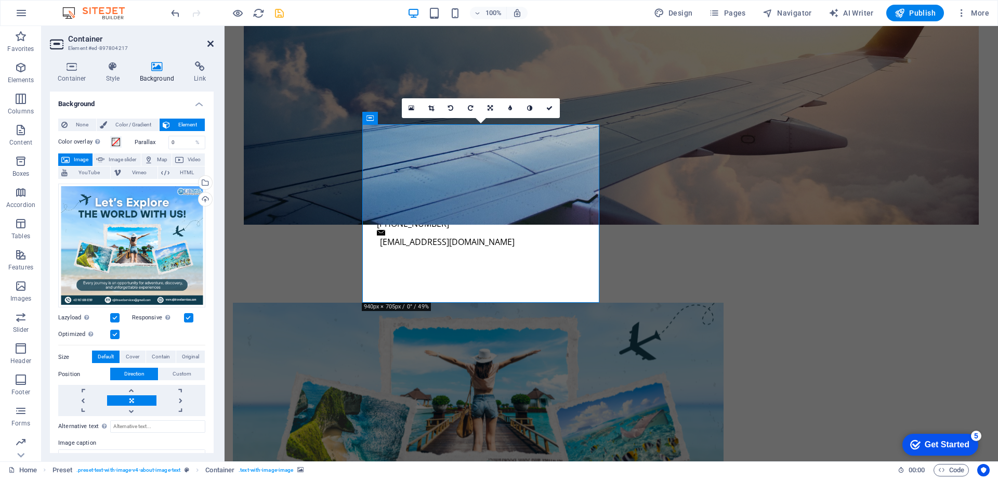
click at [210, 45] on icon at bounding box center [210, 44] width 6 height 8
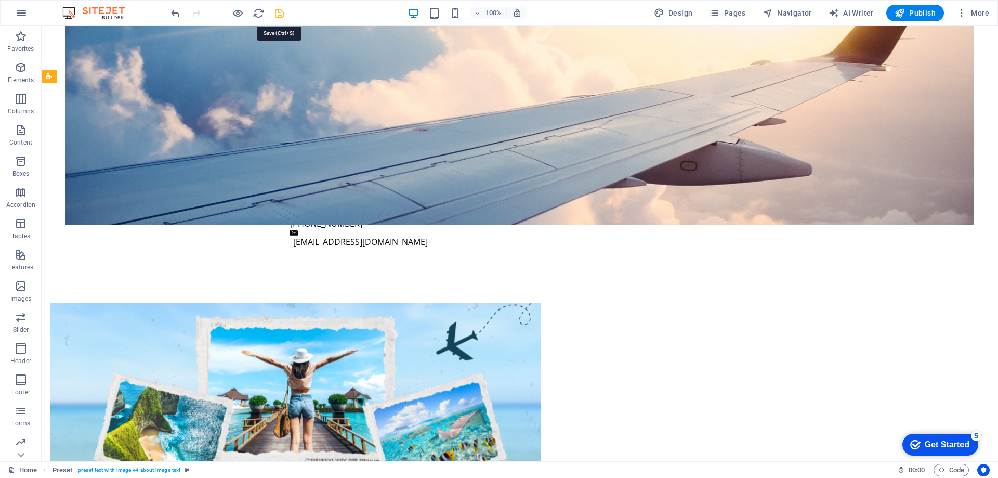
click at [273, 11] on icon "save" at bounding box center [279, 13] width 12 height 12
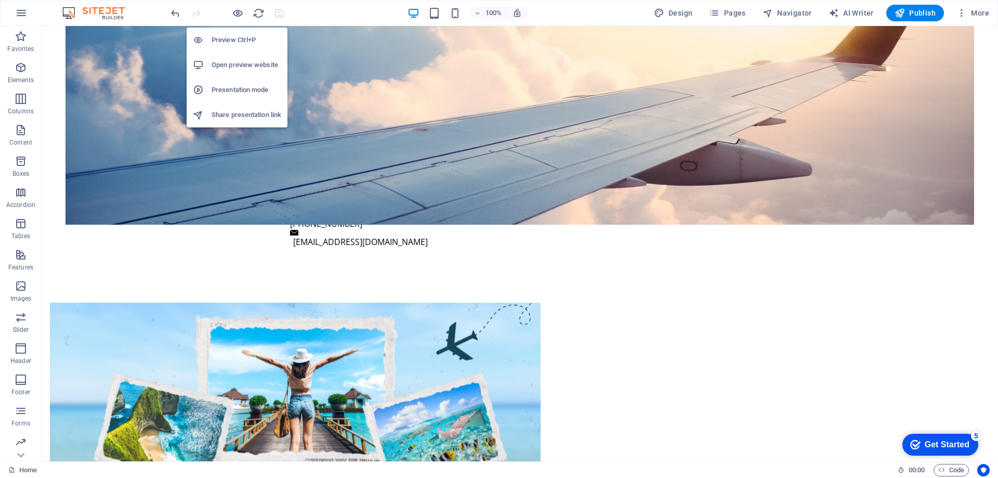
click at [236, 62] on h6 "Open preview website" at bounding box center [247, 65] width 70 height 12
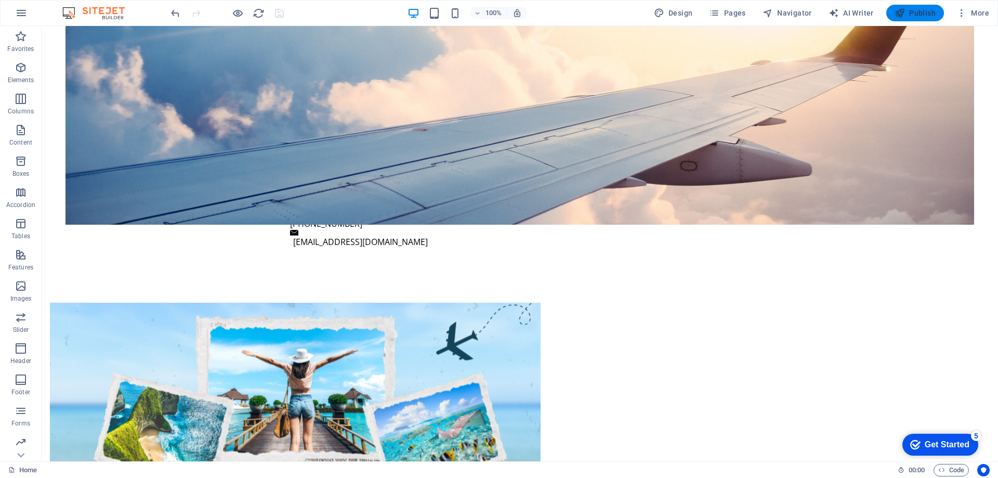
click at [919, 12] on span "Publish" at bounding box center [914, 13] width 41 height 10
